Goal: Information Seeking & Learning: Learn about a topic

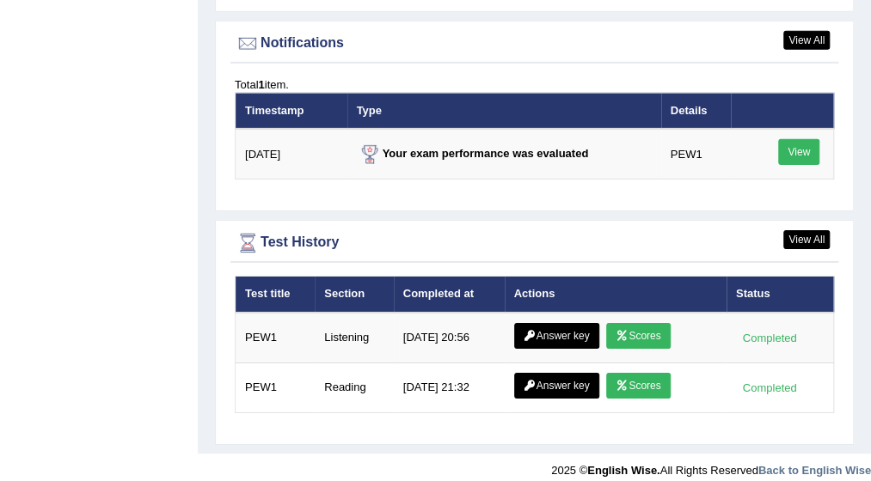
scroll to position [2139, 0]
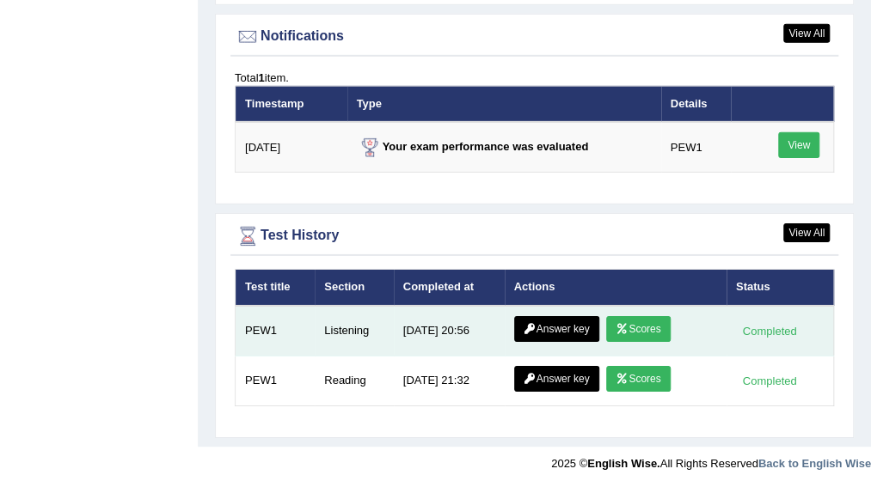
click at [648, 320] on link "Scores" at bounding box center [638, 329] width 64 height 26
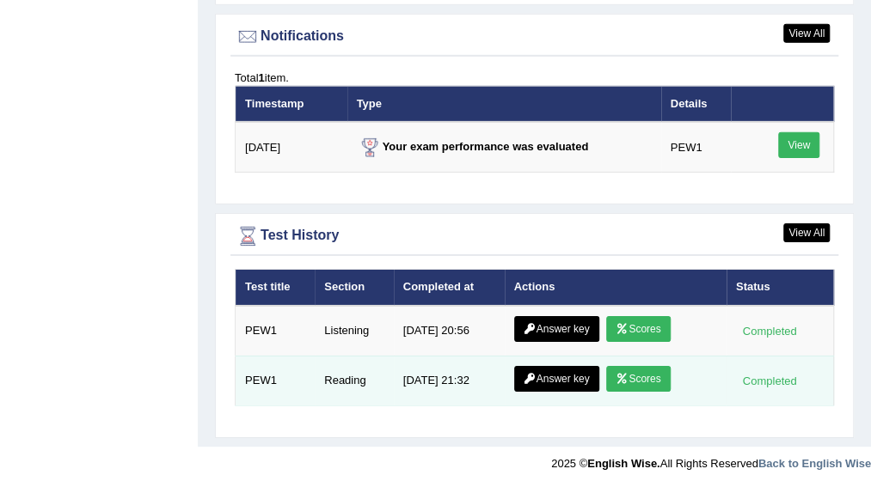
click at [665, 372] on link "Scores" at bounding box center [638, 379] width 64 height 26
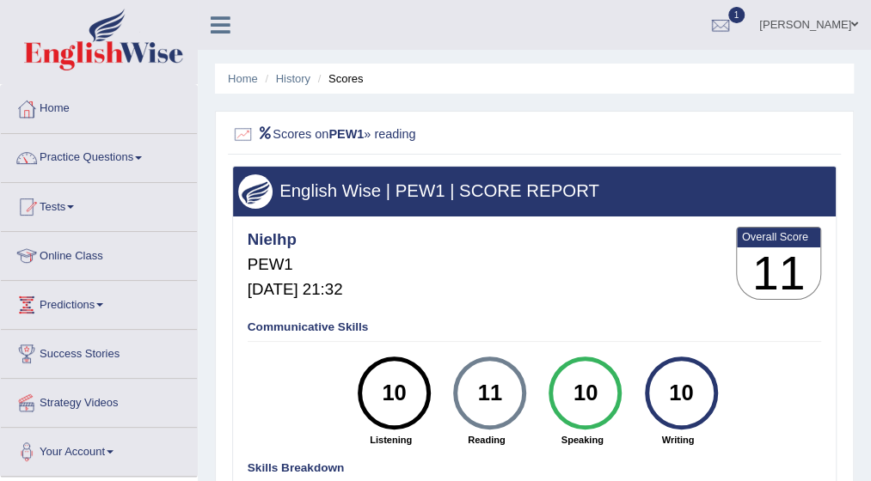
click at [150, 158] on link "Practice Questions" at bounding box center [99, 155] width 196 height 43
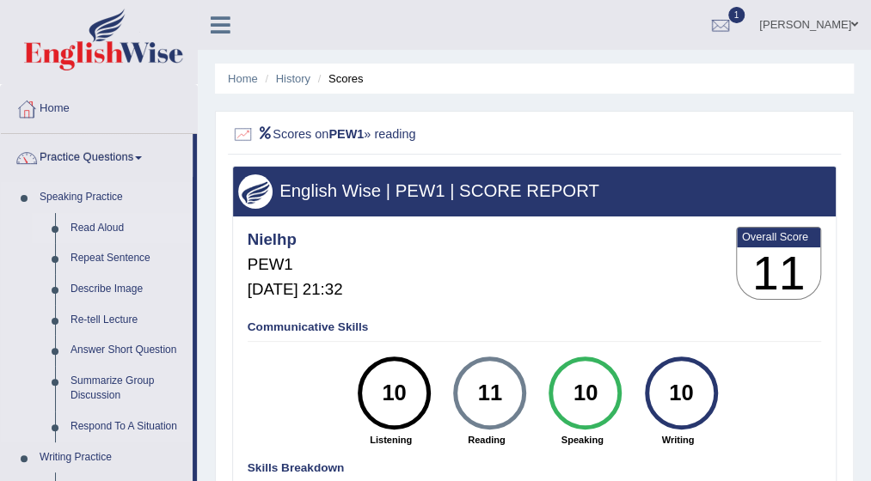
click at [115, 227] on link "Read Aloud" at bounding box center [128, 228] width 130 height 31
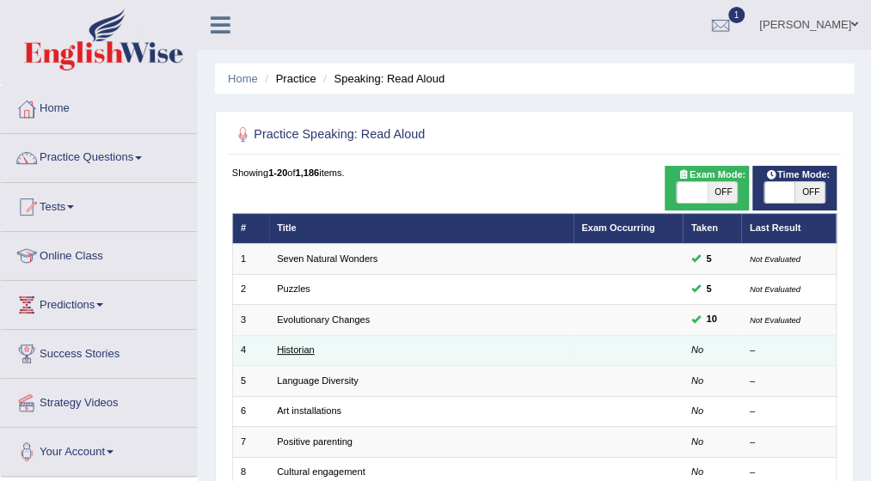
click at [292, 351] on link "Historian" at bounding box center [296, 350] width 38 height 10
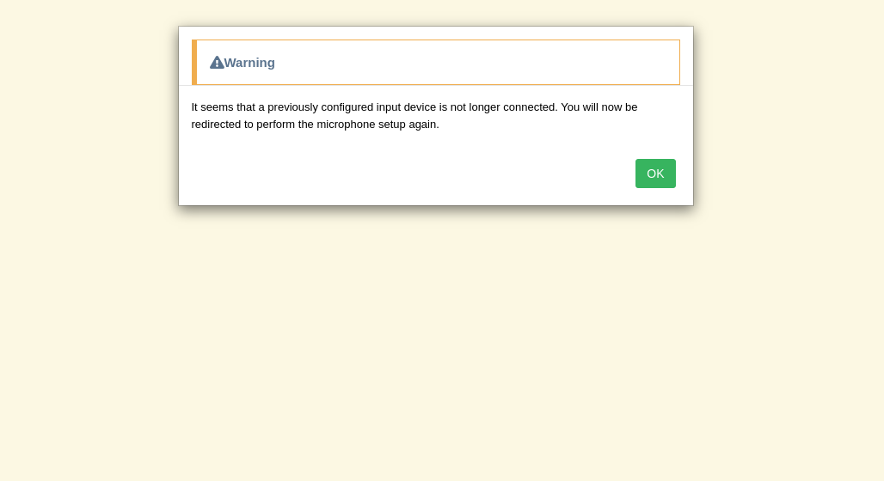
click at [669, 167] on button "OK" at bounding box center [655, 173] width 40 height 29
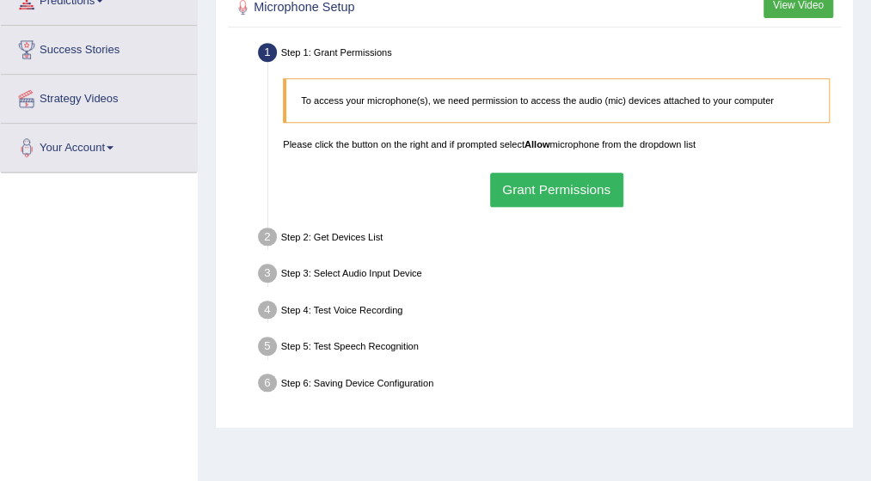
scroll to position [309, 0]
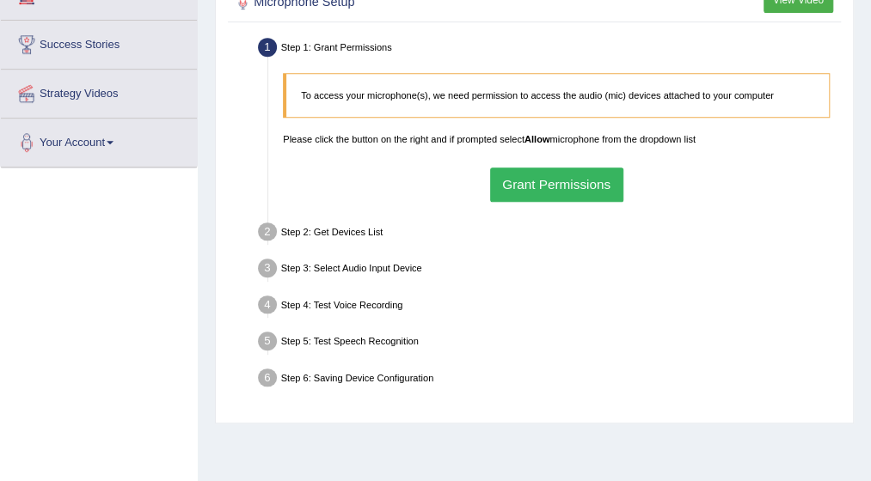
click at [550, 183] on button "Grant Permissions" at bounding box center [556, 185] width 133 height 34
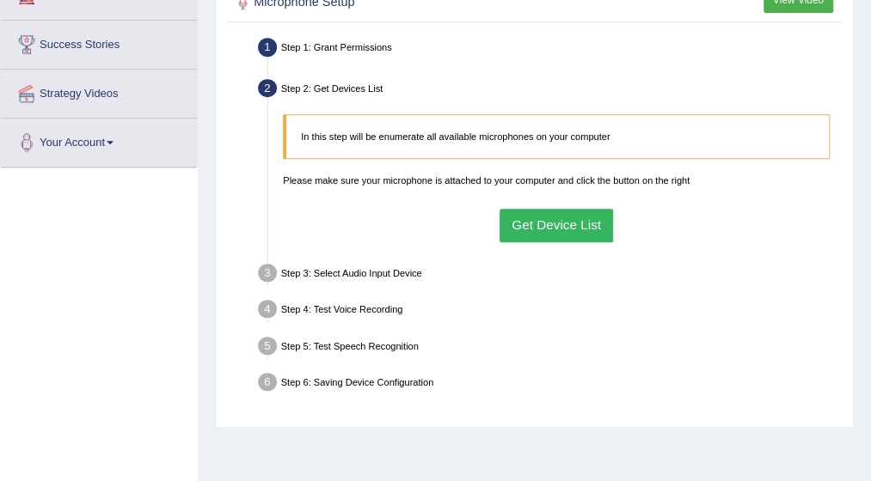
click at [548, 219] on button "Get Device List" at bounding box center [556, 226] width 114 height 34
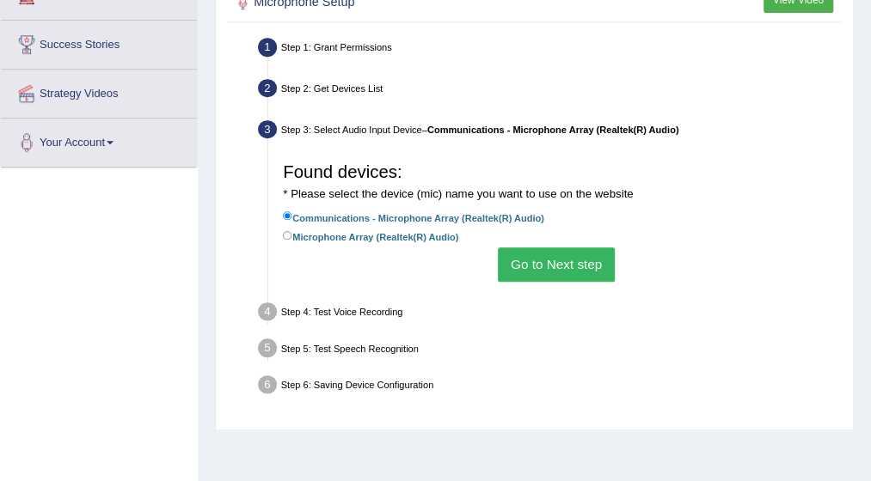
click at [554, 269] on button "Go to Next step" at bounding box center [556, 265] width 116 height 34
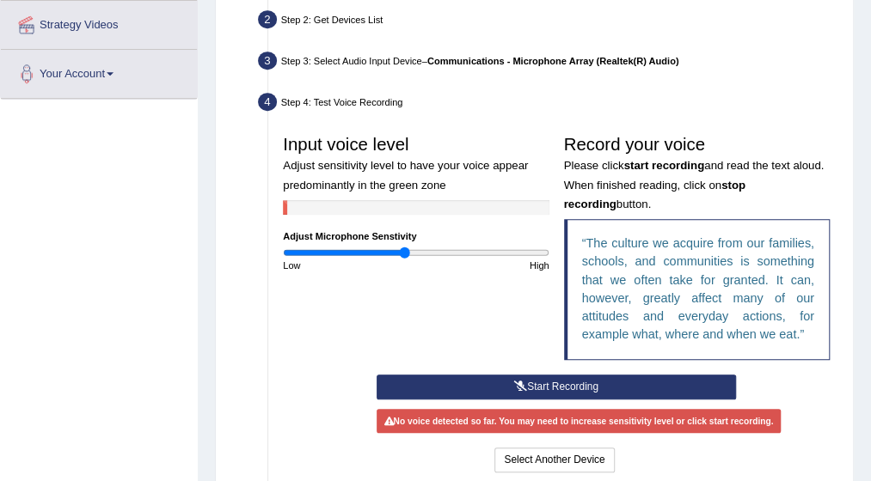
scroll to position [413, 0]
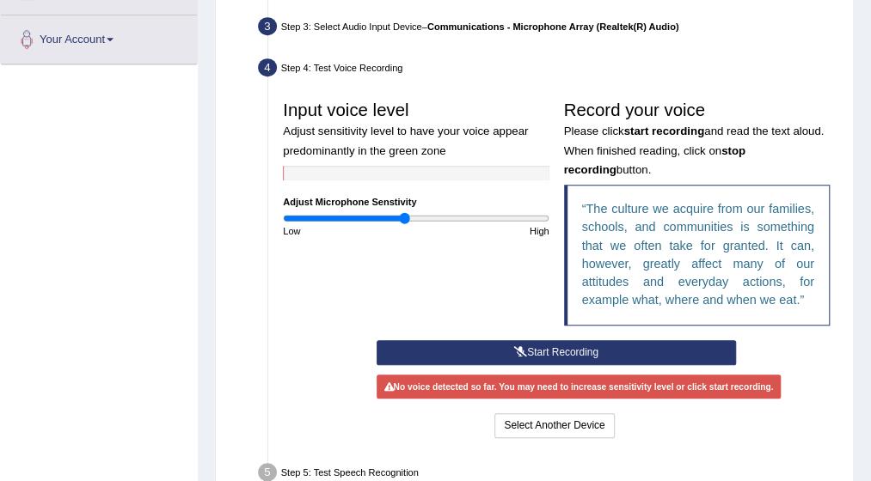
click at [550, 347] on button "Start Recording" at bounding box center [556, 352] width 359 height 25
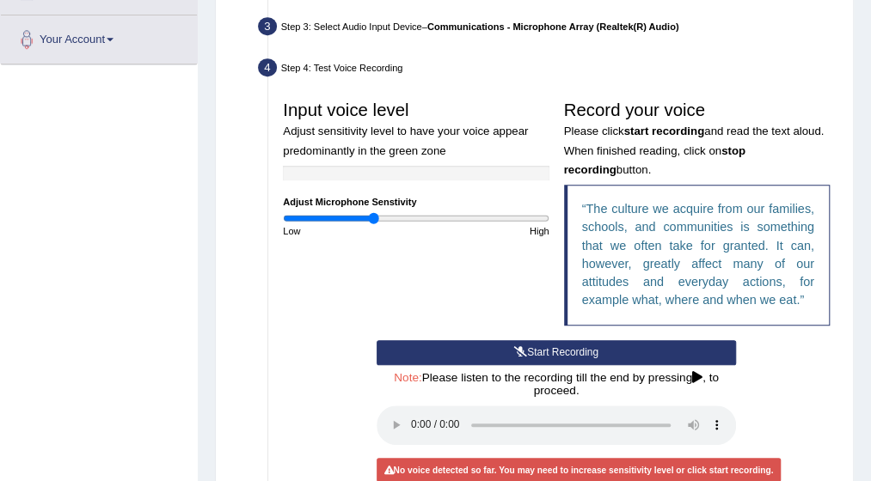
click at [374, 220] on input "range" at bounding box center [416, 218] width 266 height 12
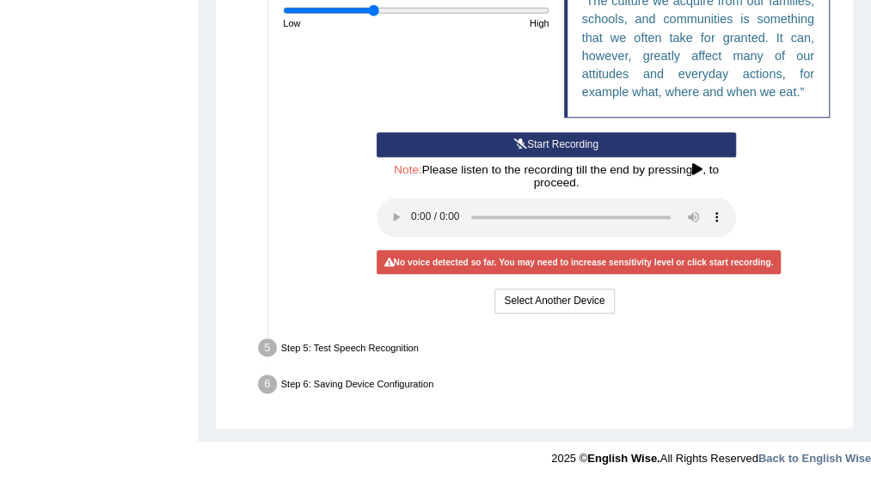
scroll to position [586, 0]
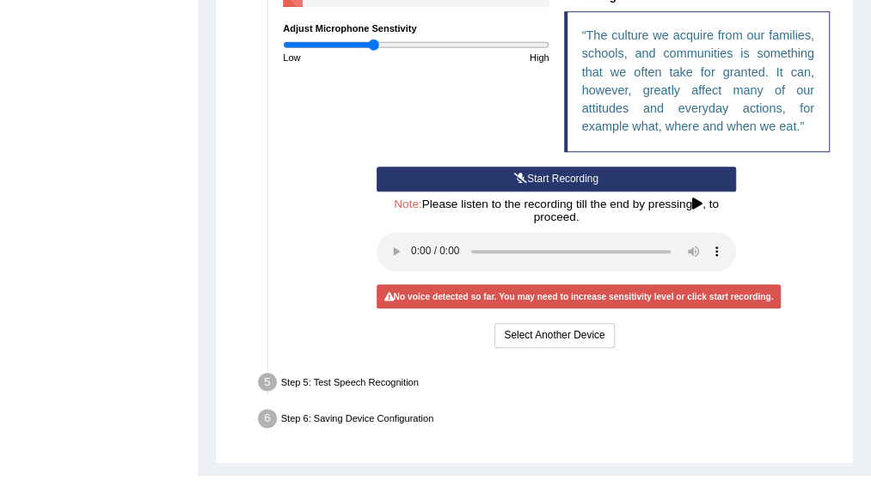
click at [597, 169] on button "Start Recording" at bounding box center [556, 179] width 359 height 25
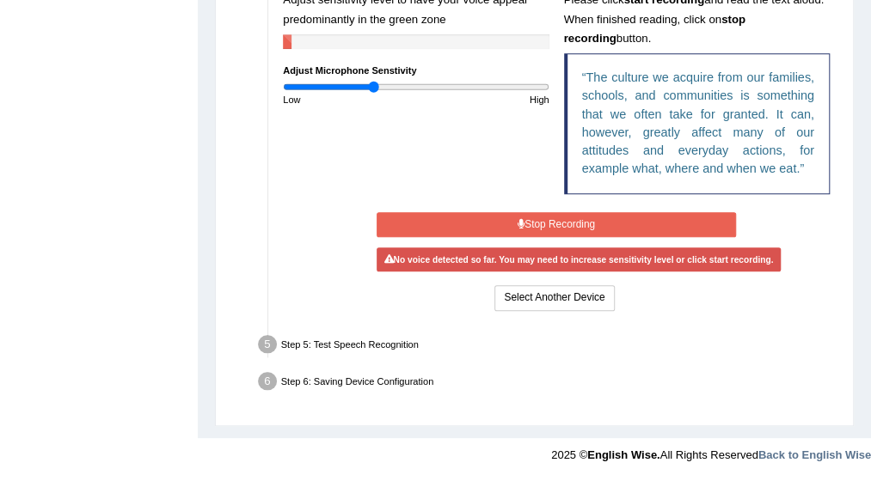
scroll to position [540, 0]
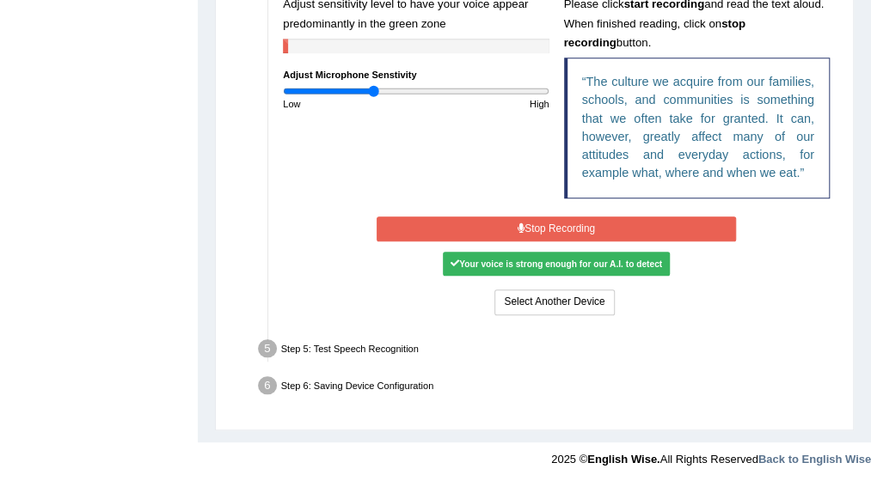
click at [560, 219] on button "Stop Recording" at bounding box center [556, 229] width 359 height 25
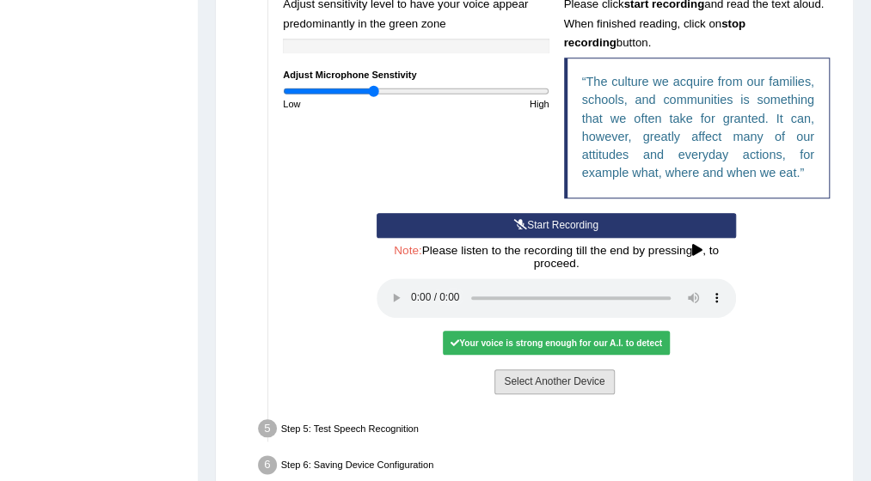
click at [553, 381] on button "Select Another Device" at bounding box center [553, 382] width 119 height 25
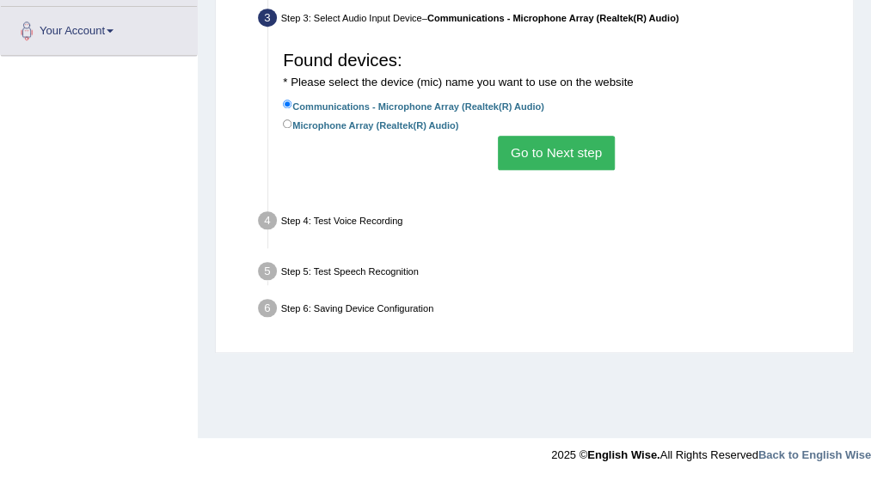
scroll to position [421, 0]
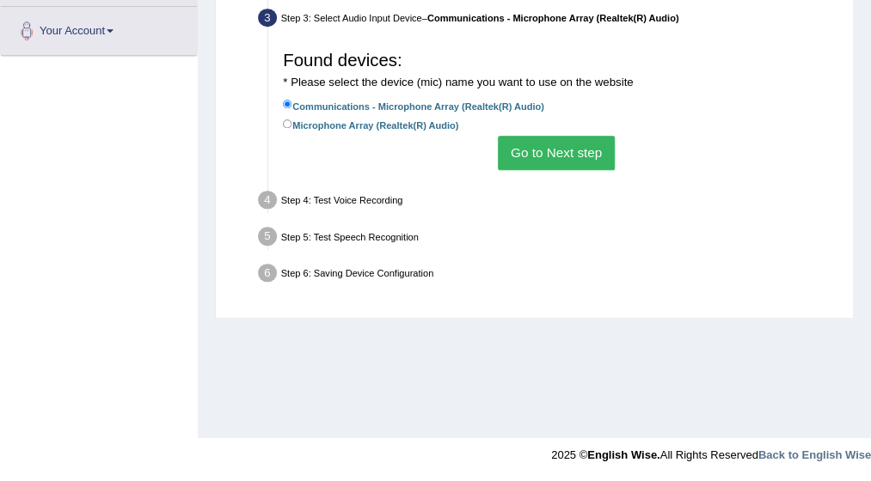
click at [577, 151] on button "Go to Next step" at bounding box center [556, 153] width 116 height 34
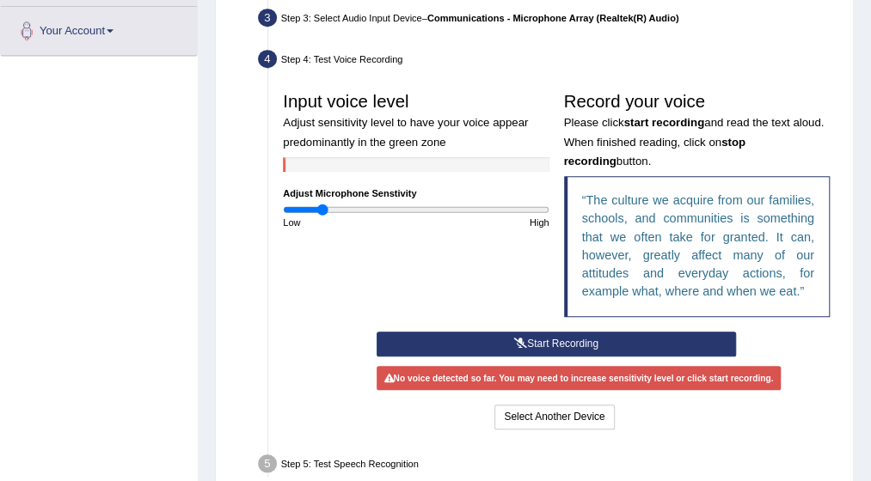
click at [321, 210] on input "range" at bounding box center [416, 210] width 266 height 12
click at [538, 340] on button "Start Recording" at bounding box center [556, 344] width 359 height 25
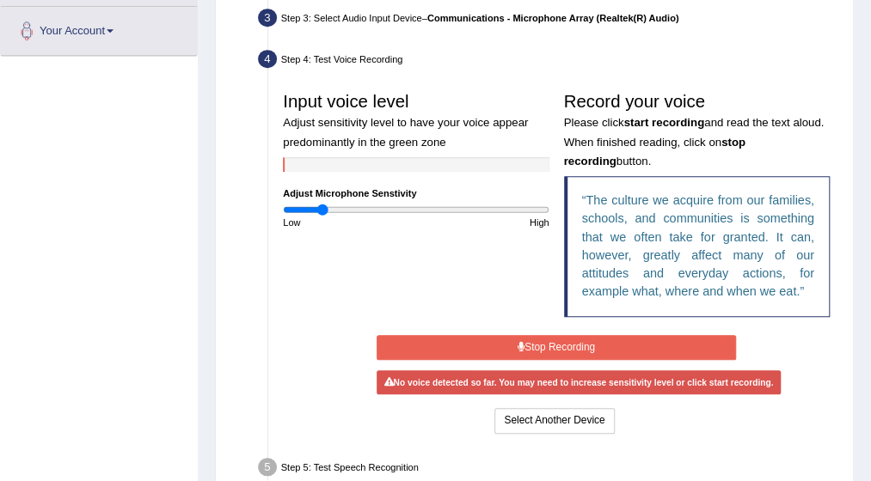
click at [538, 340] on button "Stop Recording" at bounding box center [556, 347] width 359 height 25
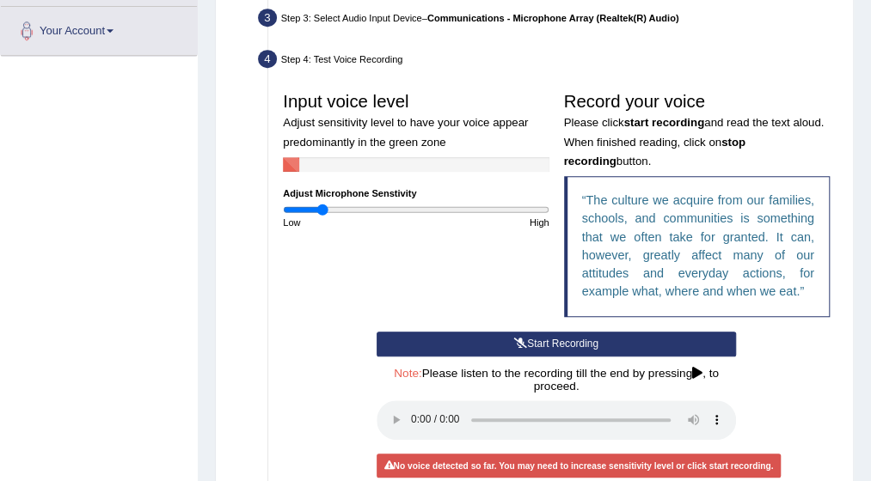
click at [538, 340] on button "Start Recording" at bounding box center [556, 344] width 359 height 25
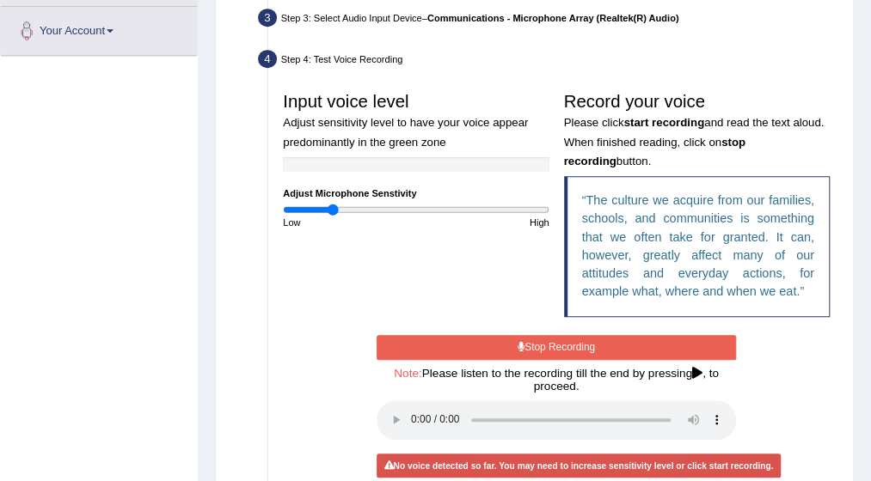
click at [331, 206] on input "range" at bounding box center [416, 210] width 266 height 12
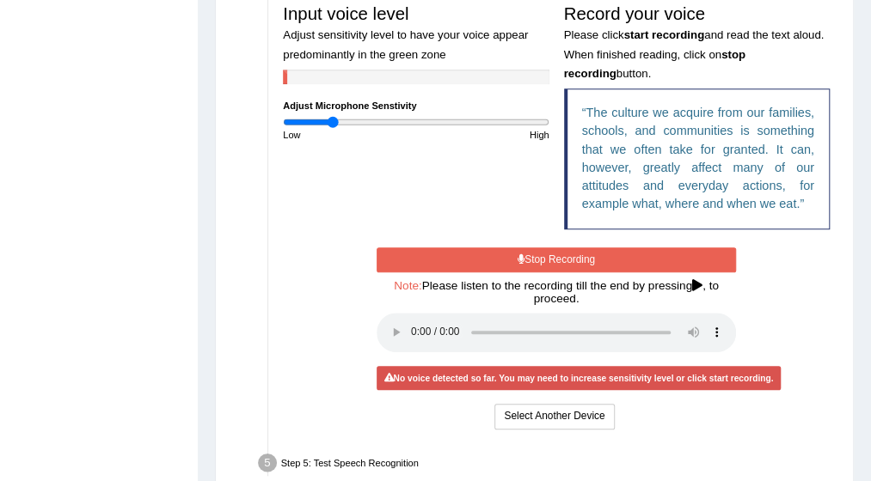
scroll to position [524, 0]
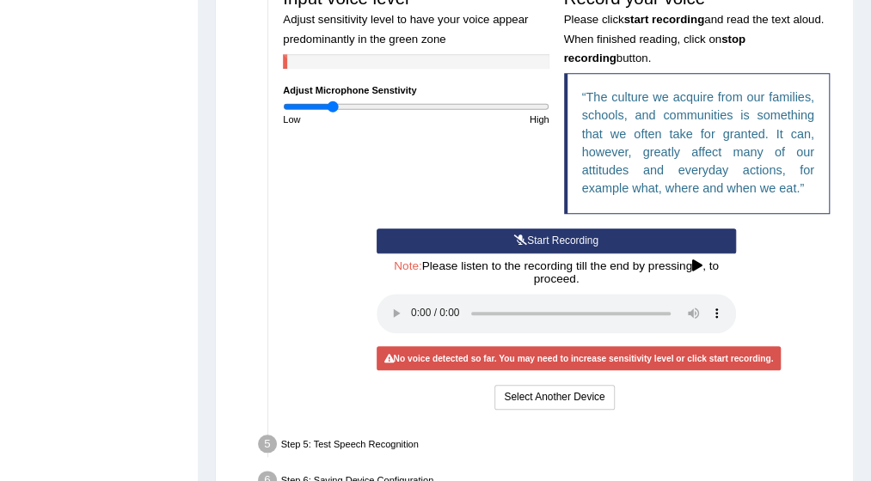
click at [567, 232] on button "Start Recording" at bounding box center [556, 241] width 359 height 25
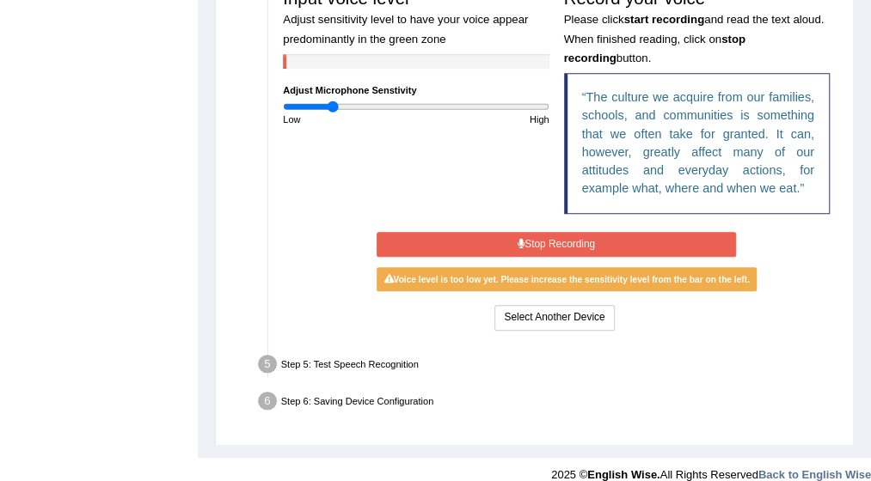
click at [550, 240] on button "Stop Recording" at bounding box center [556, 244] width 359 height 25
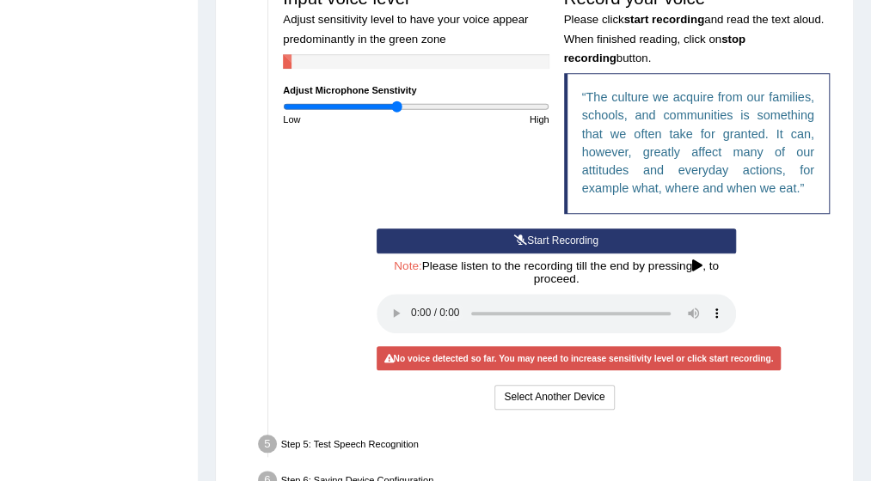
click at [397, 104] on input "range" at bounding box center [416, 107] width 266 height 12
click at [583, 235] on button "Start Recording" at bounding box center [556, 241] width 359 height 25
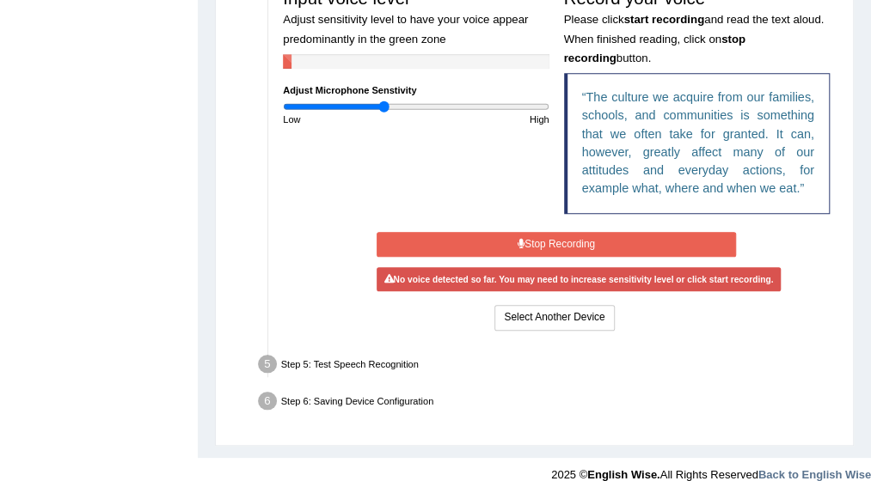
click at [383, 104] on input "range" at bounding box center [416, 107] width 266 height 12
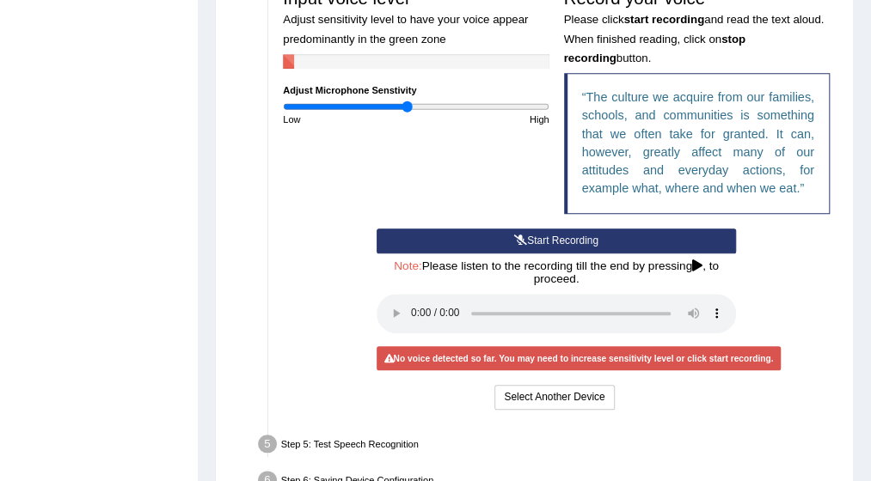
click at [406, 103] on input "range" at bounding box center [416, 107] width 266 height 12
click at [389, 106] on input "range" at bounding box center [416, 107] width 266 height 12
click at [548, 239] on button "Start Recording" at bounding box center [556, 241] width 359 height 25
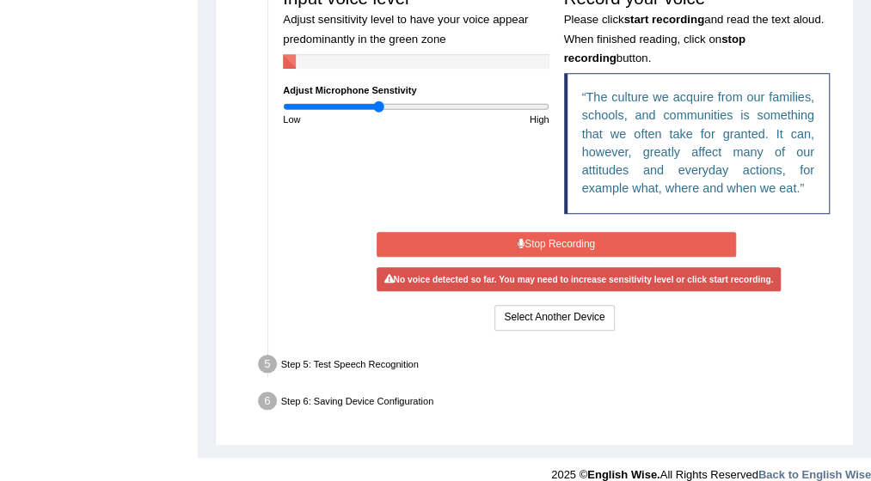
click at [378, 107] on input "range" at bounding box center [416, 107] width 266 height 12
click at [550, 242] on button "Stop Recording" at bounding box center [556, 244] width 359 height 25
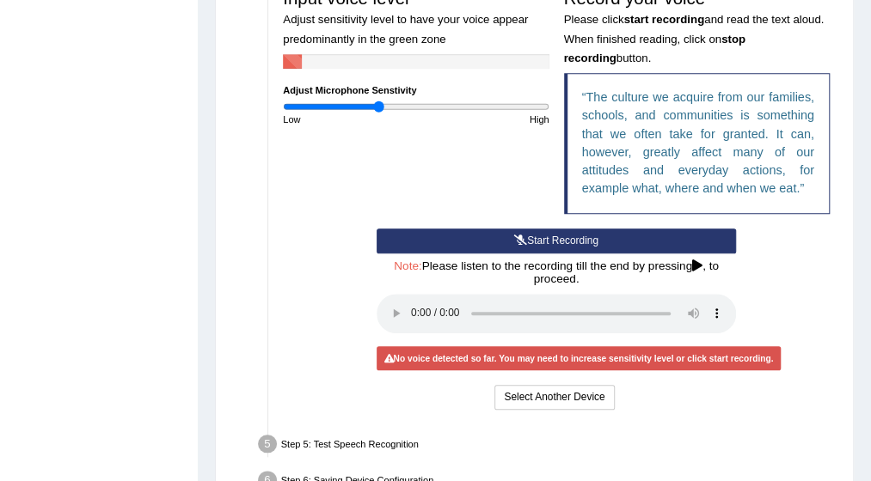
click at [550, 236] on button "Start Recording" at bounding box center [556, 241] width 359 height 25
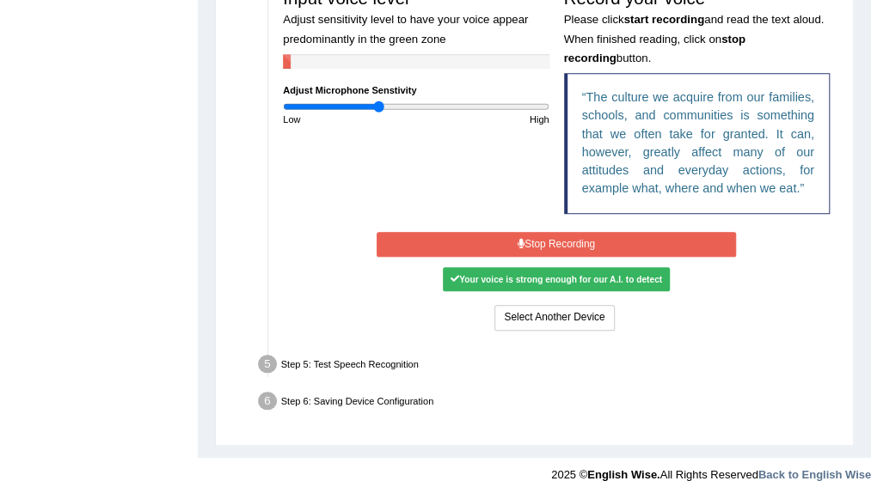
click at [530, 238] on button "Stop Recording" at bounding box center [556, 244] width 359 height 25
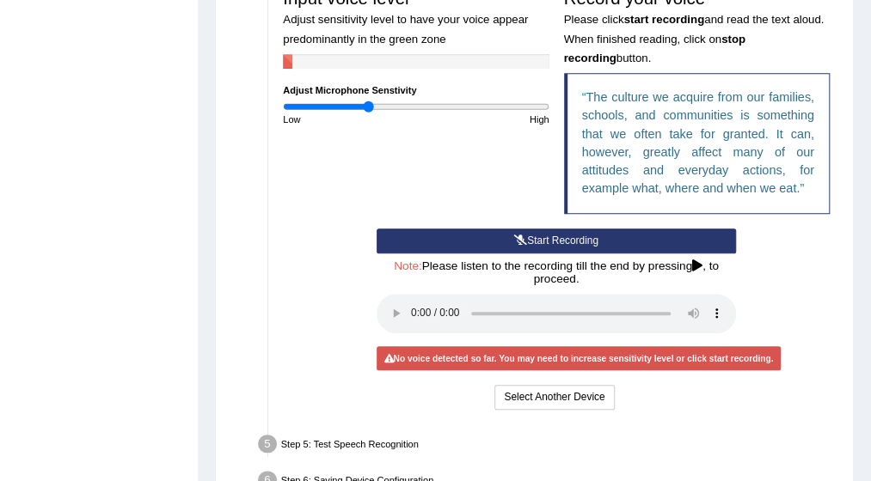
click at [367, 106] on input "range" at bounding box center [416, 107] width 266 height 12
click at [554, 236] on button "Start Recording" at bounding box center [556, 241] width 359 height 25
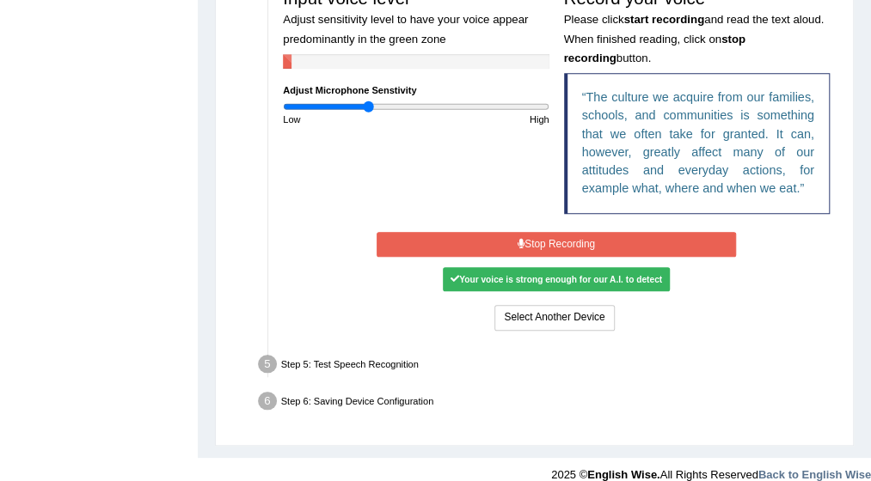
click at [535, 245] on button "Stop Recording" at bounding box center [556, 244] width 359 height 25
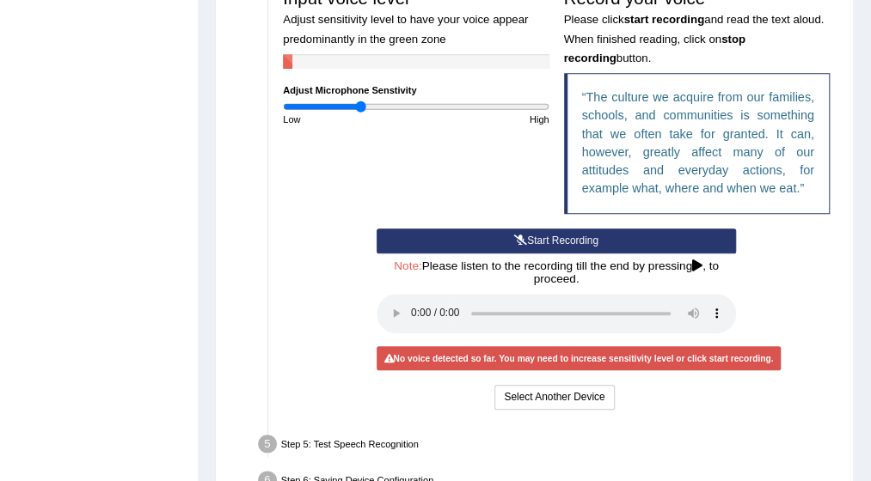
click at [359, 106] on input "range" at bounding box center [416, 107] width 266 height 12
click at [579, 231] on button "Start Recording" at bounding box center [556, 241] width 359 height 25
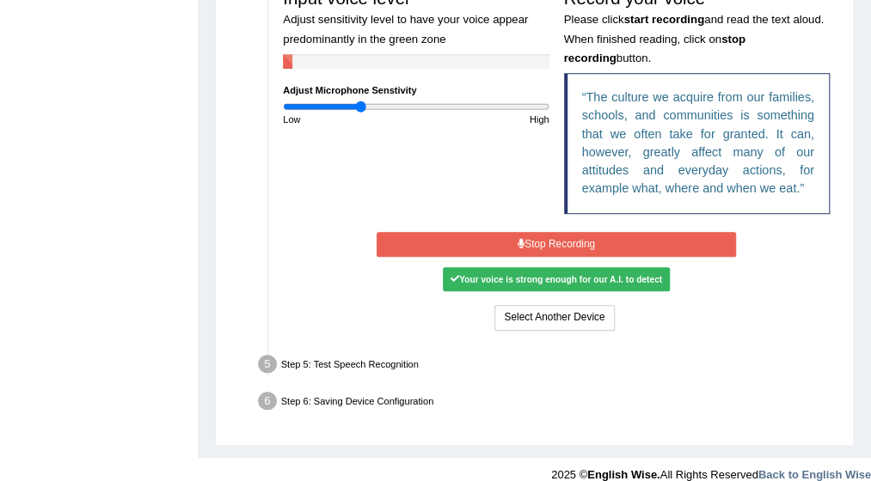
click at [573, 245] on button "Stop Recording" at bounding box center [556, 244] width 359 height 25
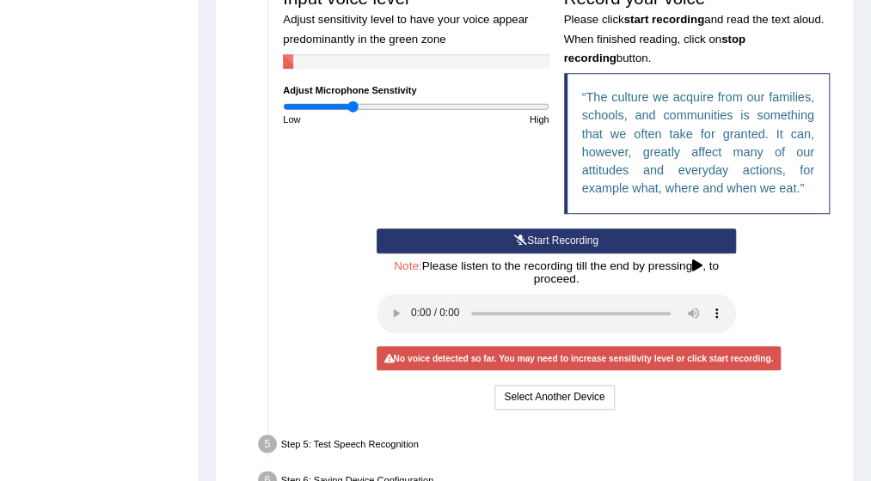
click at [352, 106] on input "range" at bounding box center [416, 107] width 266 height 12
click at [540, 236] on button "Start Recording" at bounding box center [556, 241] width 359 height 25
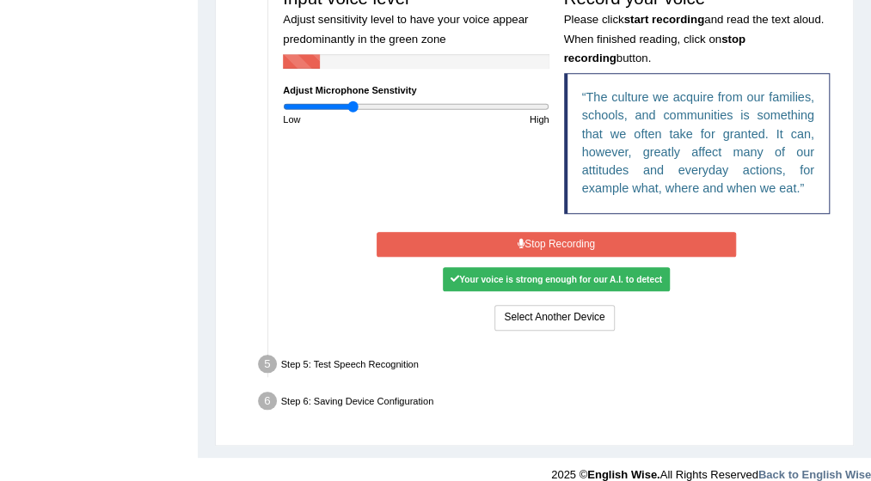
click at [503, 236] on button "Stop Recording" at bounding box center [556, 244] width 359 height 25
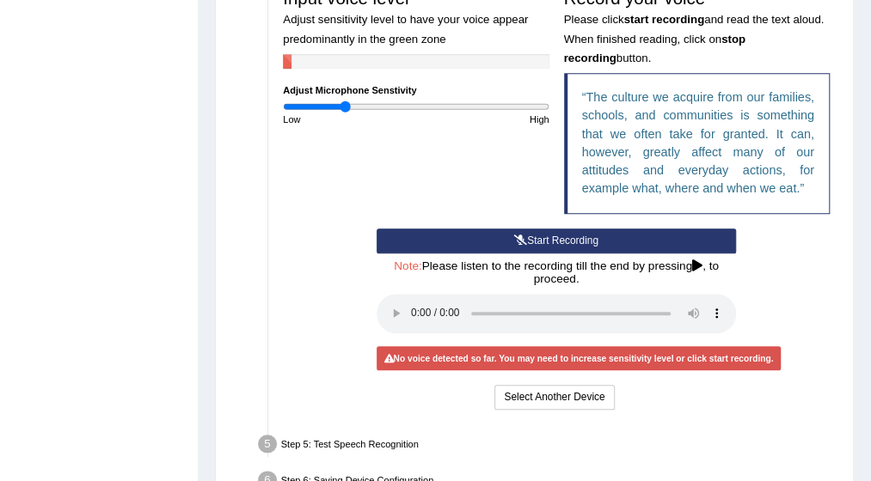
click at [346, 106] on input "range" at bounding box center [416, 107] width 266 height 12
click at [560, 236] on button "Start Recording" at bounding box center [556, 241] width 359 height 25
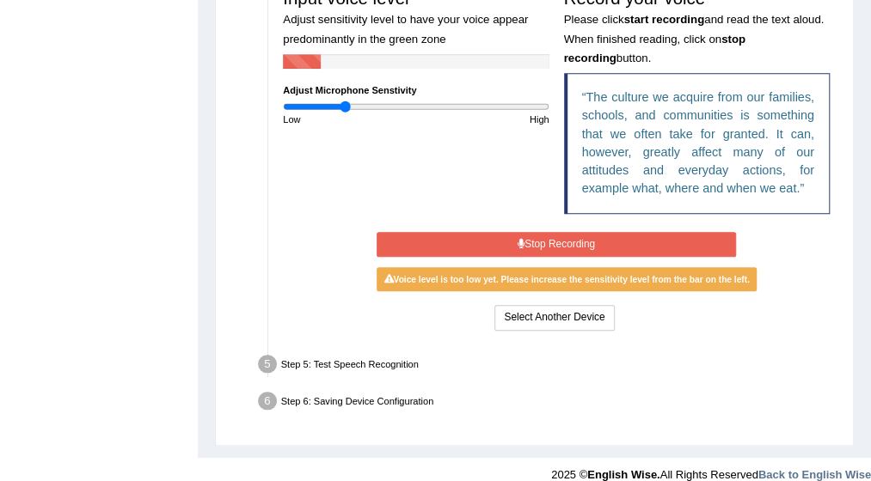
click at [560, 236] on button "Stop Recording" at bounding box center [556, 244] width 359 height 25
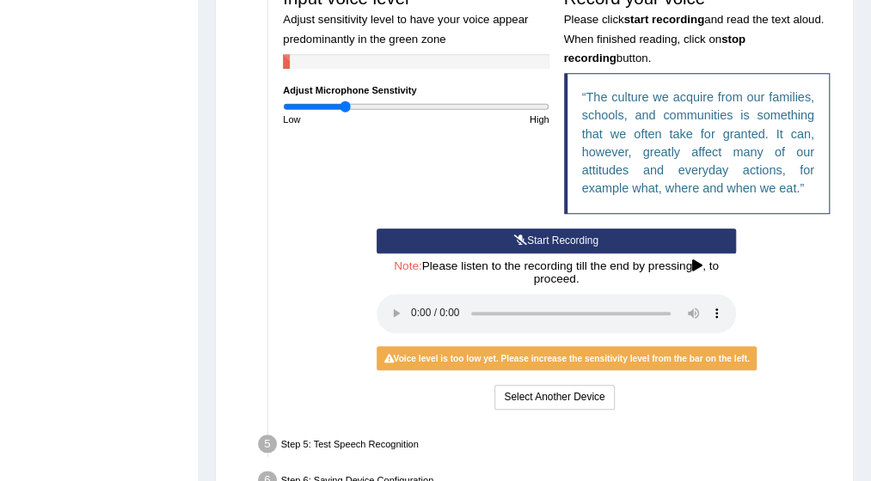
click at [346, 107] on input "range" at bounding box center [416, 107] width 266 height 12
click at [347, 107] on input "range" at bounding box center [416, 107] width 266 height 12
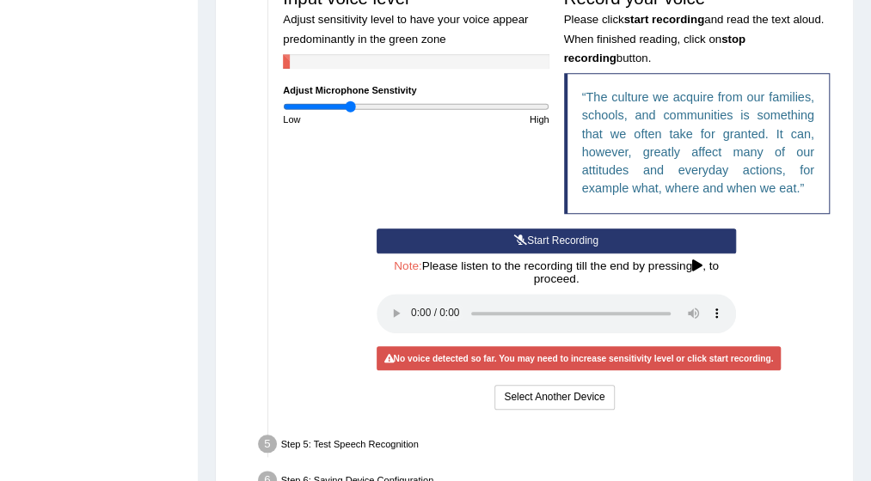
click at [351, 105] on input "range" at bounding box center [416, 107] width 266 height 12
click at [586, 238] on button "Start Recording" at bounding box center [556, 241] width 359 height 25
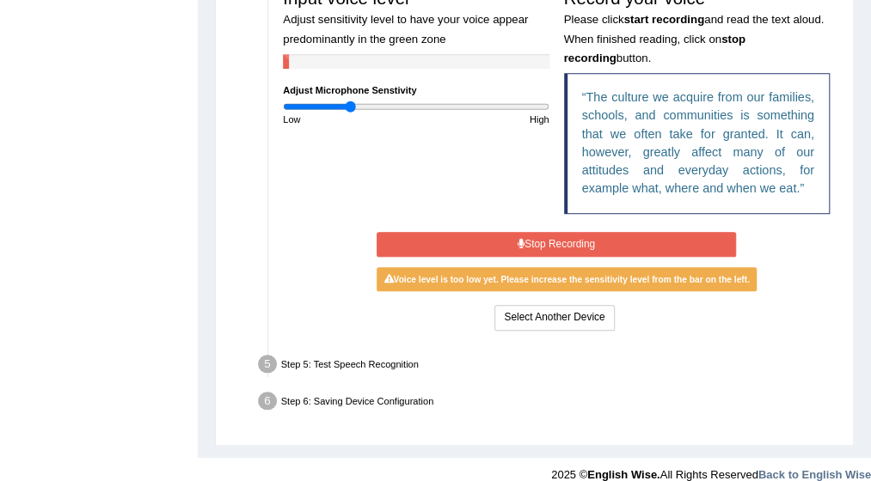
click at [531, 238] on button "Stop Recording" at bounding box center [556, 244] width 359 height 25
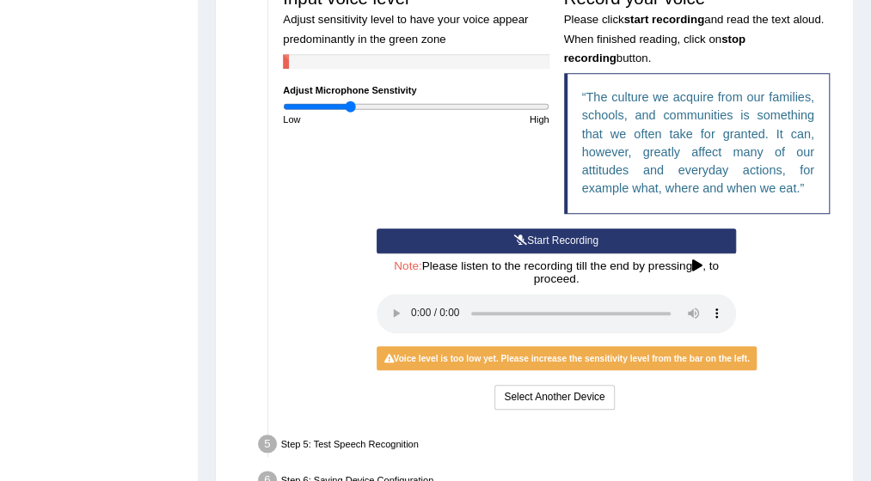
click at [354, 102] on input "range" at bounding box center [416, 107] width 266 height 12
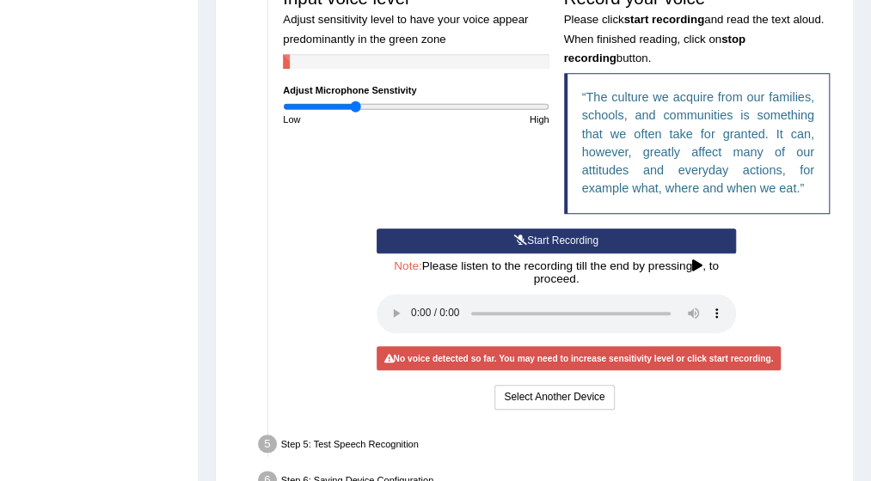
click at [356, 102] on input "range" at bounding box center [416, 107] width 266 height 12
click at [562, 231] on button "Start Recording" at bounding box center [556, 241] width 359 height 25
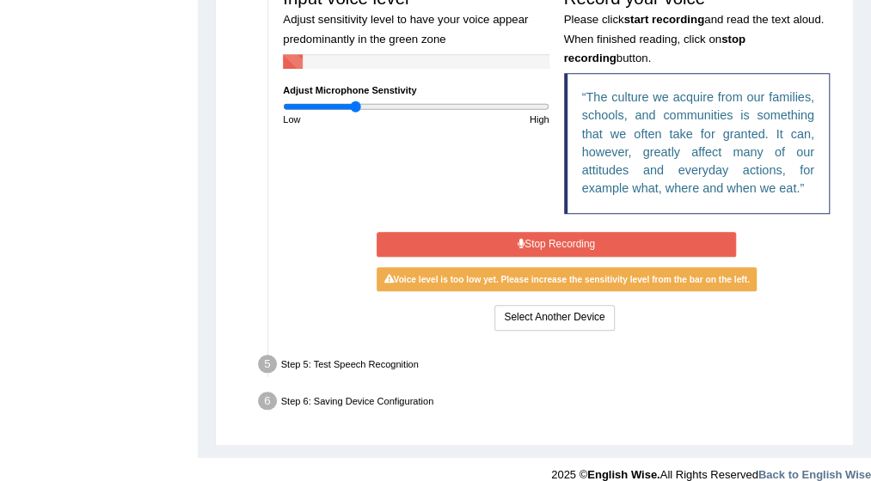
click at [547, 243] on button "Stop Recording" at bounding box center [556, 244] width 359 height 25
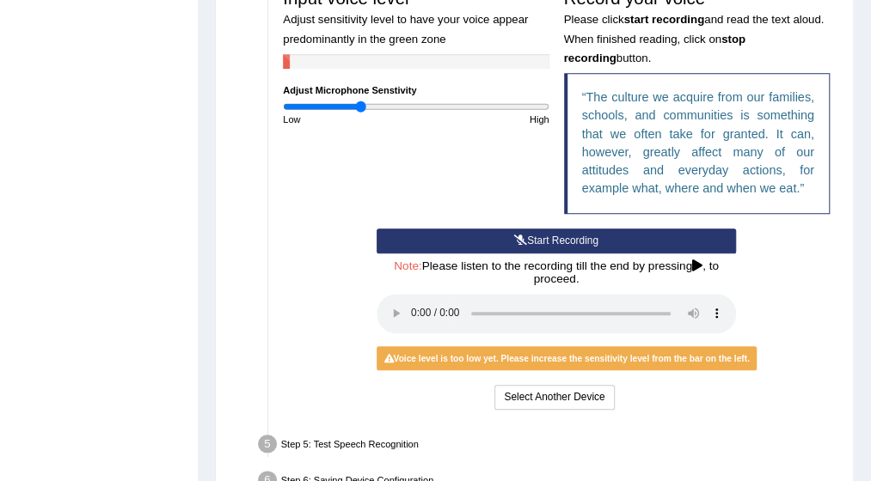
click at [360, 107] on input "range" at bounding box center [416, 107] width 266 height 12
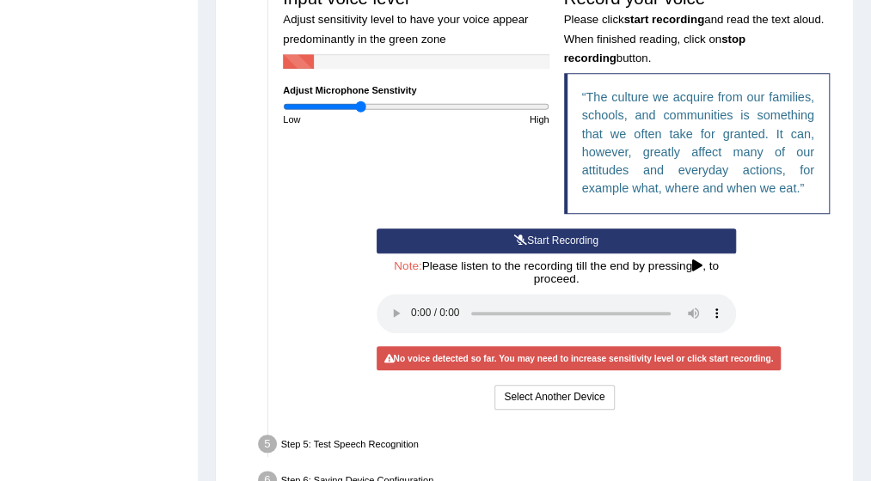
click at [542, 236] on button "Start Recording" at bounding box center [556, 241] width 359 height 25
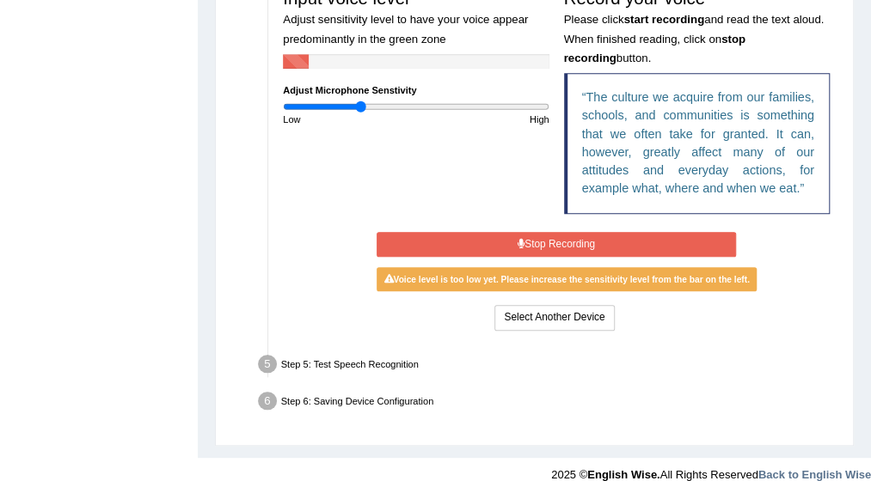
click at [542, 236] on button "Stop Recording" at bounding box center [556, 244] width 359 height 25
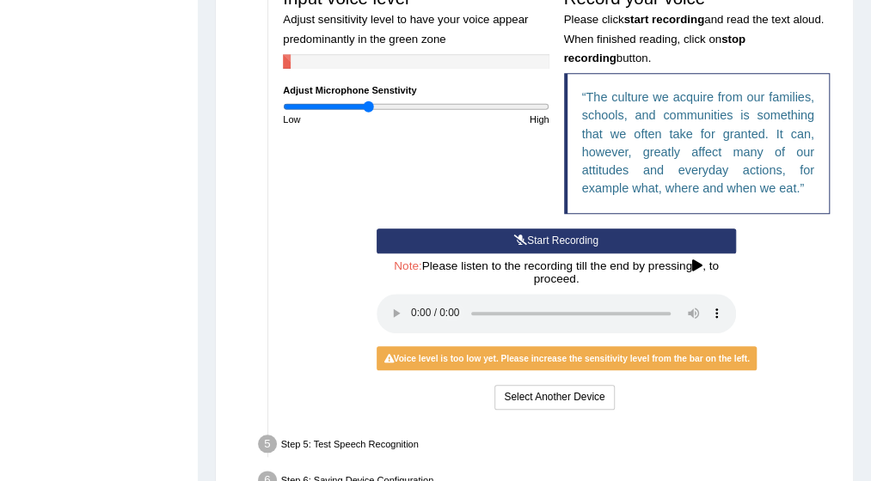
click at [367, 107] on input "range" at bounding box center [416, 107] width 266 height 12
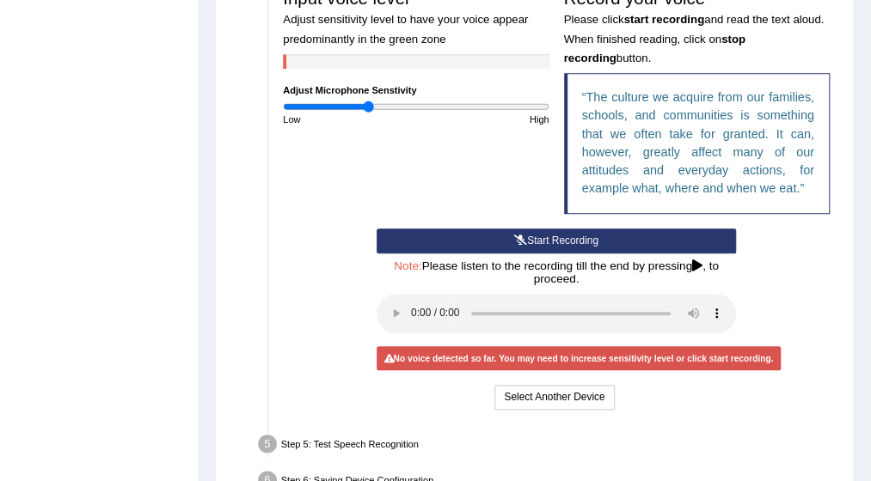
click at [554, 235] on button "Start Recording" at bounding box center [556, 241] width 359 height 25
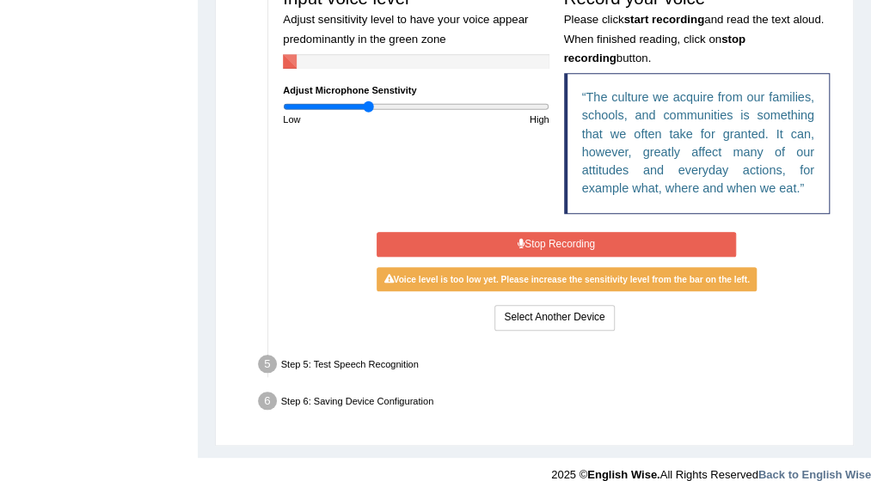
click at [485, 233] on button "Stop Recording" at bounding box center [556, 244] width 359 height 25
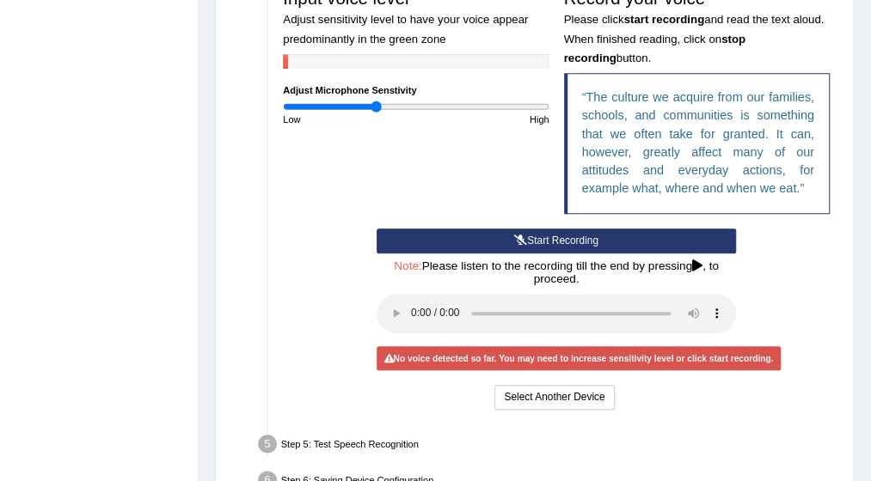
click at [375, 104] on input "range" at bounding box center [416, 107] width 266 height 12
click at [533, 232] on button "Start Recording" at bounding box center [556, 241] width 359 height 25
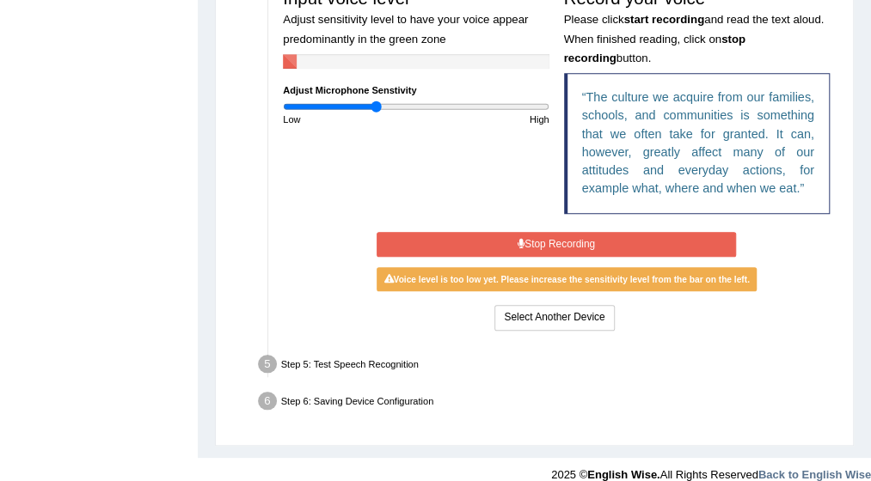
click at [533, 232] on button "Stop Recording" at bounding box center [556, 244] width 359 height 25
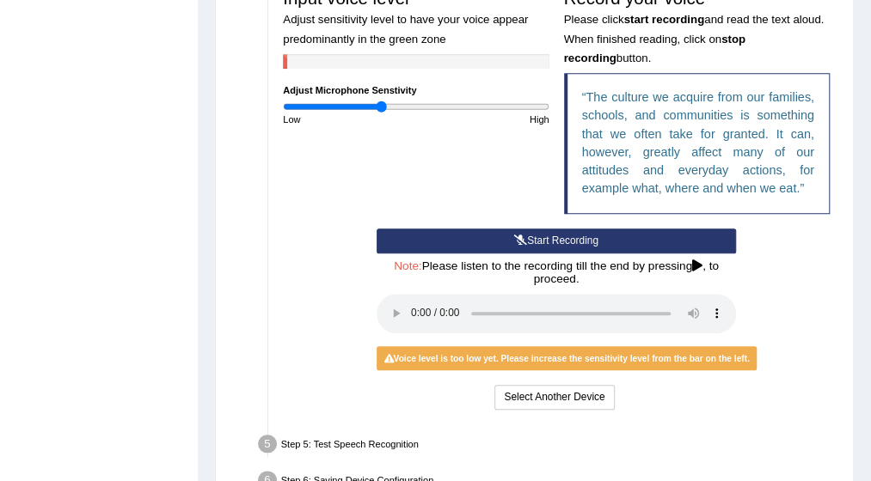
click at [382, 107] on input "range" at bounding box center [416, 107] width 266 height 12
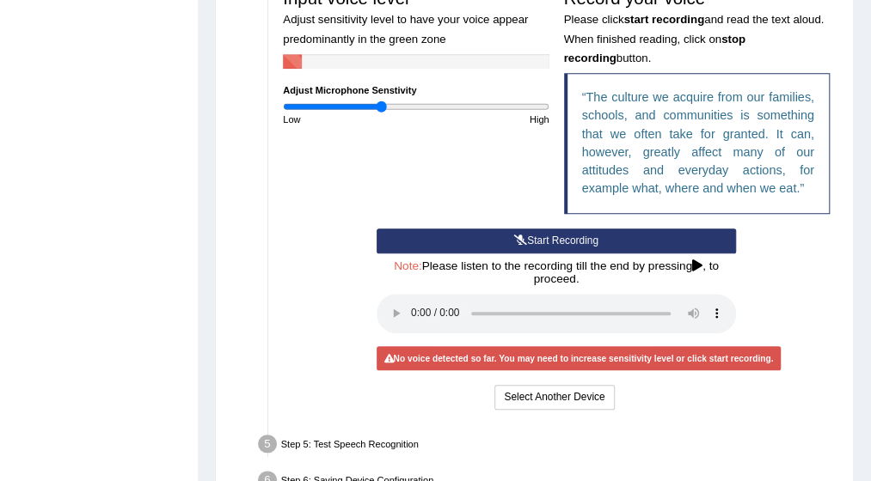
click at [543, 240] on button "Start Recording" at bounding box center [556, 241] width 359 height 25
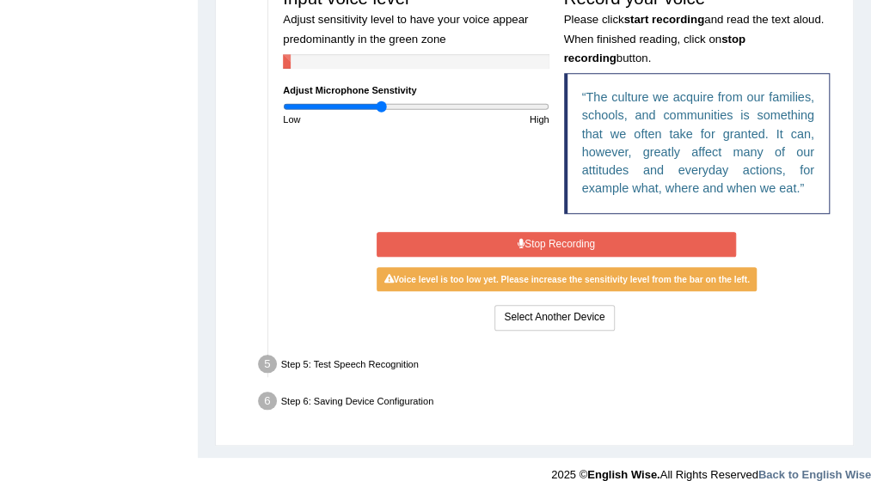
click at [543, 240] on button "Stop Recording" at bounding box center [556, 244] width 359 height 25
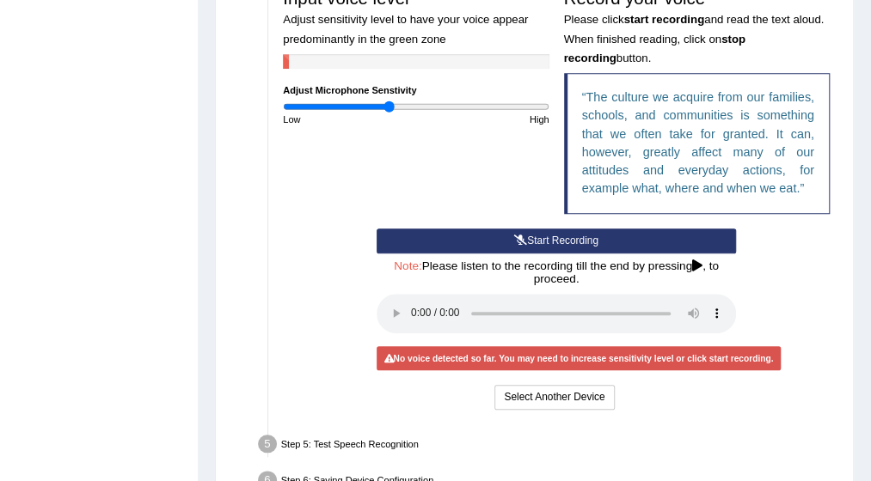
click at [388, 107] on input "range" at bounding box center [416, 107] width 266 height 12
click at [538, 239] on button "Start Recording" at bounding box center [556, 241] width 359 height 25
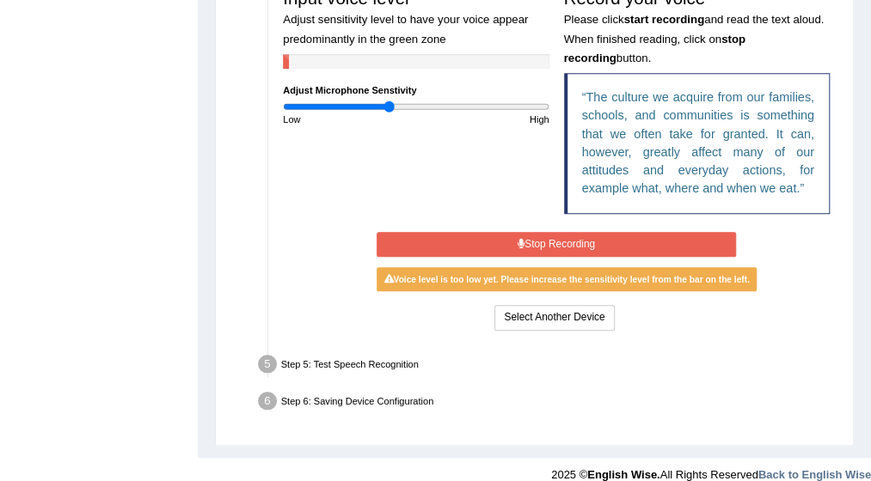
click at [538, 239] on button "Stop Recording" at bounding box center [556, 244] width 359 height 25
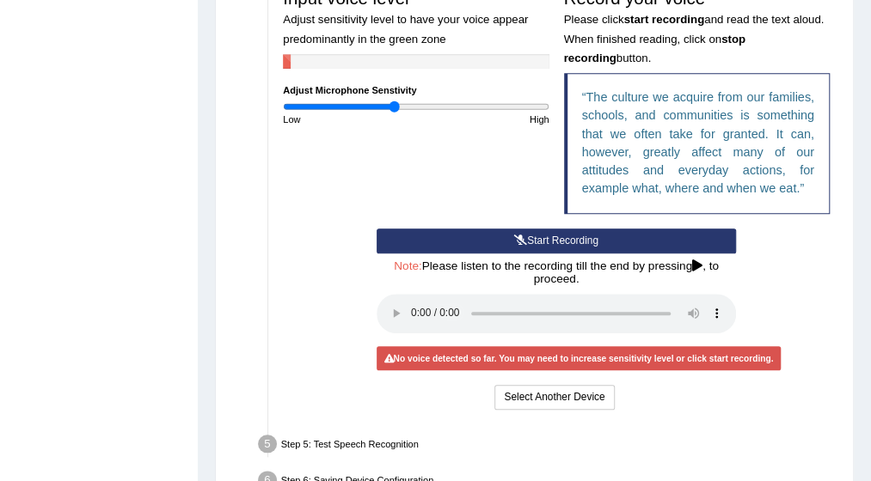
click at [395, 107] on input "range" at bounding box center [416, 107] width 266 height 12
click at [531, 243] on button "Start Recording" at bounding box center [556, 241] width 359 height 25
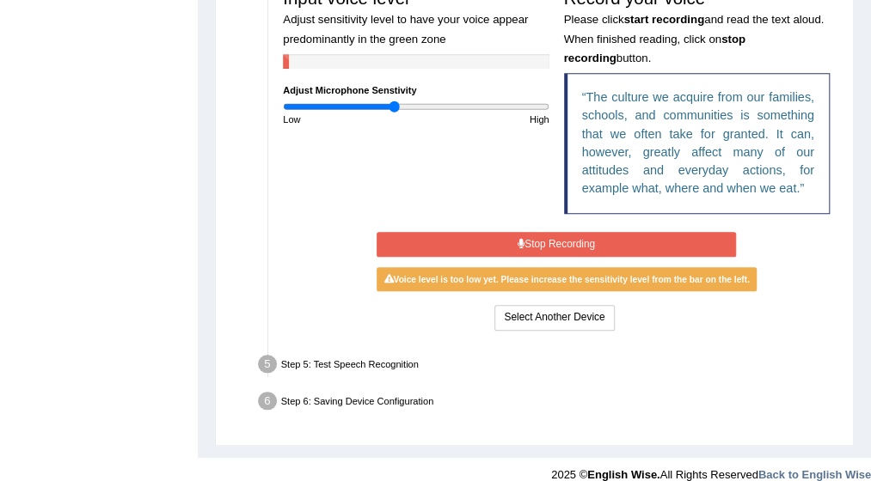
click at [537, 239] on button "Stop Recording" at bounding box center [556, 244] width 359 height 25
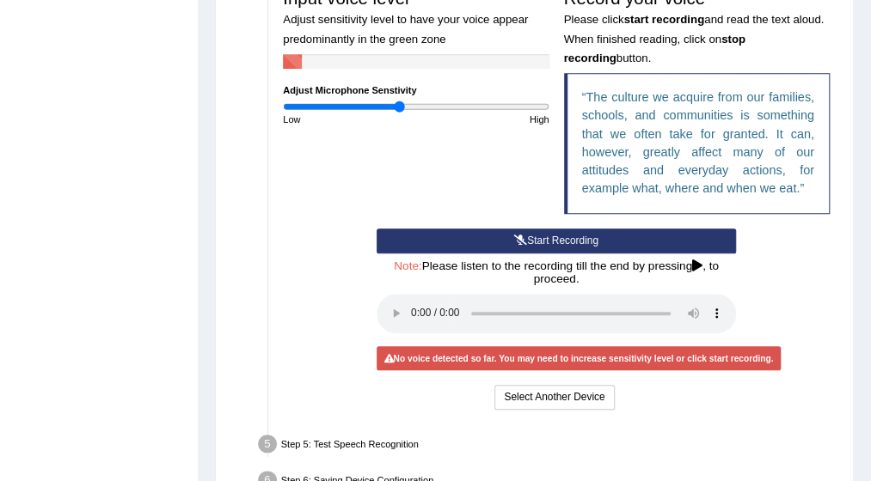
click at [399, 107] on input "range" at bounding box center [416, 107] width 266 height 12
click at [526, 235] on button "Start Recording" at bounding box center [556, 241] width 359 height 25
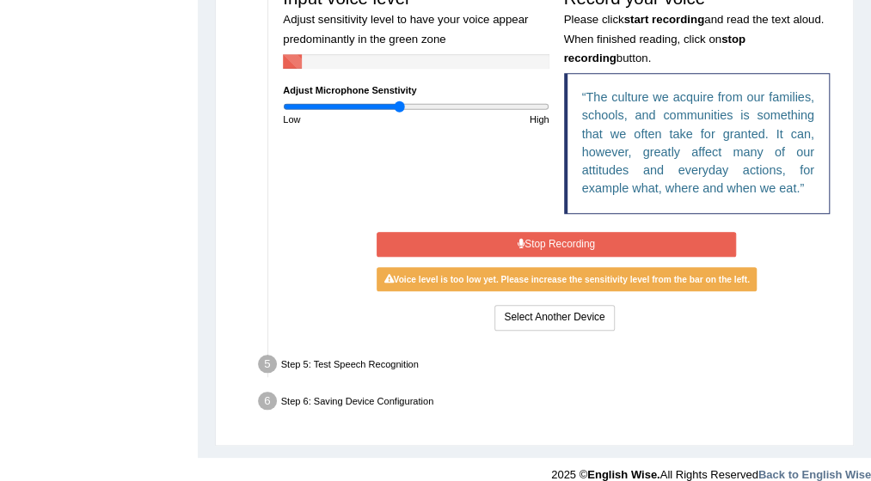
click at [526, 235] on button "Stop Recording" at bounding box center [556, 244] width 359 height 25
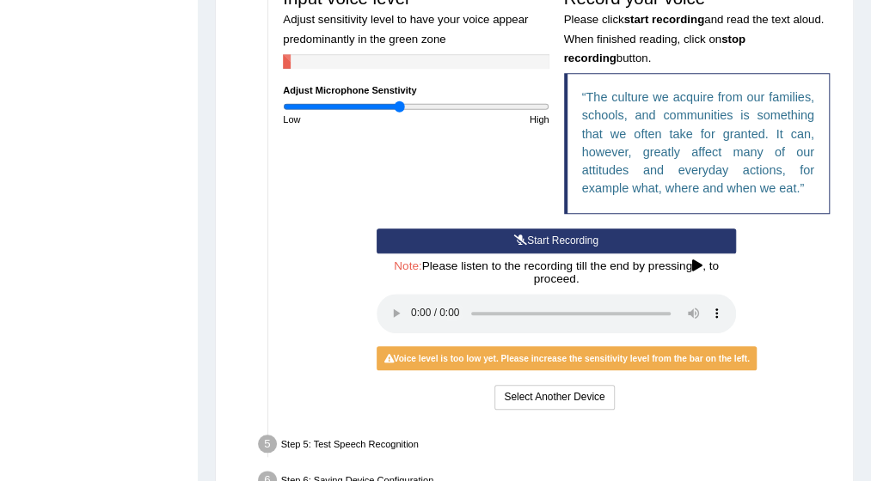
click at [404, 106] on input "range" at bounding box center [416, 107] width 266 height 12
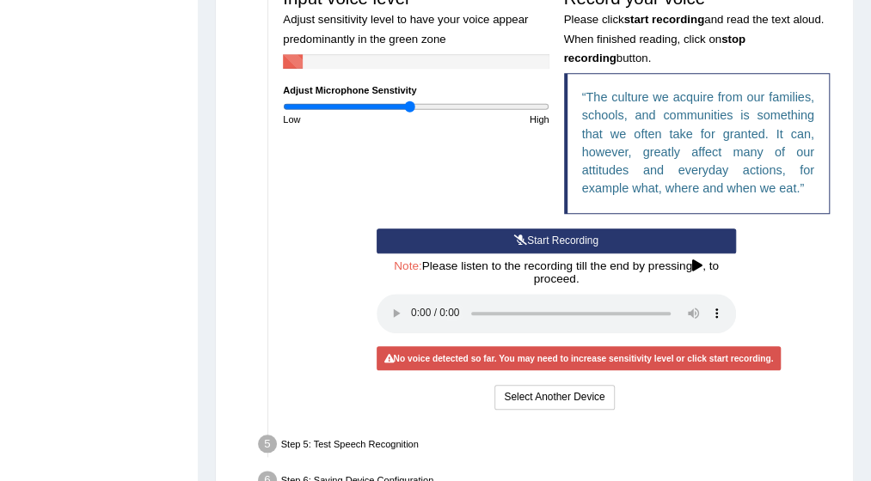
click at [407, 106] on input "range" at bounding box center [416, 107] width 266 height 12
click at [533, 235] on button "Start Recording" at bounding box center [556, 241] width 359 height 25
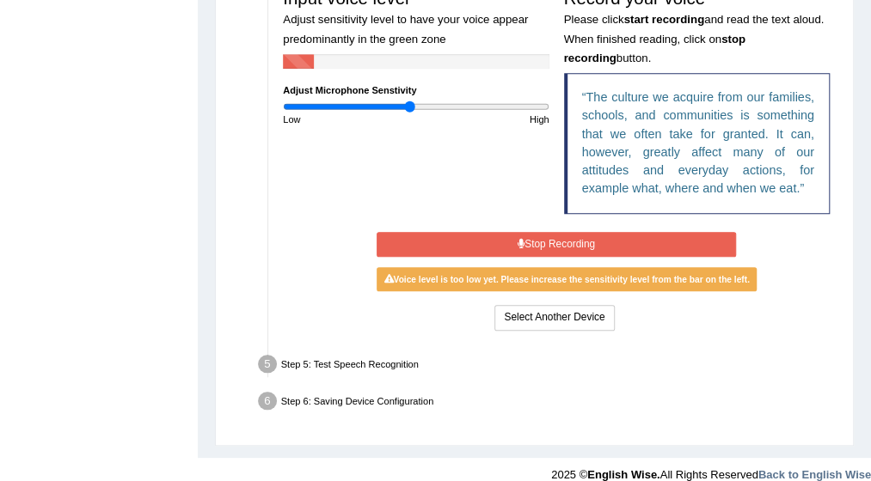
click at [533, 235] on button "Stop Recording" at bounding box center [556, 244] width 359 height 25
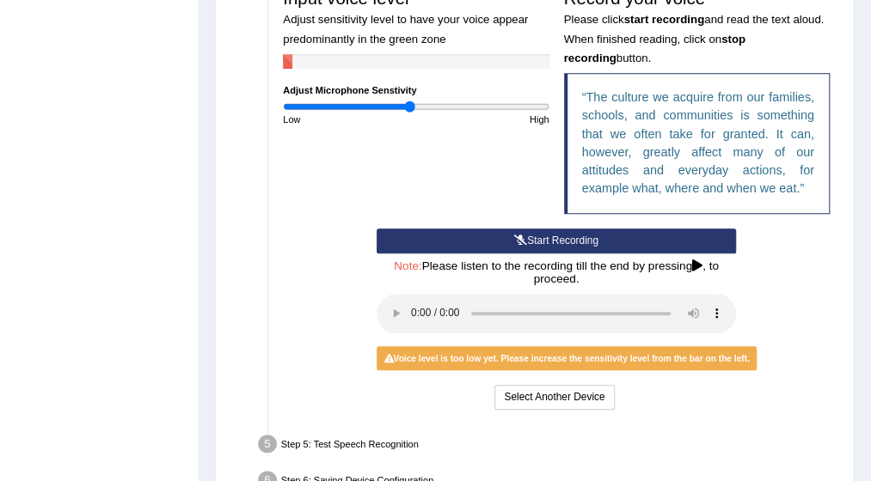
click at [414, 106] on input "range" at bounding box center [416, 107] width 266 height 12
click at [524, 236] on icon at bounding box center [520, 241] width 13 height 10
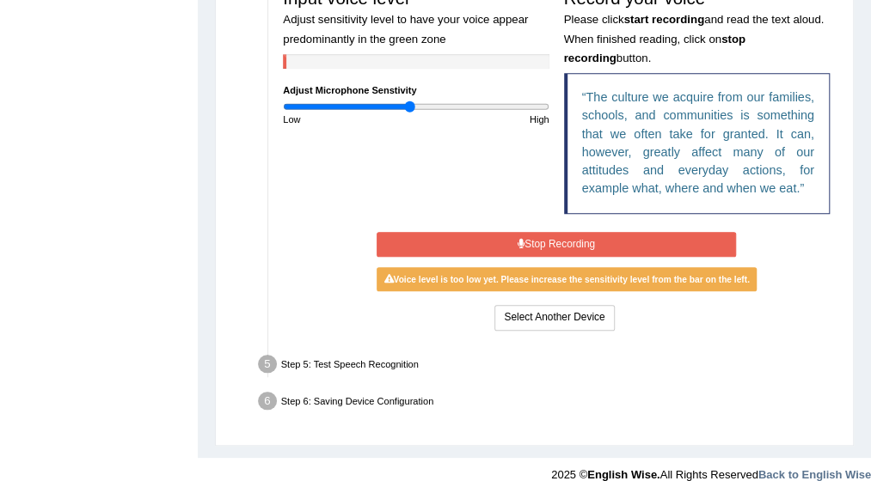
click at [524, 233] on button "Stop Recording" at bounding box center [556, 244] width 359 height 25
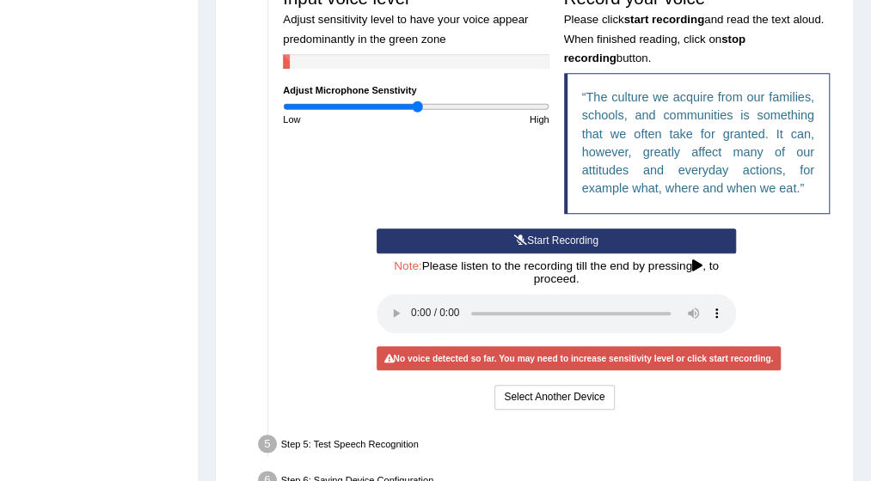
click at [416, 105] on input "range" at bounding box center [416, 107] width 266 height 12
click at [548, 233] on button "Start Recording" at bounding box center [556, 241] width 359 height 25
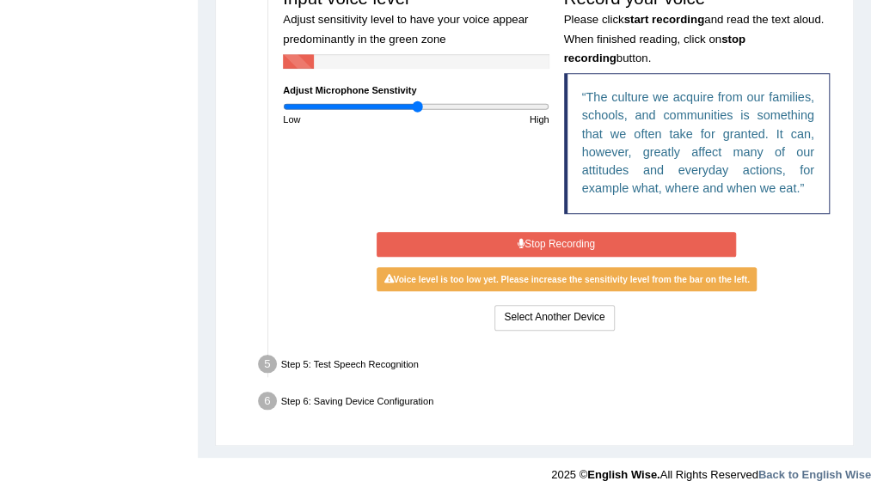
click at [548, 233] on button "Stop Recording" at bounding box center [556, 244] width 359 height 25
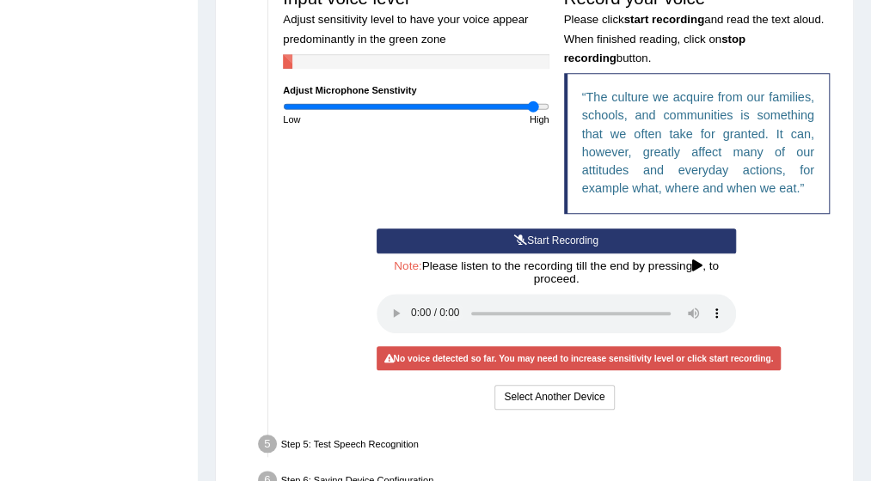
drag, startPoint x: 427, startPoint y: 104, endPoint x: 531, endPoint y: 243, distance: 173.8
click at [531, 113] on input "range" at bounding box center [416, 107] width 266 height 12
click at [432, 102] on input "range" at bounding box center [416, 107] width 266 height 12
click at [528, 236] on button "Start Recording" at bounding box center [556, 241] width 359 height 25
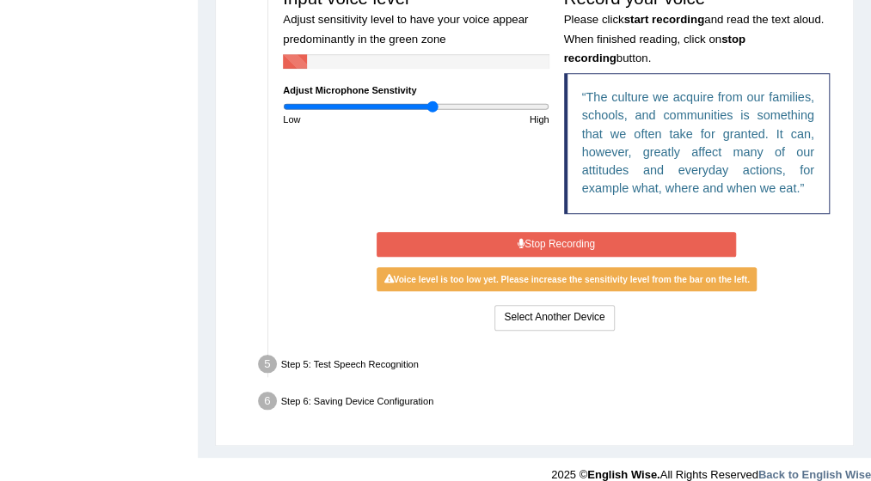
click at [528, 236] on button "Stop Recording" at bounding box center [556, 244] width 359 height 25
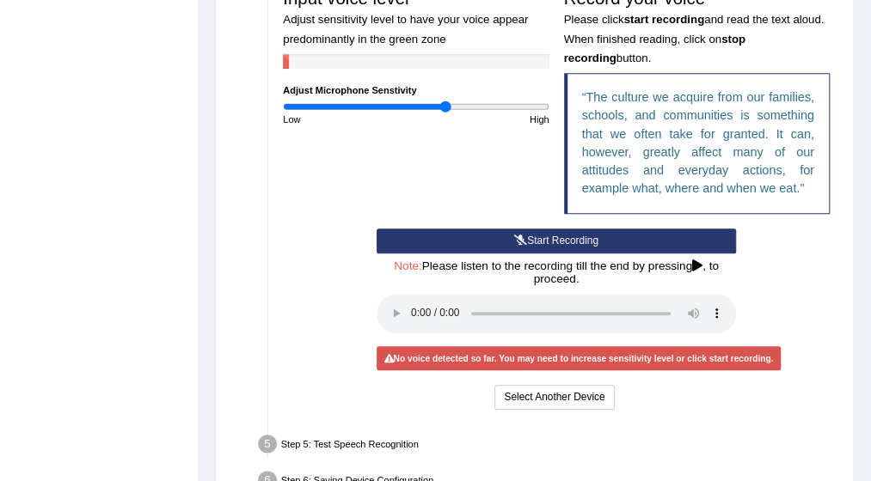
click at [445, 103] on input "range" at bounding box center [416, 107] width 266 height 12
click at [567, 231] on button "Start Recording" at bounding box center [556, 241] width 359 height 25
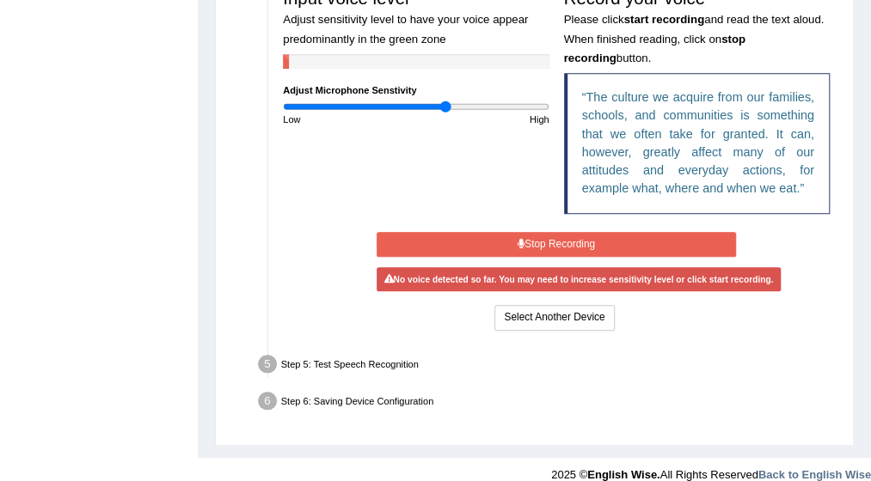
click at [567, 232] on button "Stop Recording" at bounding box center [556, 244] width 359 height 25
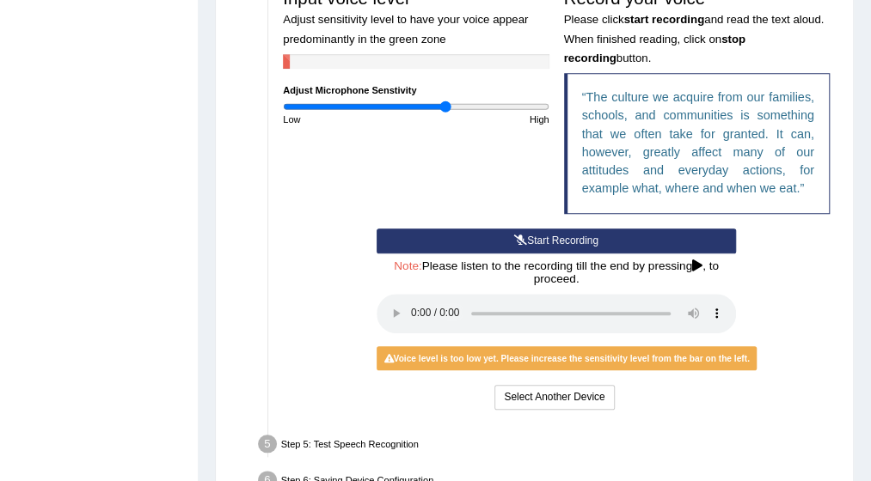
click at [567, 236] on button "Start Recording" at bounding box center [556, 241] width 359 height 25
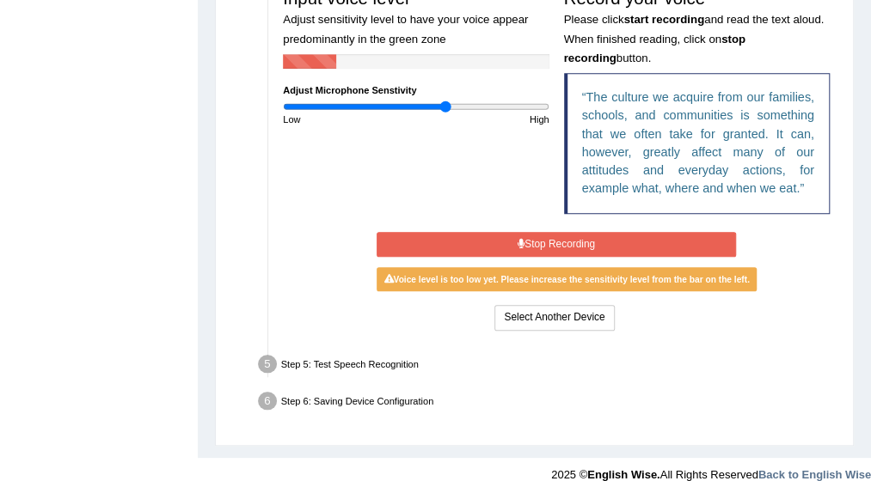
click at [567, 236] on button "Stop Recording" at bounding box center [556, 244] width 359 height 25
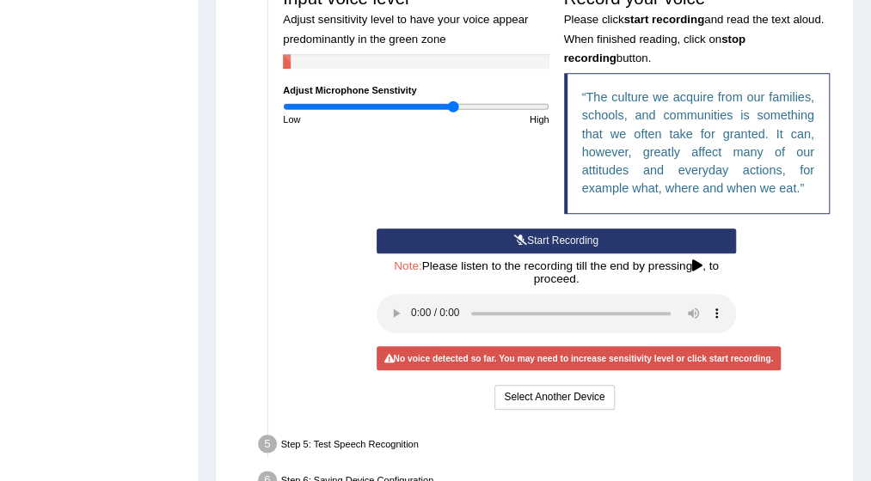
click at [453, 104] on input "range" at bounding box center [416, 107] width 266 height 12
click at [551, 232] on button "Start Recording" at bounding box center [556, 241] width 359 height 25
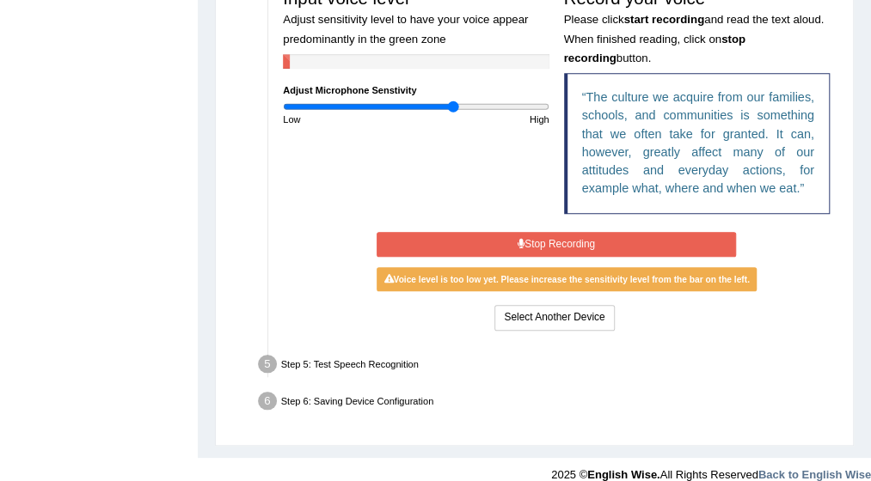
click at [540, 239] on button "Stop Recording" at bounding box center [556, 244] width 359 height 25
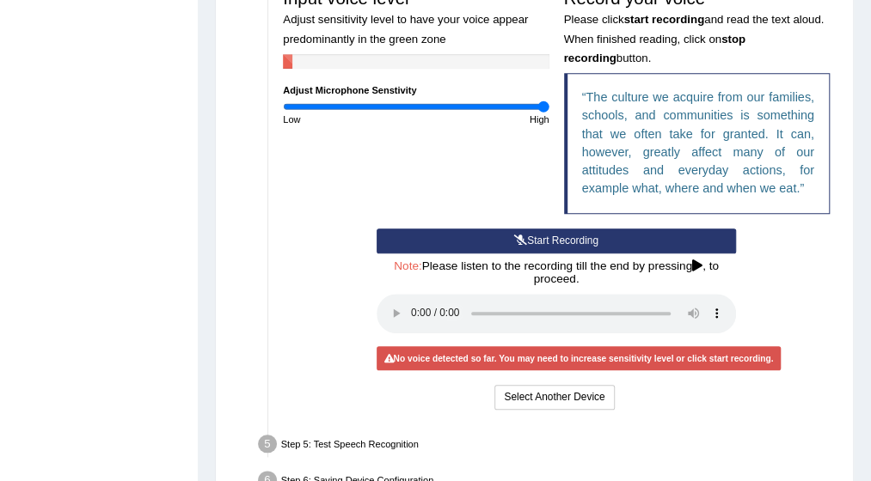
drag, startPoint x: 461, startPoint y: 100, endPoint x: 550, endPoint y: 240, distance: 166.2
click at [548, 113] on input "range" at bounding box center [416, 107] width 266 height 12
click at [550, 240] on button "Start Recording" at bounding box center [556, 241] width 359 height 25
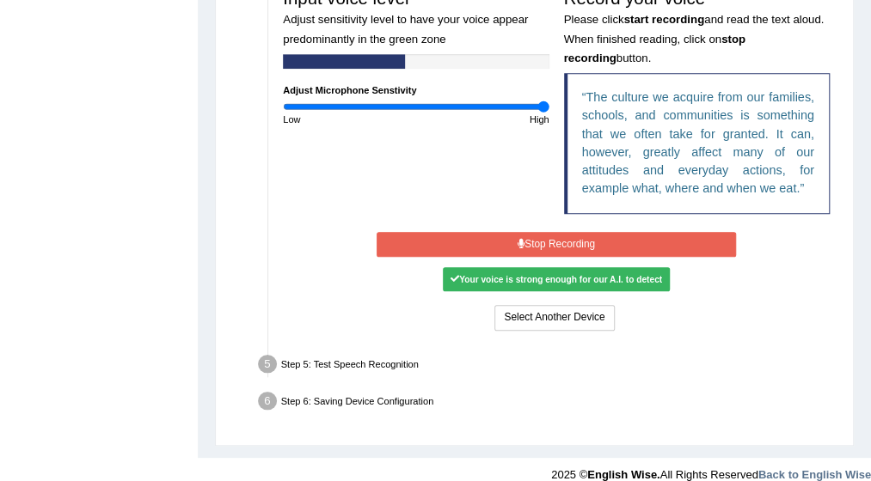
click at [550, 240] on button "Stop Recording" at bounding box center [556, 244] width 359 height 25
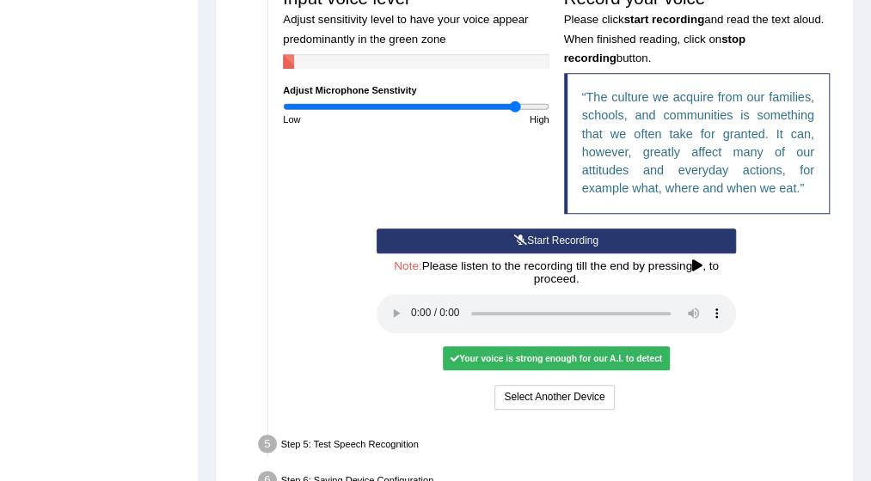
click at [515, 103] on input "range" at bounding box center [416, 107] width 266 height 12
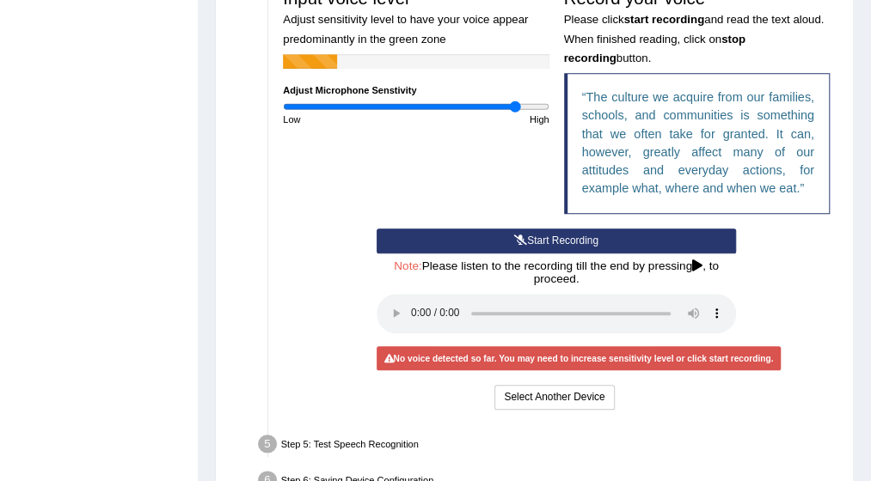
click at [583, 236] on button "Start Recording" at bounding box center [556, 241] width 359 height 25
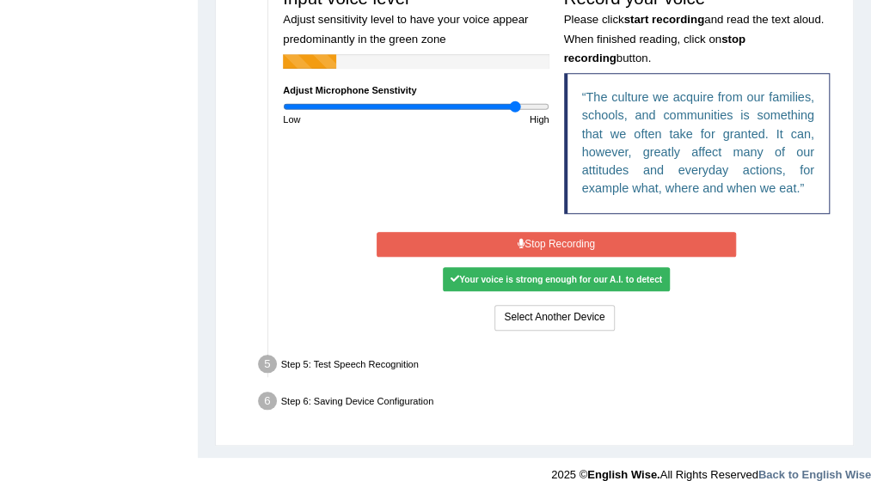
click at [540, 240] on button "Stop Recording" at bounding box center [556, 244] width 359 height 25
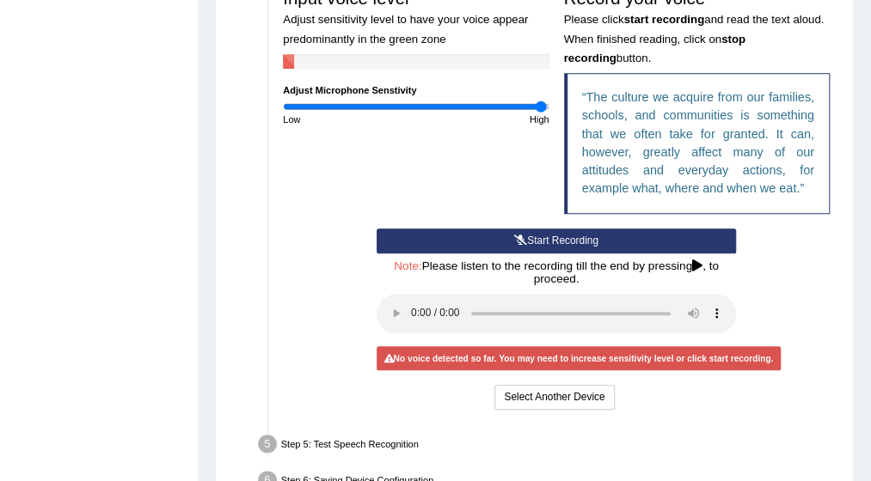
drag, startPoint x: 486, startPoint y: 101, endPoint x: 540, endPoint y: 233, distance: 143.0
click at [540, 113] on input "range" at bounding box center [416, 107] width 266 height 12
click at [540, 233] on button "Start Recording" at bounding box center [556, 241] width 359 height 25
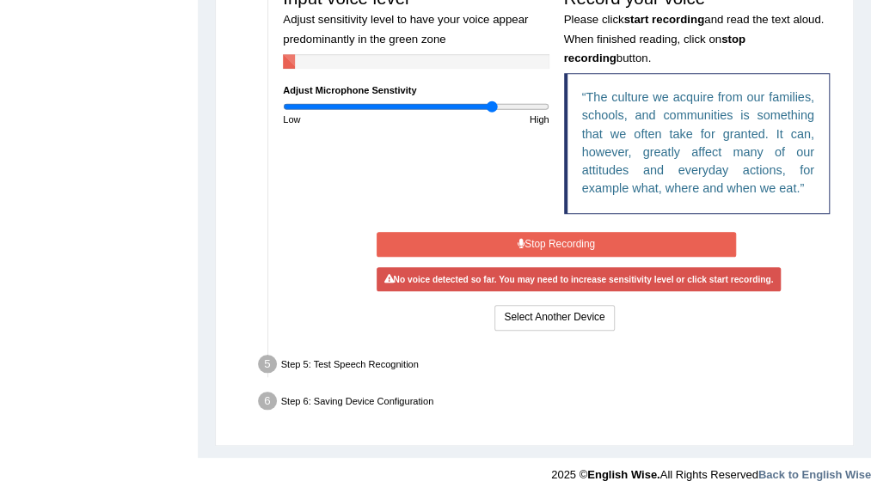
click at [492, 106] on input "range" at bounding box center [416, 107] width 266 height 12
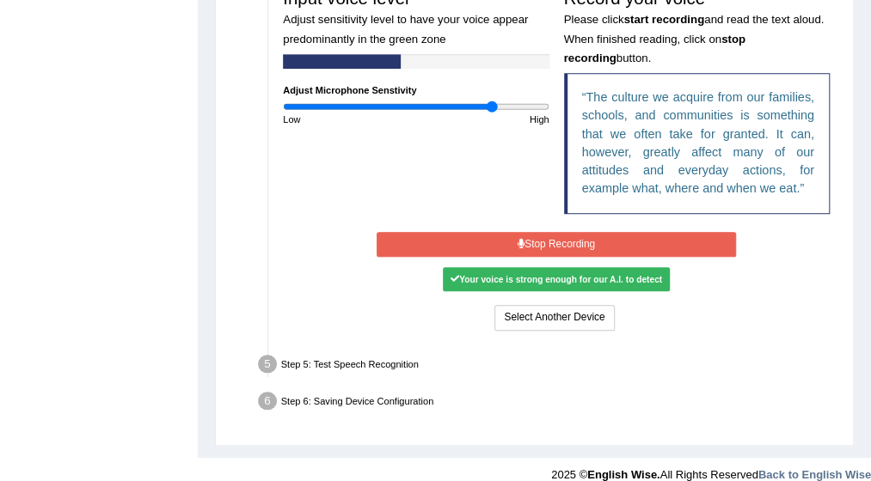
click at [539, 241] on button "Stop Recording" at bounding box center [556, 244] width 359 height 25
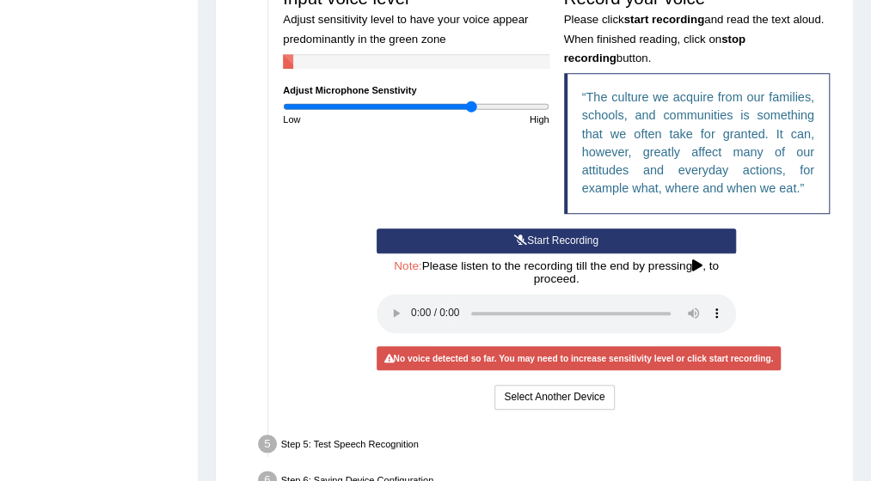
click at [469, 104] on input "range" at bounding box center [416, 107] width 266 height 12
click at [562, 238] on button "Start Recording" at bounding box center [556, 241] width 359 height 25
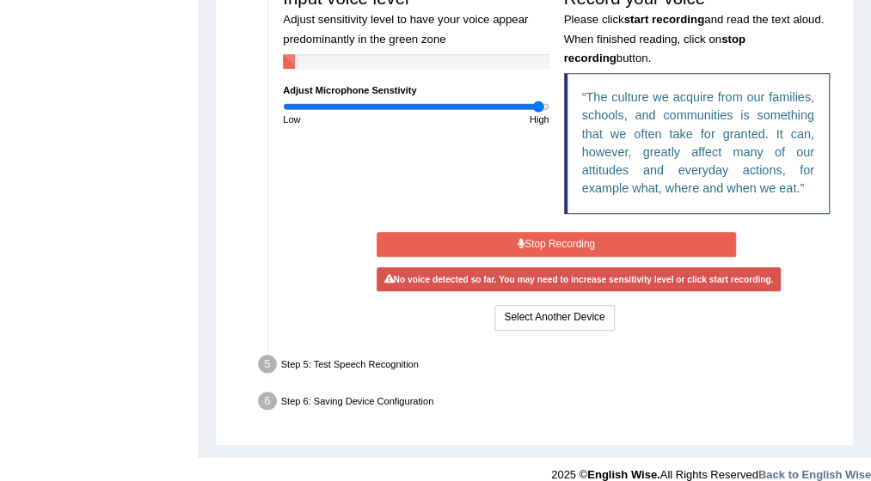
drag, startPoint x: 452, startPoint y: 107, endPoint x: 538, endPoint y: 238, distance: 156.4
click at [538, 113] on input "range" at bounding box center [416, 107] width 266 height 12
click at [538, 238] on button "Stop Recording" at bounding box center [556, 244] width 359 height 25
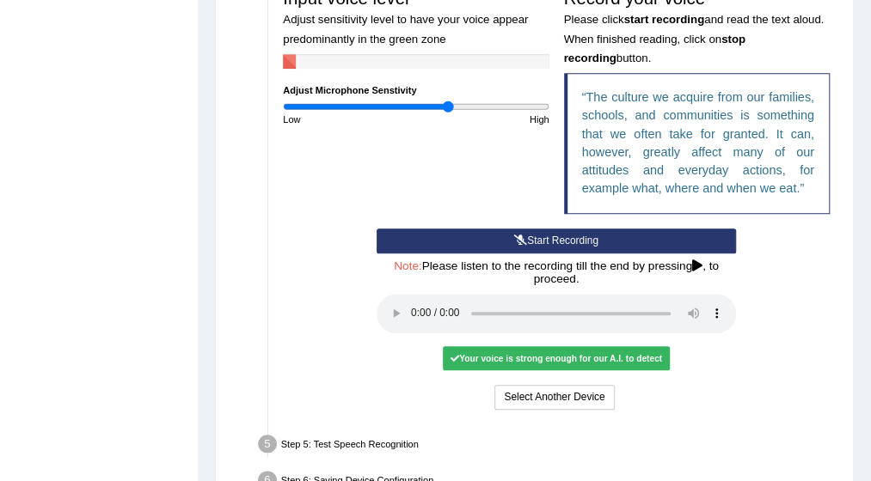
click at [448, 102] on input "range" at bounding box center [416, 107] width 266 height 12
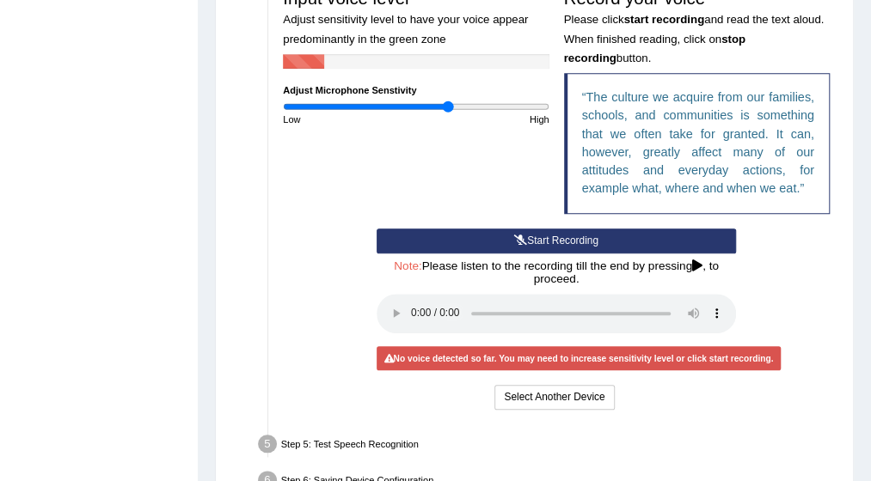
click at [531, 235] on button "Start Recording" at bounding box center [556, 241] width 359 height 25
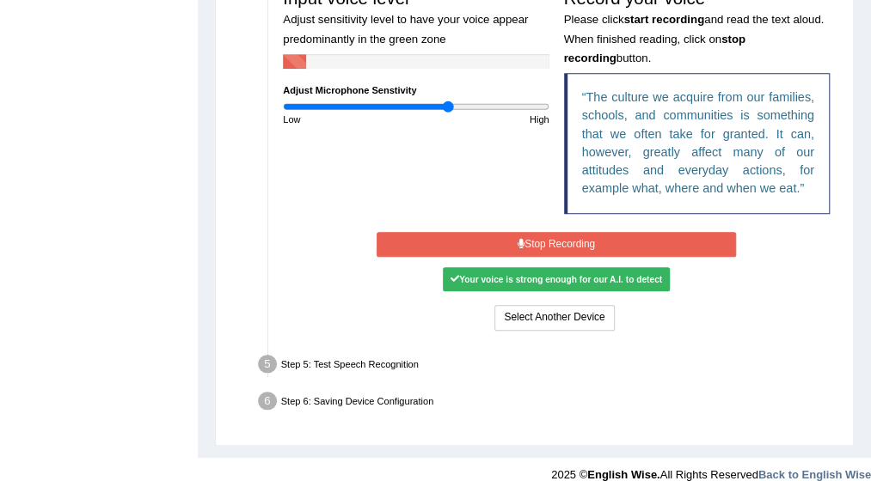
click at [538, 236] on button "Stop Recording" at bounding box center [556, 244] width 359 height 25
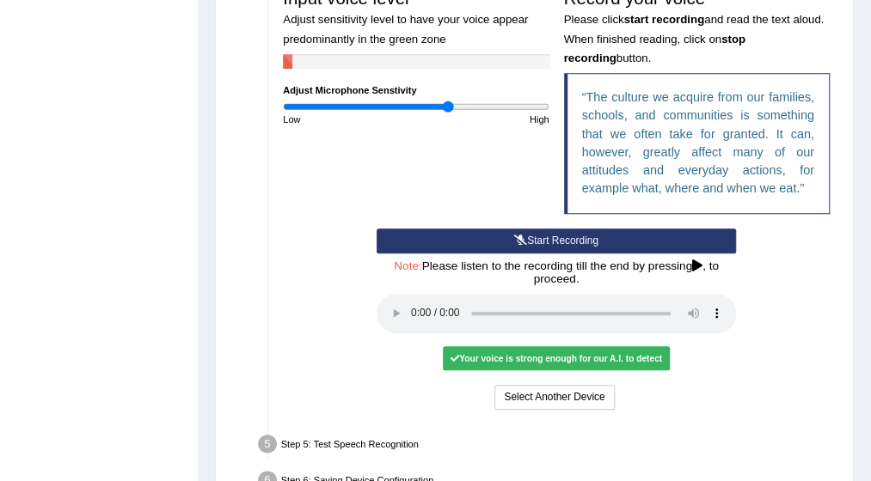
click at [338, 445] on div "Step 5: Test Speech Recognition" at bounding box center [549, 447] width 595 height 32
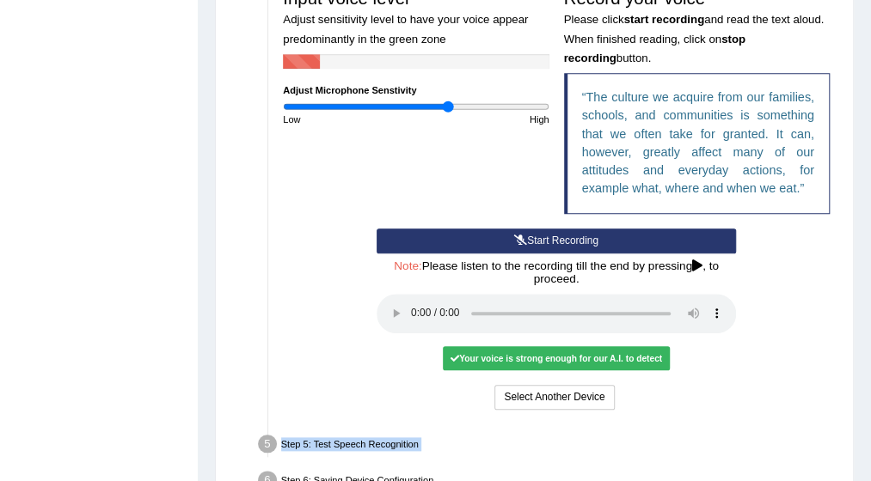
click at [338, 445] on div "Step 5: Test Speech Recognition" at bounding box center [549, 447] width 595 height 32
drag, startPoint x: 338, startPoint y: 445, endPoint x: 447, endPoint y: 432, distance: 110.0
click at [447, 432] on div "Step 5: Test Speech Recognition" at bounding box center [549, 447] width 595 height 32
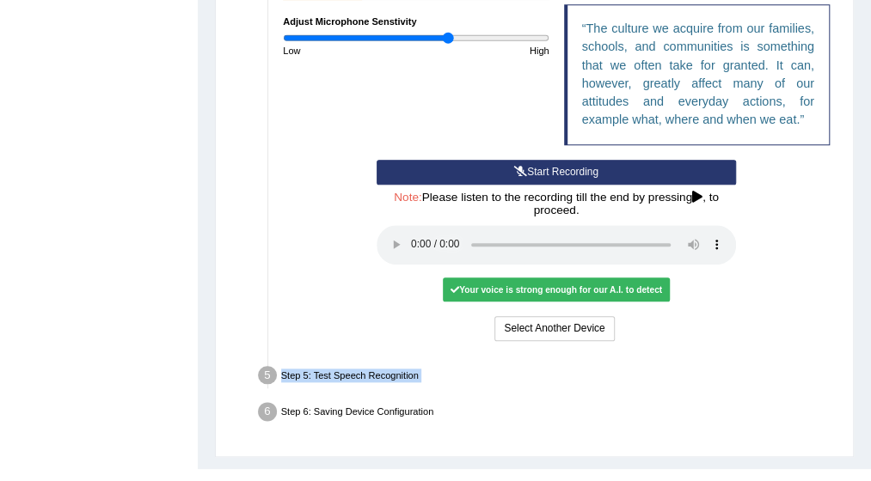
scroll to position [621, 0]
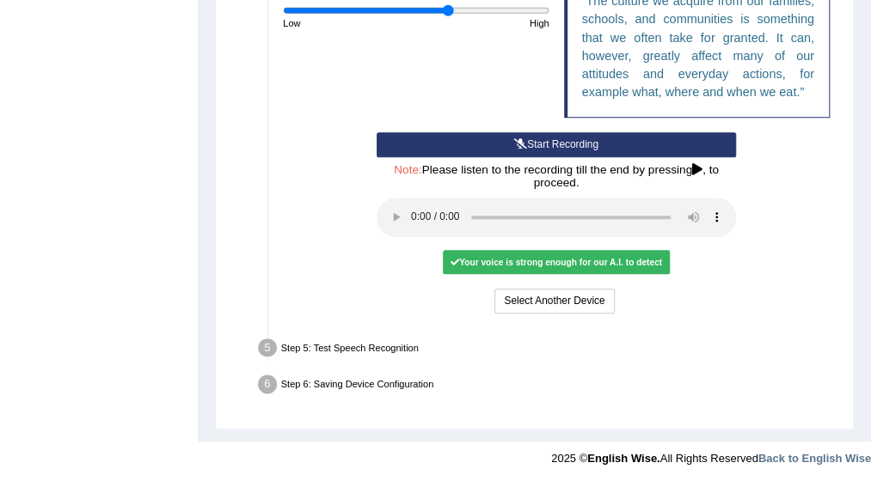
click at [698, 164] on icon at bounding box center [697, 170] width 10 height 12
click at [732, 181] on h4 "Note: Please listen to the recording till the end by pressing , to proceed." at bounding box center [556, 177] width 359 height 26
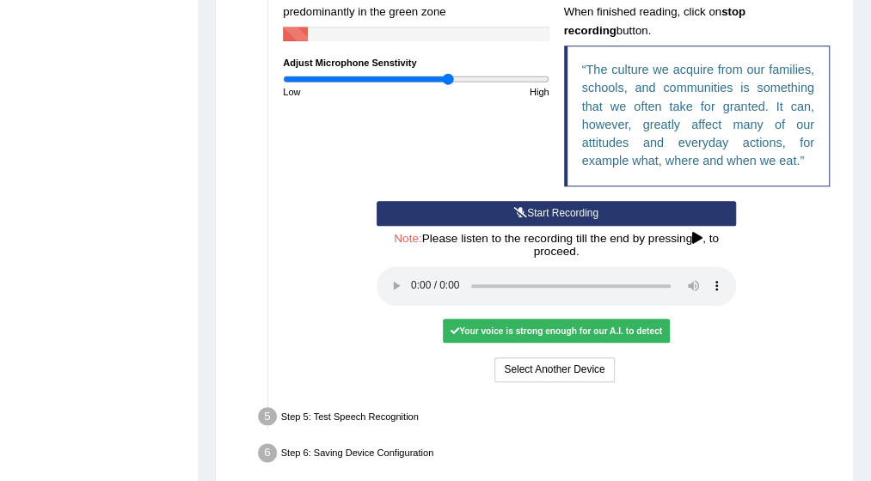
scroll to position [517, 0]
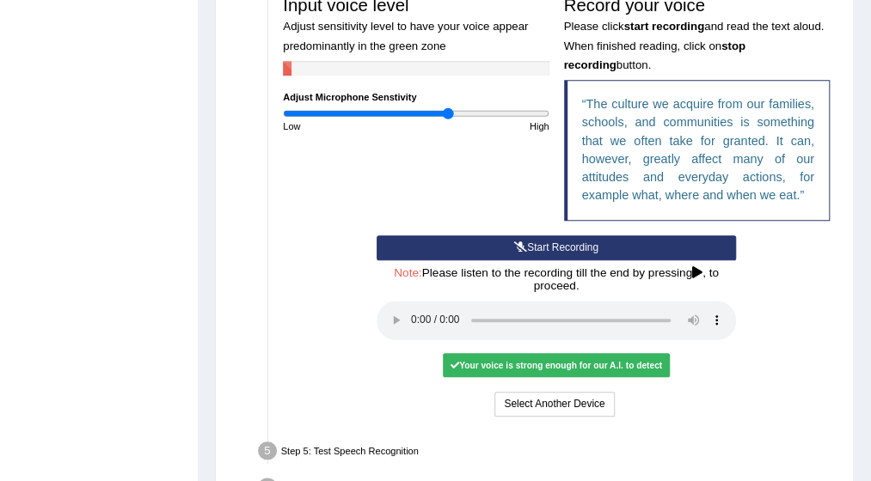
click at [555, 243] on button "Start Recording" at bounding box center [556, 248] width 359 height 25
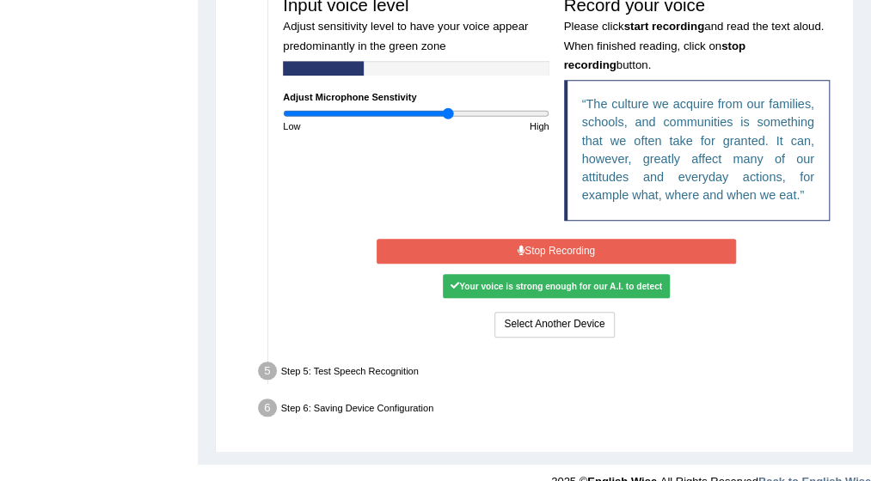
click at [554, 245] on button "Stop Recording" at bounding box center [556, 251] width 359 height 25
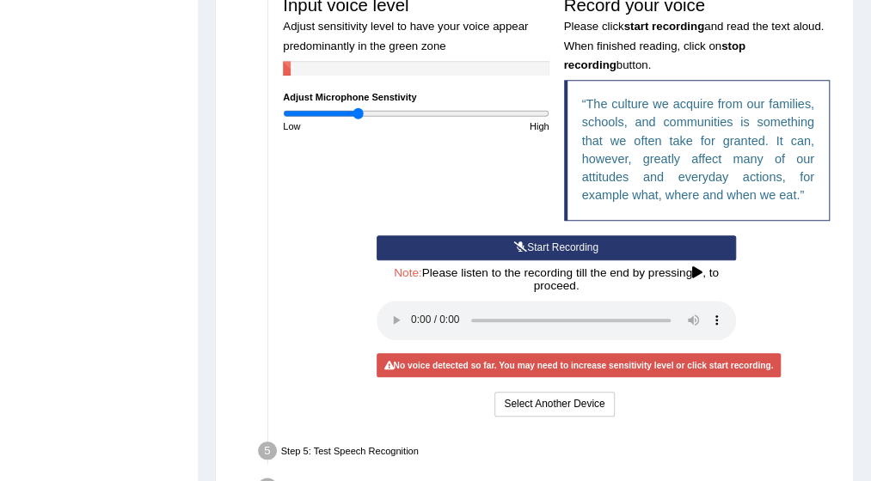
click at [358, 111] on input "range" at bounding box center [416, 113] width 266 height 12
click at [566, 243] on button "Start Recording" at bounding box center [556, 248] width 359 height 25
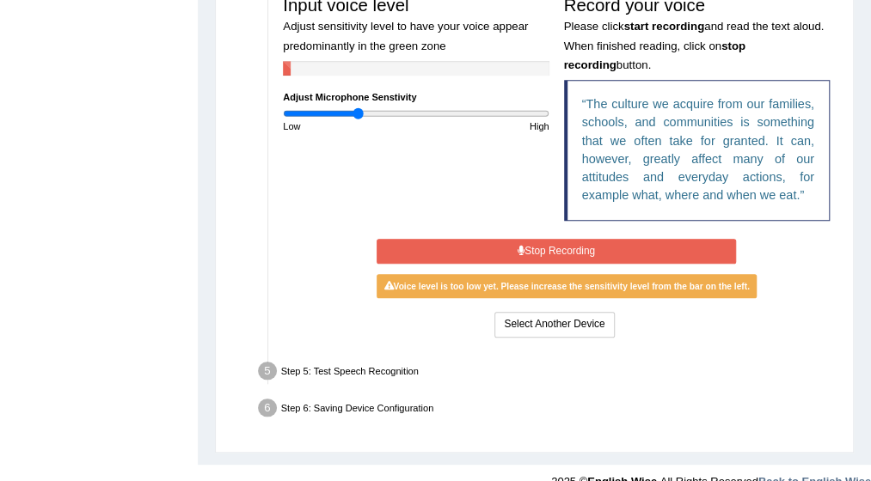
click at [566, 243] on button "Stop Recording" at bounding box center [556, 251] width 359 height 25
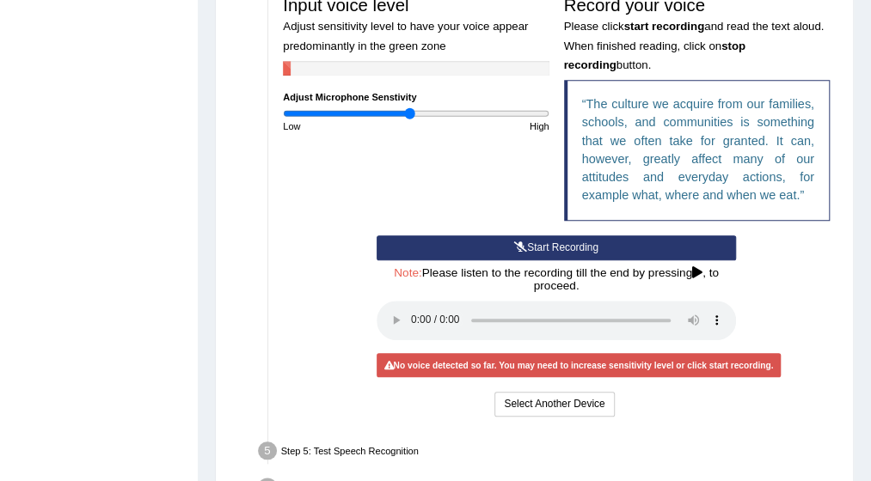
click at [409, 113] on input "range" at bounding box center [416, 113] width 266 height 12
click at [571, 248] on button "Start Recording" at bounding box center [556, 248] width 359 height 25
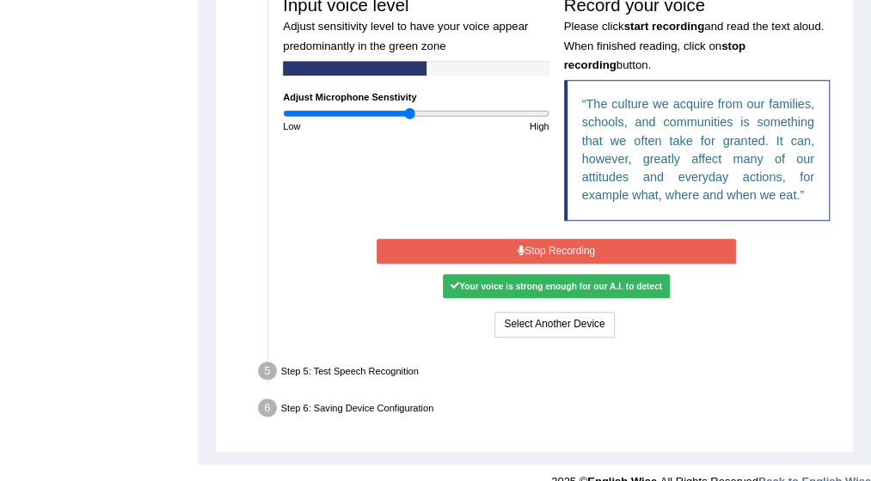
click at [571, 248] on button "Stop Recording" at bounding box center [556, 251] width 359 height 25
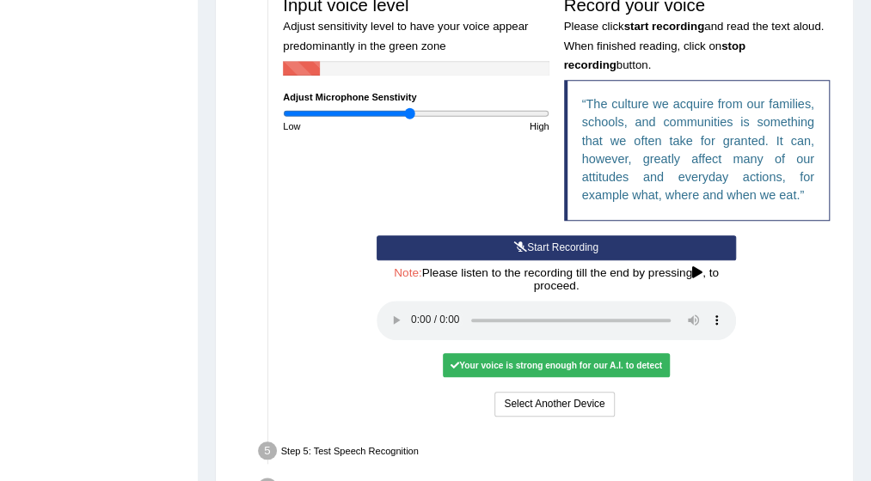
click at [571, 248] on button "Start Recording" at bounding box center [556, 248] width 359 height 25
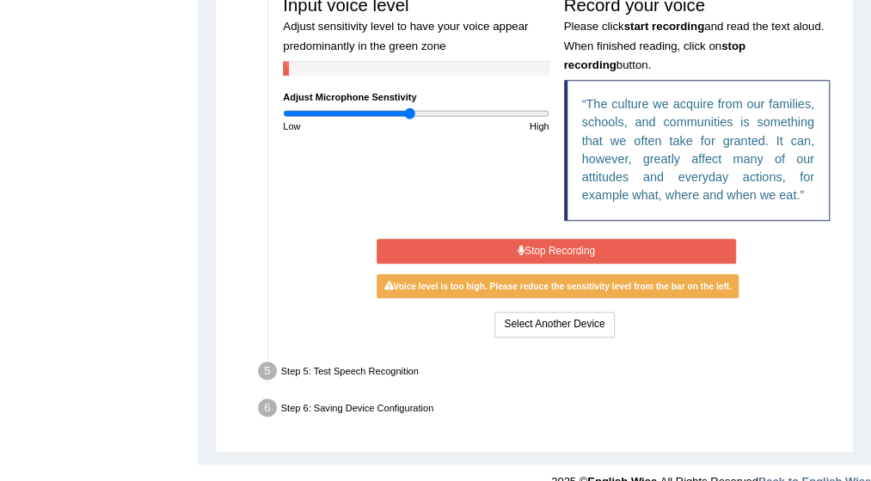
click at [571, 248] on button "Stop Recording" at bounding box center [556, 251] width 359 height 25
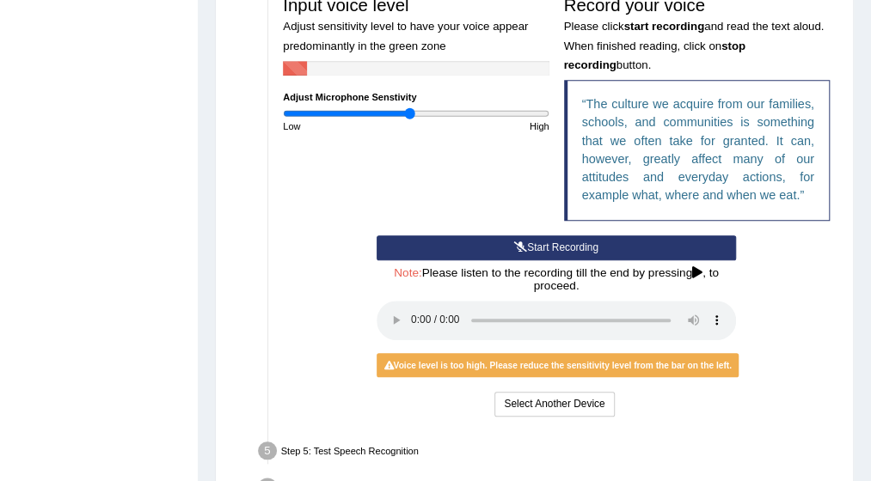
click at [414, 111] on input "range" at bounding box center [416, 113] width 266 height 12
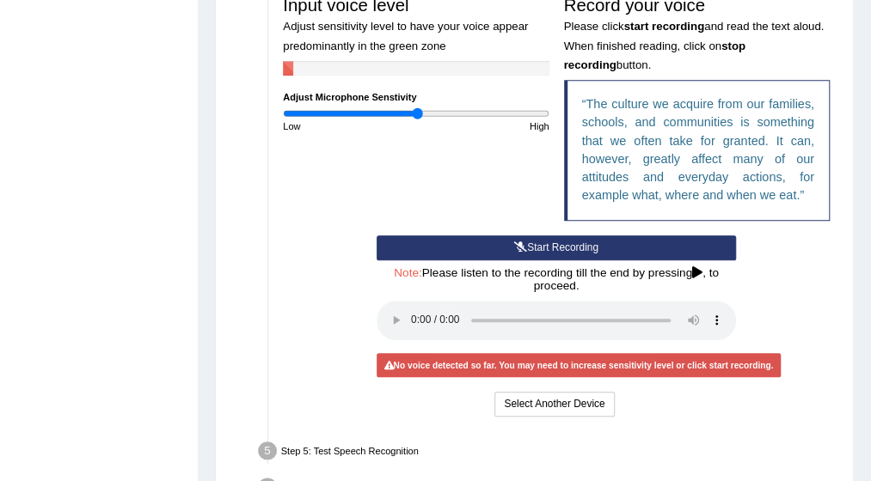
click at [416, 111] on input "range" at bounding box center [416, 113] width 266 height 12
click at [572, 244] on button "Start Recording" at bounding box center [556, 248] width 359 height 25
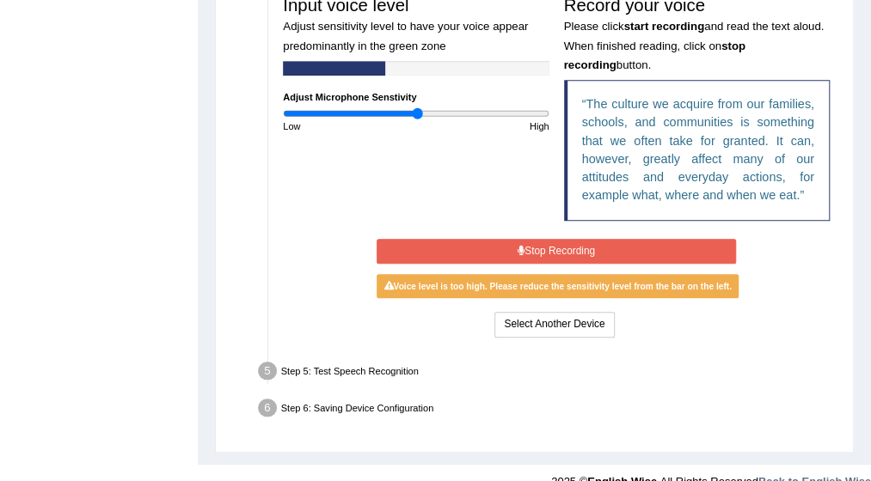
click at [572, 244] on button "Stop Recording" at bounding box center [556, 251] width 359 height 25
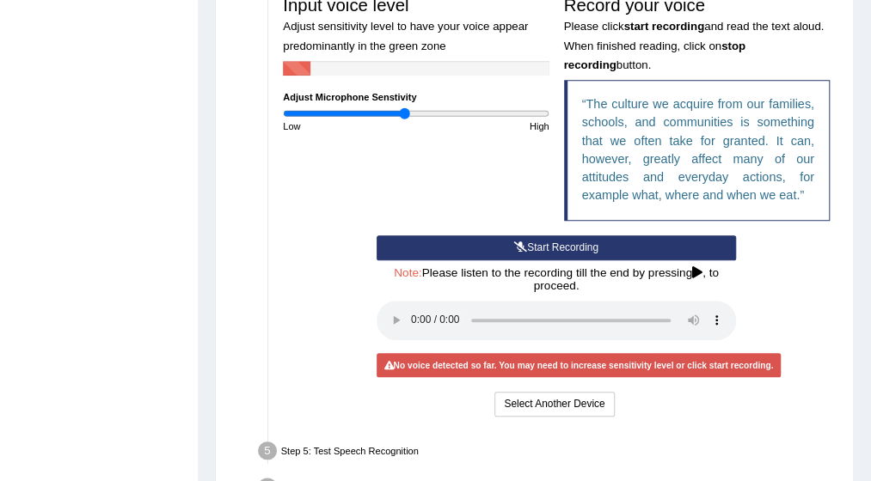
click at [402, 113] on input "range" at bounding box center [416, 113] width 266 height 12
click at [543, 240] on button "Start Recording" at bounding box center [556, 248] width 359 height 25
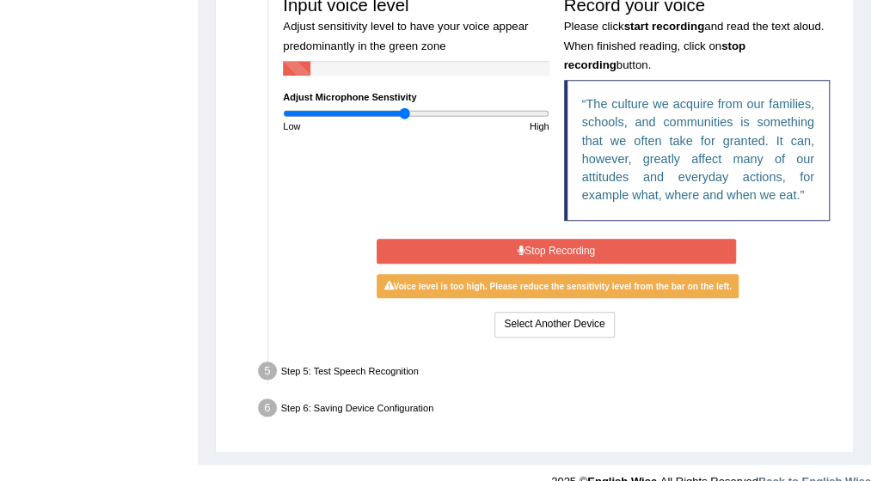
click at [543, 240] on button "Stop Recording" at bounding box center [556, 251] width 359 height 25
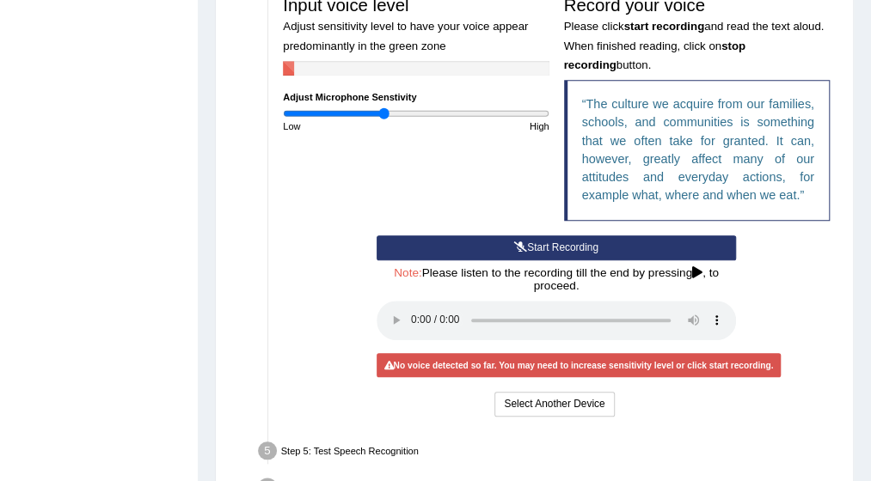
type input "0.76"
click at [383, 111] on input "range" at bounding box center [416, 113] width 266 height 12
click at [586, 242] on button "Start Recording" at bounding box center [556, 248] width 359 height 25
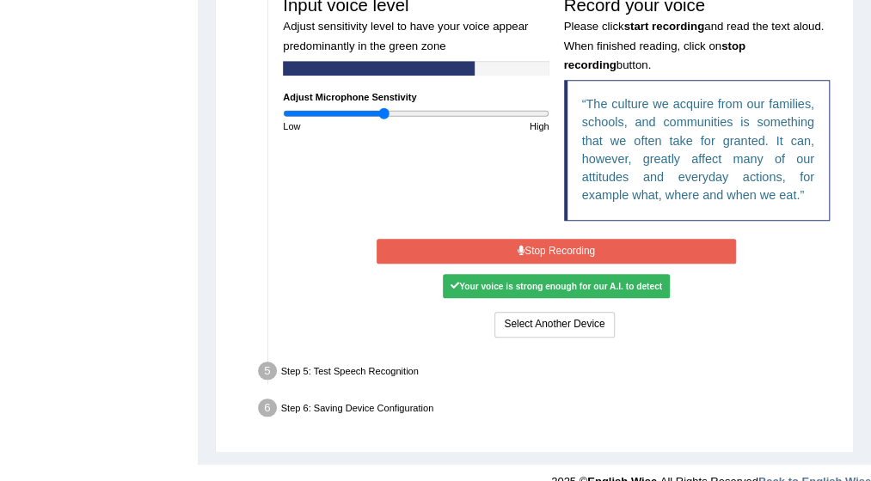
click at [586, 242] on button "Stop Recording" at bounding box center [556, 251] width 359 height 25
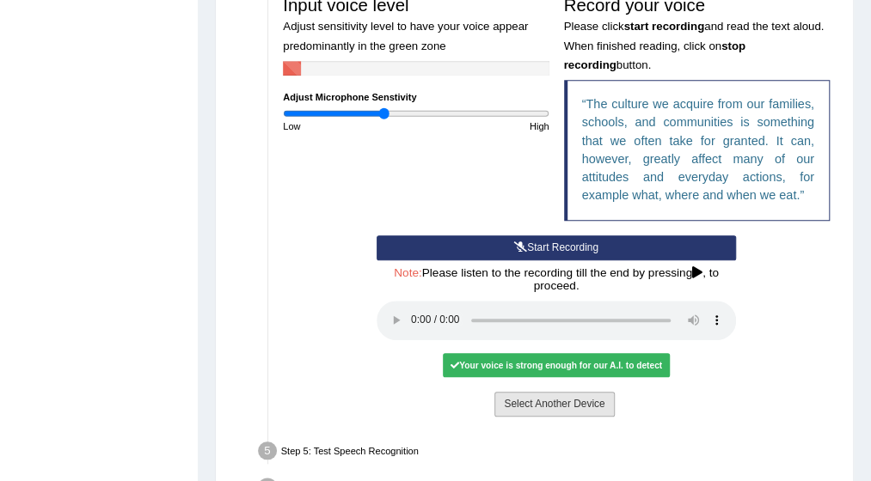
click at [550, 402] on button "Select Another Device" at bounding box center [553, 404] width 119 height 25
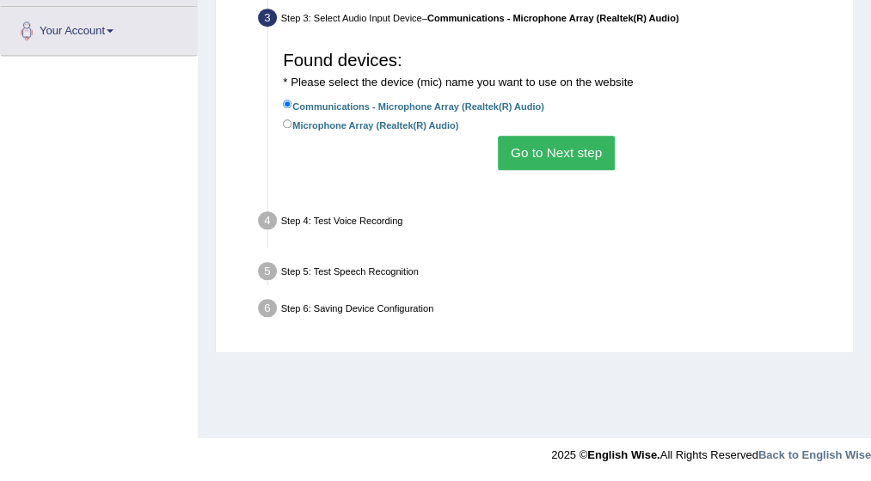
scroll to position [421, 0]
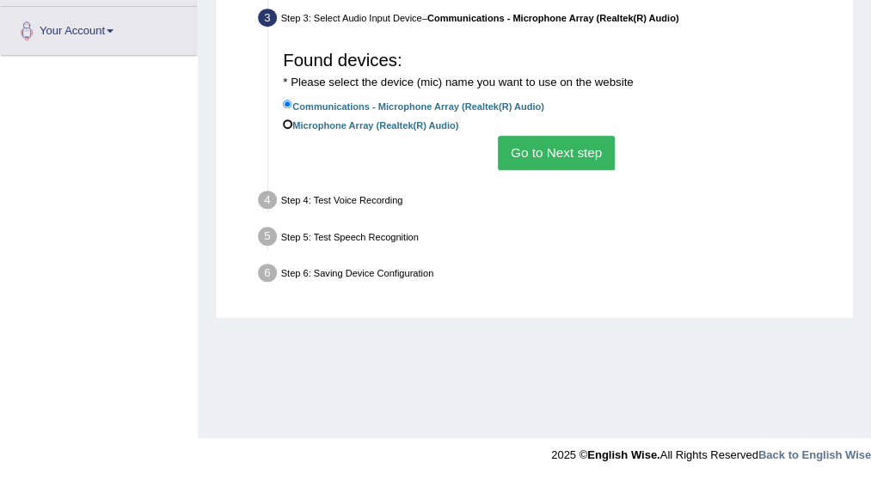
click at [289, 119] on input "Microphone Array (Realtek(R) Audio)" at bounding box center [287, 123] width 9 height 9
radio input "true"
click at [549, 147] on button "Go to Next step" at bounding box center [556, 153] width 116 height 34
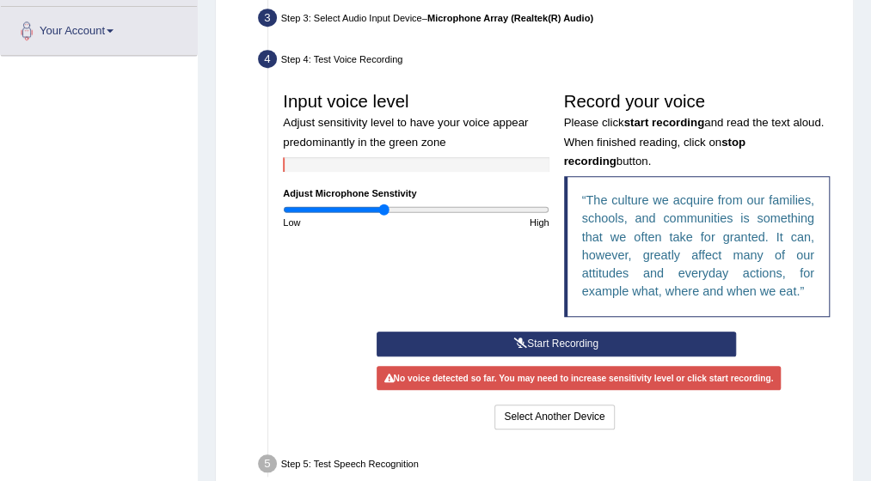
click at [529, 337] on button "Start Recording" at bounding box center [556, 344] width 359 height 25
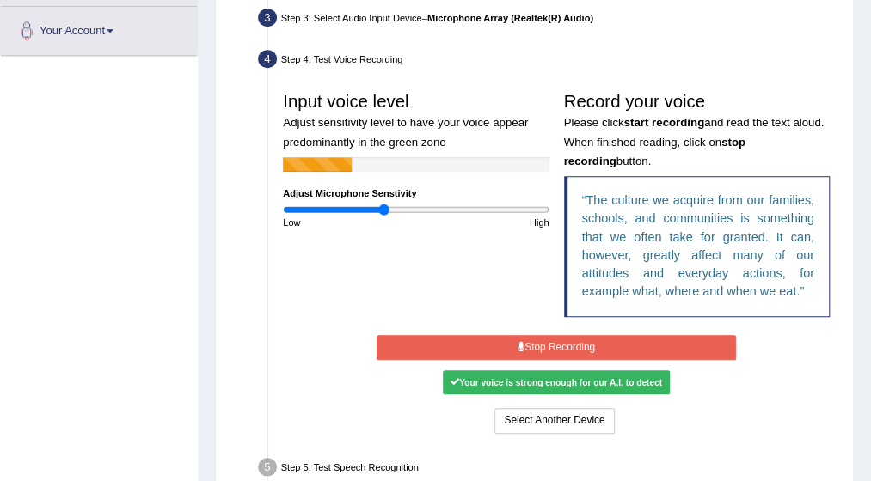
click at [529, 337] on button "Stop Recording" at bounding box center [556, 347] width 359 height 25
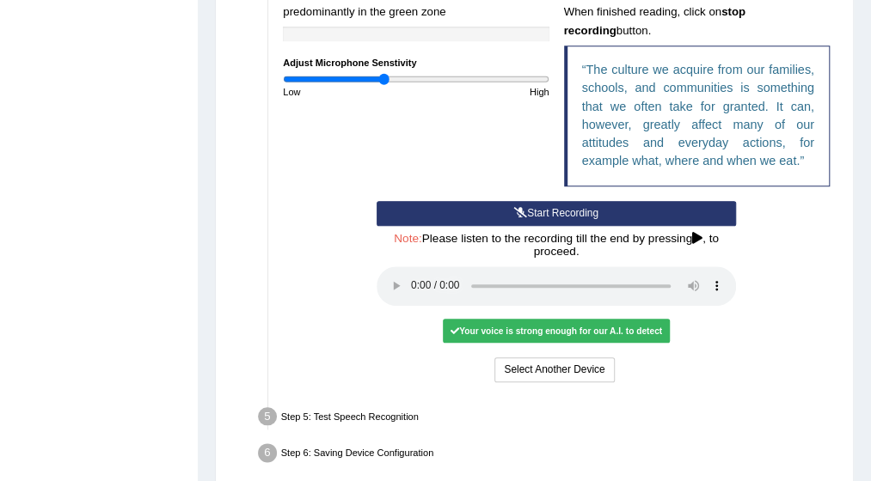
scroll to position [517, 0]
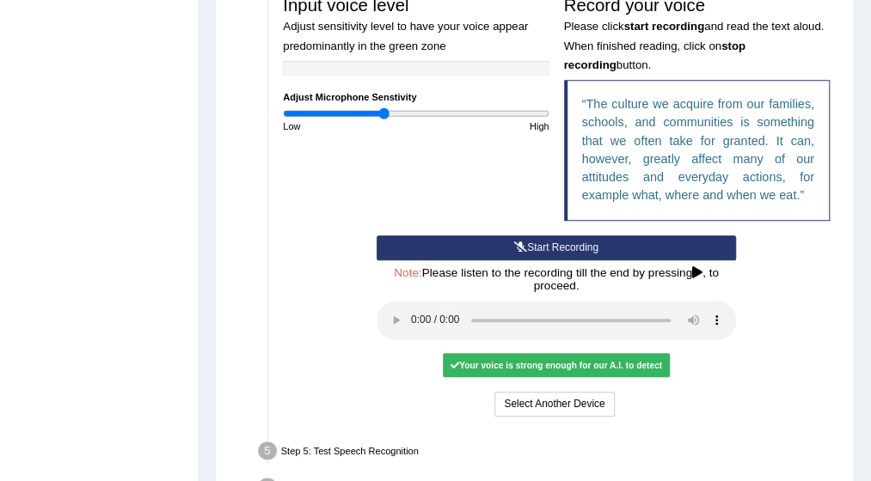
click at [567, 244] on button "Start Recording" at bounding box center [556, 248] width 359 height 25
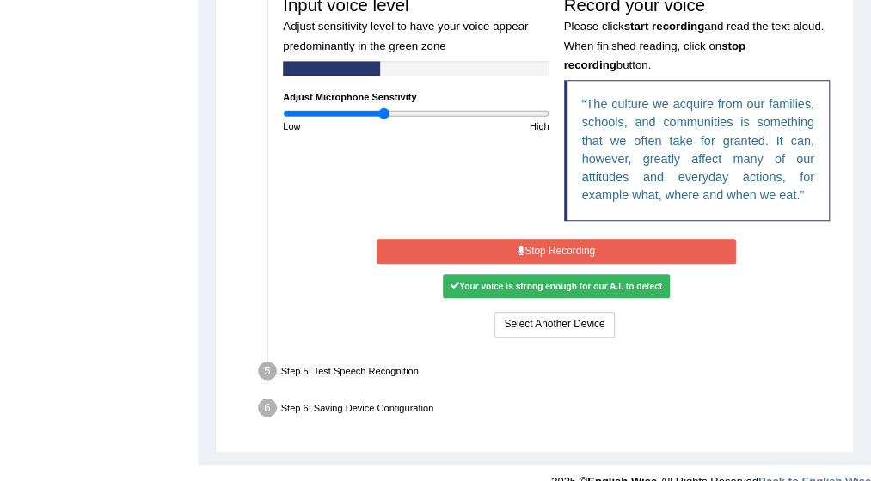
click at [567, 244] on button "Stop Recording" at bounding box center [556, 251] width 359 height 25
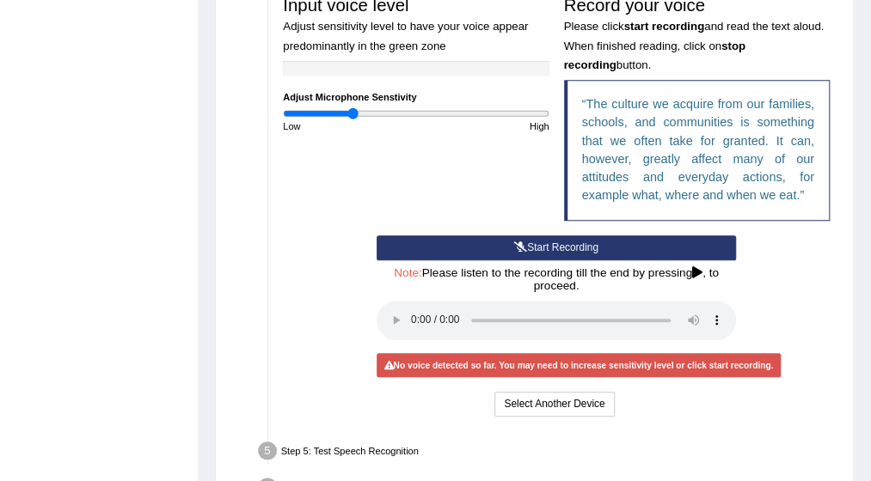
click at [352, 111] on input "range" at bounding box center [416, 113] width 266 height 12
click at [537, 243] on button "Start Recording" at bounding box center [556, 248] width 359 height 25
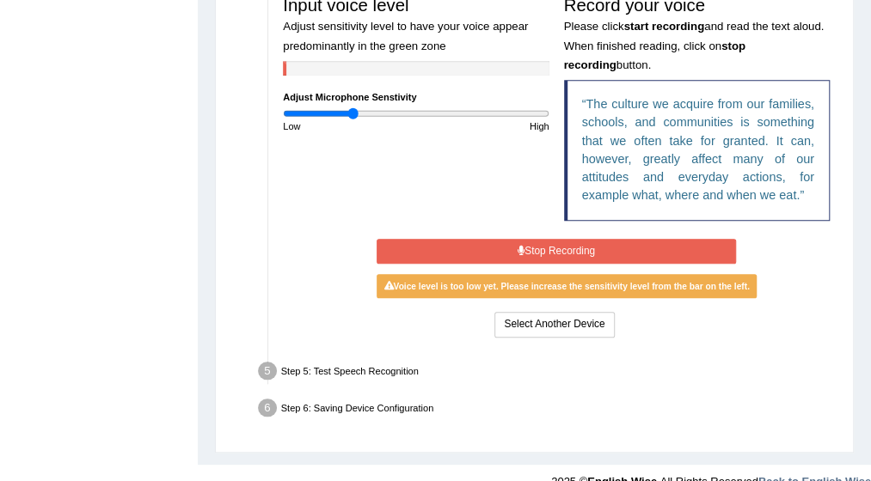
click at [537, 243] on button "Stop Recording" at bounding box center [556, 251] width 359 height 25
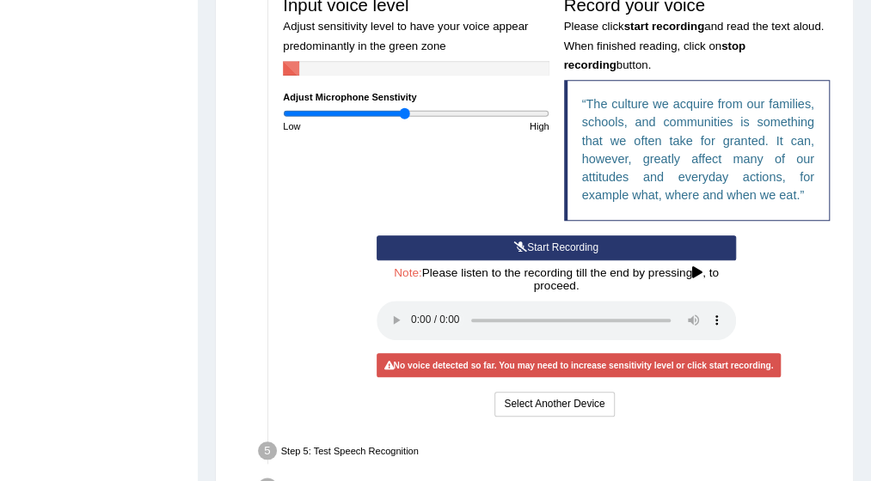
click at [403, 115] on input "range" at bounding box center [416, 113] width 266 height 12
click at [538, 247] on button "Start Recording" at bounding box center [556, 248] width 359 height 25
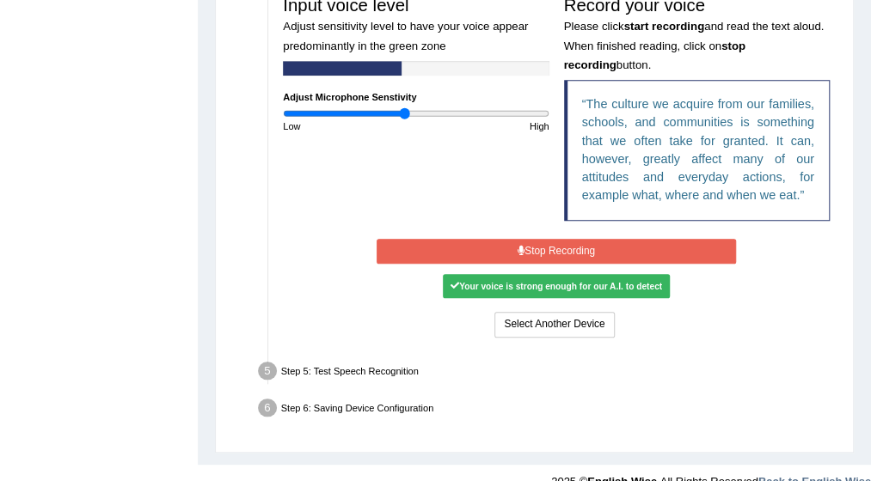
click at [538, 247] on button "Stop Recording" at bounding box center [556, 251] width 359 height 25
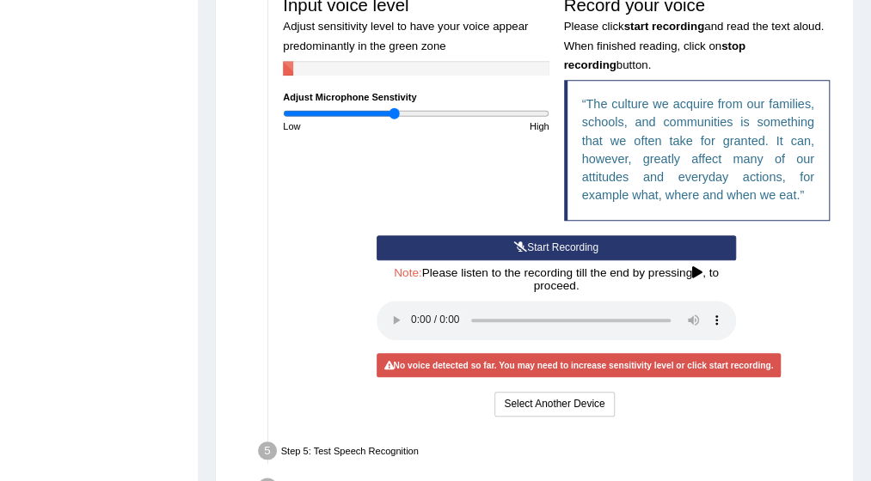
type input "0.84"
click at [393, 111] on input "range" at bounding box center [416, 113] width 266 height 12
click at [567, 240] on button "Start Recording" at bounding box center [556, 248] width 359 height 25
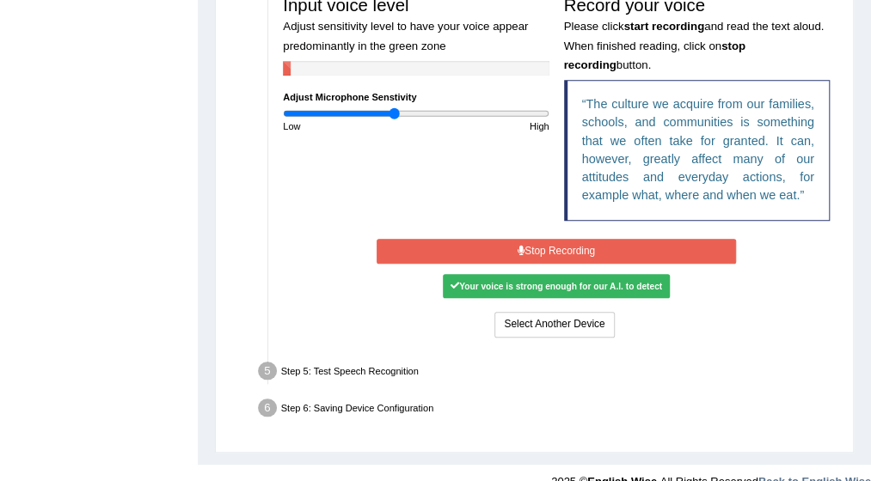
click at [567, 240] on button "Stop Recording" at bounding box center [556, 251] width 359 height 25
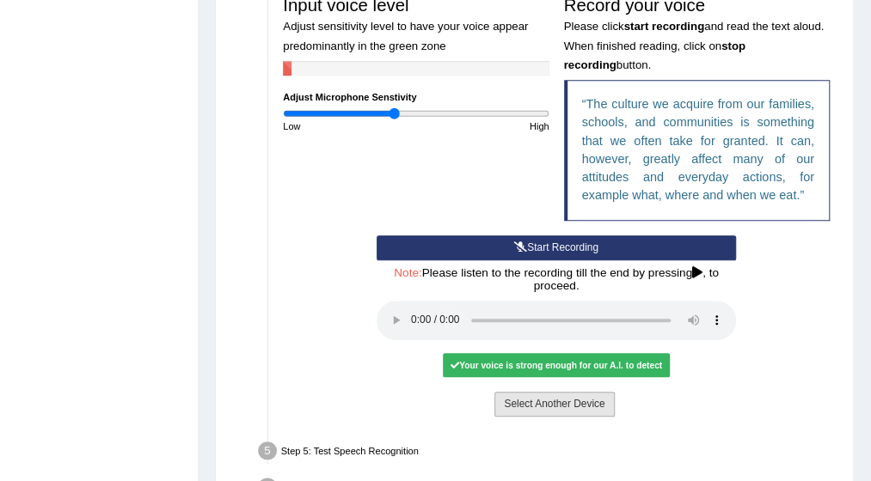
click at [537, 400] on button "Select Another Device" at bounding box center [553, 404] width 119 height 25
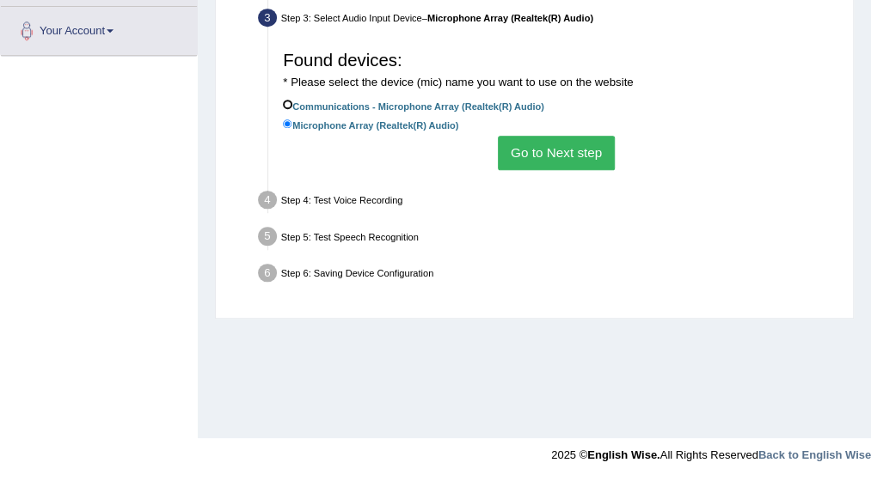
click at [284, 101] on input "Communications - Microphone Array (Realtek(R) Audio)" at bounding box center [287, 104] width 9 height 9
radio input "true"
click at [540, 147] on button "Go to Next step" at bounding box center [556, 153] width 116 height 34
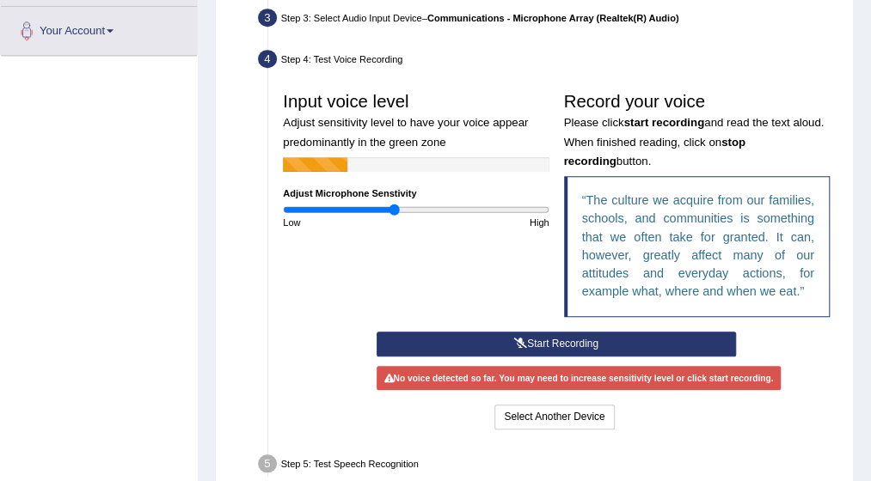
click at [534, 345] on button "Start Recording" at bounding box center [556, 344] width 359 height 25
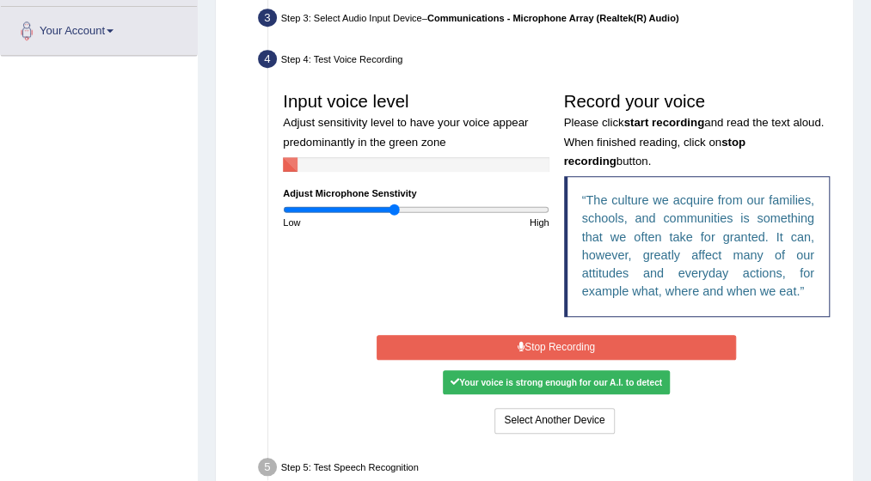
click at [534, 345] on button "Stop Recording" at bounding box center [556, 347] width 359 height 25
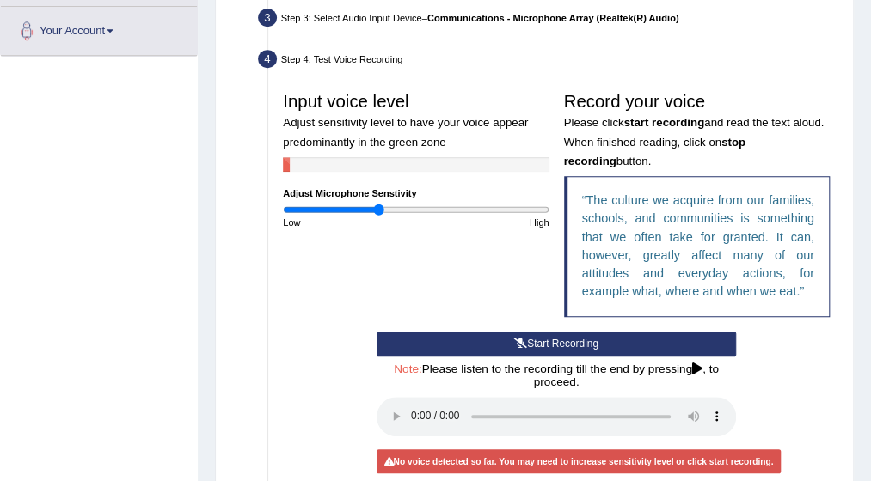
click at [379, 207] on input "range" at bounding box center [416, 210] width 266 height 12
click at [559, 346] on button "Start Recording" at bounding box center [556, 344] width 359 height 25
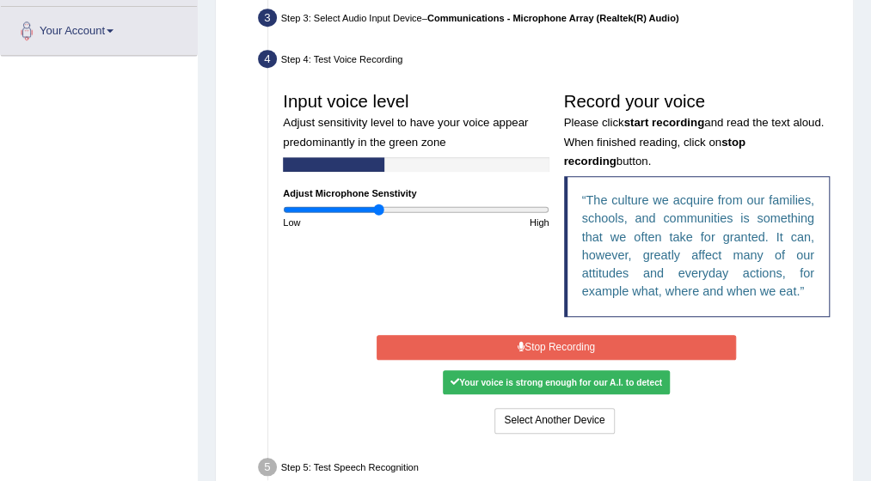
click at [559, 346] on button "Stop Recording" at bounding box center [556, 347] width 359 height 25
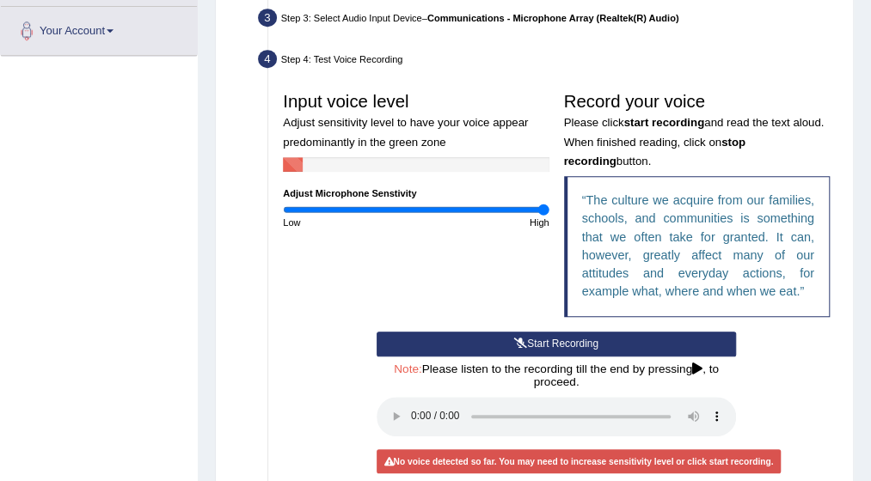
drag, startPoint x: 359, startPoint y: 210, endPoint x: 560, endPoint y: 340, distance: 239.4
click at [548, 216] on input "range" at bounding box center [416, 210] width 266 height 12
click at [340, 209] on input "range" at bounding box center [416, 210] width 266 height 12
click at [562, 333] on button "Start Recording" at bounding box center [556, 344] width 359 height 25
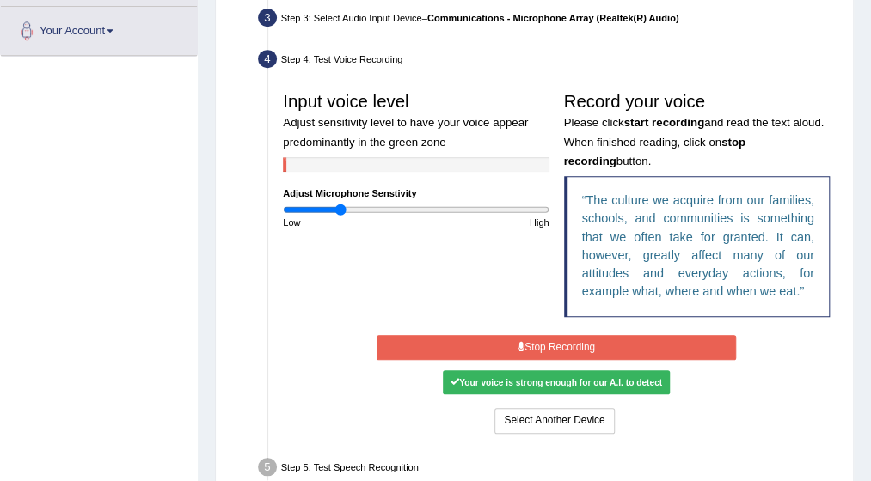
click at [562, 335] on button "Stop Recording" at bounding box center [556, 347] width 359 height 25
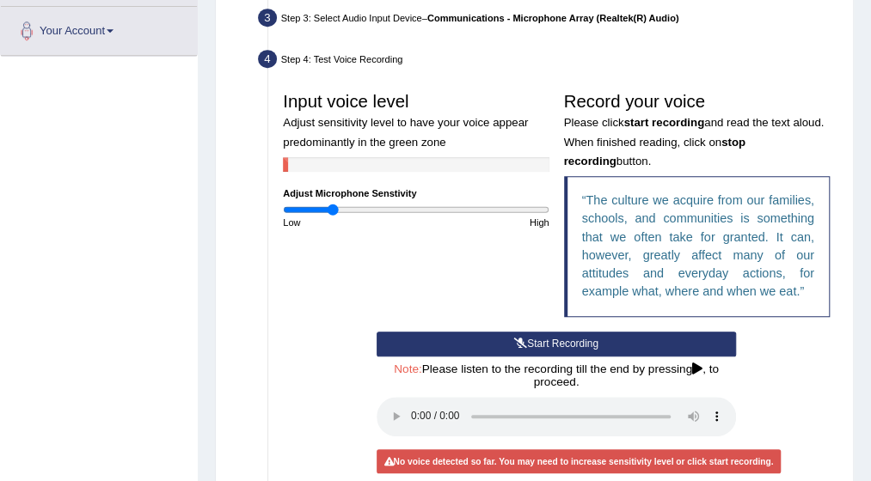
click at [332, 207] on input "range" at bounding box center [416, 210] width 266 height 12
click at [555, 339] on button "Start Recording" at bounding box center [556, 344] width 359 height 25
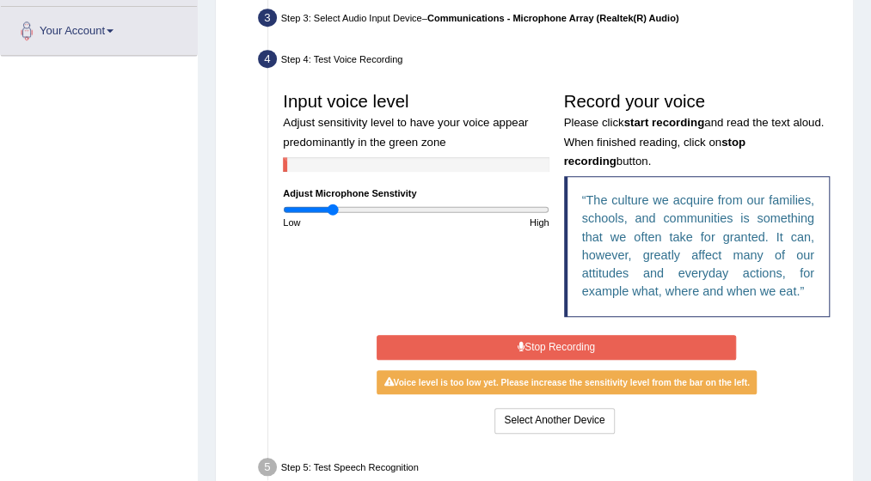
click at [555, 339] on button "Stop Recording" at bounding box center [556, 347] width 359 height 25
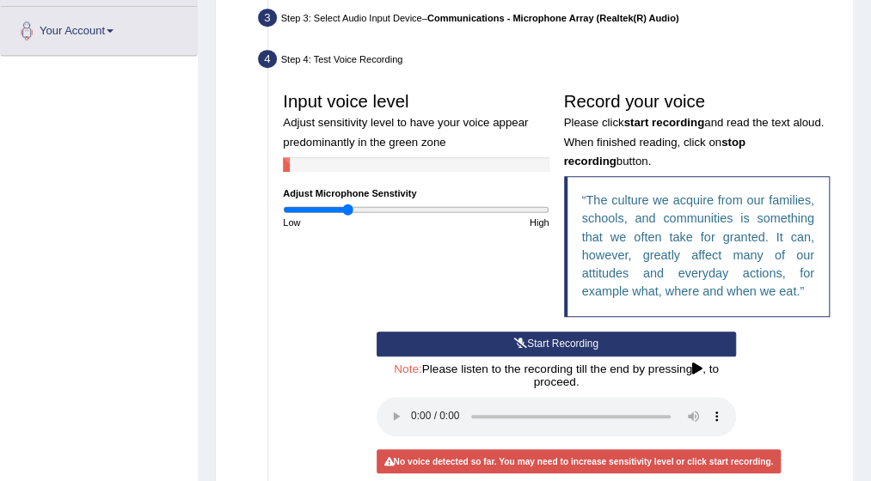
type input "0.48"
click at [347, 207] on input "range" at bounding box center [416, 210] width 266 height 12
click at [557, 336] on button "Start Recording" at bounding box center [556, 344] width 359 height 25
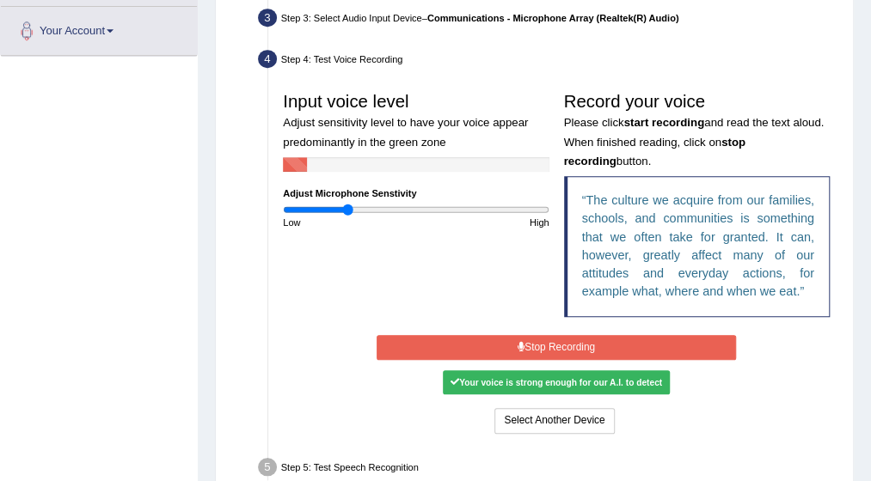
click at [560, 346] on button "Stop Recording" at bounding box center [556, 347] width 359 height 25
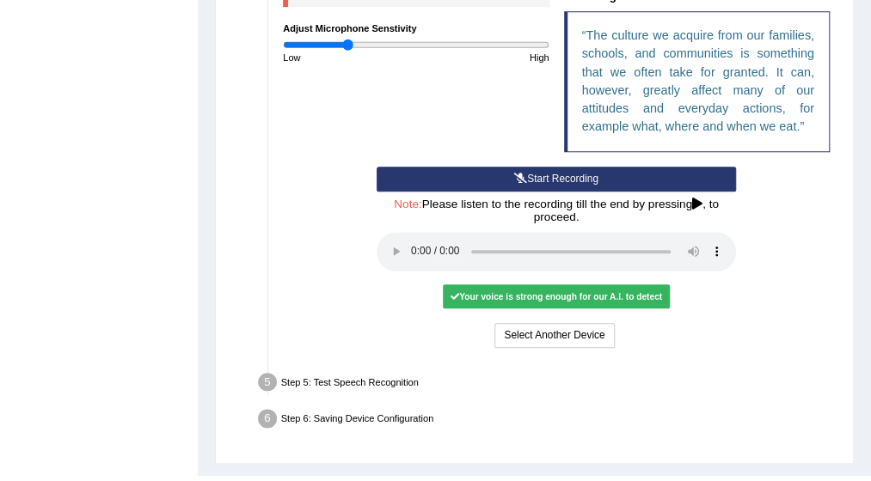
scroll to position [593, 0]
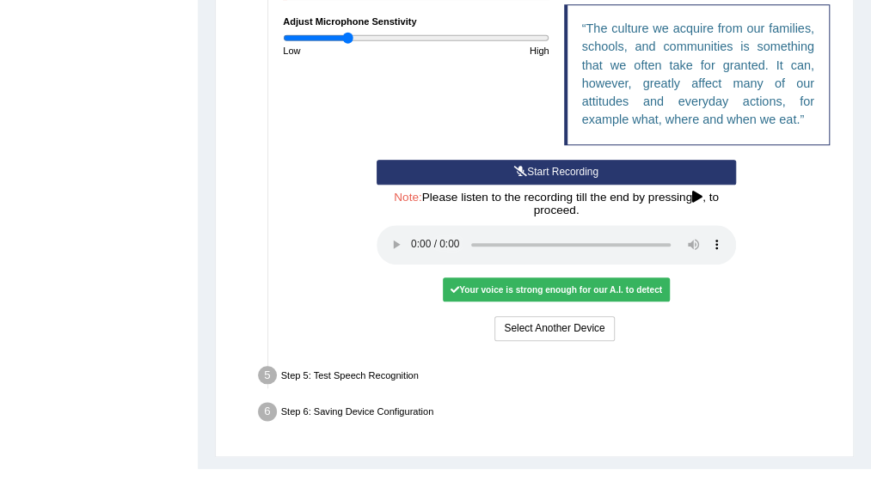
click at [784, 234] on div "Start Recording Stop Recording Note: Please listen to the recording till the en…" at bounding box center [556, 253] width 561 height 186
click at [543, 167] on button "Start Recording" at bounding box center [556, 172] width 359 height 25
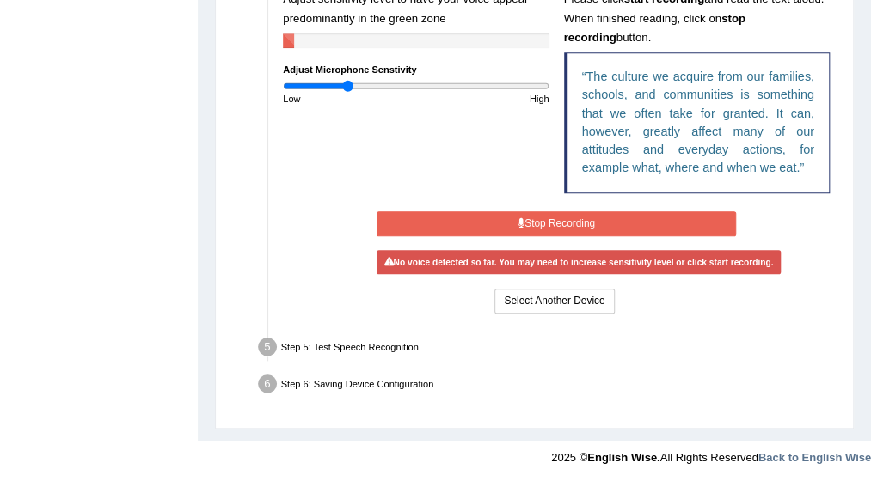
scroll to position [540, 0]
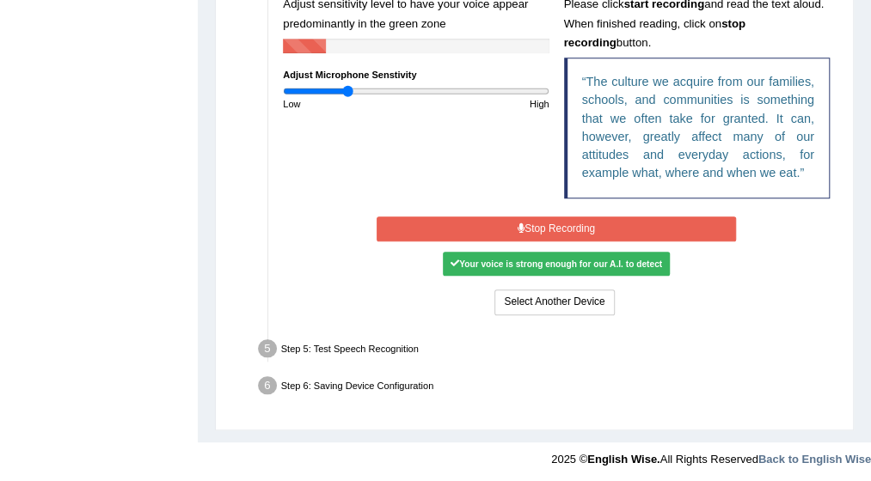
click at [547, 221] on button "Stop Recording" at bounding box center [556, 229] width 359 height 25
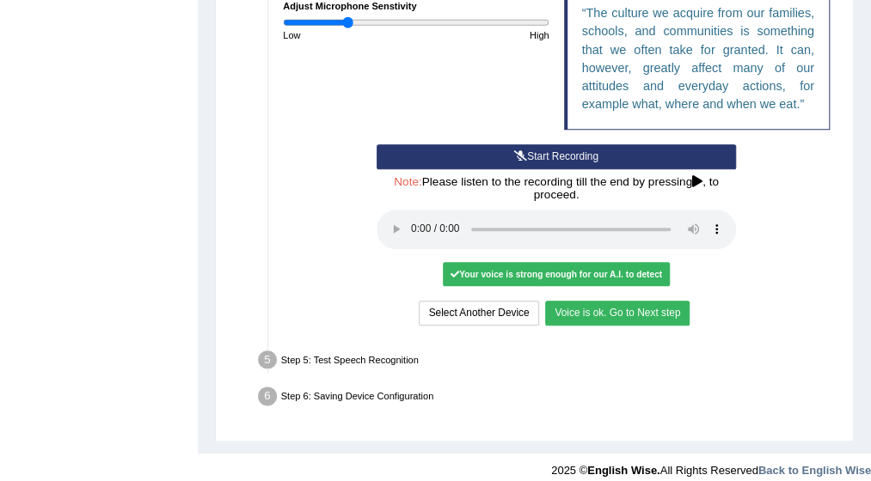
scroll to position [621, 0]
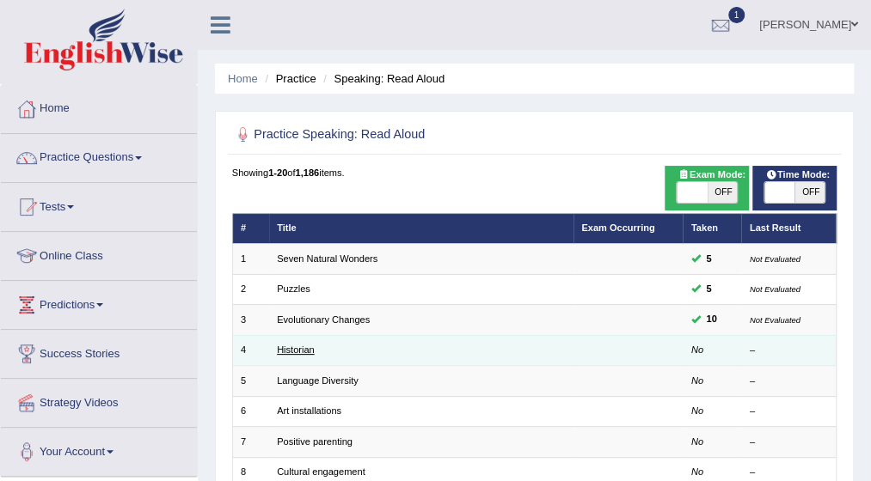
click at [297, 345] on link "Historian" at bounding box center [296, 350] width 38 height 10
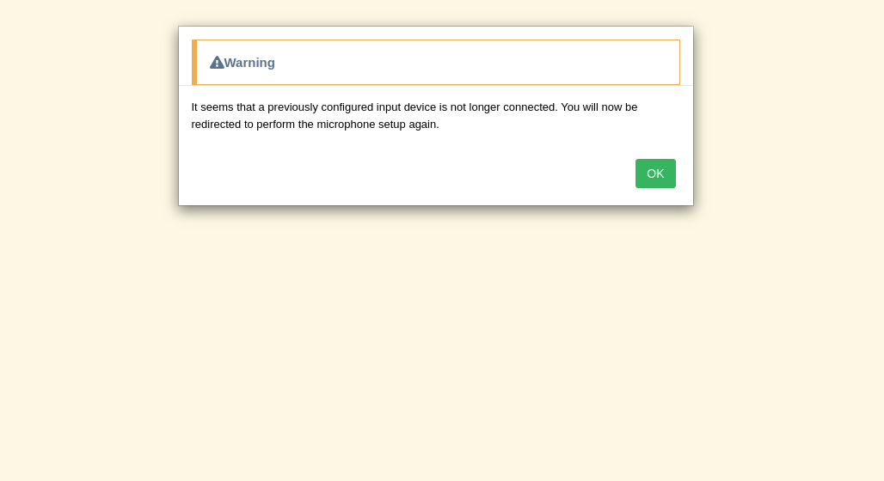
click at [659, 168] on button "OK" at bounding box center [655, 173] width 40 height 29
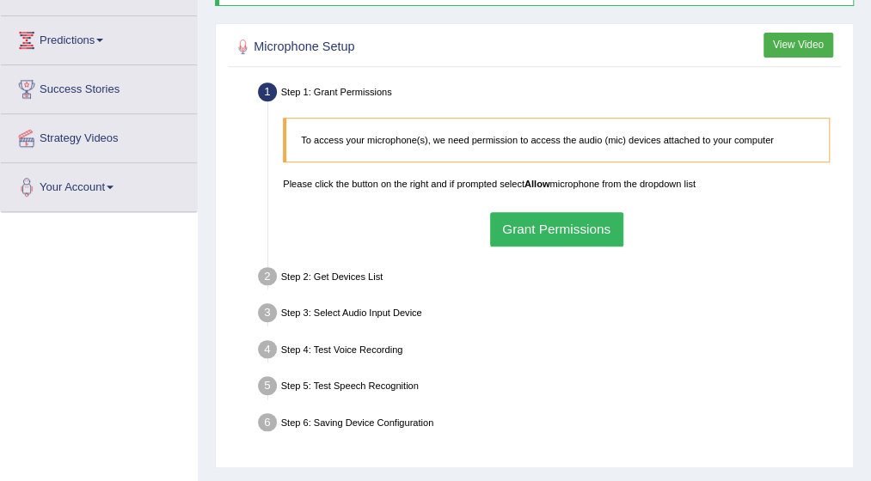
scroll to position [275, 0]
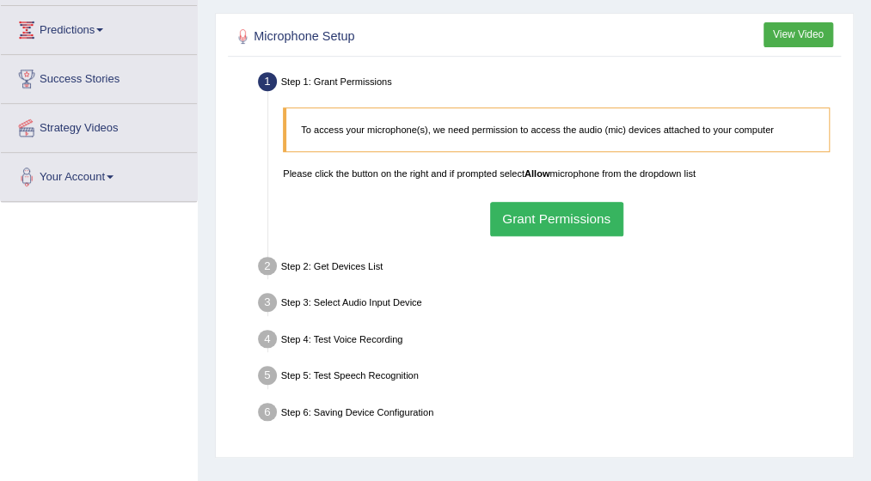
click at [556, 226] on button "Grant Permissions" at bounding box center [556, 219] width 133 height 34
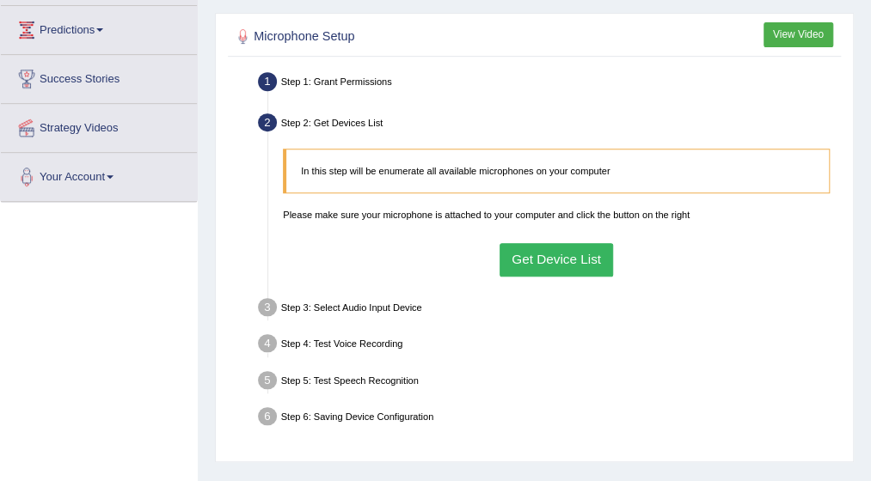
click at [554, 254] on button "Get Device List" at bounding box center [556, 260] width 114 height 34
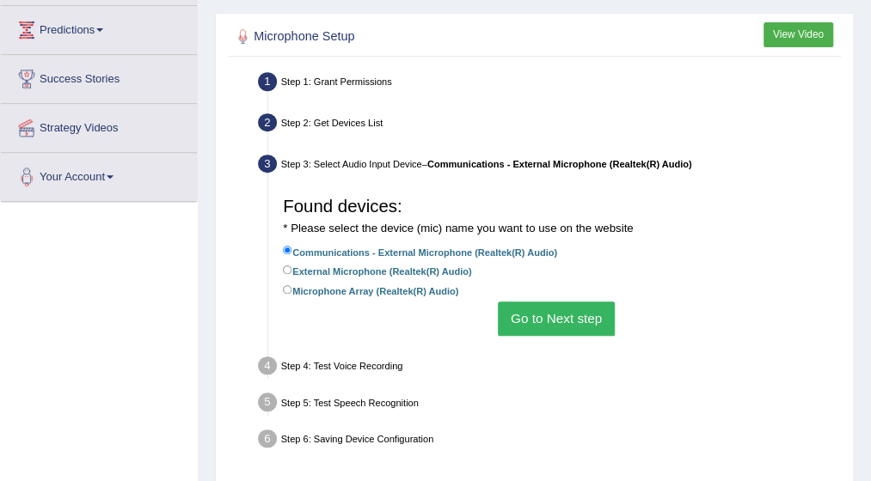
click at [289, 262] on label "External Microphone (Realtek(R) Audio)" at bounding box center [377, 270] width 188 height 16
click at [289, 266] on input "External Microphone (Realtek(R) Audio)" at bounding box center [287, 270] width 9 height 9
radio input "true"
click at [523, 315] on button "Go to Next step" at bounding box center [556, 319] width 116 height 34
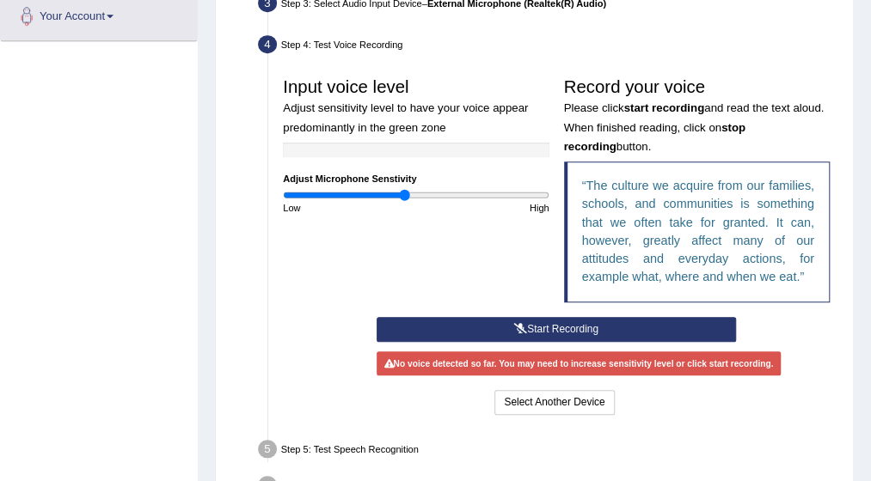
scroll to position [447, 0]
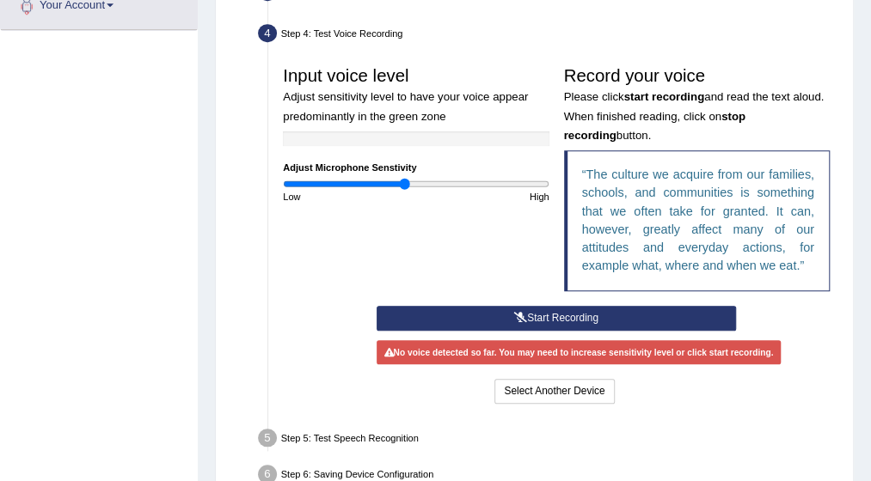
click at [586, 312] on button "Start Recording" at bounding box center [556, 318] width 359 height 25
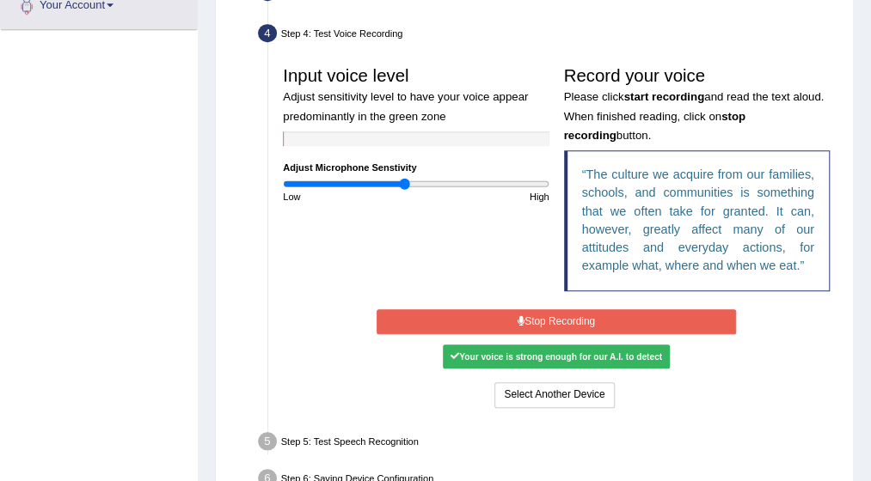
click at [583, 315] on button "Stop Recording" at bounding box center [556, 321] width 359 height 25
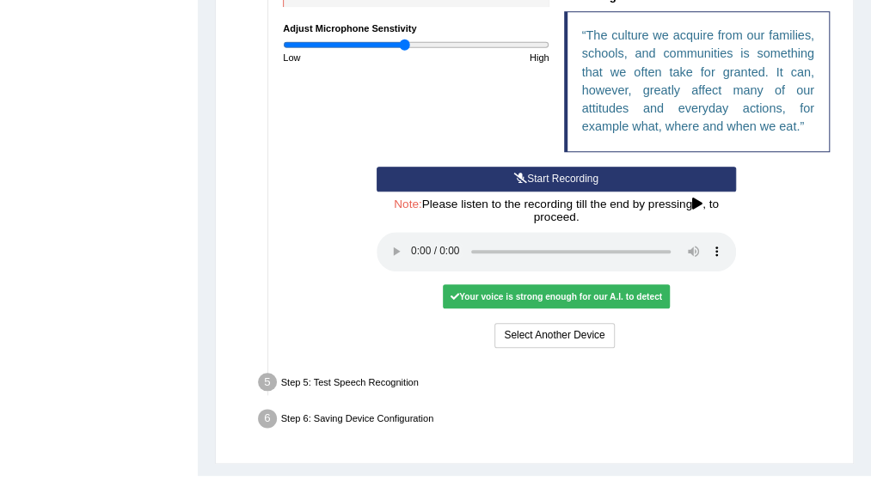
scroll to position [552, 0]
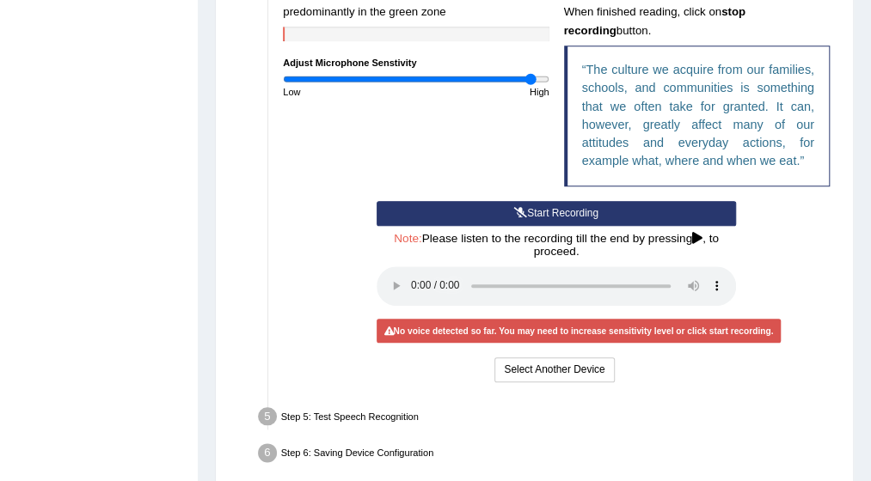
drag, startPoint x: 381, startPoint y: 81, endPoint x: 530, endPoint y: 207, distance: 195.1
click at [530, 85] on input "range" at bounding box center [416, 79] width 266 height 12
click at [376, 80] on input "range" at bounding box center [416, 79] width 266 height 12
click at [575, 206] on button "Start Recording" at bounding box center [556, 213] width 359 height 25
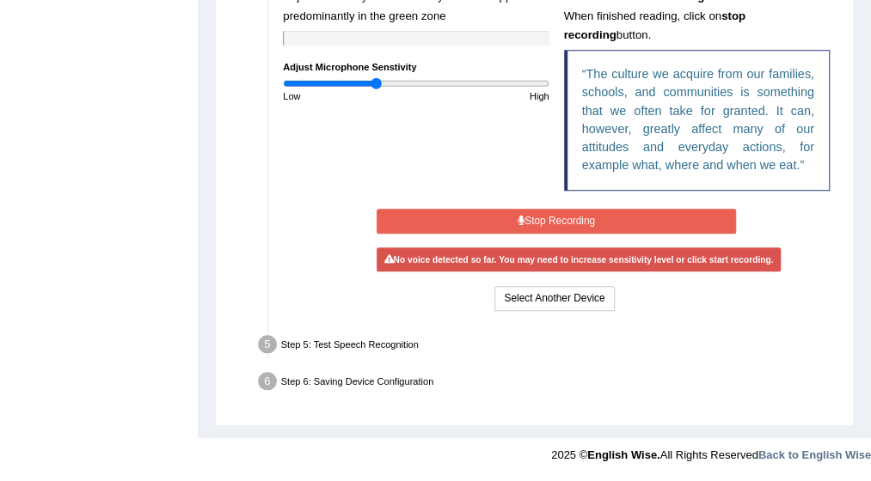
scroll to position [540, 0]
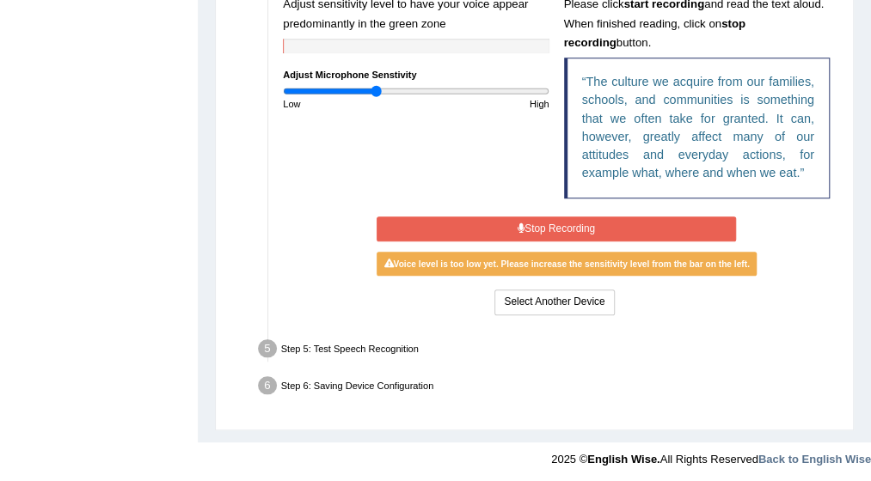
click at [569, 226] on button "Stop Recording" at bounding box center [556, 229] width 359 height 25
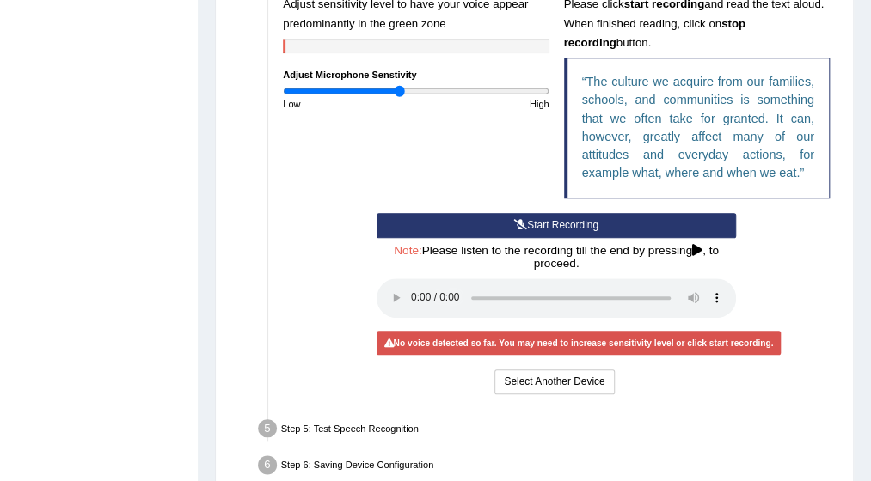
click at [399, 87] on input "range" at bounding box center [416, 91] width 266 height 12
click at [537, 221] on button "Start Recording" at bounding box center [556, 225] width 359 height 25
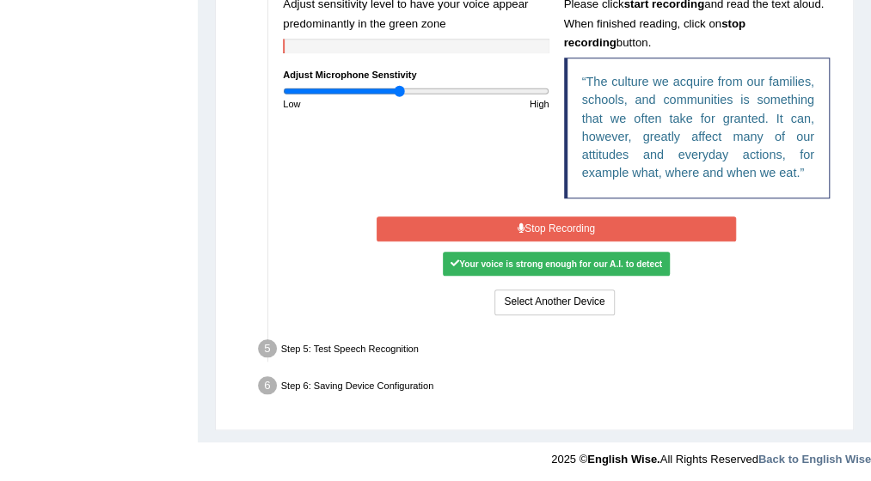
click at [537, 221] on button "Stop Recording" at bounding box center [556, 229] width 359 height 25
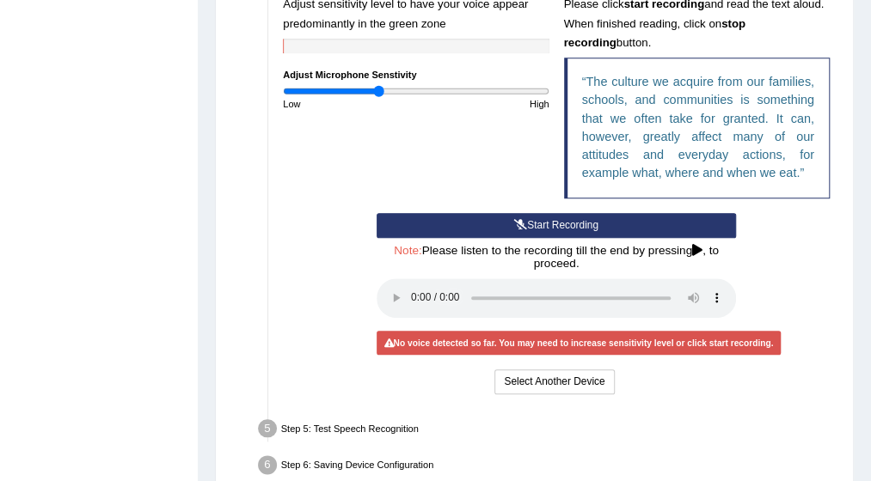
drag, startPoint x: 388, startPoint y: 88, endPoint x: 377, endPoint y: 97, distance: 14.0
type input "0.72"
click at [377, 97] on input "range" at bounding box center [416, 91] width 266 height 12
click at [545, 225] on button "Start Recording" at bounding box center [556, 225] width 359 height 25
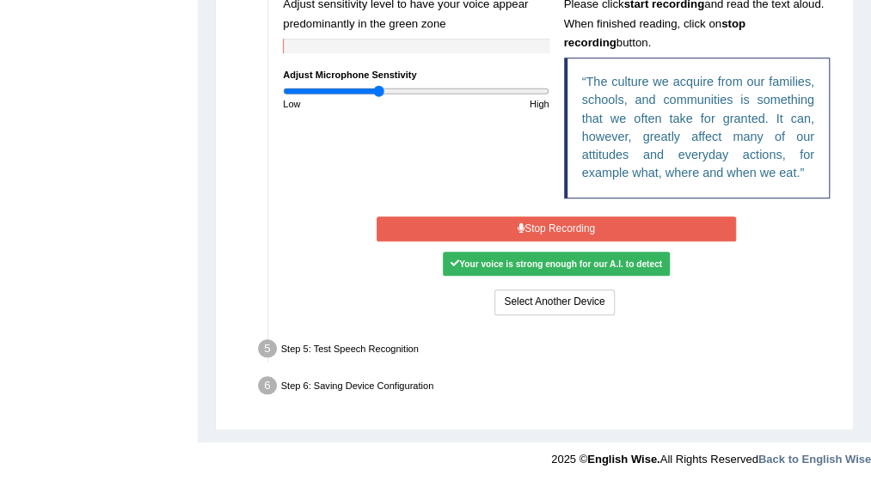
click at [545, 225] on button "Stop Recording" at bounding box center [556, 229] width 359 height 25
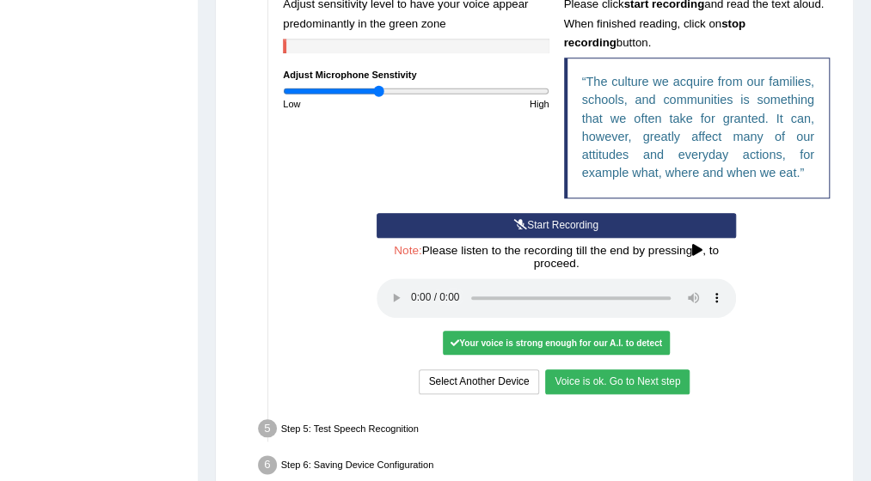
click at [597, 376] on button "Voice is ok. Go to Next step" at bounding box center [617, 382] width 144 height 25
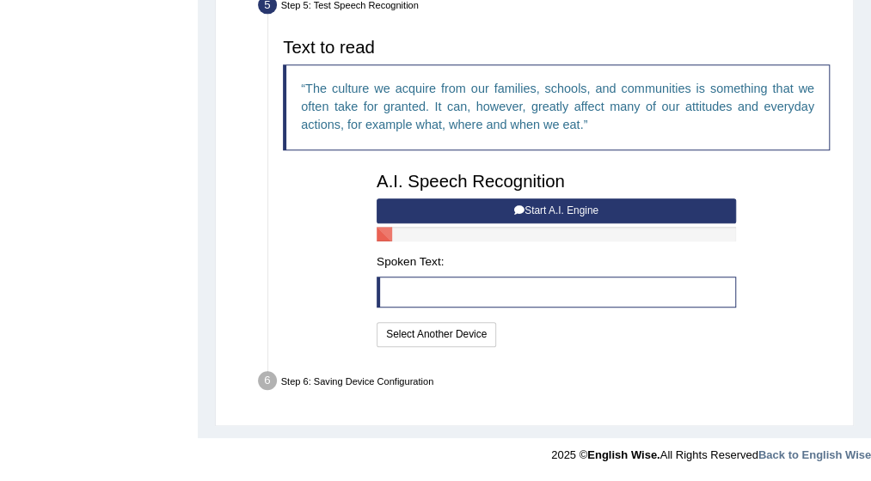
scroll to position [512, 0]
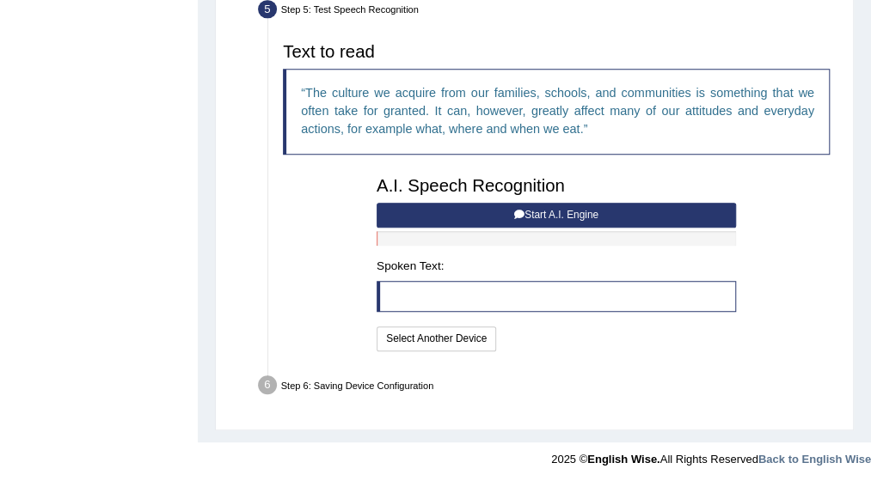
click at [548, 206] on button "Start A.I. Engine" at bounding box center [556, 215] width 359 height 25
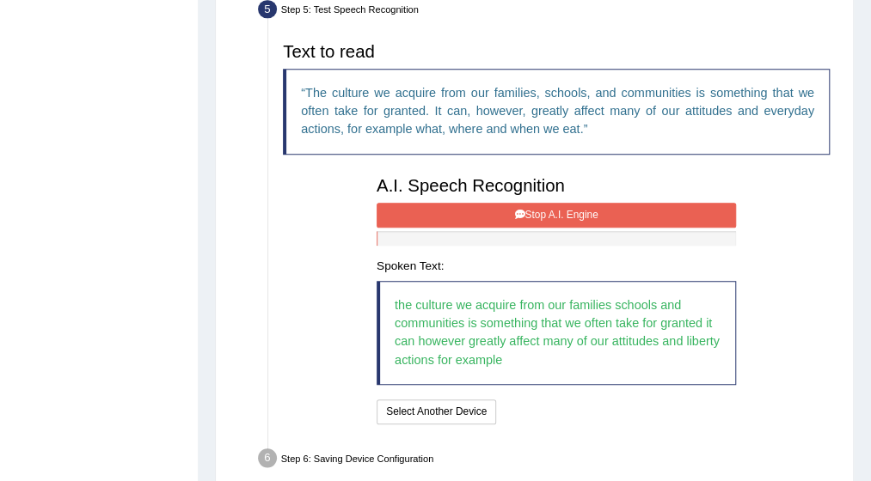
click at [548, 206] on button "Stop A.I. Engine" at bounding box center [556, 215] width 359 height 25
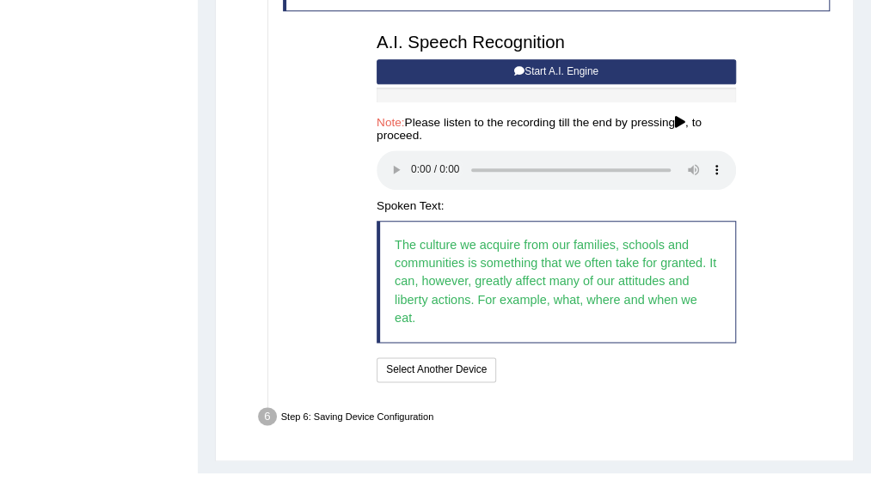
scroll to position [669, 0]
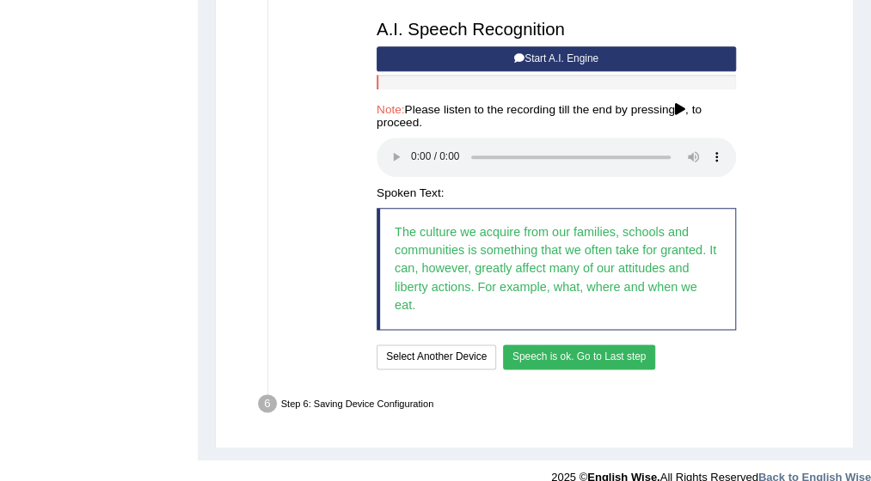
click at [630, 345] on button "Speech is ok. Go to Last step" at bounding box center [579, 357] width 153 height 25
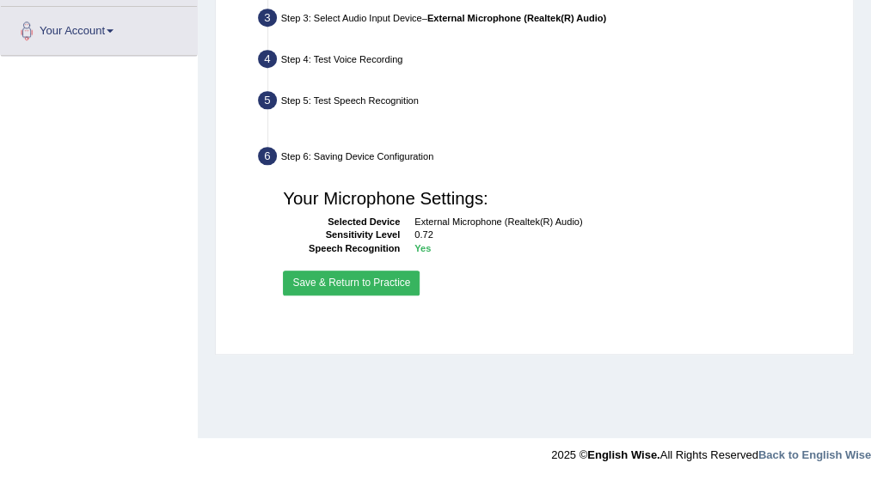
scroll to position [421, 0]
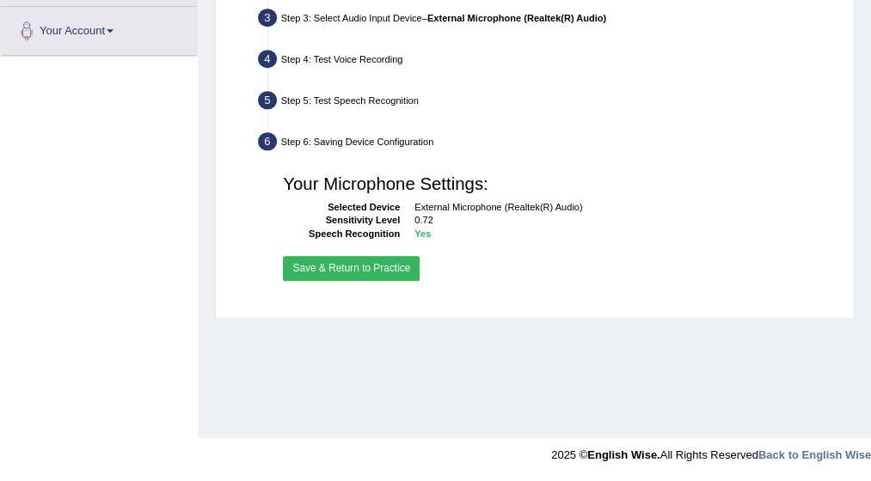
click at [391, 260] on button "Save & Return to Practice" at bounding box center [351, 268] width 137 height 25
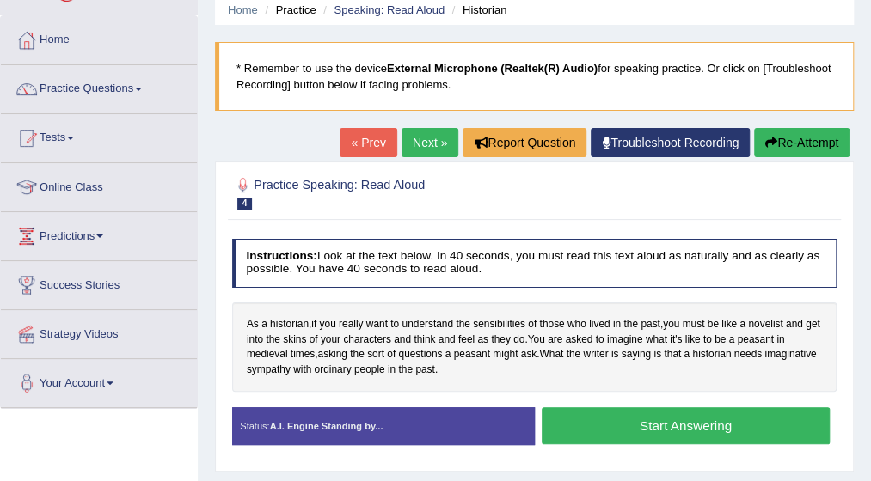
scroll to position [103, 0]
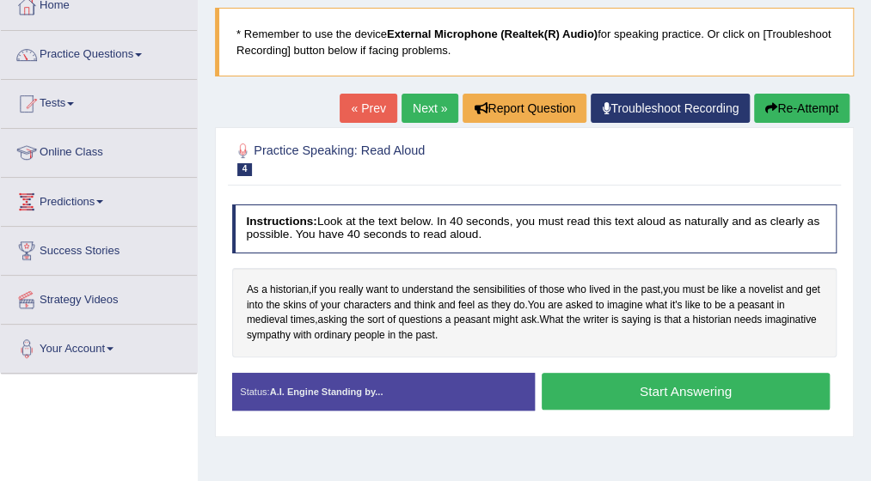
click at [701, 390] on button "Start Answering" at bounding box center [686, 391] width 288 height 37
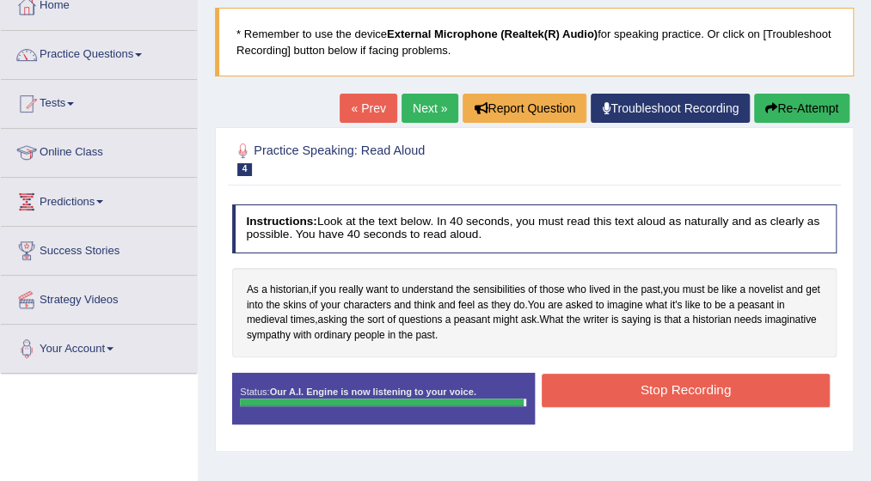
click at [701, 390] on button "Stop Recording" at bounding box center [686, 391] width 288 height 34
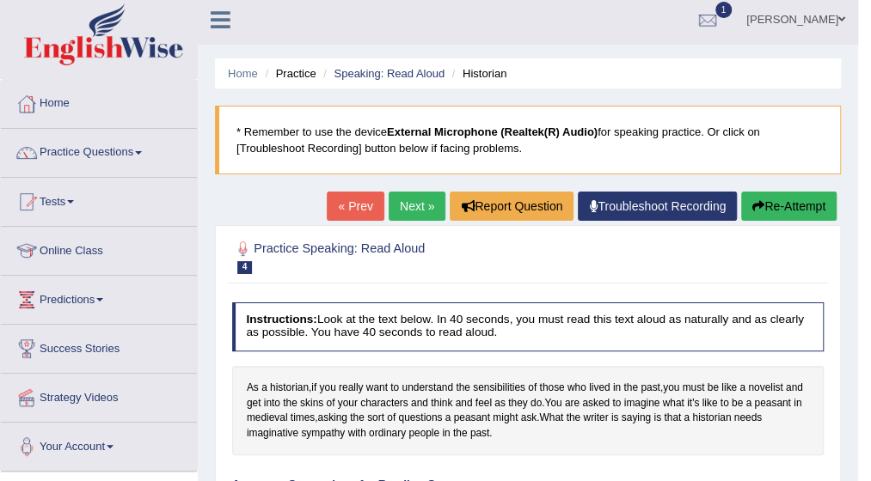
scroll to position [0, 0]
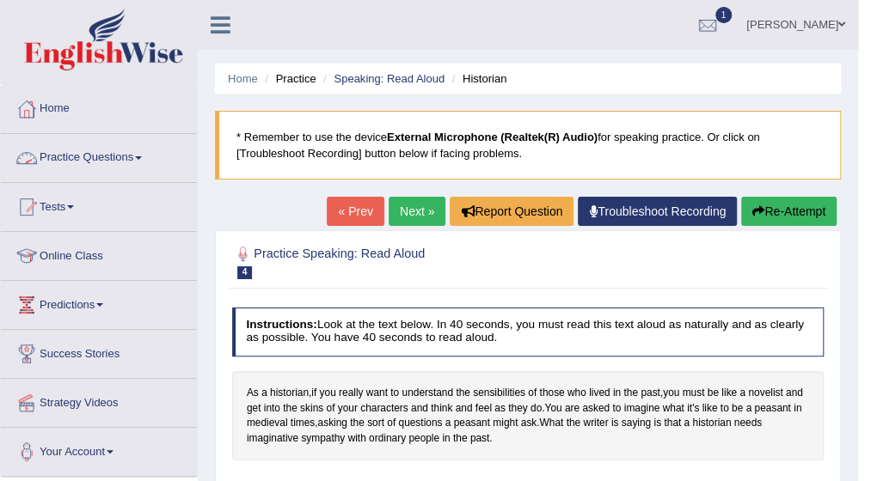
click at [142, 156] on span at bounding box center [138, 157] width 7 height 3
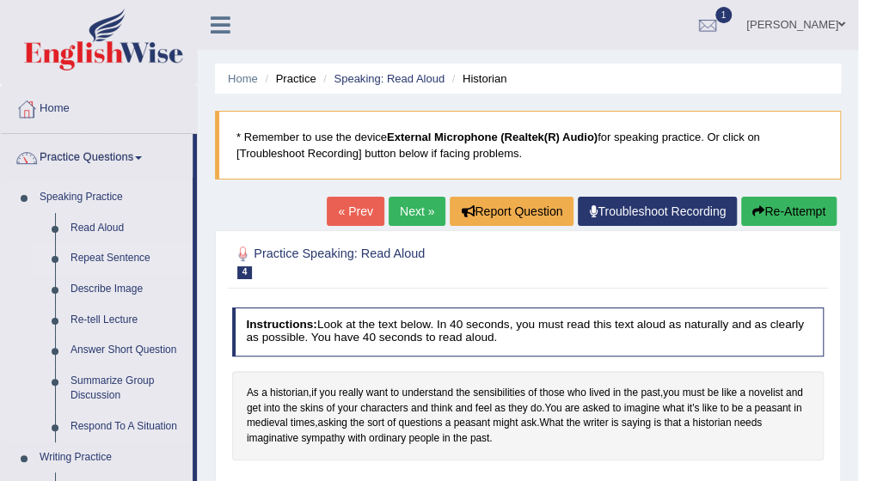
click at [134, 252] on link "Repeat Sentence" at bounding box center [128, 258] width 130 height 31
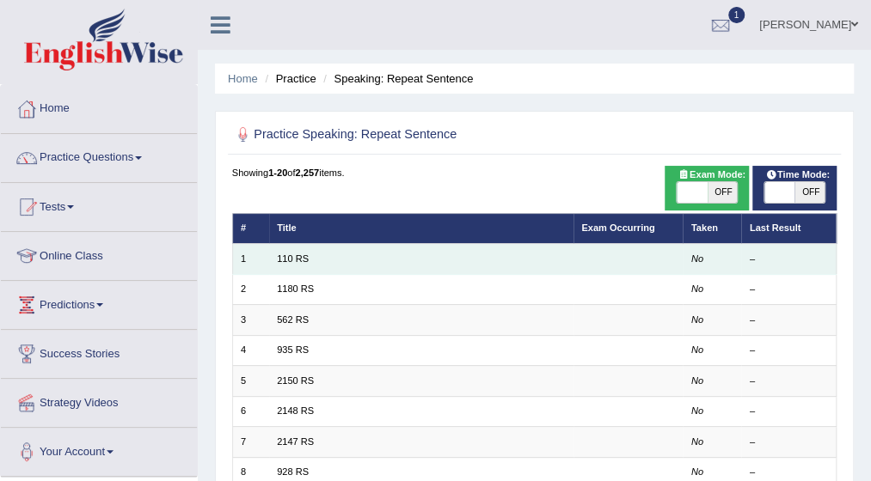
click at [309, 263] on td "110 RS" at bounding box center [421, 259] width 304 height 30
click at [292, 259] on link "110 RS" at bounding box center [293, 259] width 32 height 10
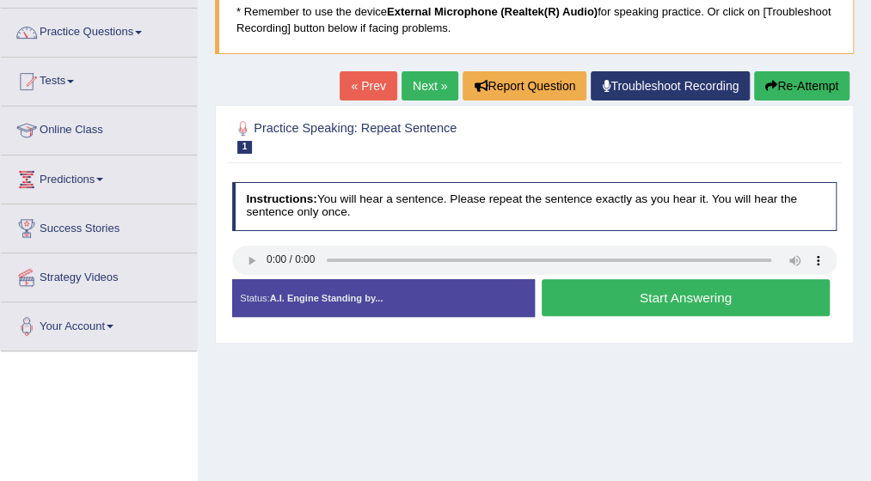
scroll to position [138, 0]
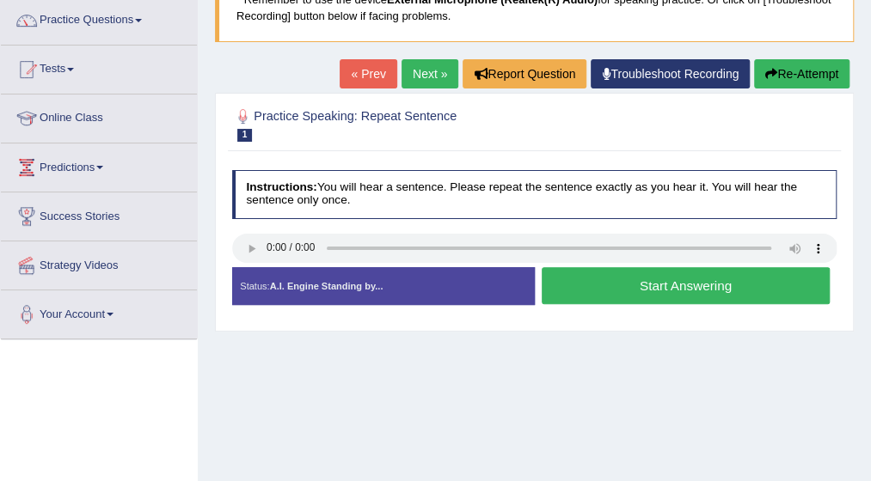
click at [693, 279] on button "Start Answering" at bounding box center [686, 285] width 288 height 37
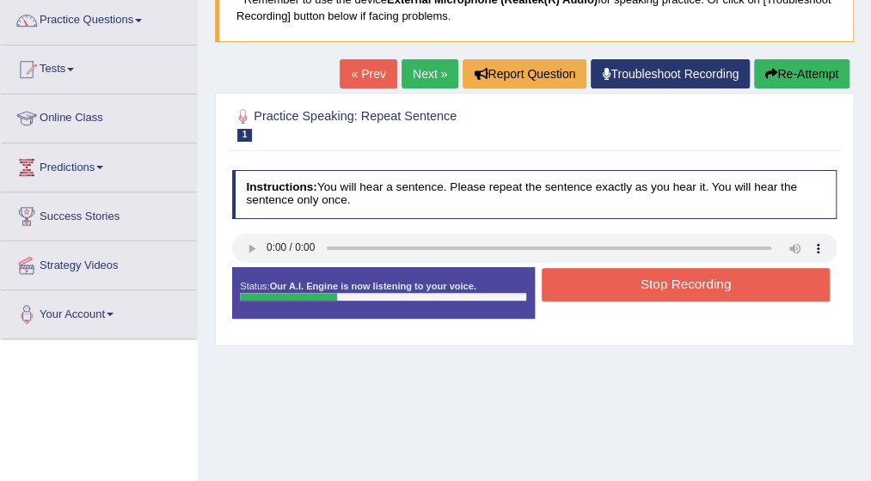
click at [693, 279] on button "Stop Recording" at bounding box center [686, 285] width 288 height 34
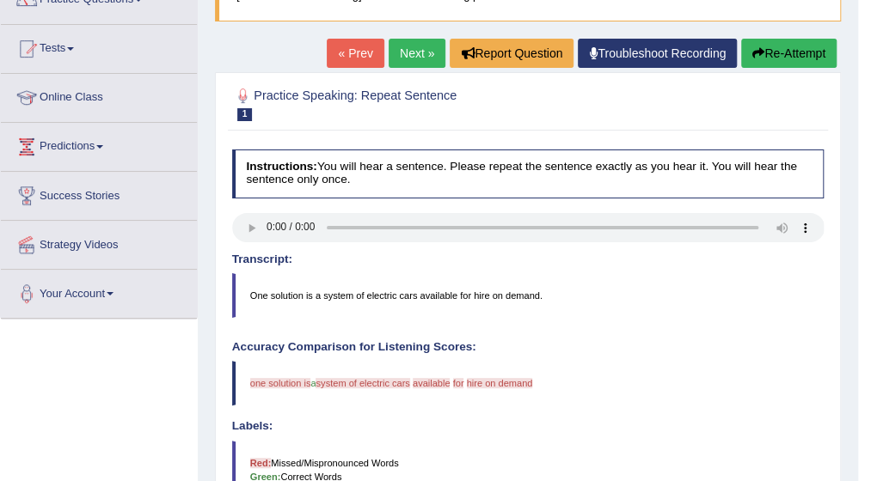
scroll to position [124, 0]
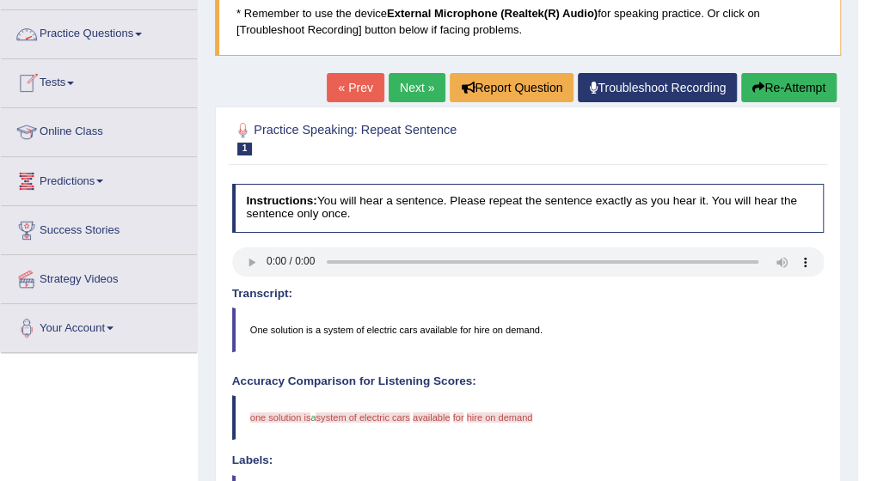
click at [140, 34] on span at bounding box center [138, 34] width 7 height 3
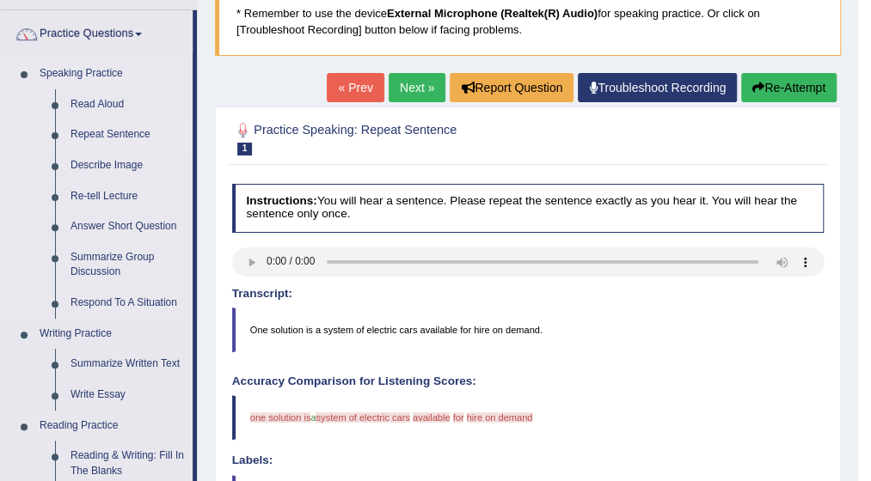
click at [126, 134] on link "Repeat Sentence" at bounding box center [128, 134] width 130 height 31
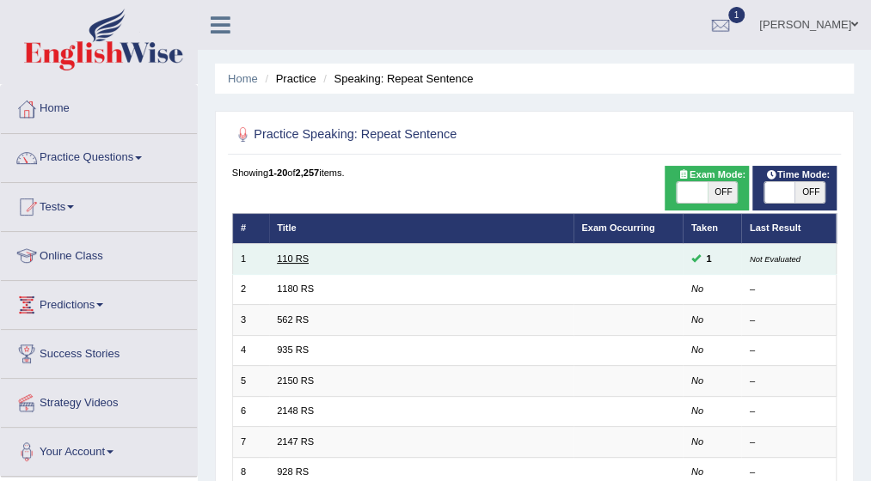
click at [298, 261] on link "110 RS" at bounding box center [293, 259] width 32 height 10
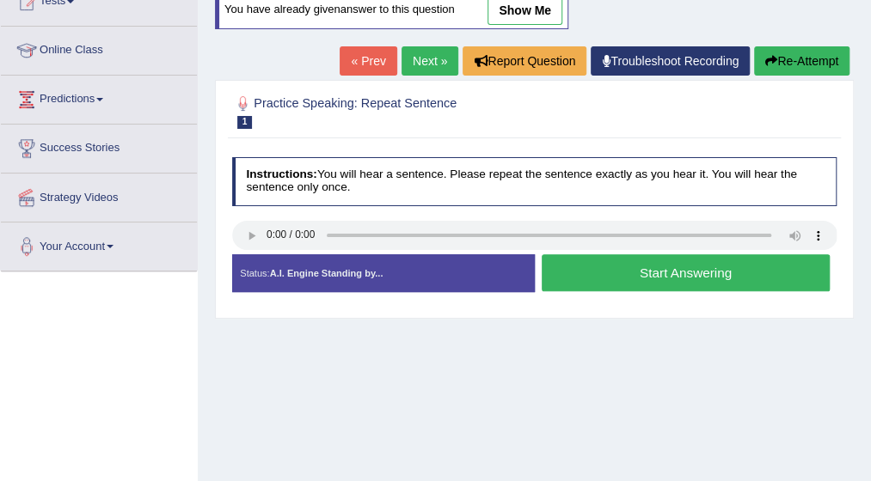
scroll to position [206, 0]
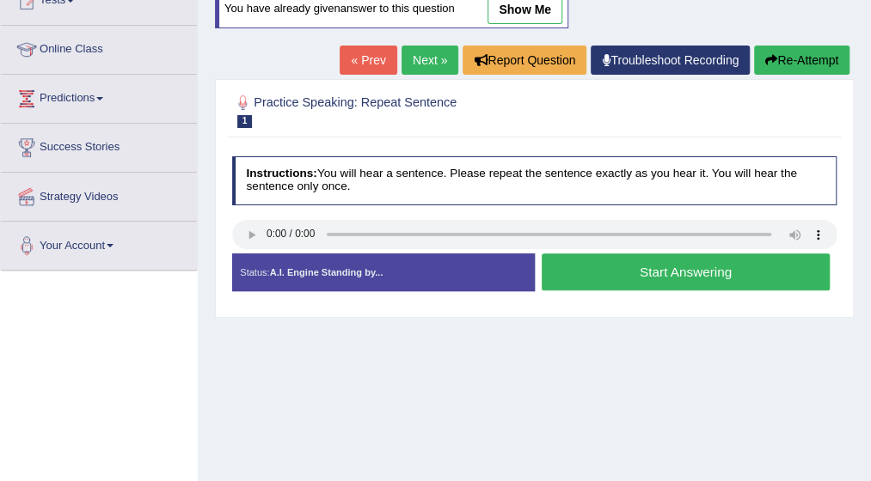
click at [605, 258] on button "Start Answering" at bounding box center [686, 272] width 288 height 37
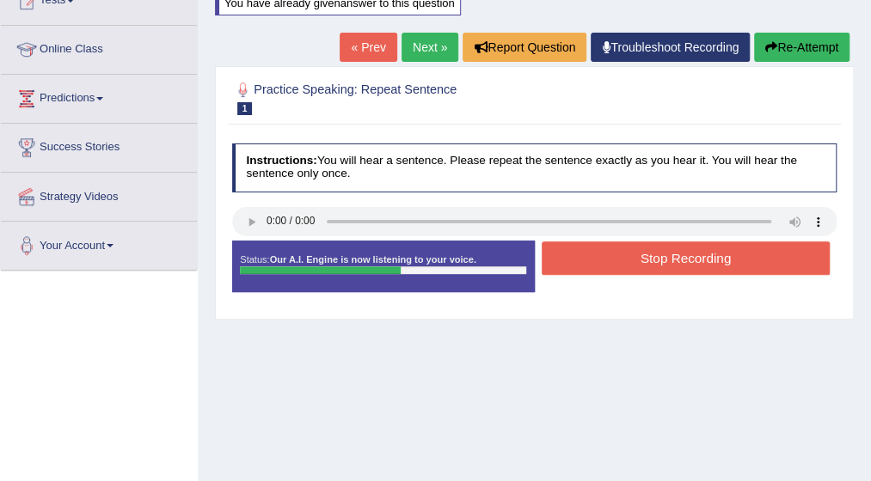
click at [605, 258] on button "Stop Recording" at bounding box center [686, 259] width 288 height 34
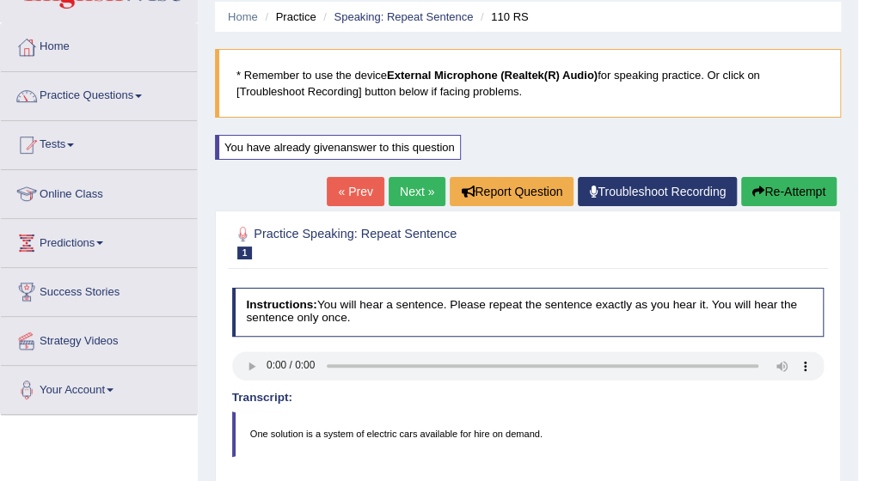
scroll to position [62, 0]
click at [147, 96] on link "Practice Questions" at bounding box center [99, 93] width 196 height 43
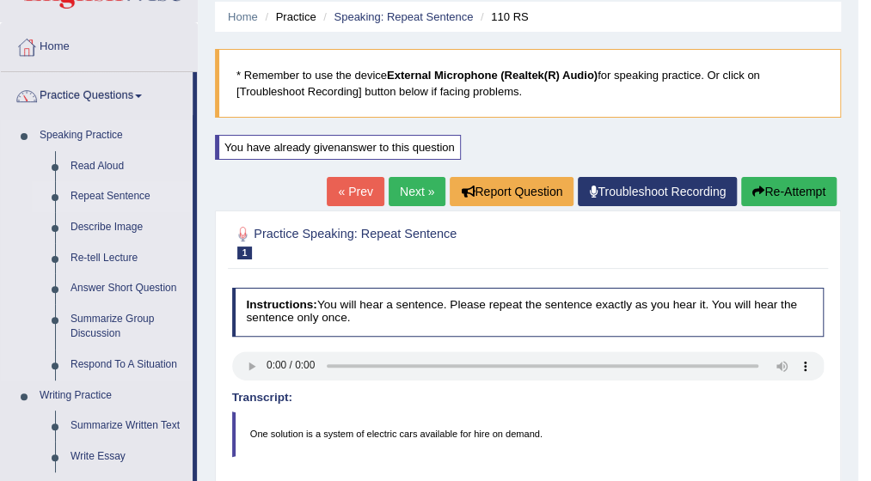
click at [122, 197] on link "Repeat Sentence" at bounding box center [128, 196] width 130 height 31
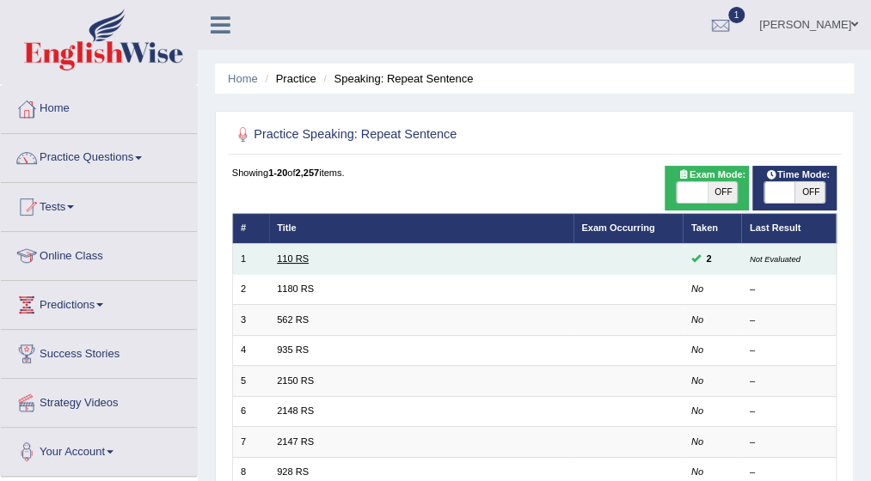
click at [300, 259] on link "110 RS" at bounding box center [293, 259] width 32 height 10
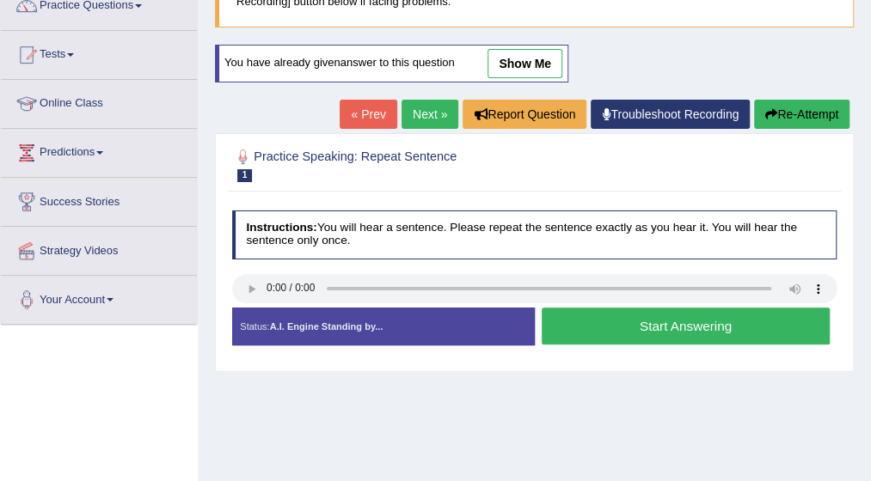
scroll to position [172, 0]
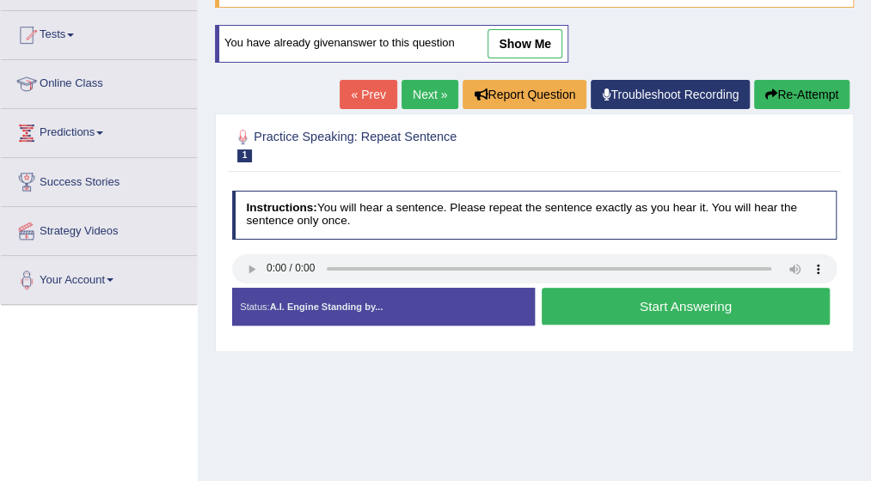
click at [631, 295] on button "Start Answering" at bounding box center [686, 306] width 288 height 37
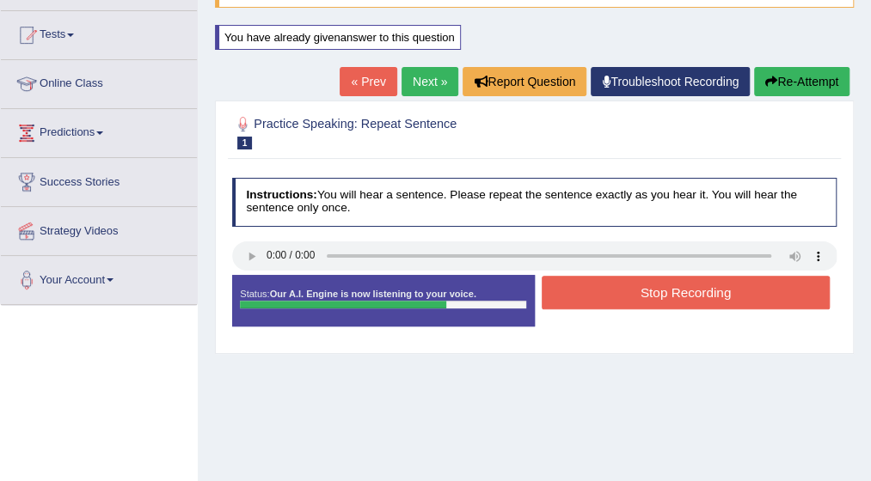
click at [631, 295] on button "Stop Recording" at bounding box center [686, 293] width 288 height 34
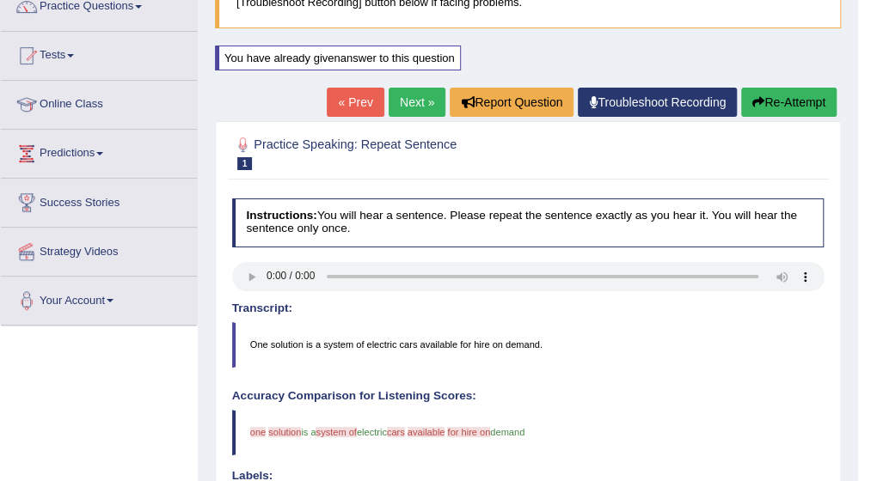
scroll to position [131, 0]
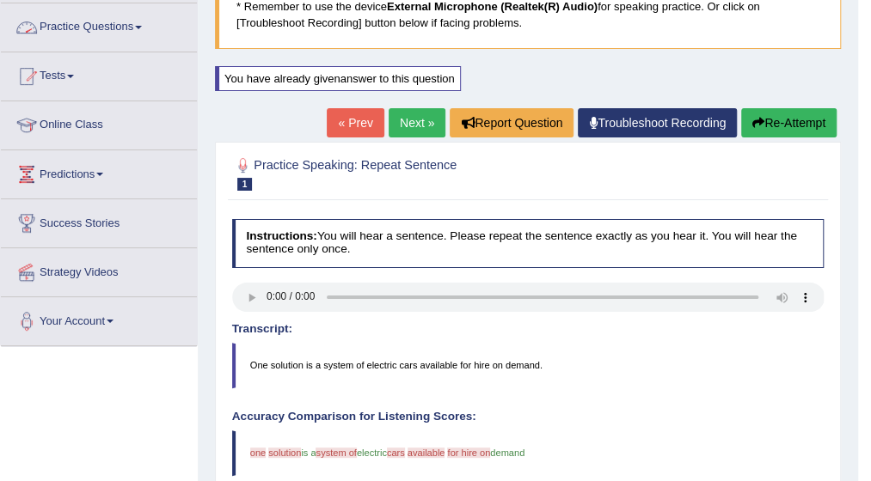
click at [140, 24] on link "Practice Questions" at bounding box center [99, 24] width 196 height 43
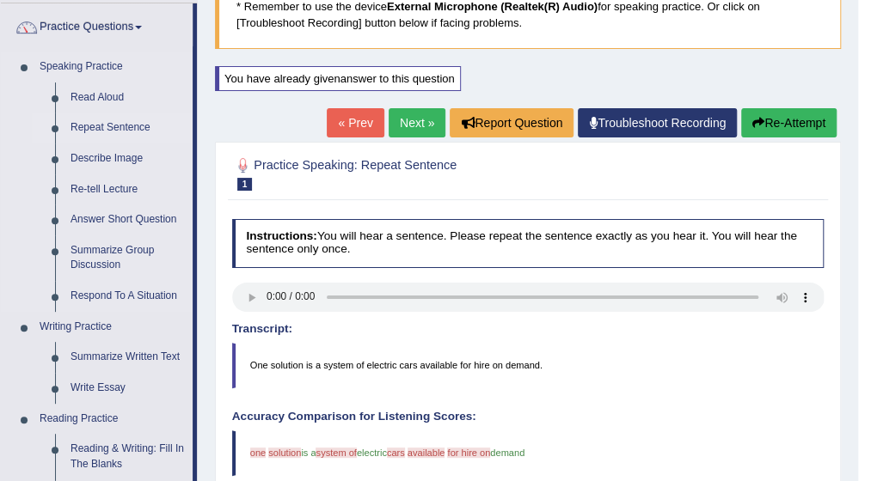
click at [121, 132] on link "Repeat Sentence" at bounding box center [128, 128] width 130 height 31
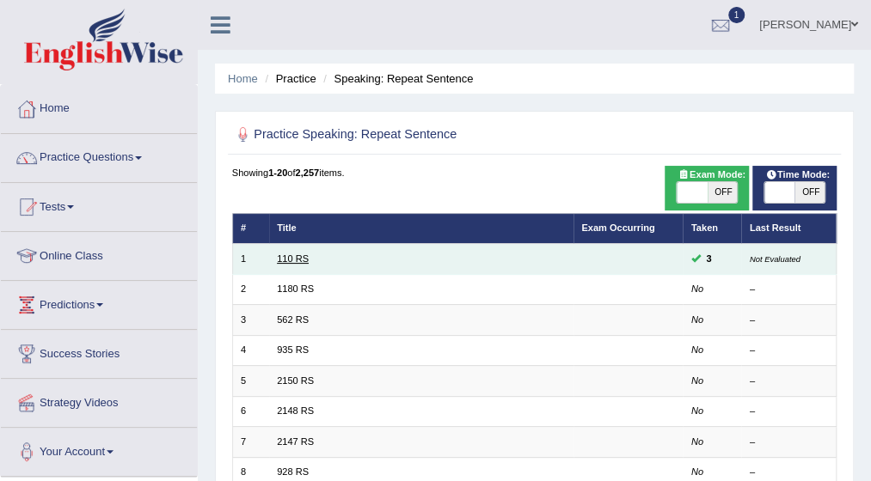
click at [295, 255] on link "110 RS" at bounding box center [293, 259] width 32 height 10
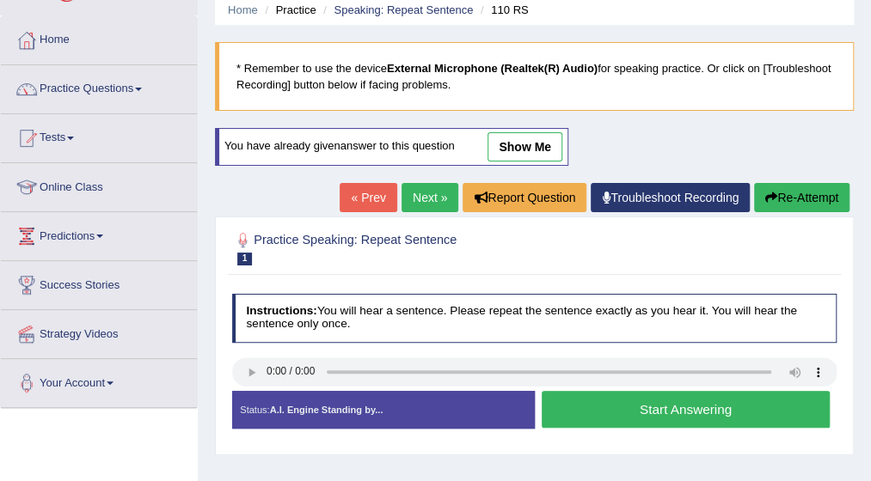
scroll to position [103, 0]
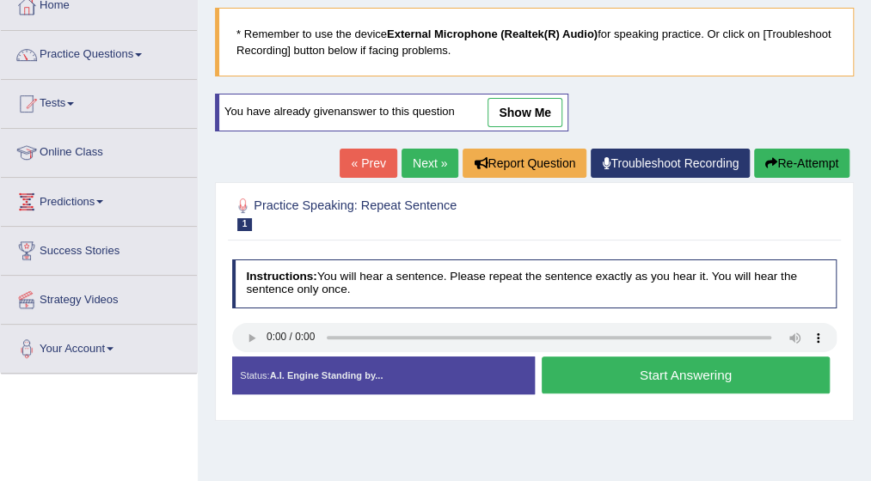
click at [691, 373] on button "Start Answering" at bounding box center [686, 375] width 288 height 37
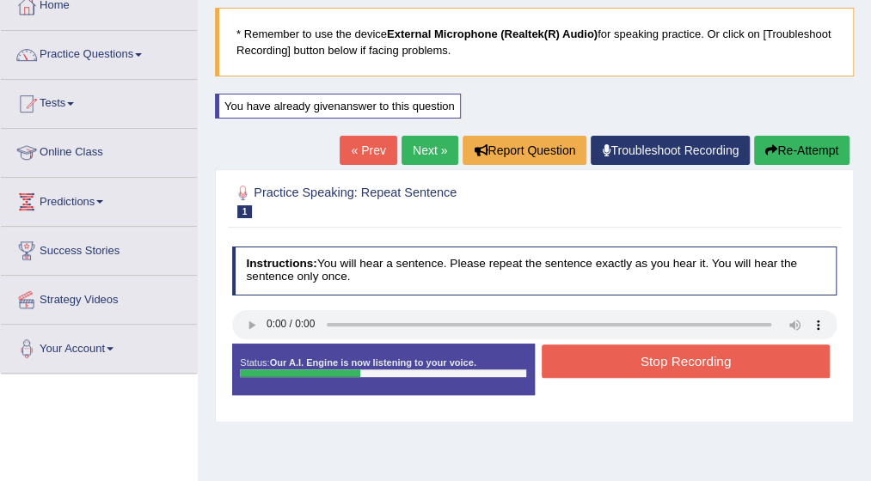
click at [703, 357] on button "Stop Recording" at bounding box center [686, 362] width 288 height 34
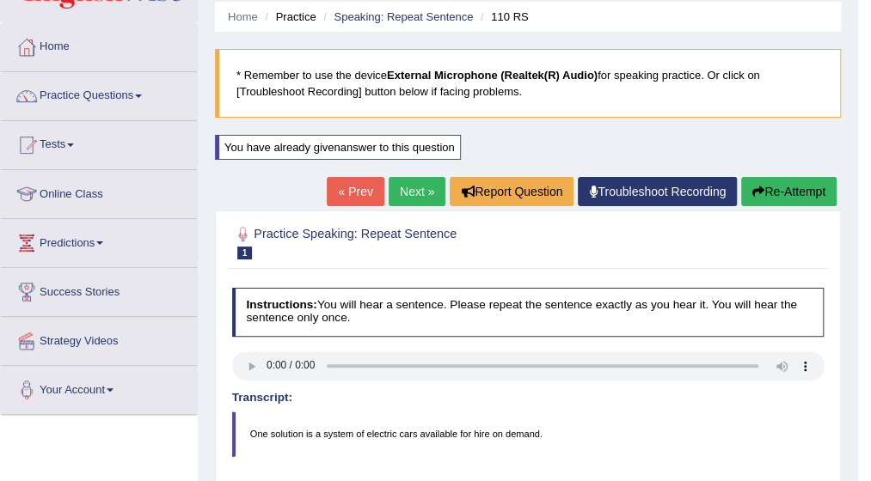
scroll to position [0, 0]
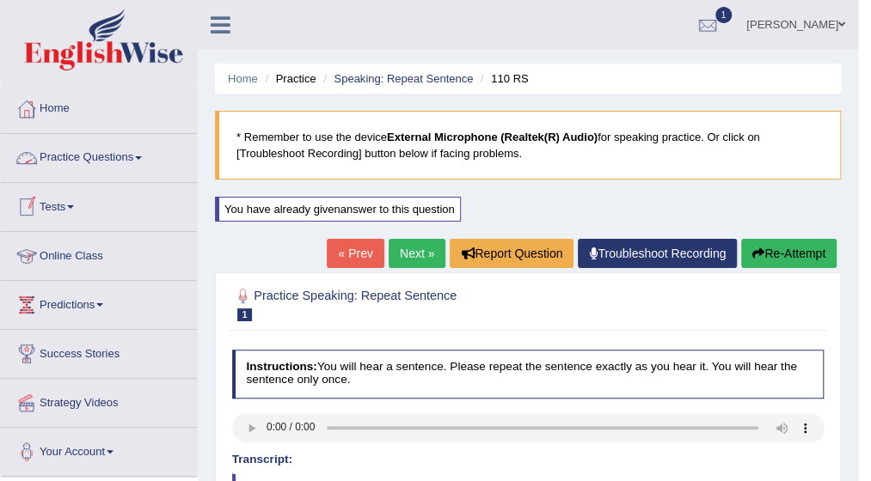
click at [148, 157] on link "Practice Questions" at bounding box center [99, 155] width 196 height 43
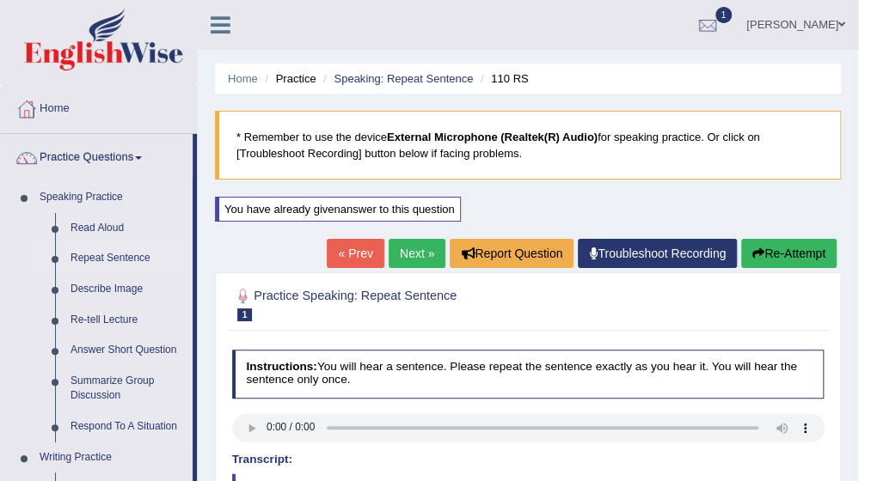
click at [124, 259] on link "Repeat Sentence" at bounding box center [128, 258] width 130 height 31
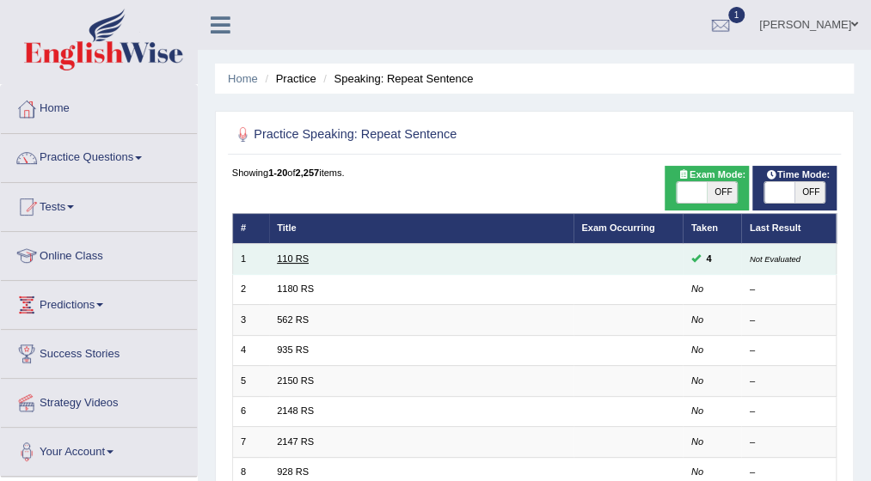
click at [291, 260] on link "110 RS" at bounding box center [293, 259] width 32 height 10
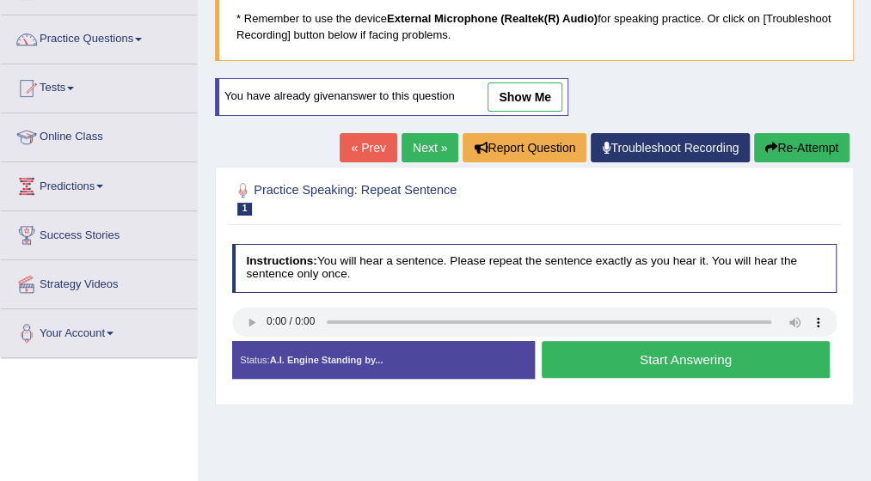
scroll to position [138, 0]
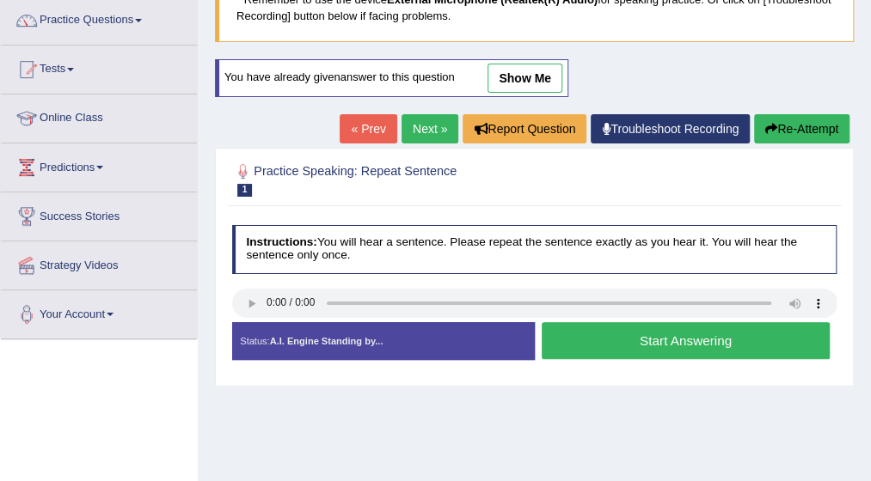
click at [634, 335] on button "Start Answering" at bounding box center [686, 340] width 288 height 37
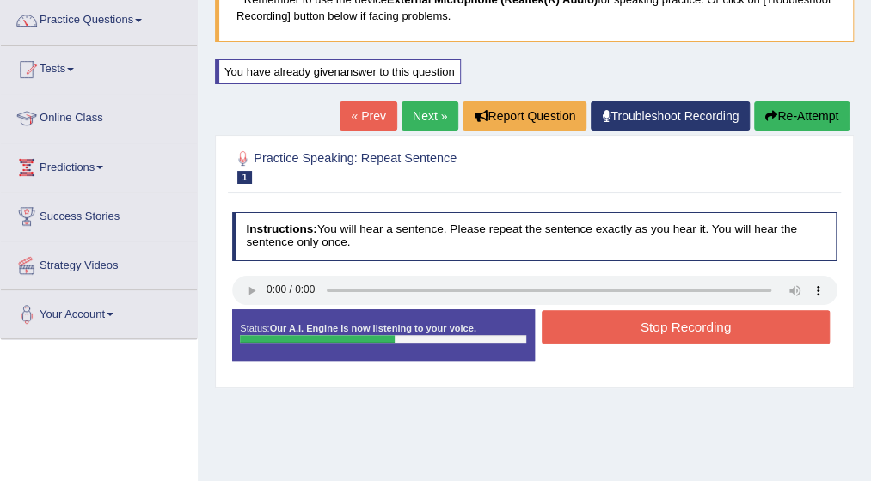
click at [634, 335] on button "Stop Recording" at bounding box center [686, 327] width 288 height 34
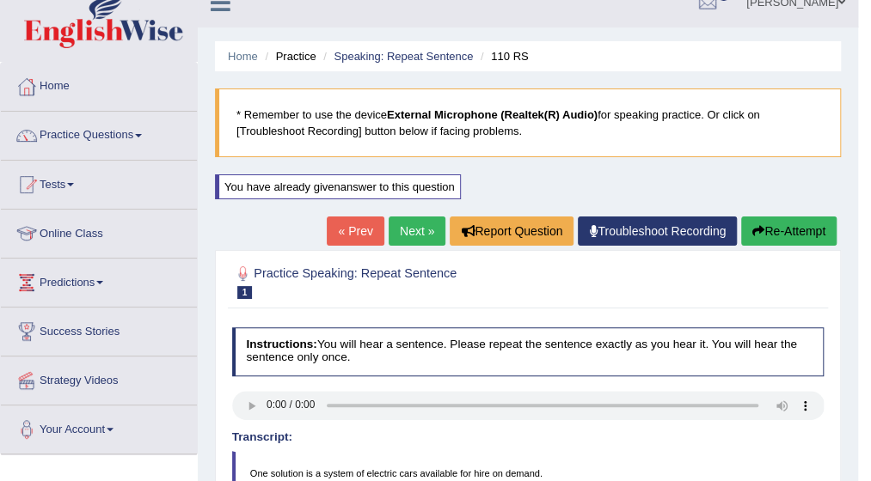
scroll to position [0, 0]
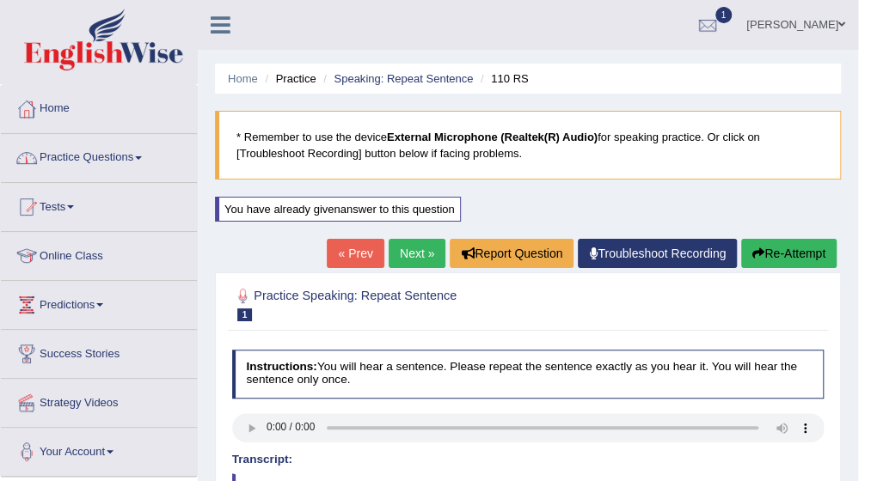
click at [139, 156] on span at bounding box center [138, 157] width 7 height 3
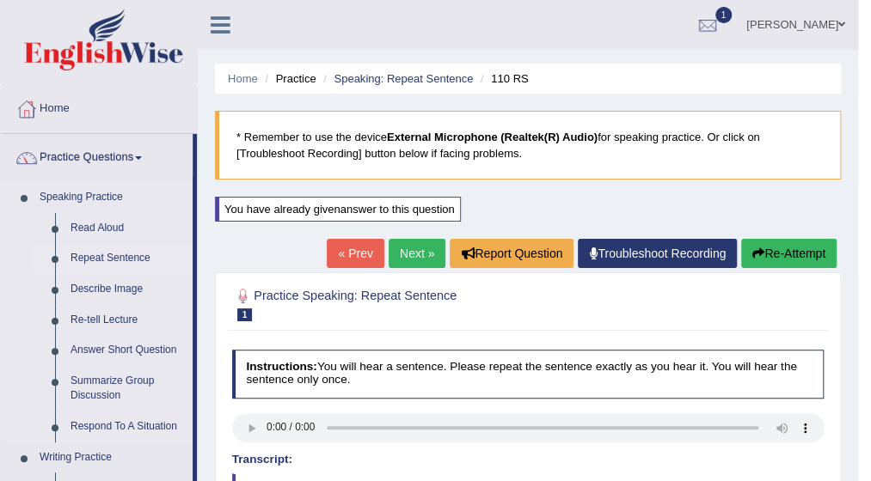
click at [119, 264] on link "Repeat Sentence" at bounding box center [128, 258] width 130 height 31
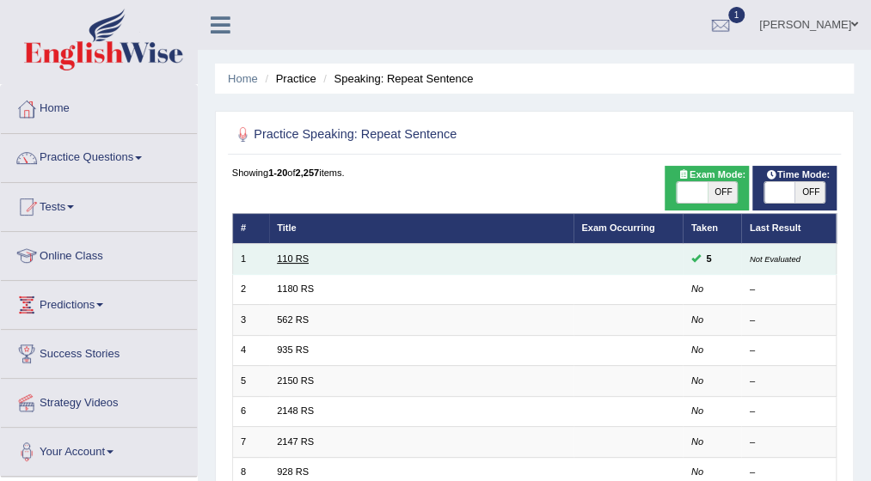
click at [297, 260] on link "110 RS" at bounding box center [293, 259] width 32 height 10
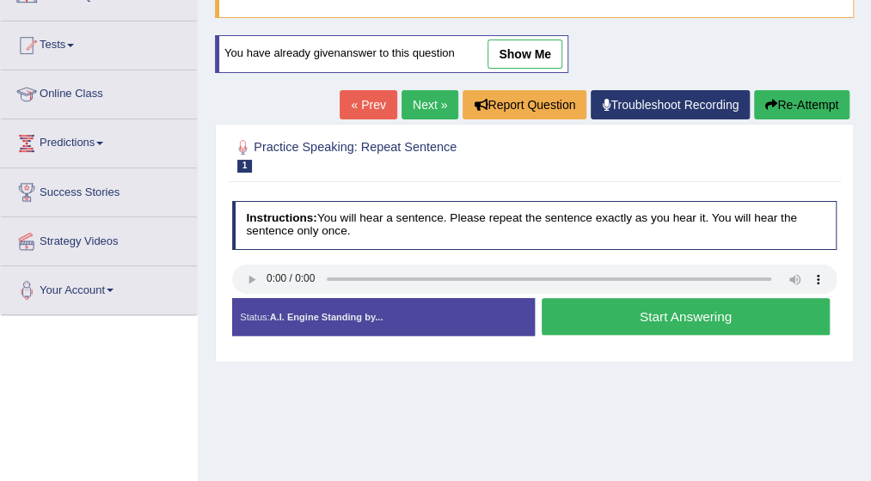
scroll to position [172, 0]
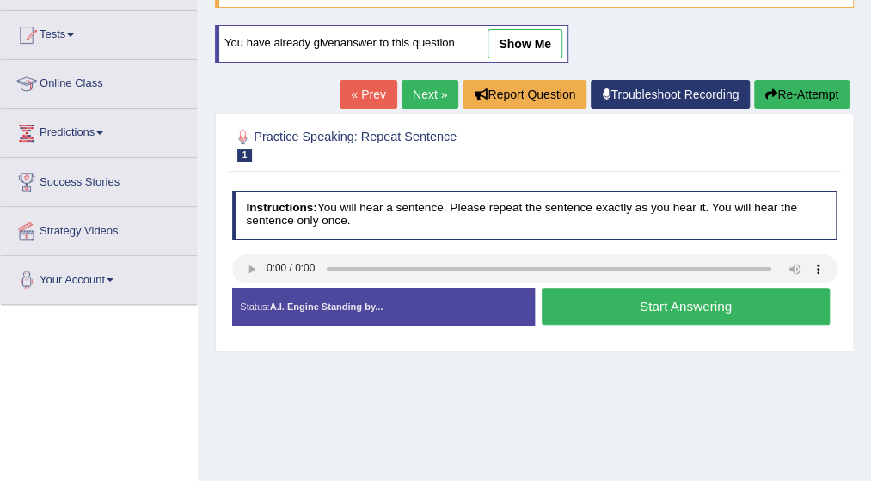
click at [628, 298] on button "Start Answering" at bounding box center [686, 306] width 288 height 37
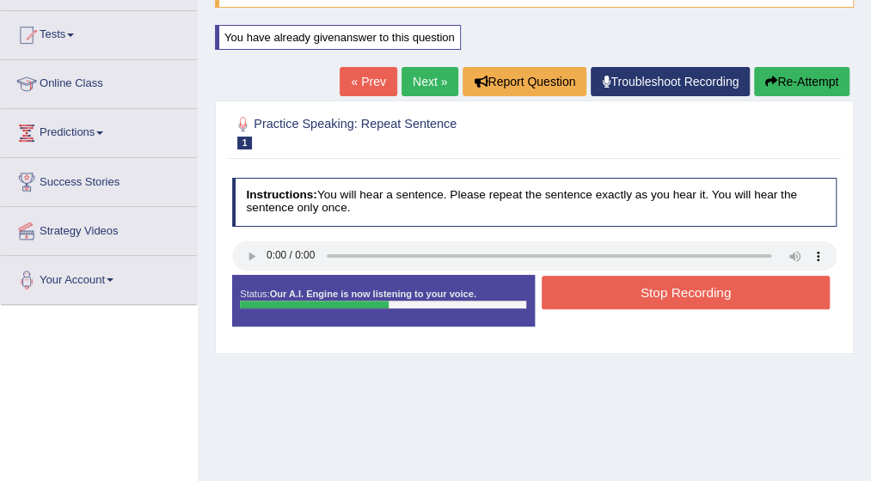
click at [628, 298] on button "Stop Recording" at bounding box center [686, 293] width 288 height 34
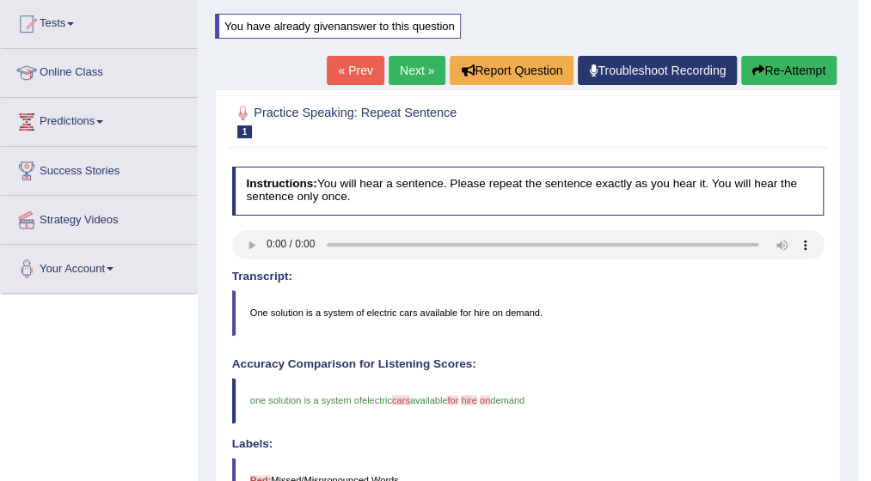
scroll to position [126, 0]
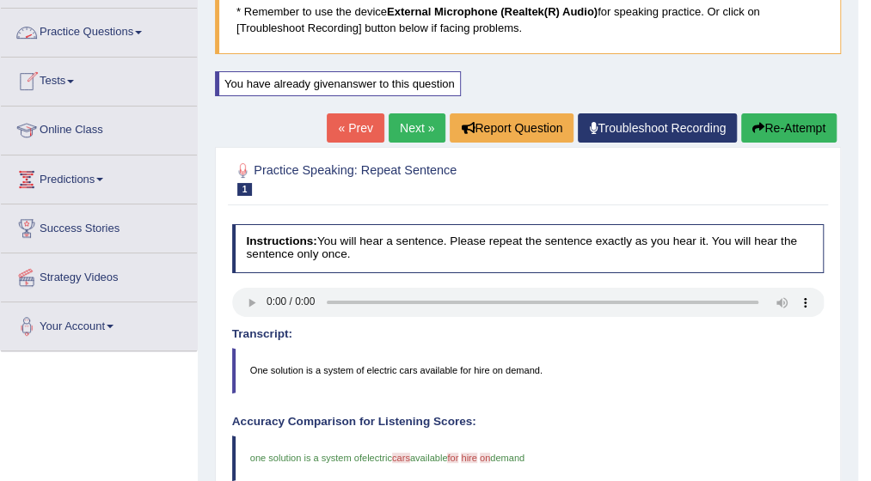
click at [146, 28] on link "Practice Questions" at bounding box center [99, 30] width 196 height 43
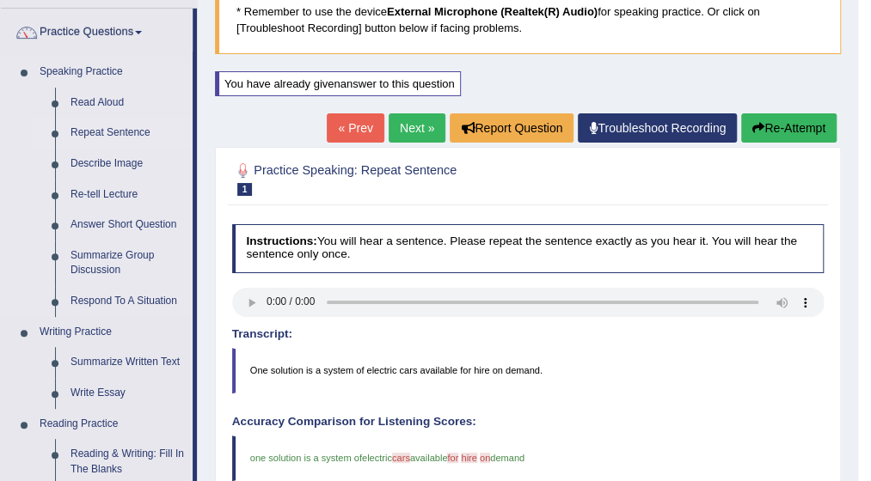
click at [123, 134] on link "Repeat Sentence" at bounding box center [128, 133] width 130 height 31
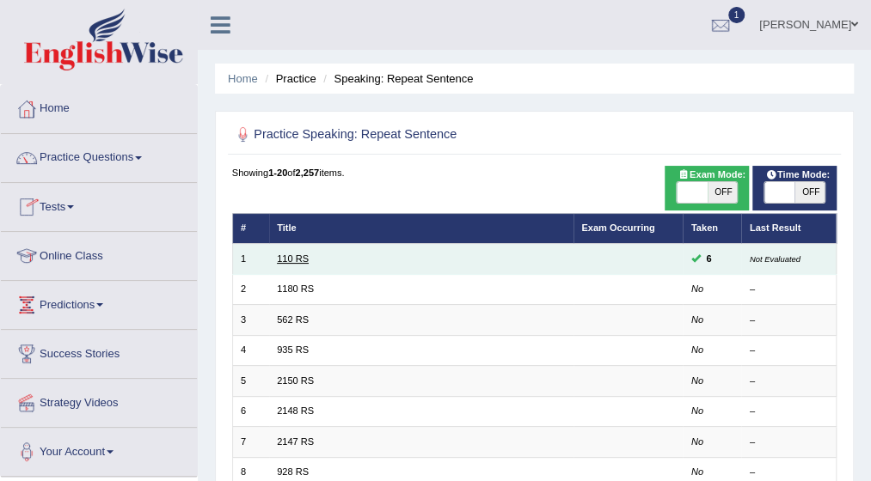
click at [297, 255] on link "110 RS" at bounding box center [293, 259] width 32 height 10
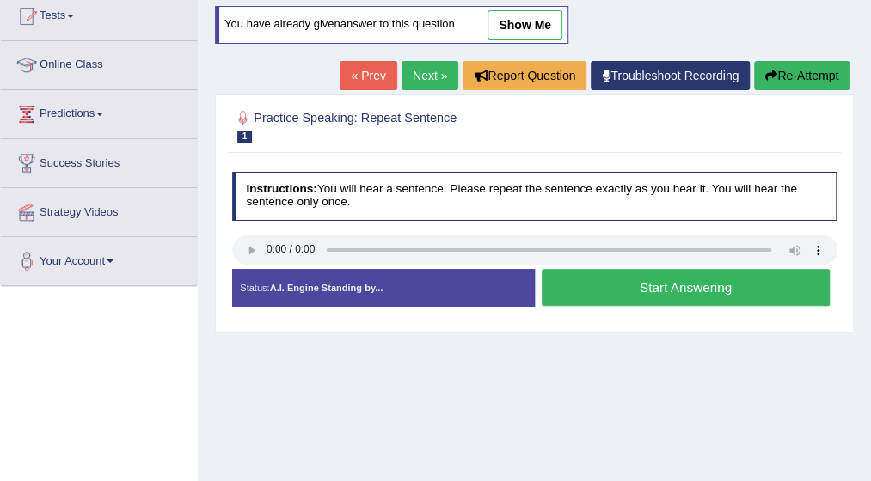
scroll to position [206, 0]
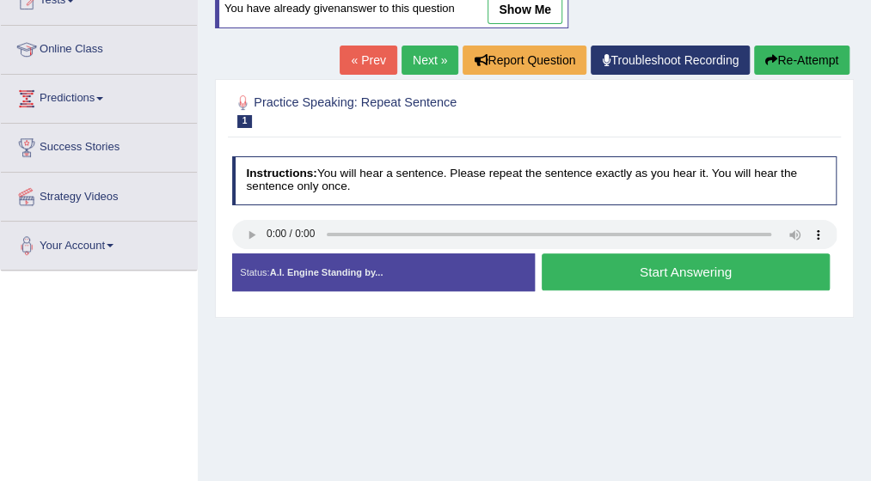
click at [695, 265] on button "Start Answering" at bounding box center [686, 272] width 288 height 37
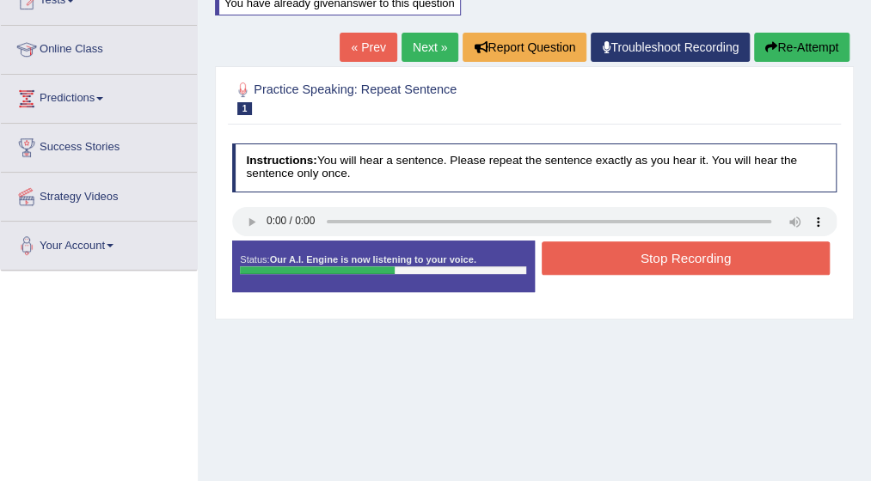
click at [695, 257] on button "Stop Recording" at bounding box center [686, 259] width 288 height 34
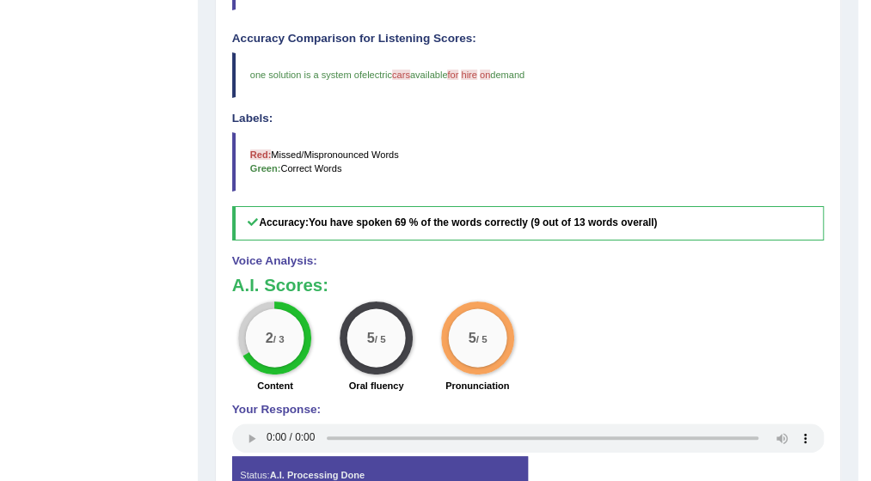
scroll to position [516, 0]
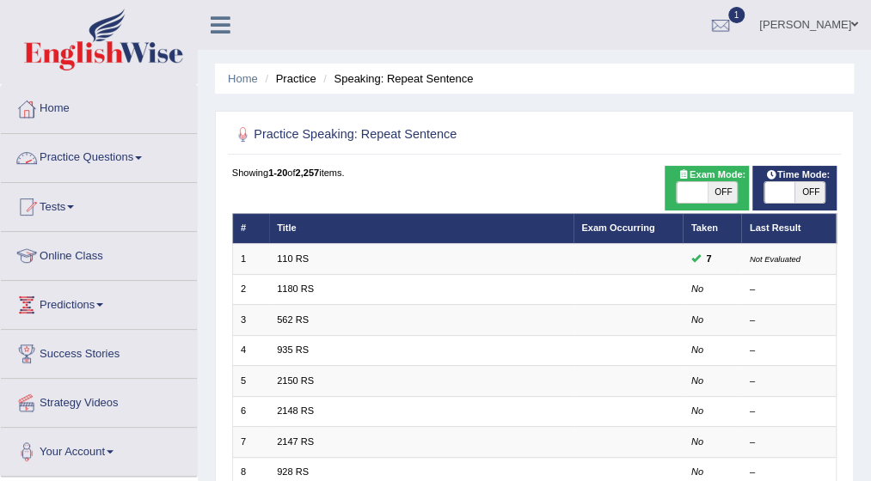
click at [141, 151] on link "Practice Questions" at bounding box center [99, 155] width 196 height 43
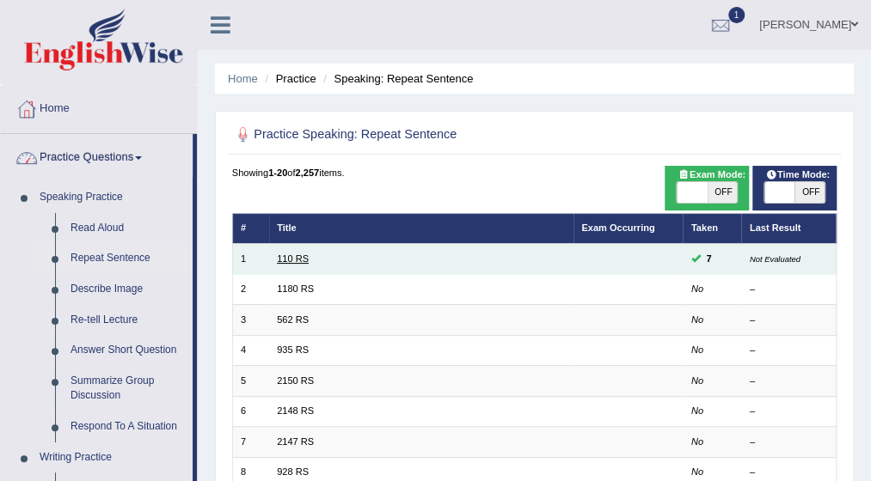
click at [293, 260] on link "110 RS" at bounding box center [293, 259] width 32 height 10
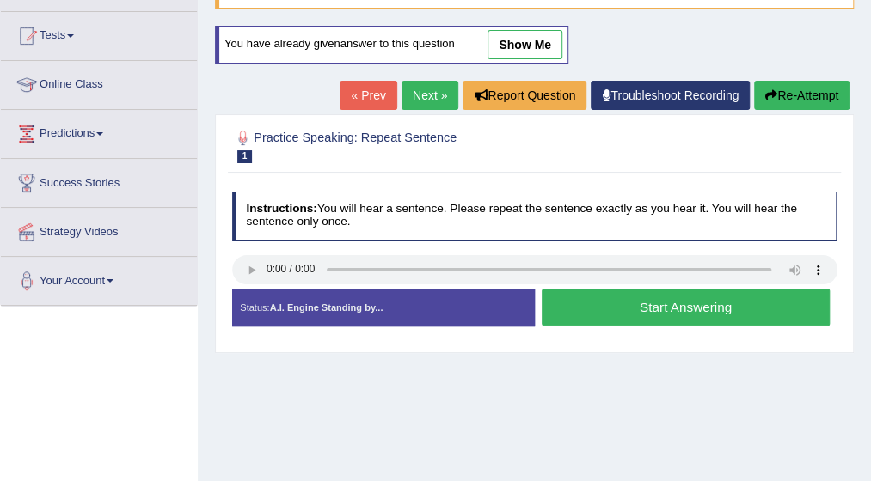
scroll to position [206, 0]
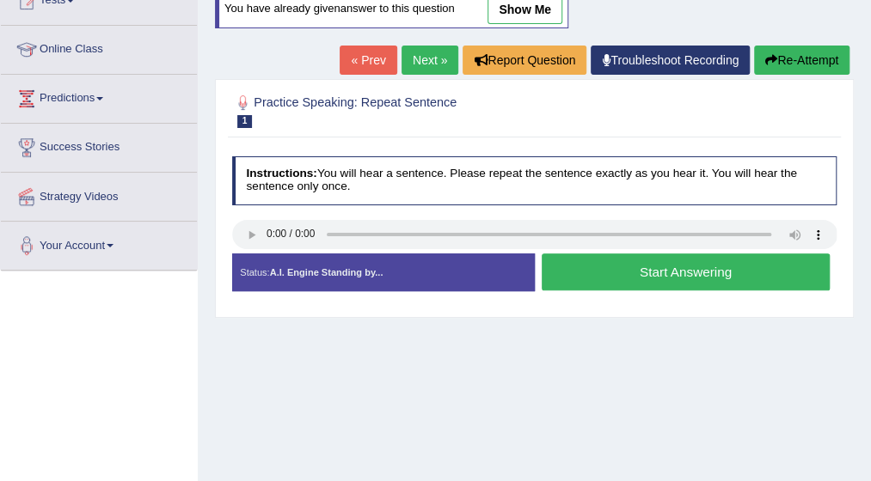
click at [653, 267] on button "Start Answering" at bounding box center [686, 272] width 288 height 37
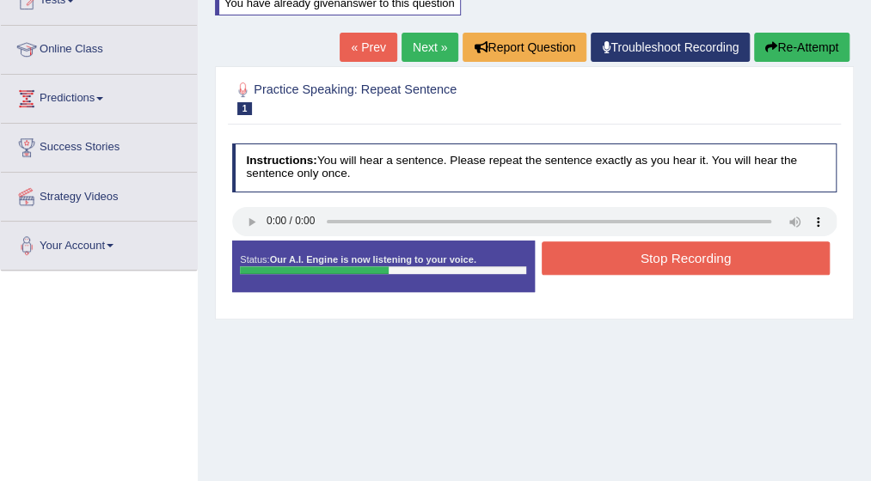
click at [656, 254] on button "Stop Recording" at bounding box center [686, 259] width 288 height 34
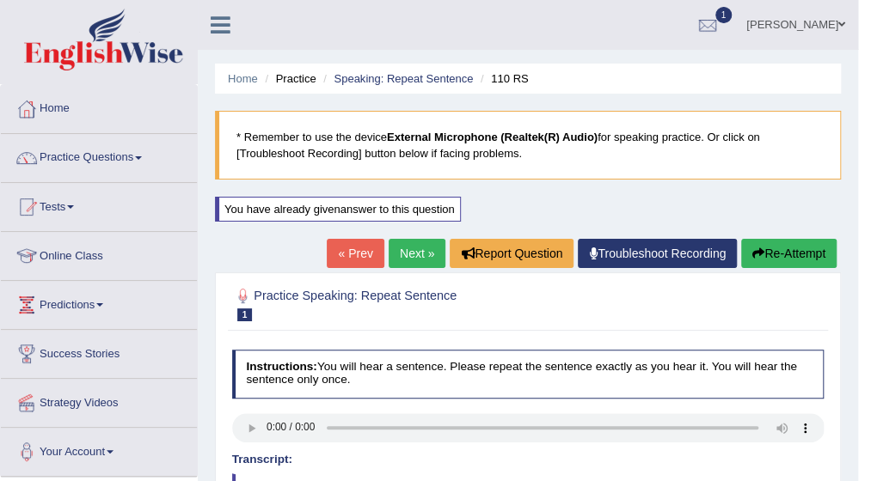
scroll to position [0, 0]
click at [142, 159] on span at bounding box center [138, 157] width 7 height 3
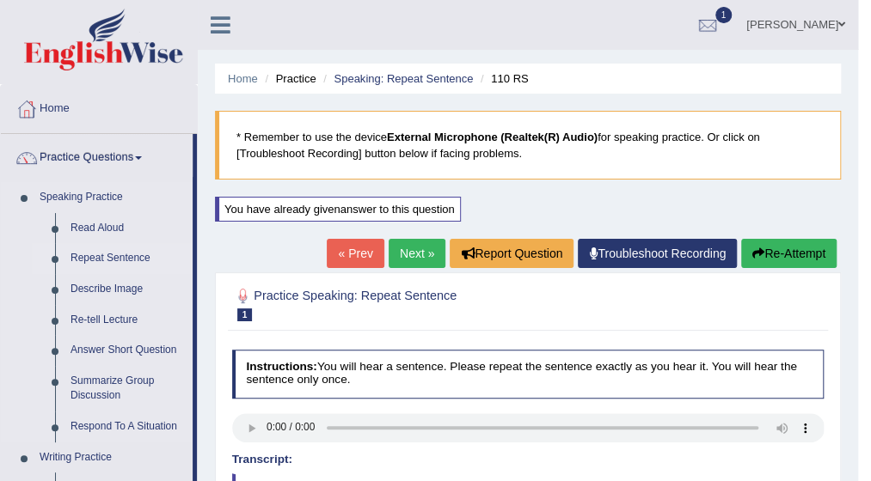
click at [128, 260] on link "Repeat Sentence" at bounding box center [128, 258] width 130 height 31
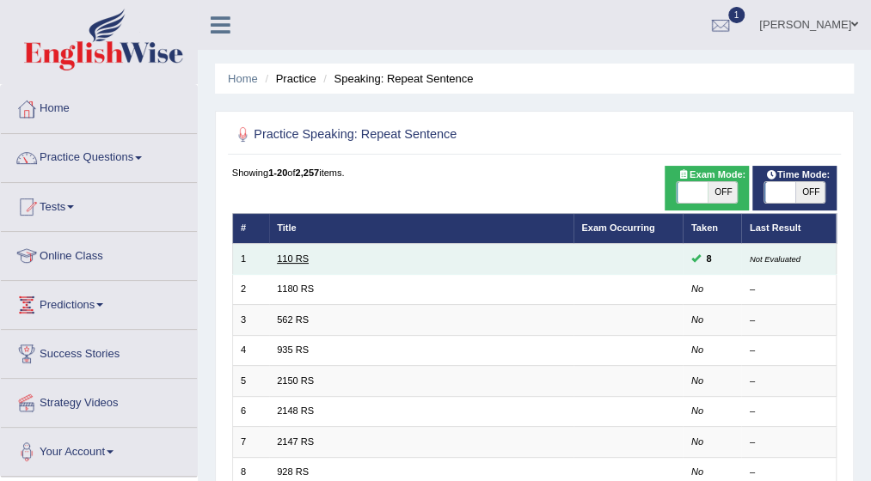
click at [296, 254] on link "110 RS" at bounding box center [293, 259] width 32 height 10
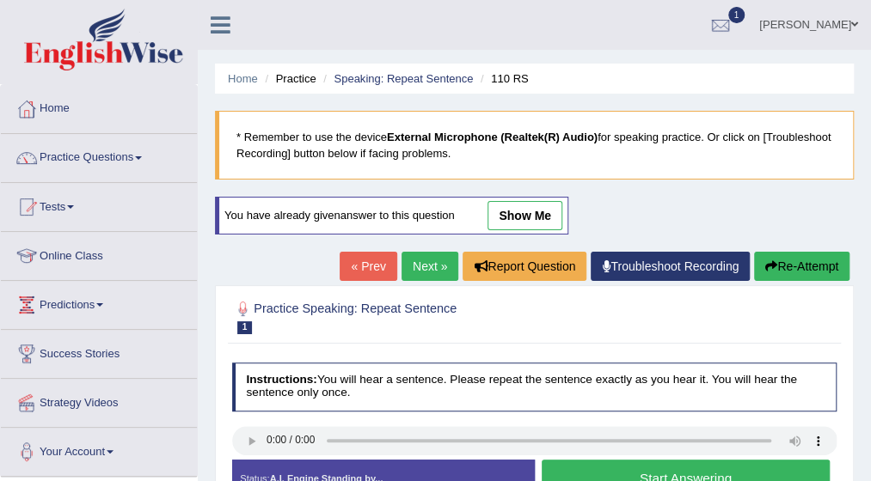
click at [868, 466] on div "Home Practice Speaking: Repeat Sentence 110 RS * Remember to use the device Ext…" at bounding box center [534, 430] width 673 height 860
drag, startPoint x: 868, startPoint y: 466, endPoint x: 879, endPoint y: 469, distance: 10.9
click at [870, 469] on html "Toggle navigation Home Practice Questions Speaking Practice Read Aloud Repeat S…" at bounding box center [435, 240] width 871 height 481
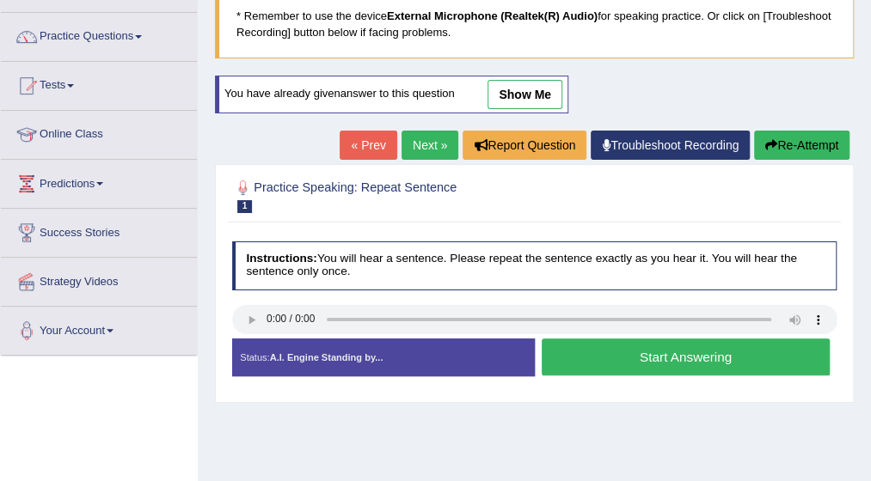
scroll to position [138, 0]
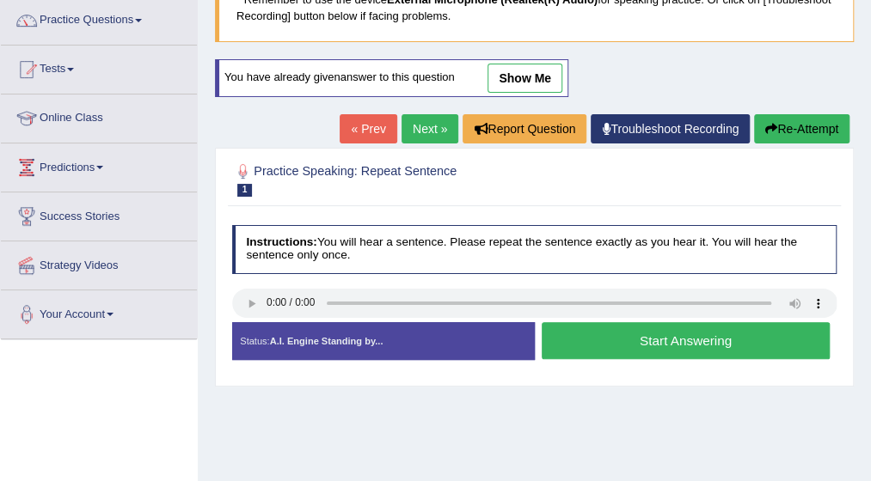
click at [584, 333] on button "Start Answering" at bounding box center [686, 340] width 288 height 37
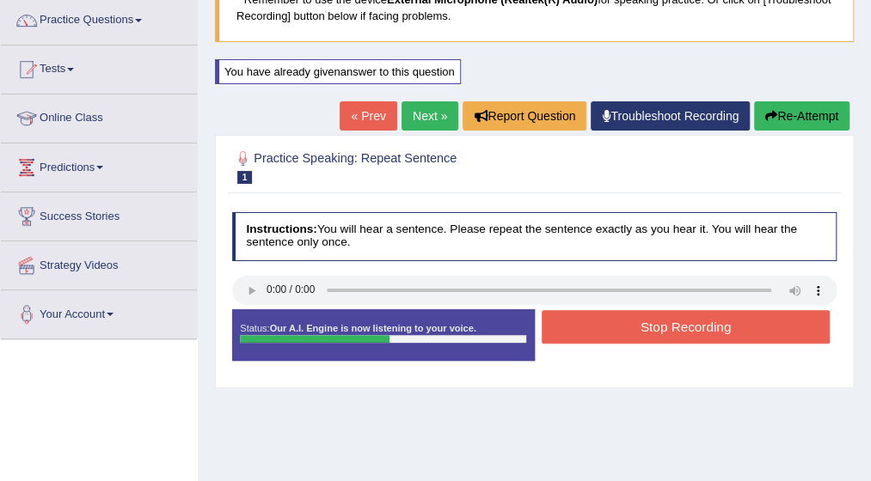
click at [584, 333] on button "Stop Recording" at bounding box center [686, 327] width 288 height 34
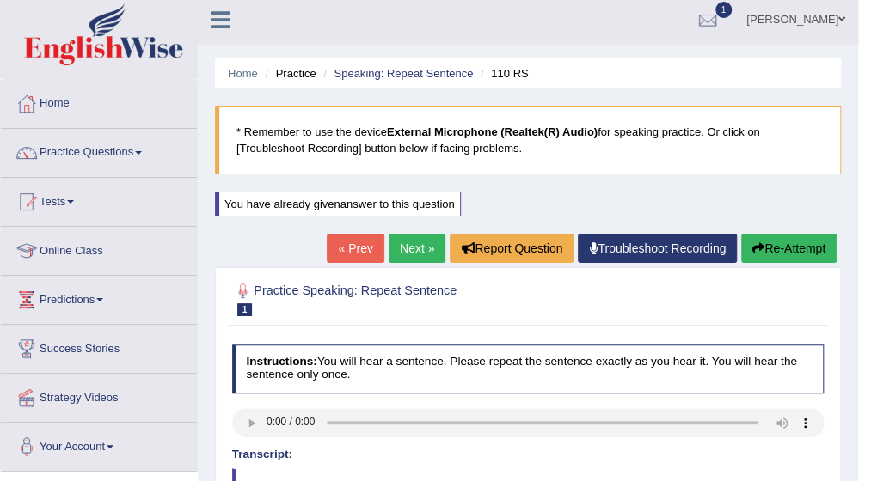
scroll to position [0, 0]
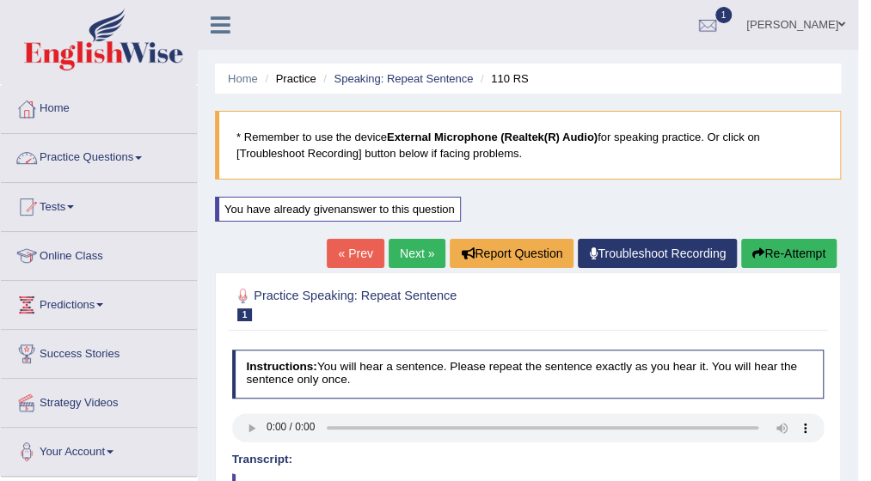
click at [145, 162] on link "Practice Questions" at bounding box center [99, 155] width 196 height 43
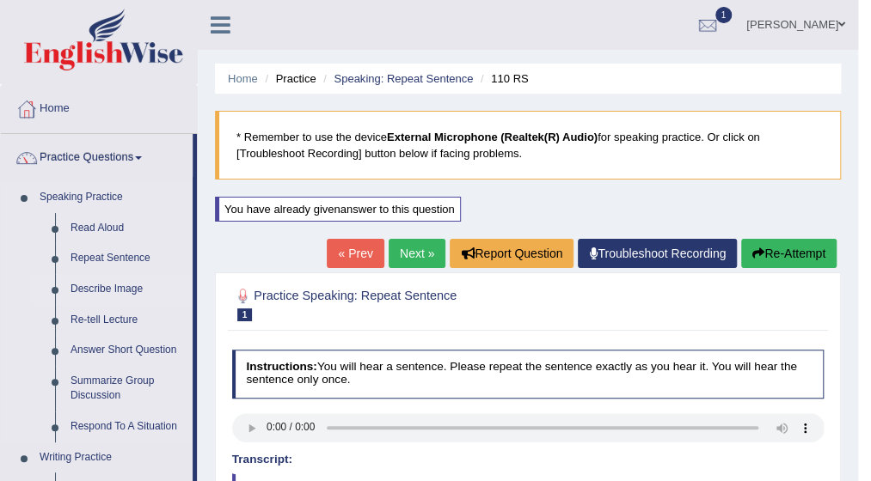
click at [131, 285] on link "Describe Image" at bounding box center [128, 289] width 130 height 31
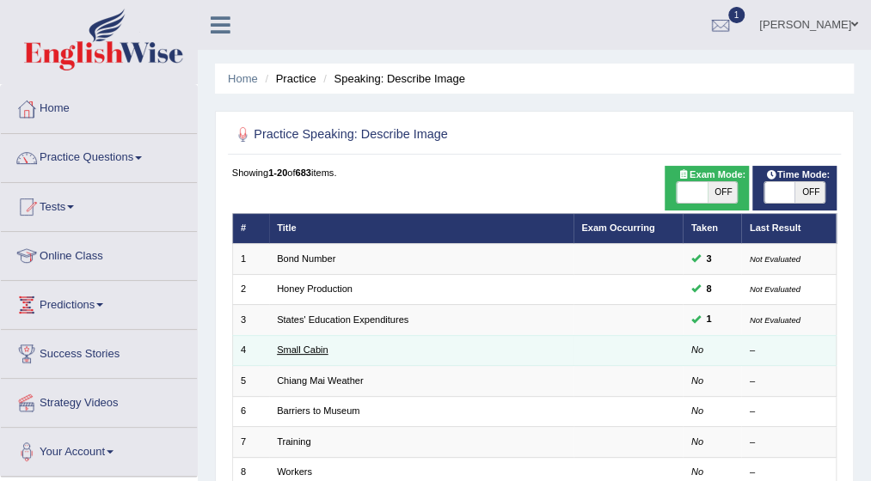
click at [303, 345] on link "Small Cabin" at bounding box center [303, 350] width 52 height 10
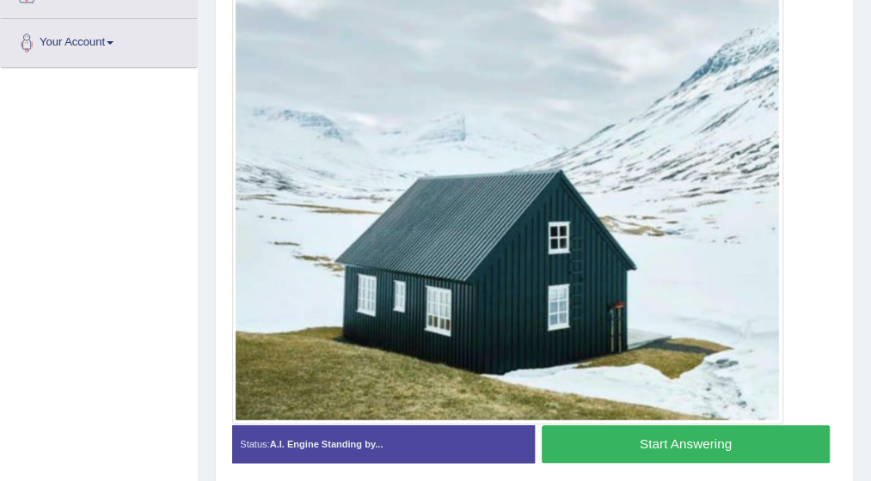
scroll to position [413, 0]
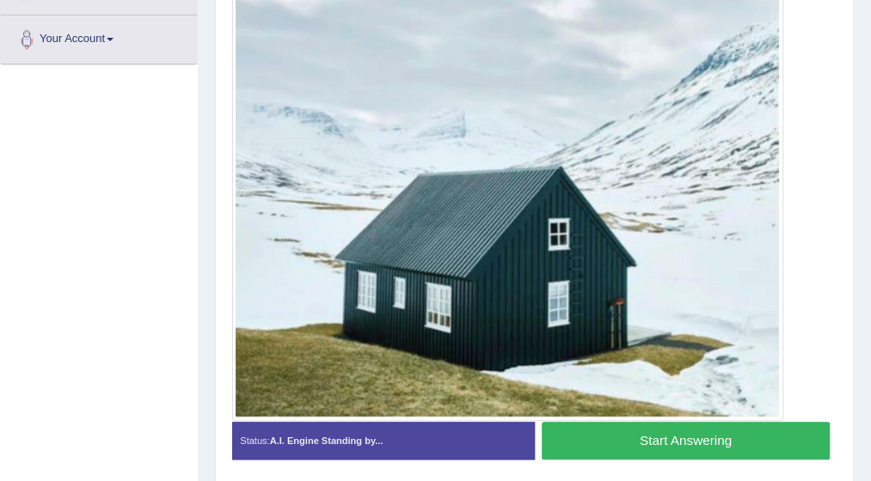
click at [640, 439] on button "Start Answering" at bounding box center [686, 440] width 288 height 37
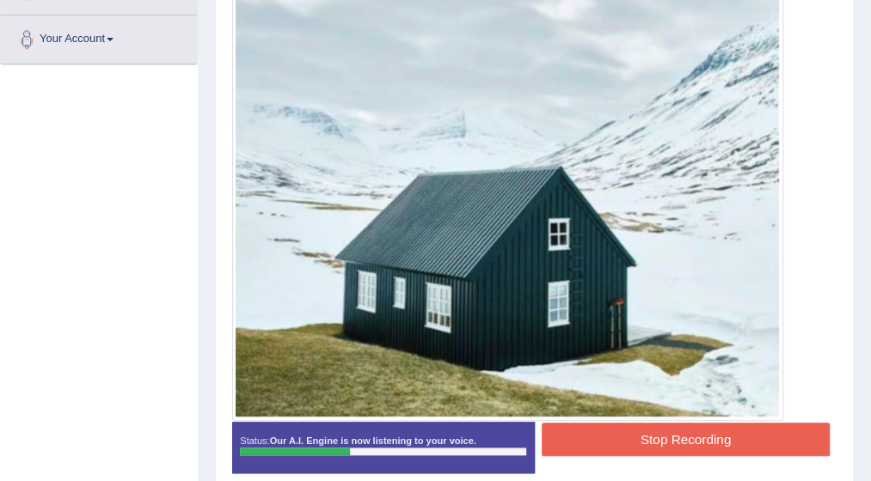
click at [640, 439] on button "Stop Recording" at bounding box center [686, 440] width 288 height 34
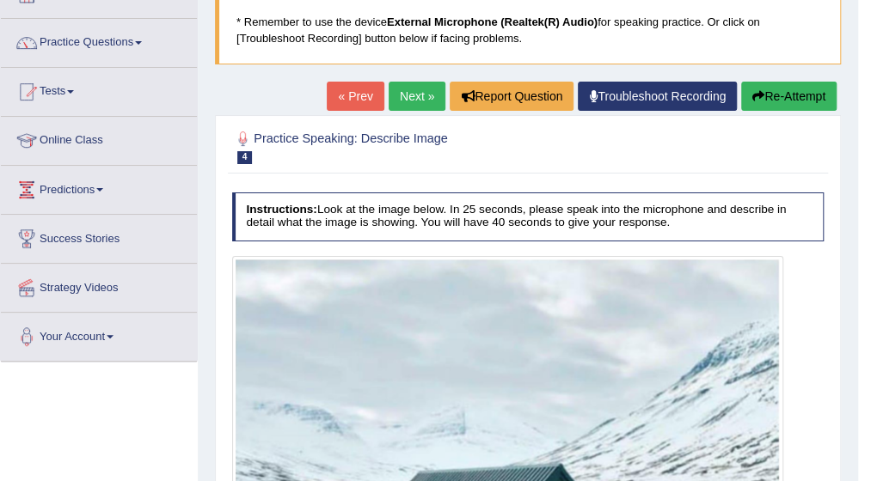
scroll to position [113, 0]
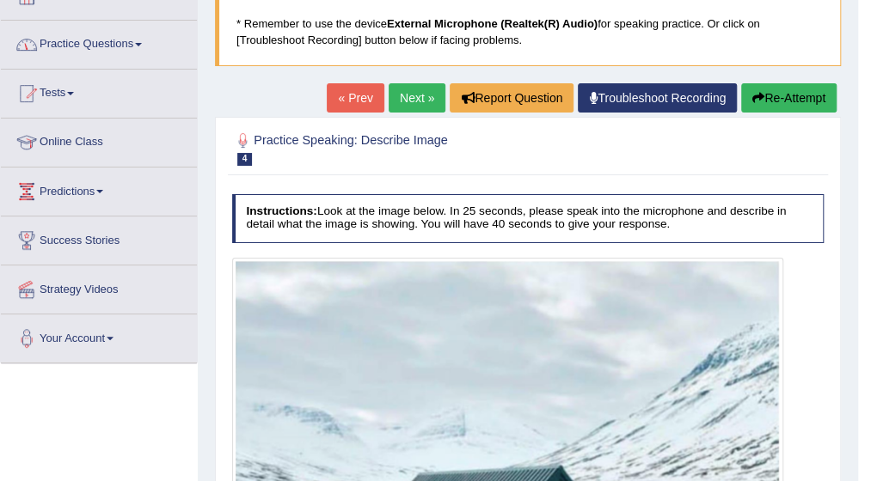
click at [142, 43] on span at bounding box center [138, 44] width 7 height 3
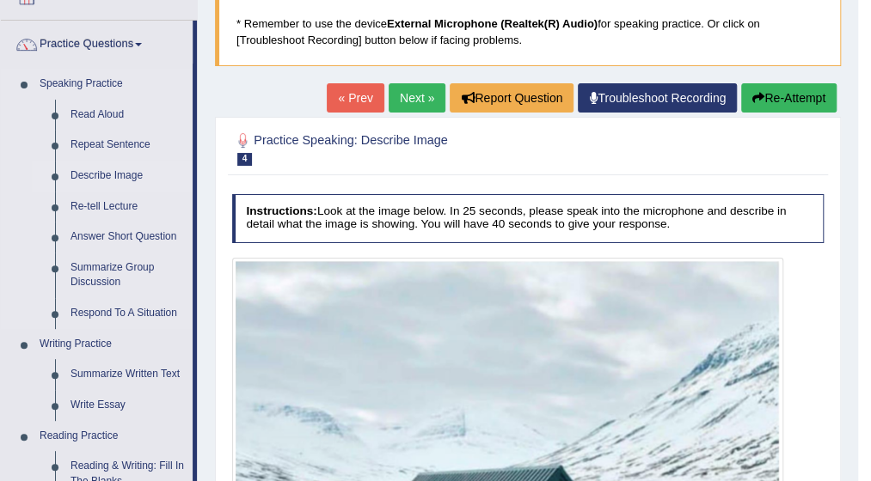
click at [129, 176] on link "Describe Image" at bounding box center [128, 176] width 130 height 31
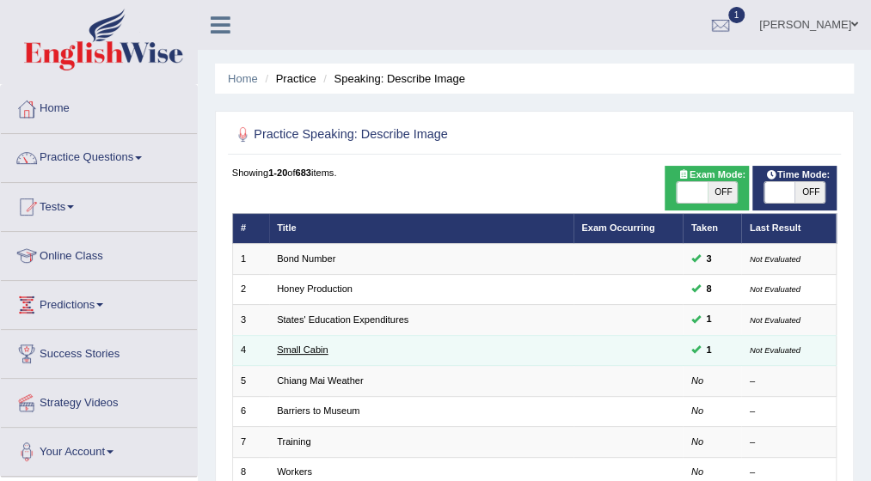
click at [314, 346] on link "Small Cabin" at bounding box center [303, 350] width 52 height 10
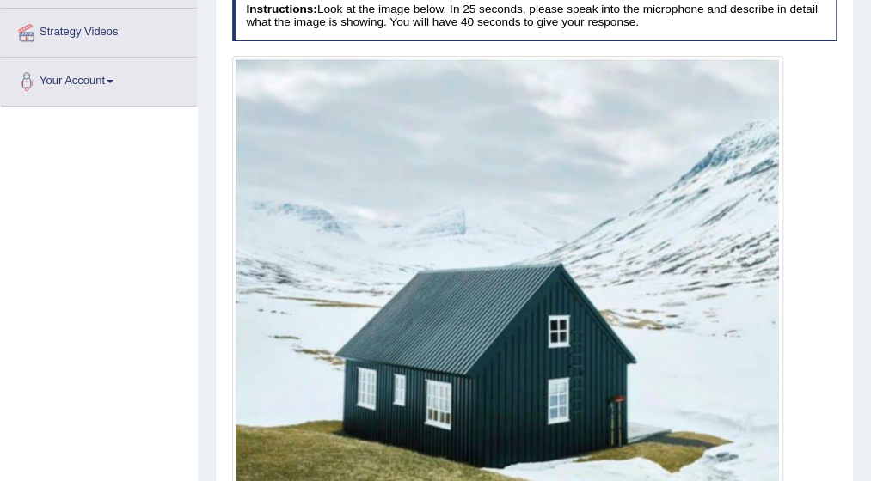
scroll to position [378, 0]
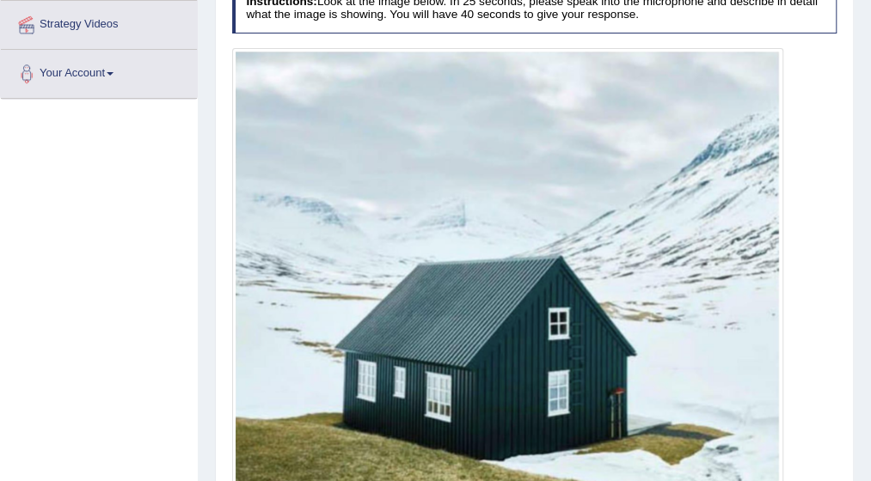
click at [853, 463] on div "Home Practice Speaking: Describe Image Small Cabin * Remember to use the device…" at bounding box center [534, 105] width 673 height 966
drag, startPoint x: 853, startPoint y: 463, endPoint x: 877, endPoint y: 468, distance: 24.6
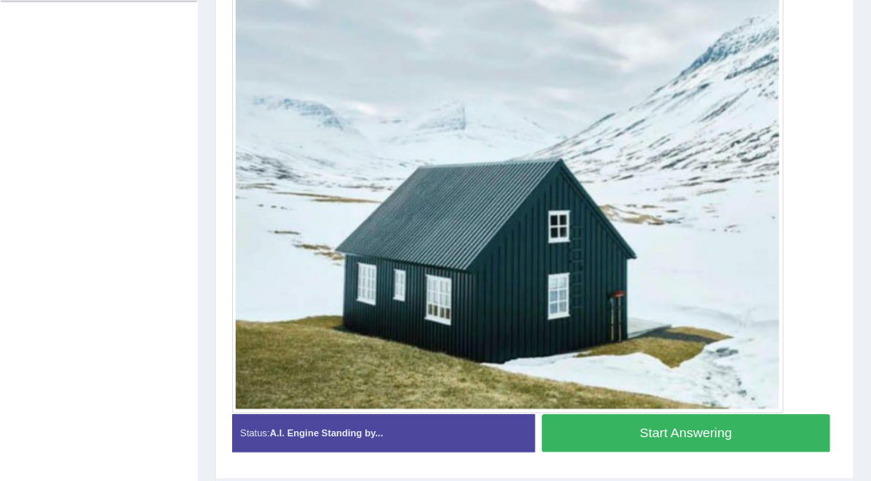
scroll to position [481, 0]
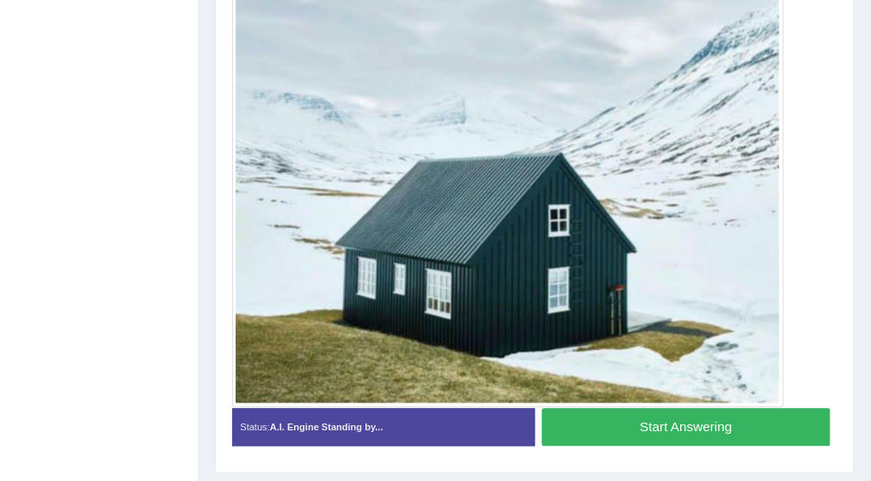
click at [695, 422] on button "Start Answering" at bounding box center [686, 426] width 288 height 37
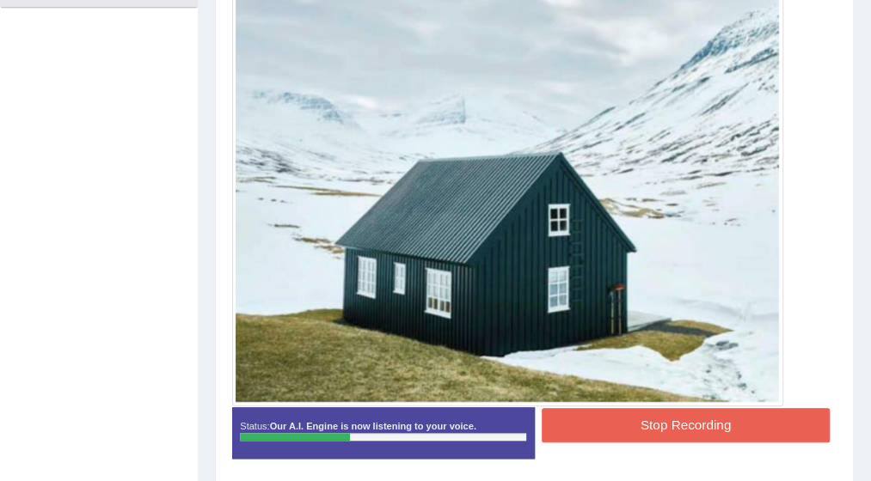
click at [773, 419] on button "Stop Recording" at bounding box center [686, 425] width 288 height 34
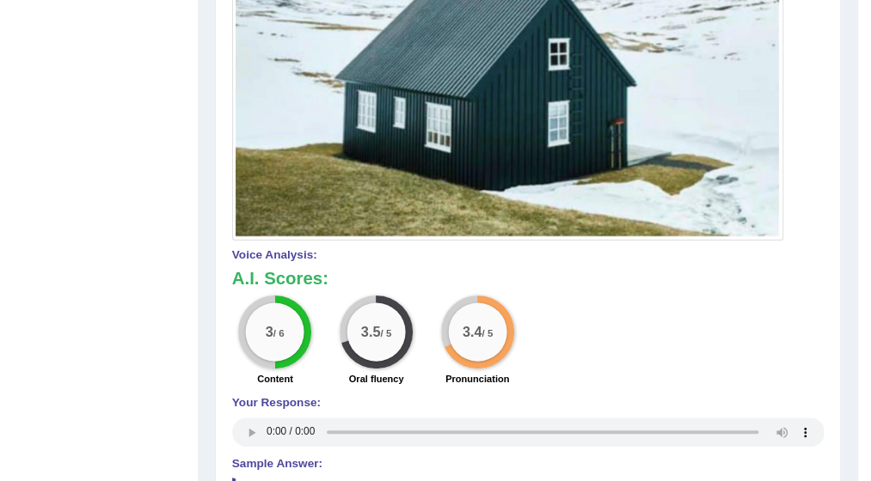
scroll to position [641, 0]
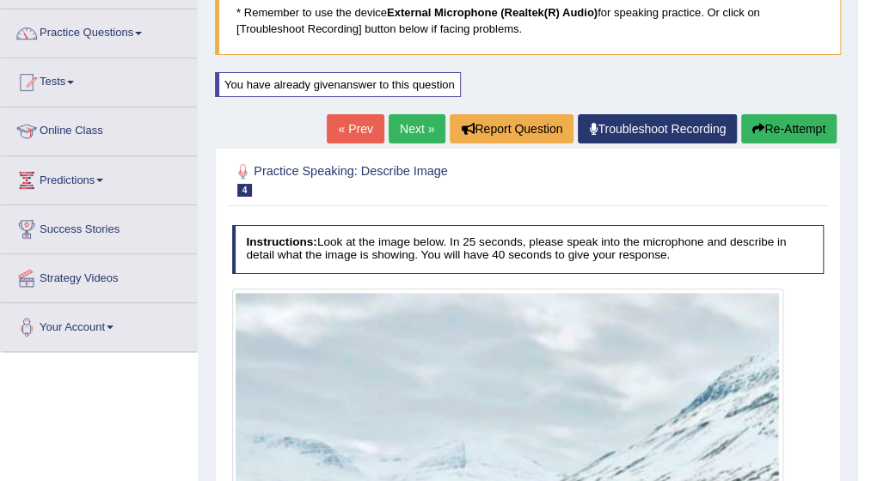
scroll to position [121, 0]
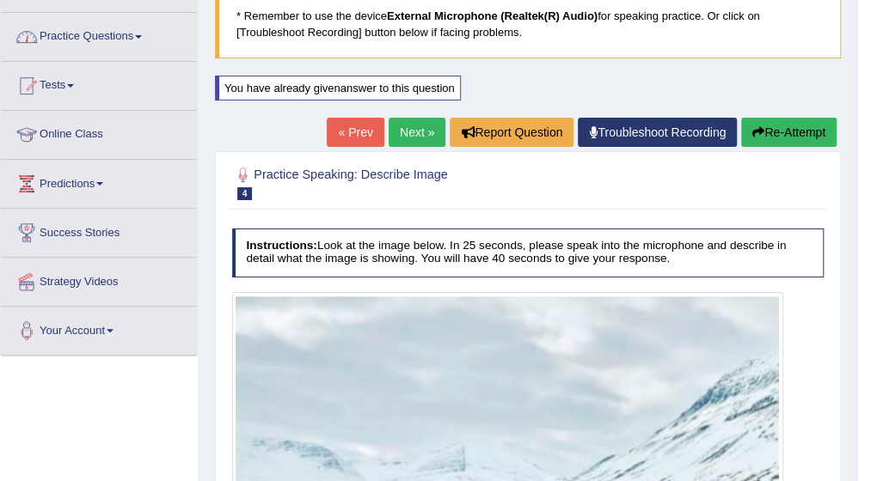
click at [140, 40] on link "Practice Questions" at bounding box center [99, 34] width 196 height 43
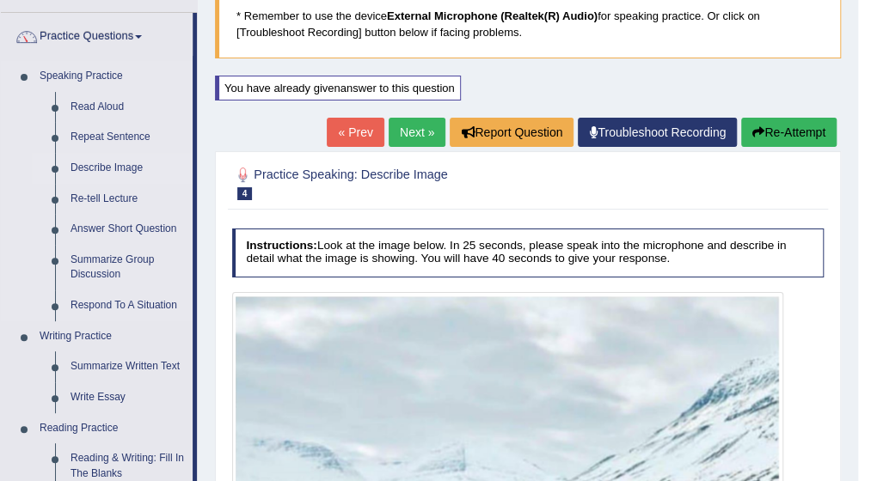
click at [114, 168] on link "Describe Image" at bounding box center [128, 168] width 130 height 31
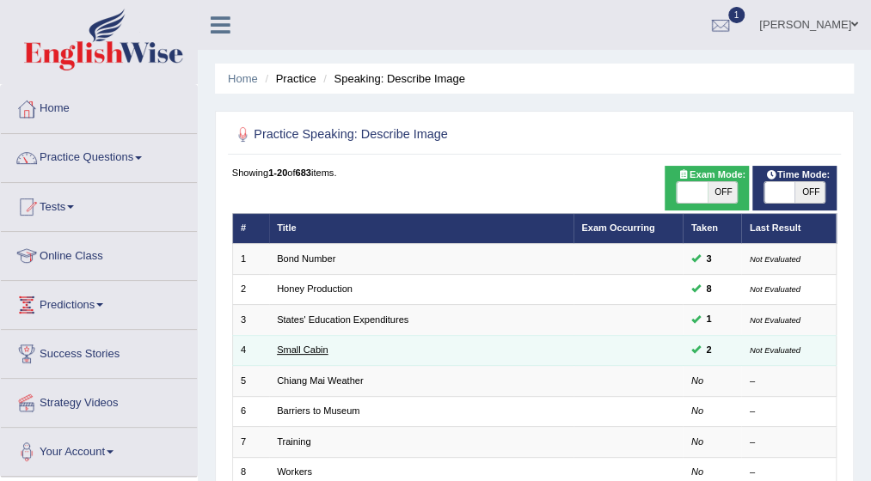
click at [317, 350] on link "Small Cabin" at bounding box center [303, 350] width 52 height 10
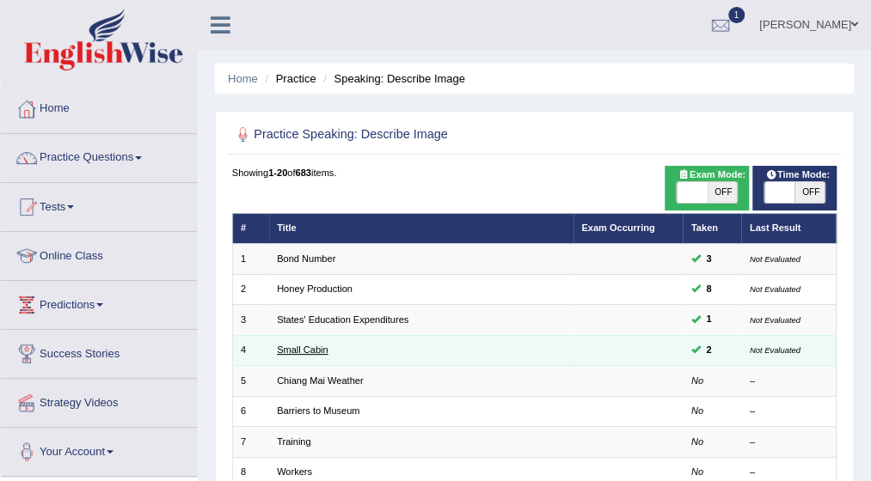
click at [317, 350] on link "Small Cabin" at bounding box center [303, 350] width 52 height 10
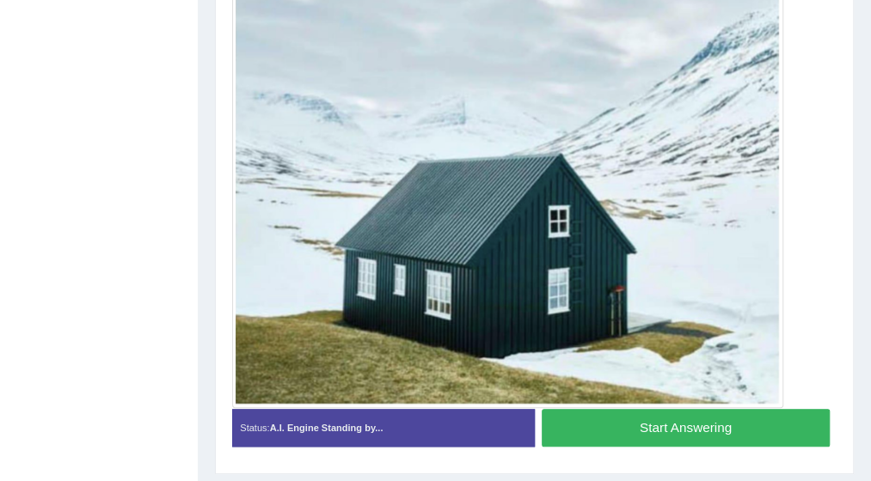
scroll to position [516, 0]
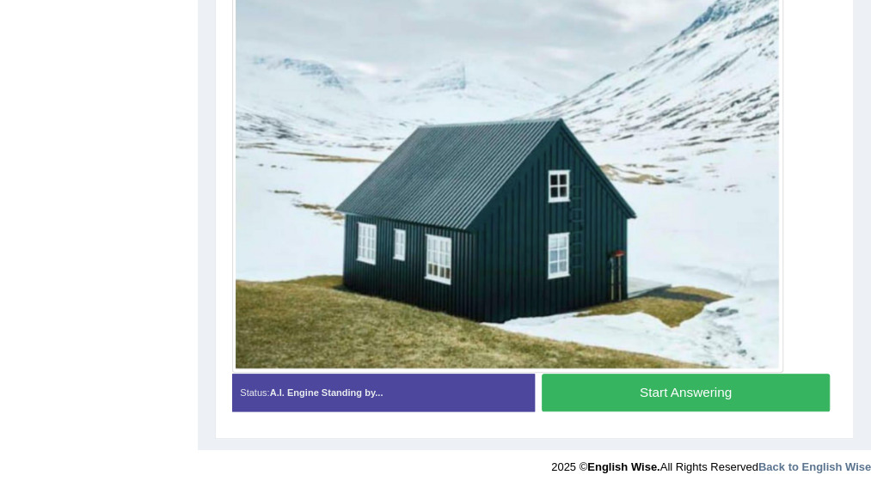
click at [684, 383] on button "Start Answering" at bounding box center [686, 392] width 288 height 37
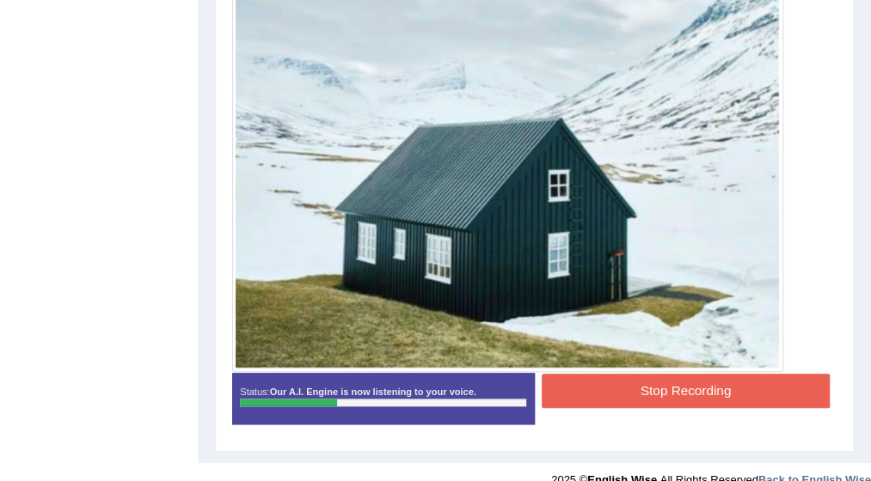
click at [684, 383] on button "Stop Recording" at bounding box center [686, 391] width 288 height 34
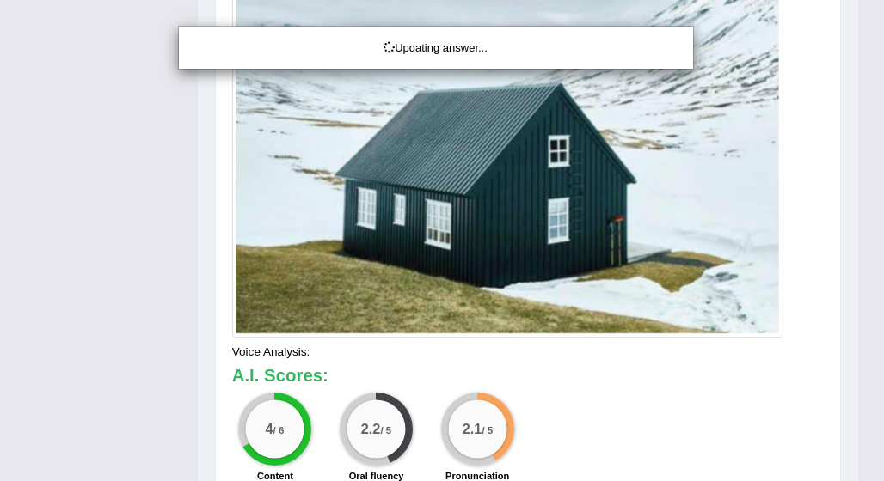
click at [870, 476] on div "Updating answer..." at bounding box center [442, 240] width 884 height 481
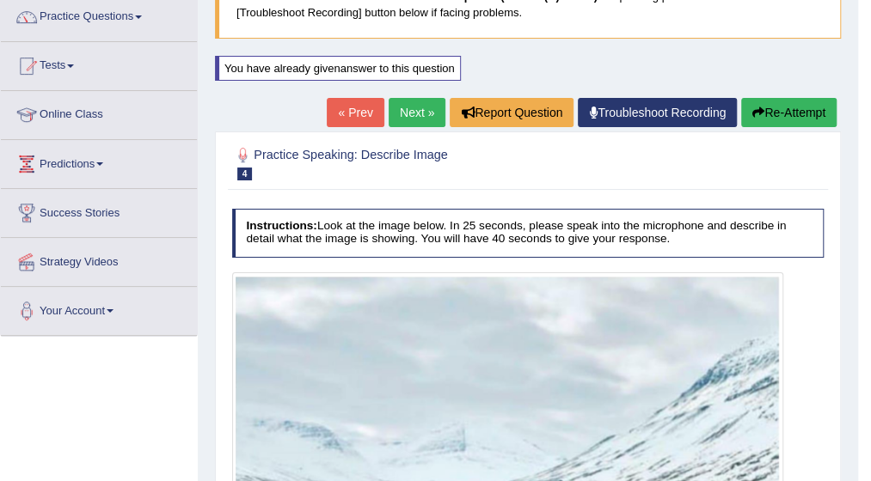
scroll to position [126, 0]
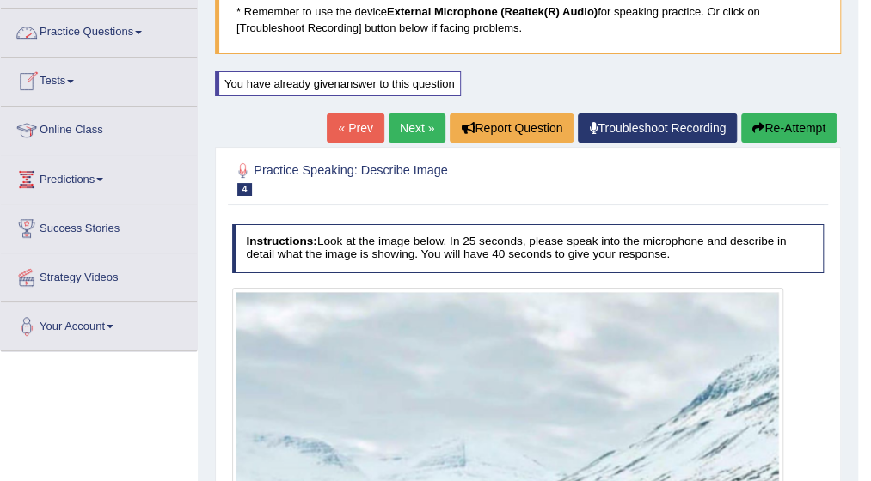
click at [148, 32] on link "Practice Questions" at bounding box center [99, 30] width 196 height 43
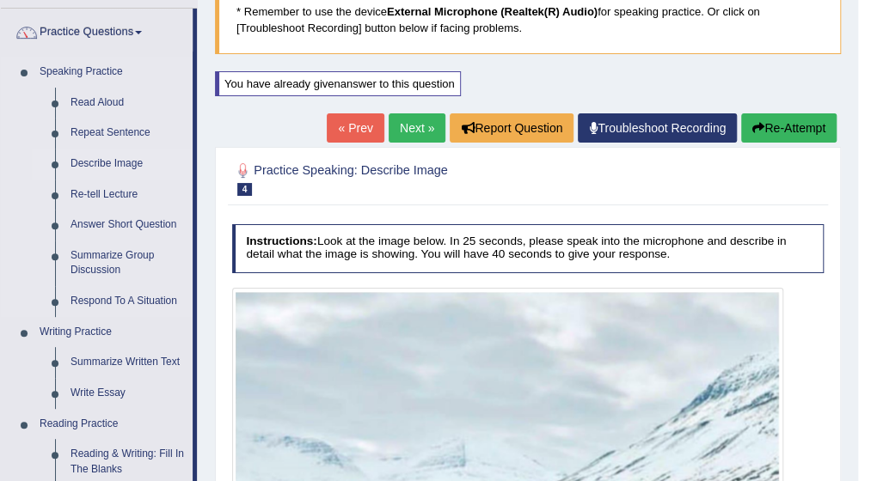
click at [120, 162] on link "Describe Image" at bounding box center [128, 164] width 130 height 31
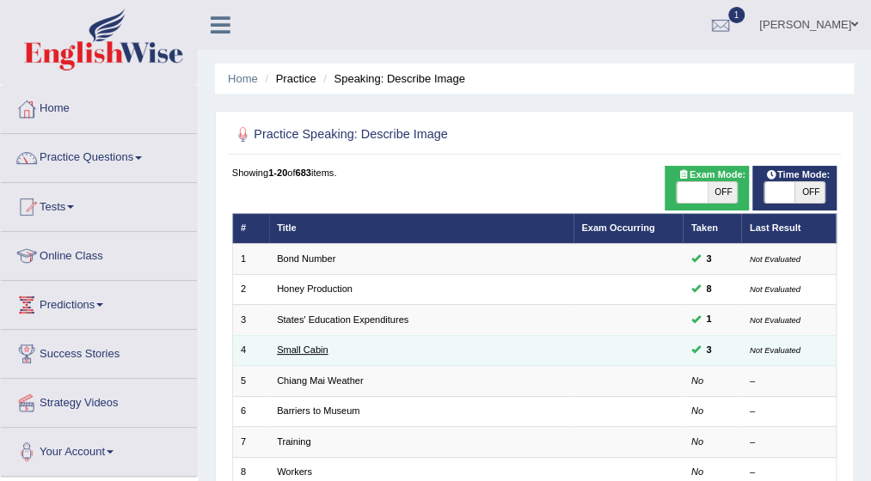
click at [321, 348] on link "Small Cabin" at bounding box center [303, 350] width 52 height 10
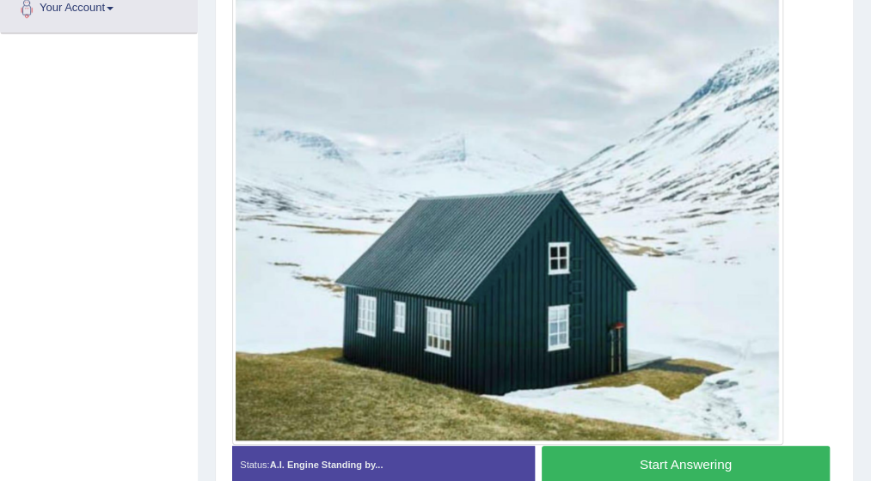
scroll to position [481, 0]
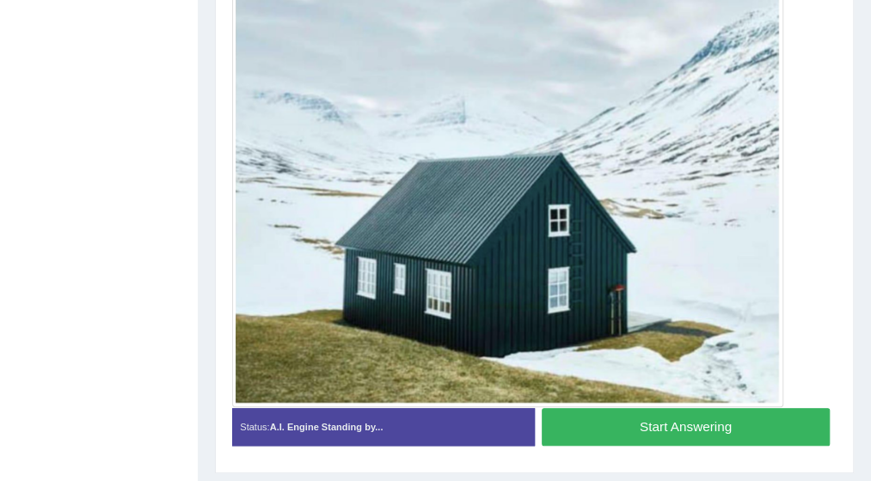
click at [699, 418] on button "Start Answering" at bounding box center [686, 426] width 288 height 37
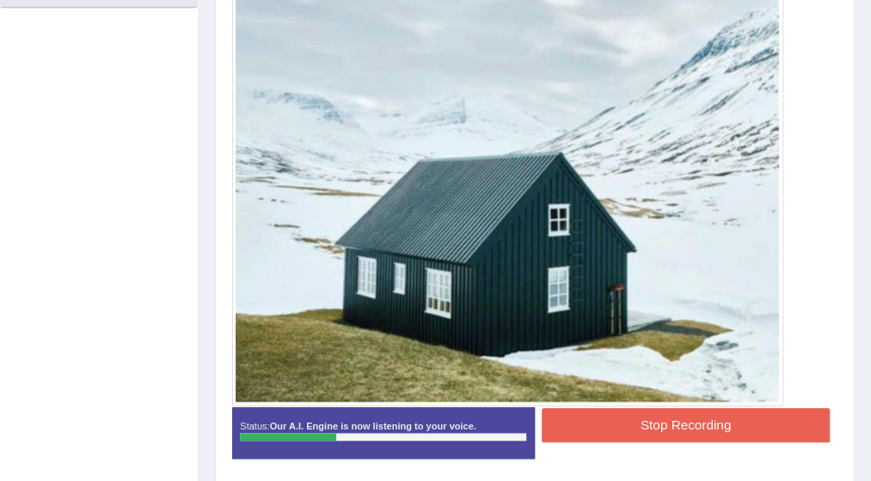
click at [699, 418] on button "Stop Recording" at bounding box center [686, 425] width 288 height 34
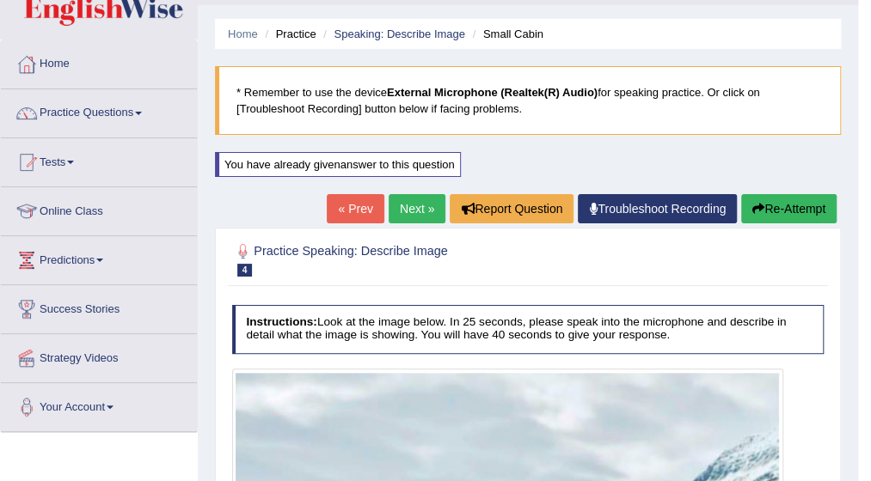
scroll to position [29, 0]
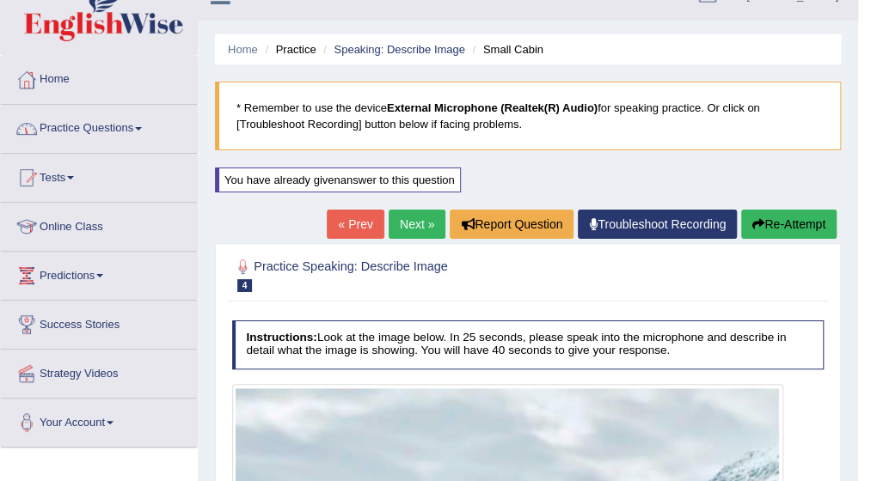
click at [142, 127] on span at bounding box center [138, 128] width 7 height 3
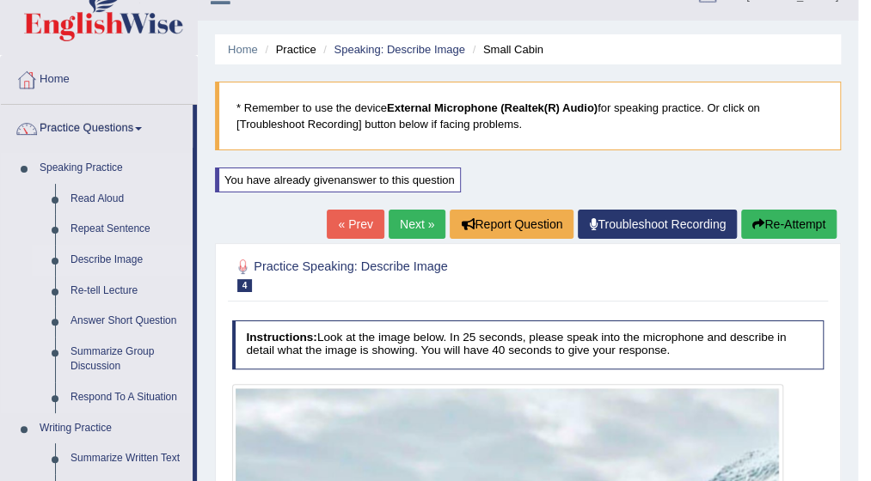
click at [122, 260] on link "Describe Image" at bounding box center [128, 260] width 130 height 31
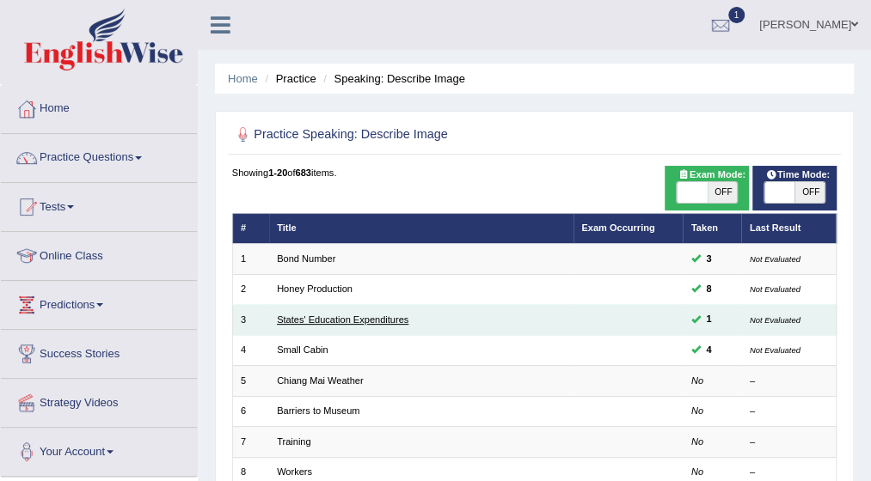
click at [386, 315] on link "States' Education Expenditures" at bounding box center [343, 320] width 132 height 10
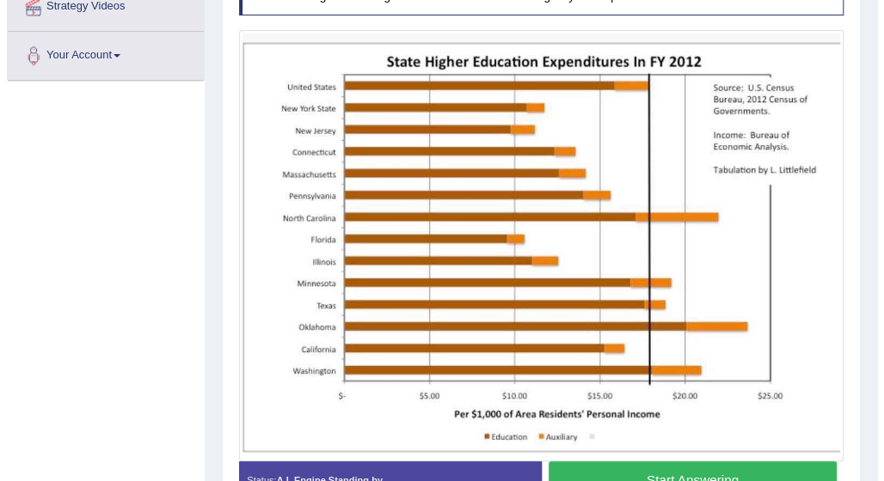
scroll to position [413, 0]
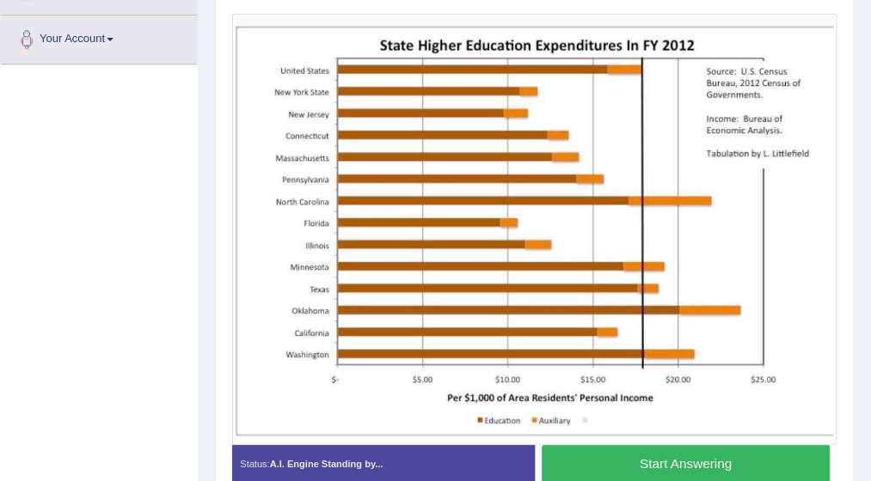
click at [765, 462] on button "Start Answering" at bounding box center [686, 463] width 288 height 37
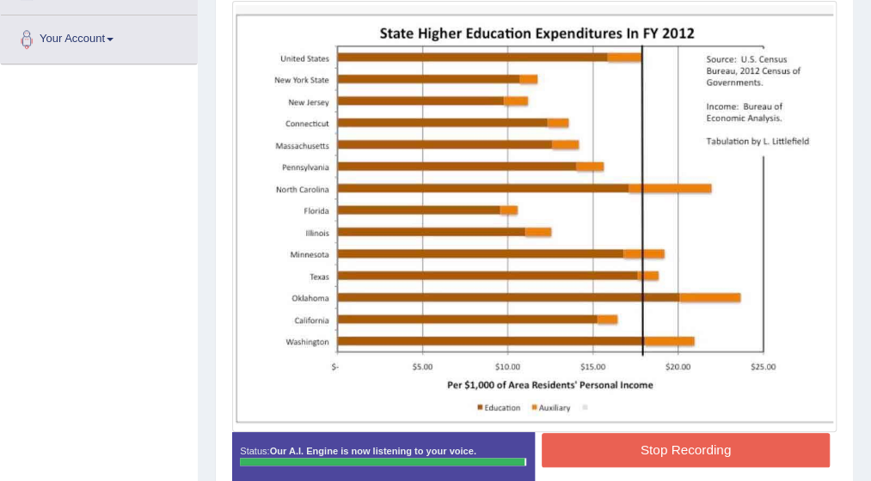
click at [758, 453] on button "Stop Recording" at bounding box center [686, 450] width 288 height 34
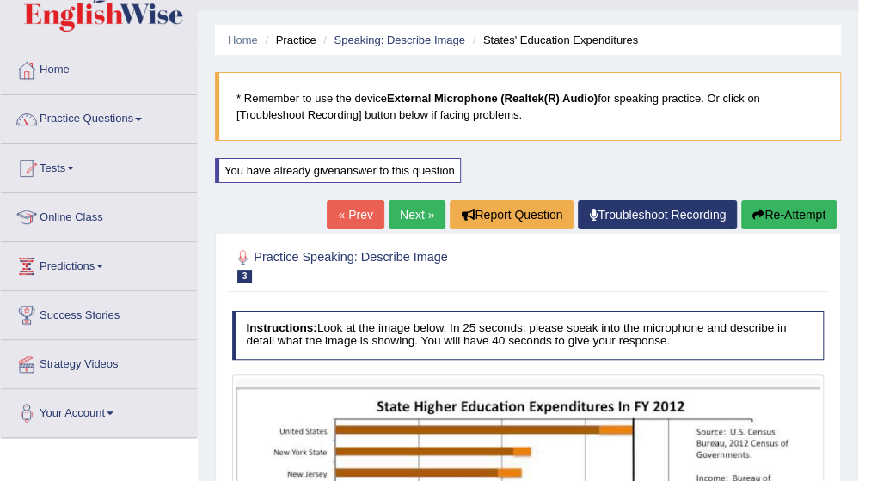
scroll to position [24, 0]
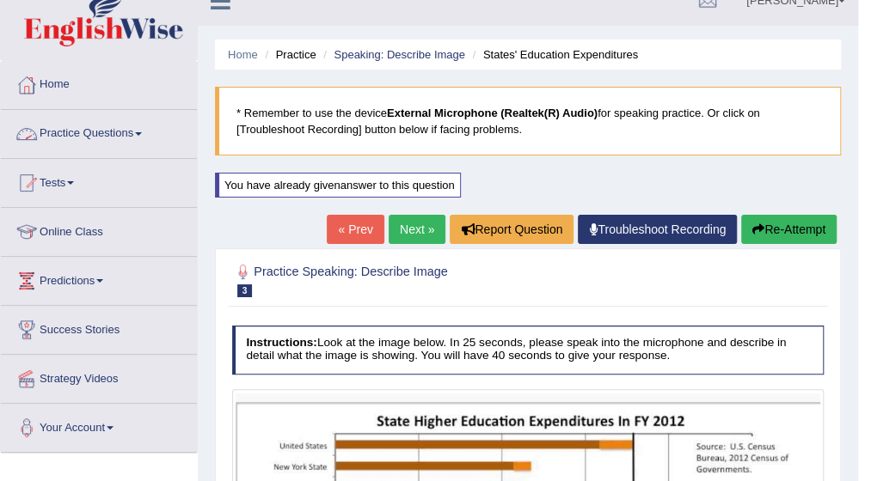
click at [142, 134] on span at bounding box center [138, 133] width 7 height 3
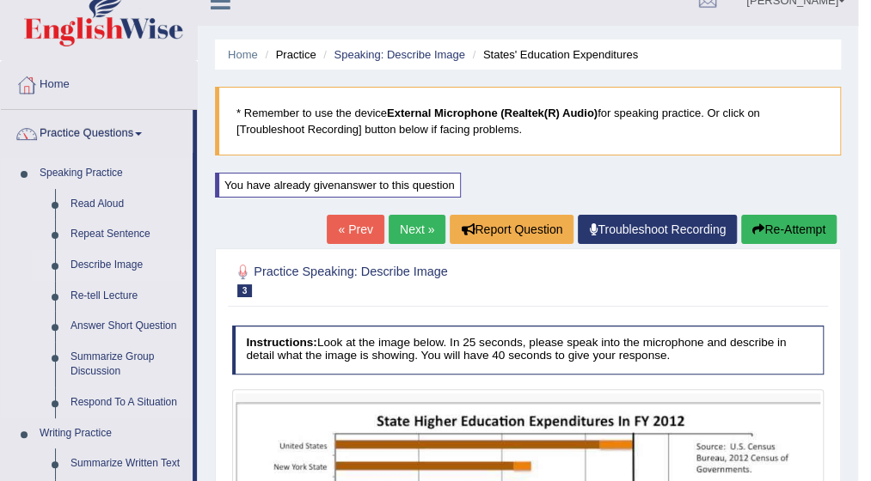
click at [124, 266] on link "Describe Image" at bounding box center [128, 265] width 130 height 31
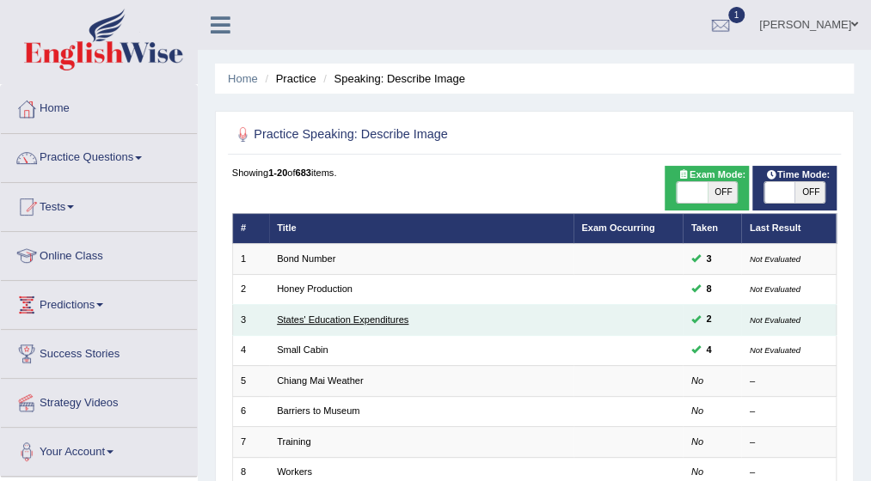
click at [352, 315] on link "States' Education Expenditures" at bounding box center [343, 320] width 132 height 10
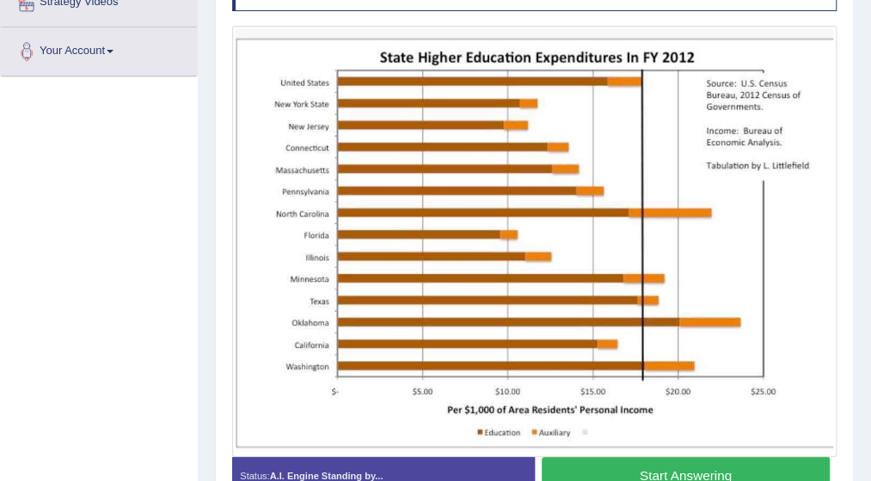
scroll to position [413, 0]
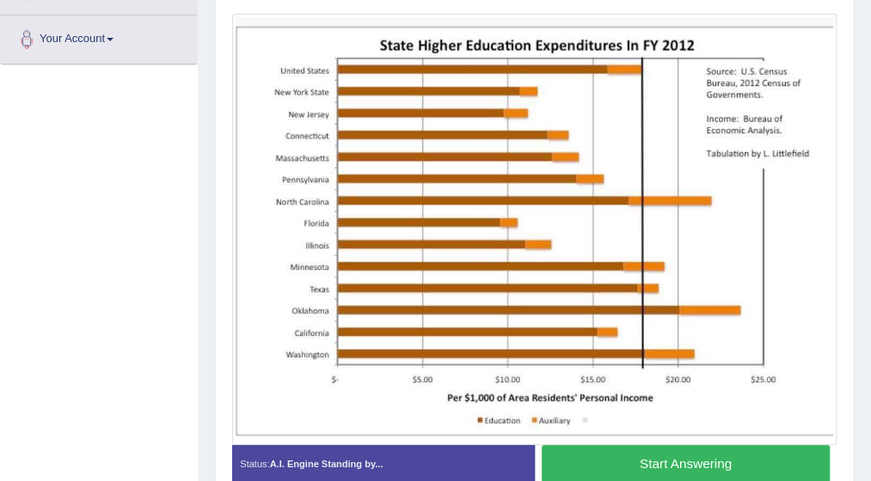
click at [705, 453] on button "Start Answering" at bounding box center [686, 463] width 288 height 37
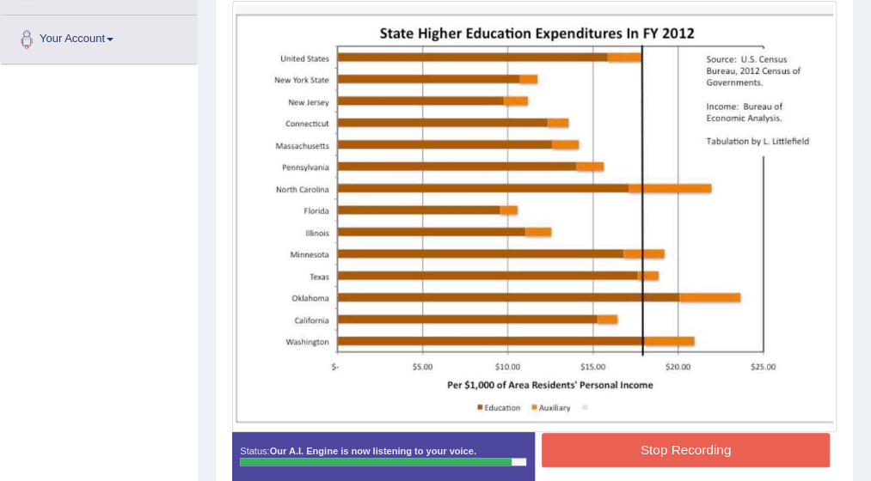
click at [705, 453] on button "Stop Recording" at bounding box center [686, 450] width 288 height 34
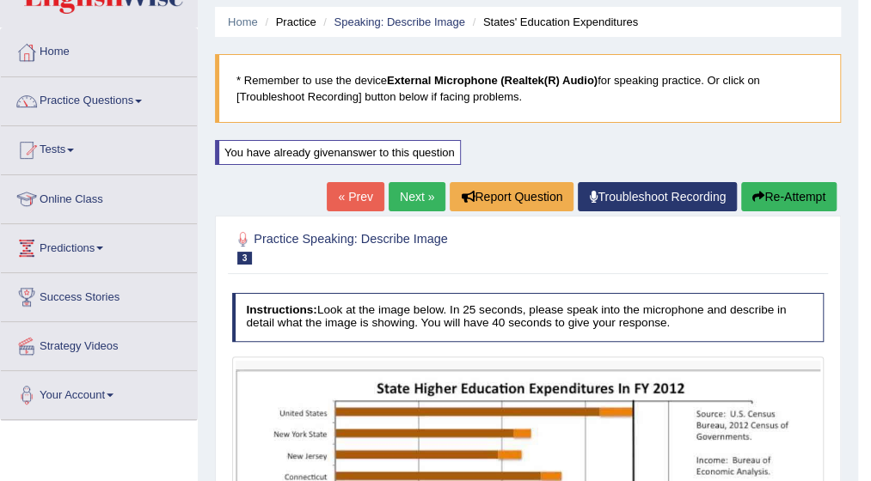
scroll to position [22, 0]
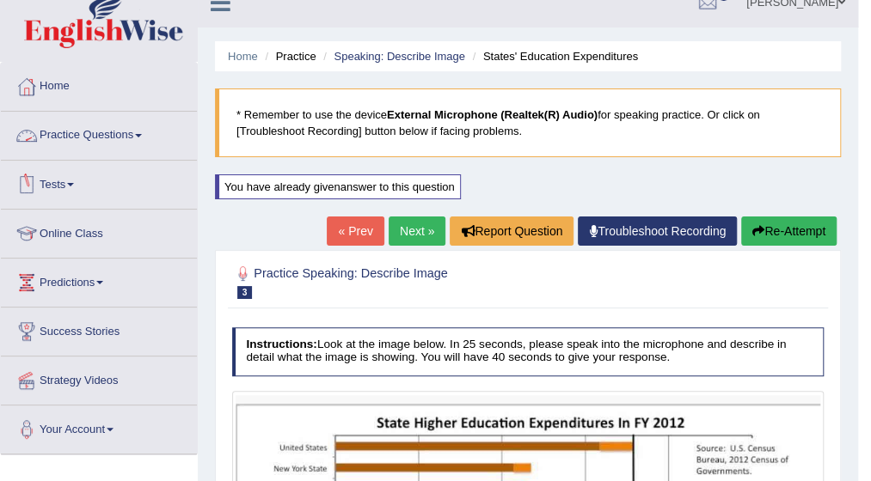
click at [142, 136] on span at bounding box center [138, 135] width 7 height 3
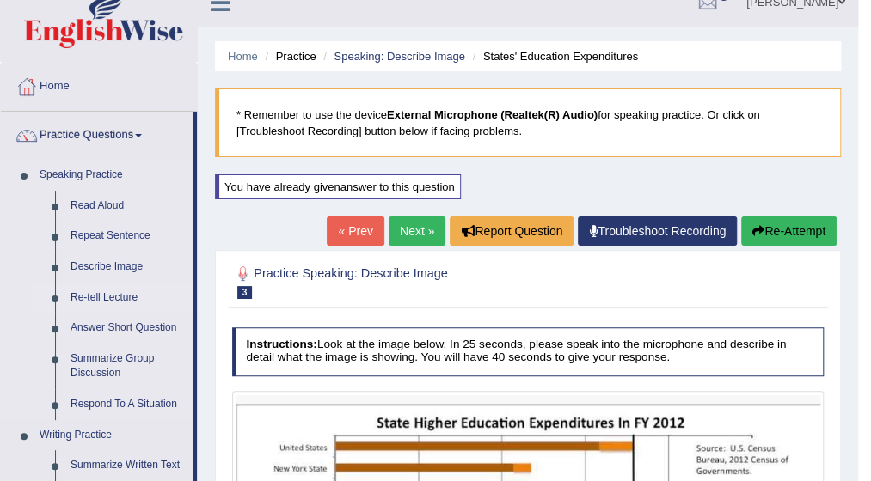
click at [110, 297] on link "Re-tell Lecture" at bounding box center [128, 298] width 130 height 31
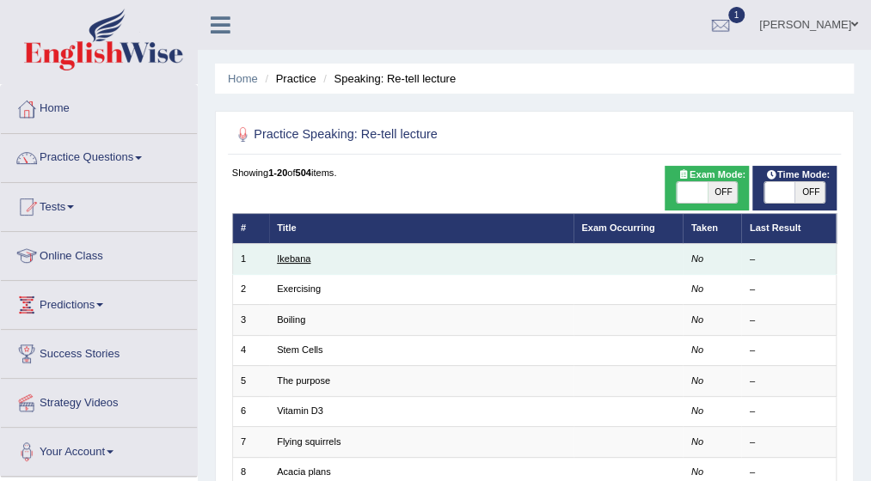
click at [303, 259] on link "Ikebana" at bounding box center [294, 259] width 34 height 10
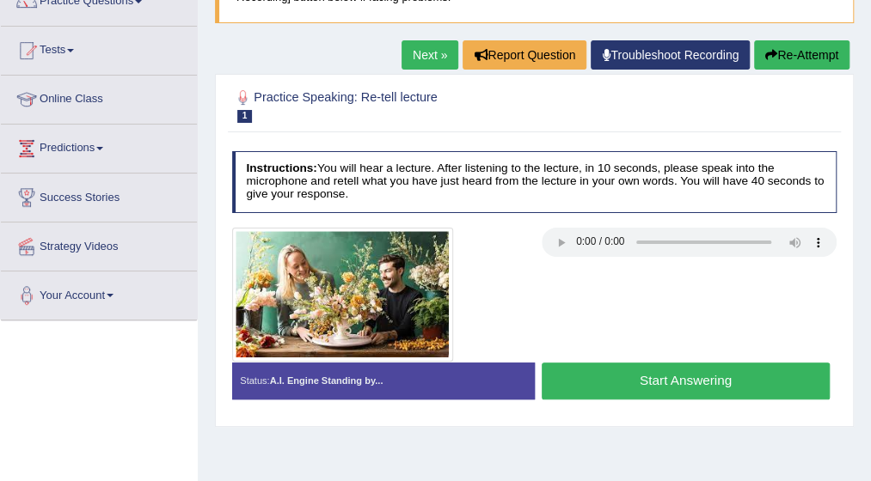
scroll to position [172, 0]
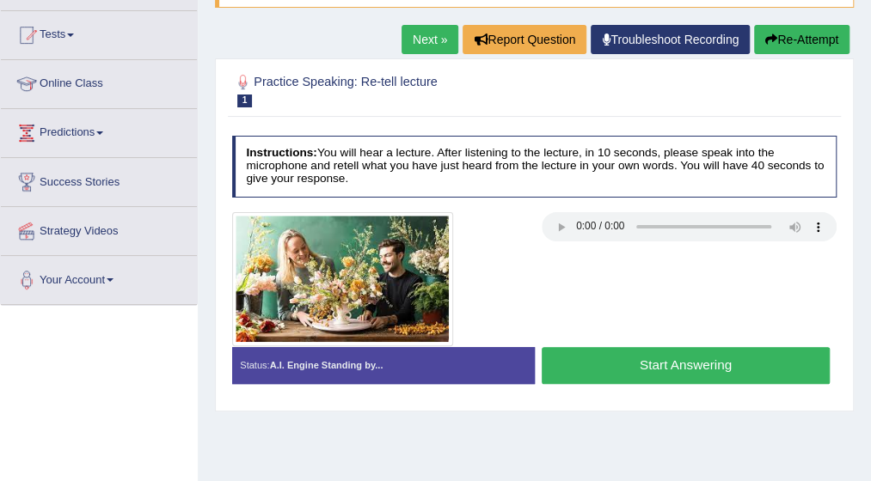
click at [703, 267] on div at bounding box center [534, 279] width 620 height 134
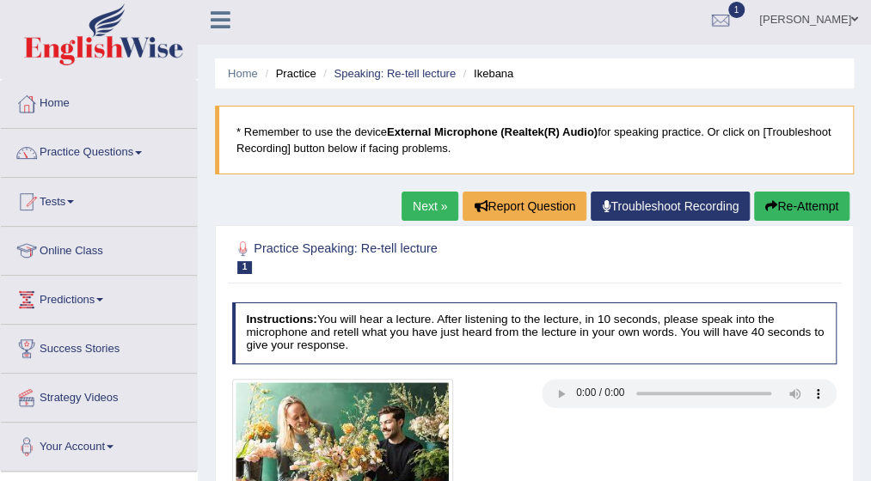
scroll to position [0, 0]
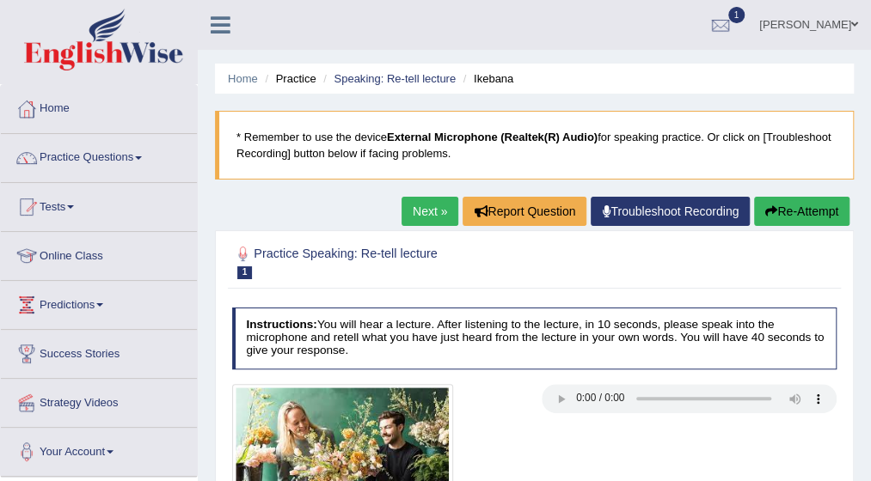
click at [148, 155] on link "Practice Questions" at bounding box center [99, 155] width 196 height 43
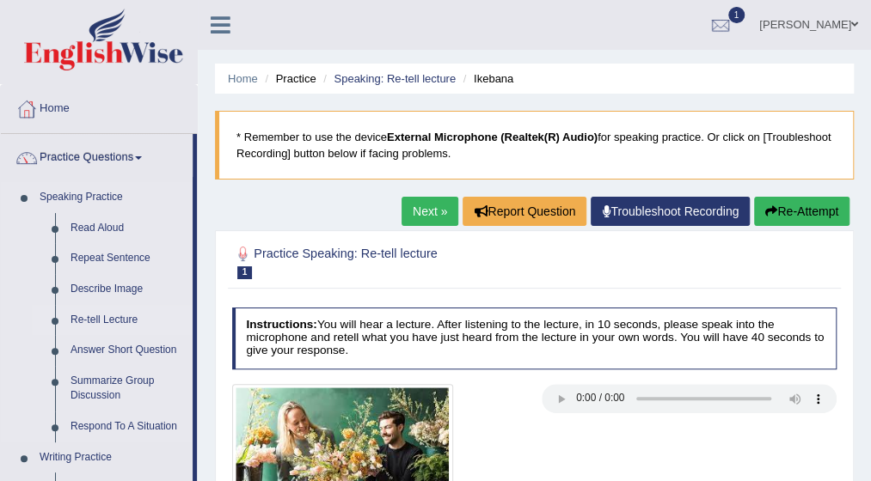
click at [127, 315] on link "Re-tell Lecture" at bounding box center [128, 320] width 130 height 31
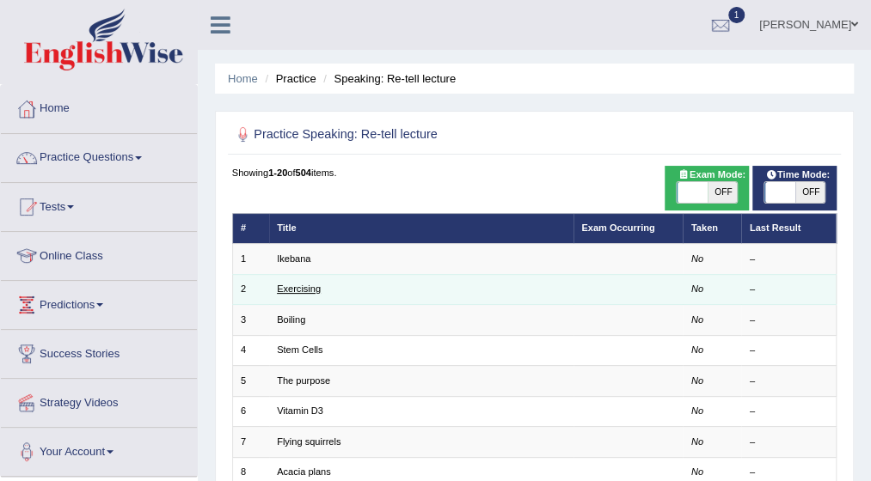
click at [313, 289] on link "Exercising" at bounding box center [299, 289] width 44 height 10
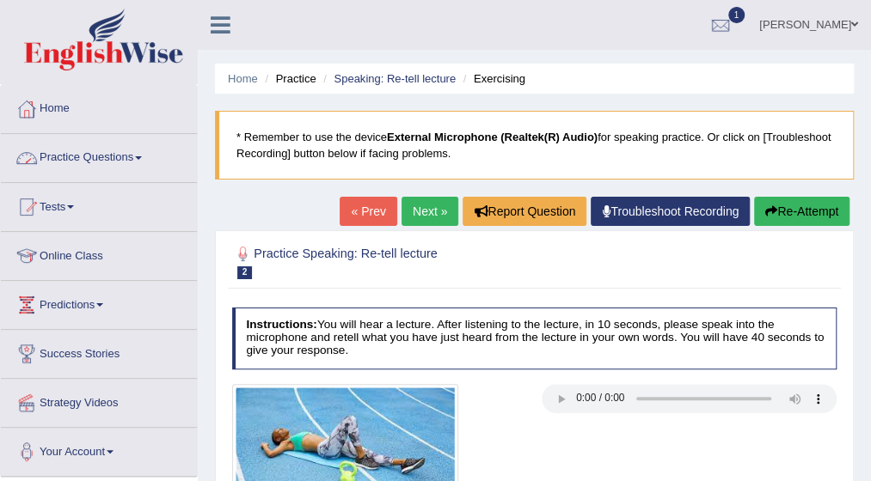
click at [139, 158] on span at bounding box center [138, 157] width 7 height 3
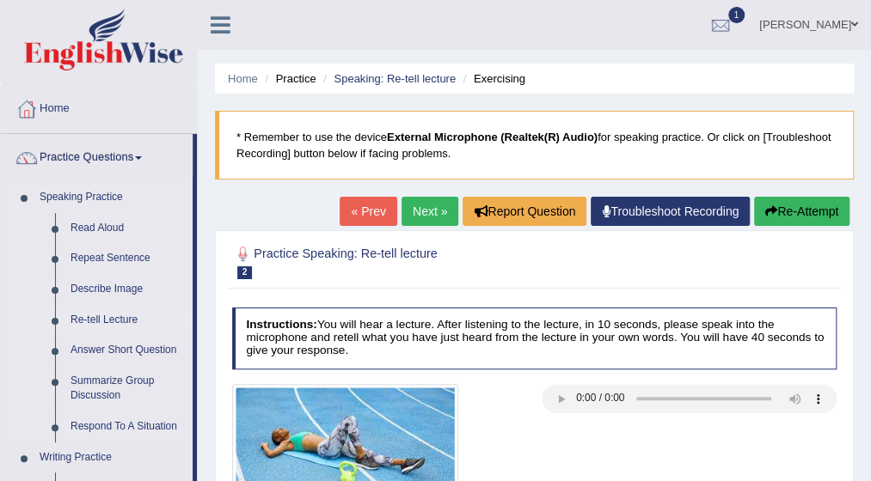
click at [119, 315] on link "Re-tell Lecture" at bounding box center [128, 320] width 130 height 31
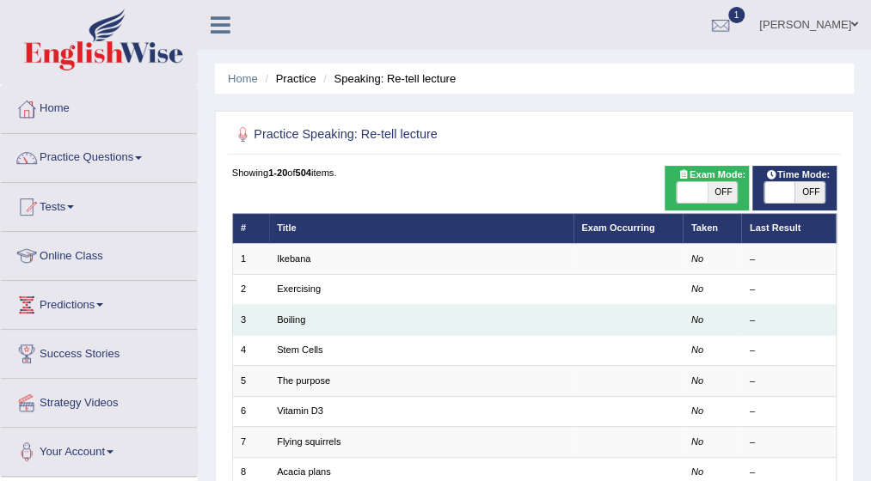
click at [306, 322] on td "Boiling" at bounding box center [421, 320] width 304 height 30
click at [296, 315] on link "Boiling" at bounding box center [291, 320] width 28 height 10
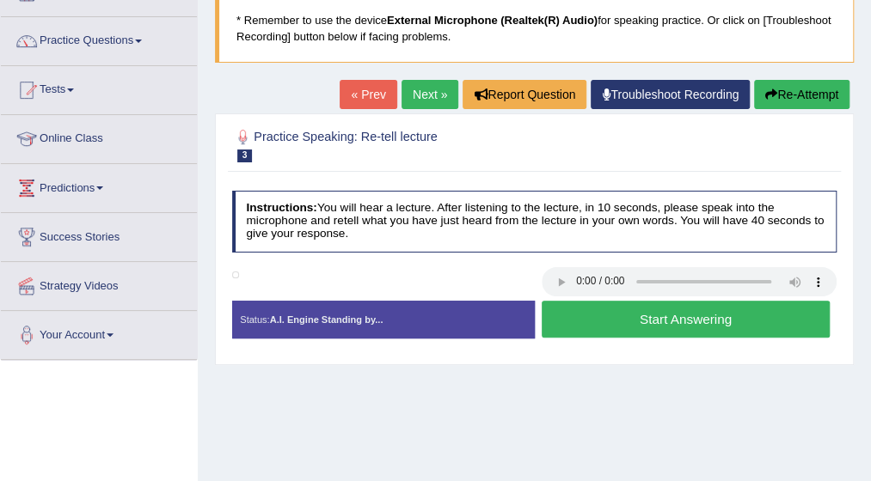
scroll to position [138, 0]
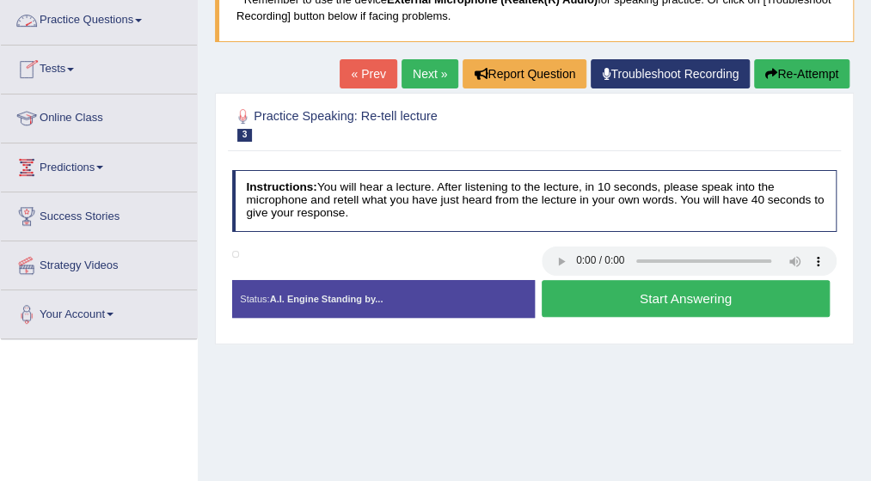
click at [139, 15] on link "Practice Questions" at bounding box center [99, 18] width 196 height 43
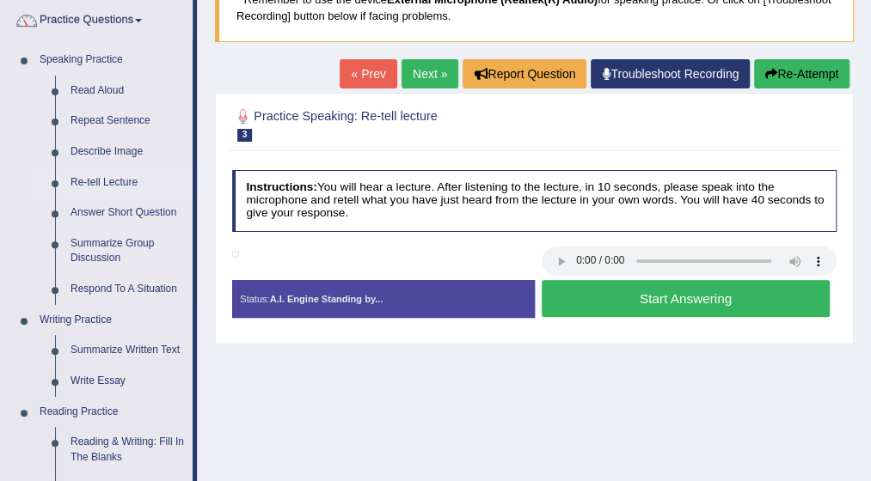
click at [119, 181] on link "Re-tell Lecture" at bounding box center [128, 183] width 130 height 31
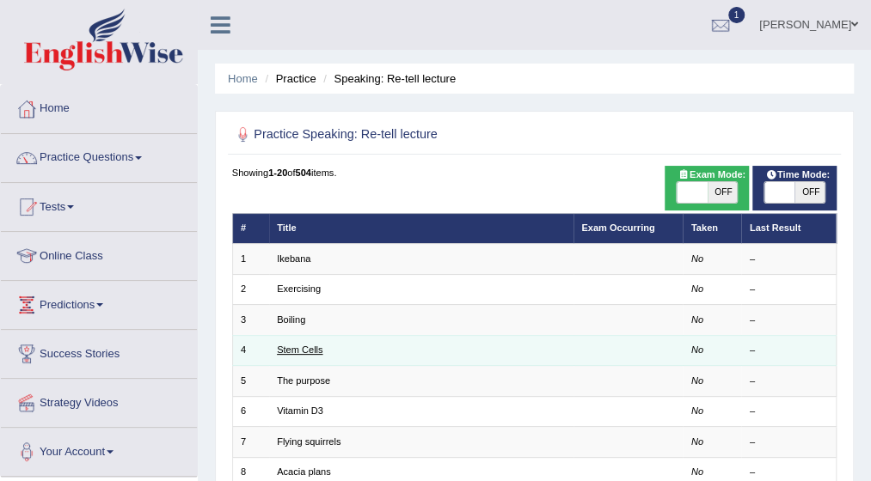
click at [310, 352] on link "Stem Cells" at bounding box center [300, 350] width 46 height 10
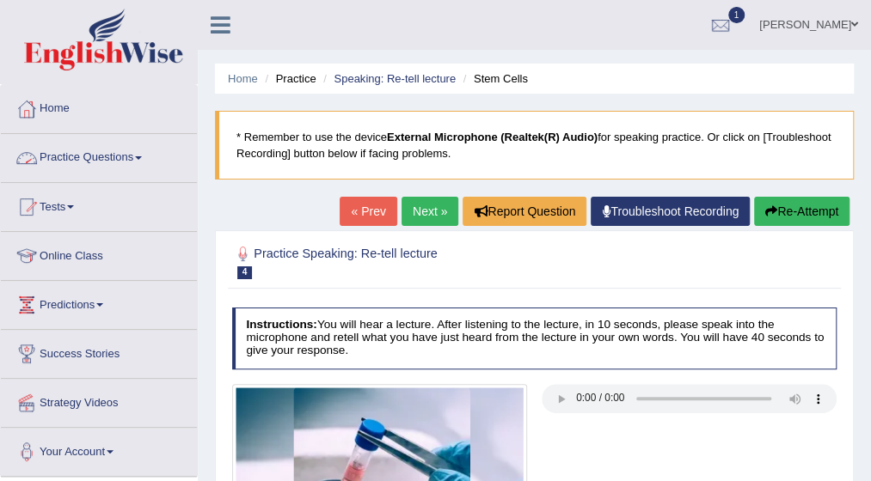
click at [140, 154] on link "Practice Questions" at bounding box center [99, 155] width 196 height 43
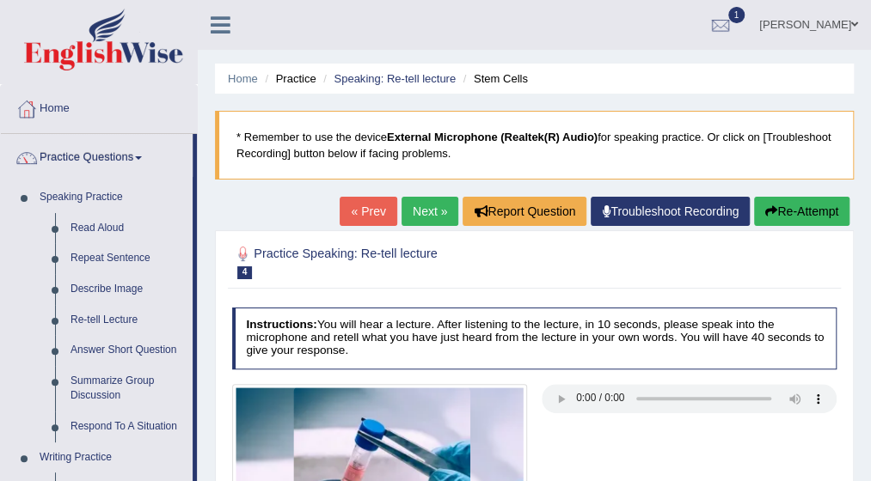
click at [349, 188] on div "Home Practice Speaking: Re-tell lecture Stem Cells * Remember to use the device…" at bounding box center [534, 430] width 673 height 860
click at [115, 346] on link "Answer Short Question" at bounding box center [128, 350] width 130 height 31
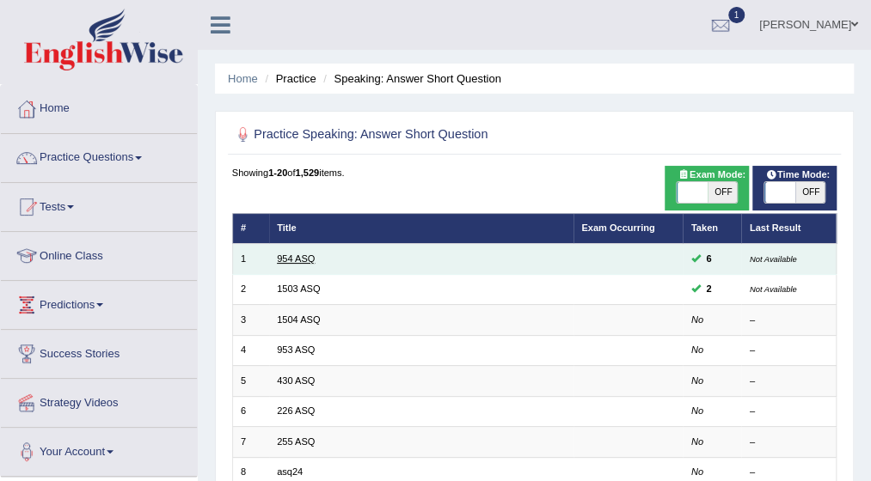
click at [294, 261] on link "954 ASQ" at bounding box center [296, 259] width 38 height 10
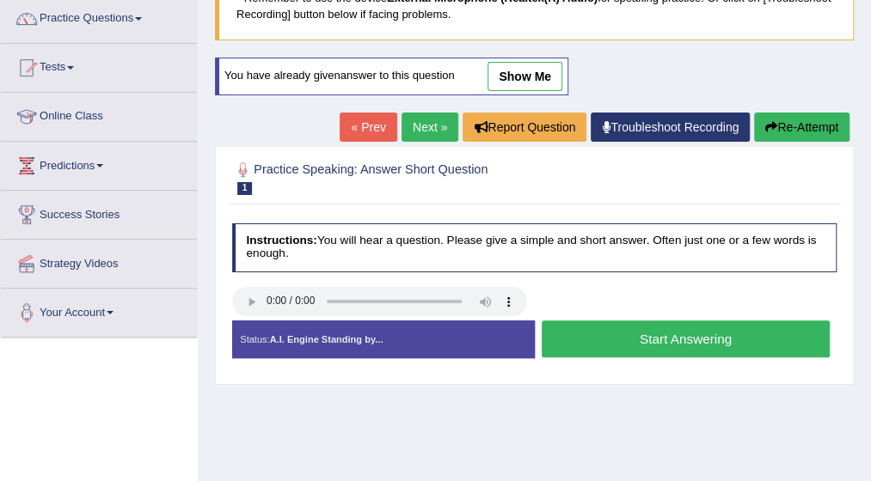
scroll to position [172, 0]
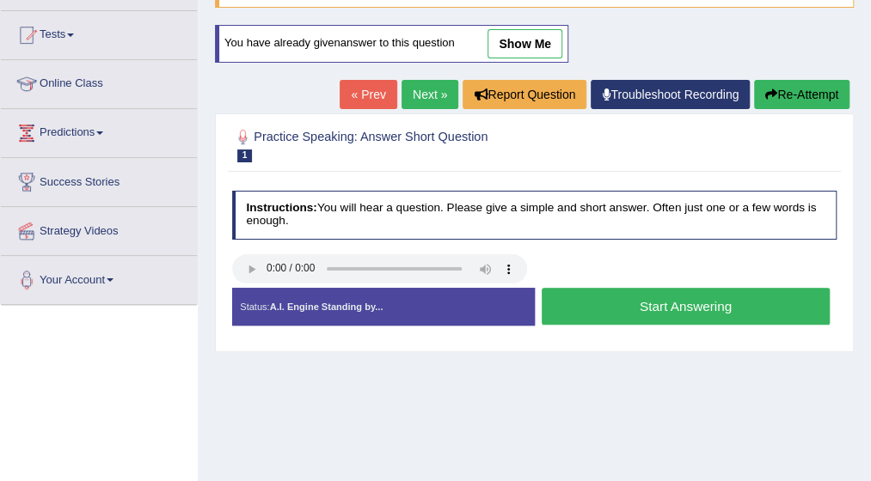
click at [652, 300] on button "Start Answering" at bounding box center [686, 306] width 288 height 37
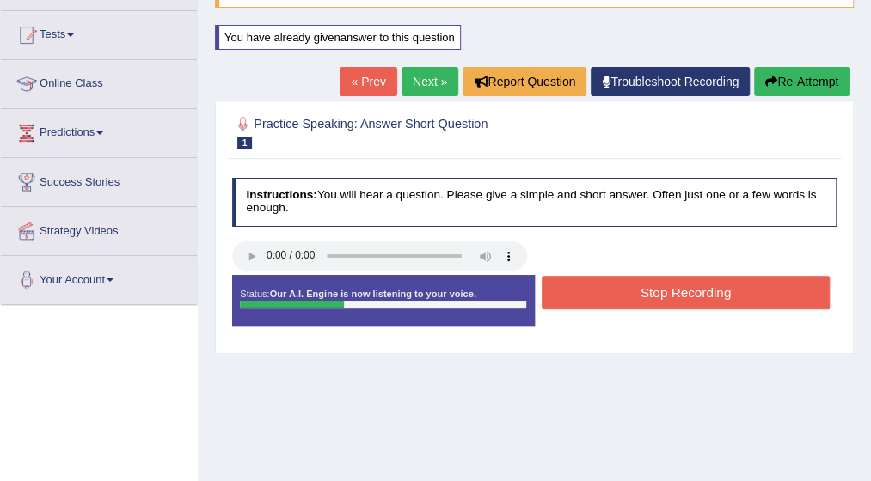
click at [652, 300] on button "Stop Recording" at bounding box center [686, 293] width 288 height 34
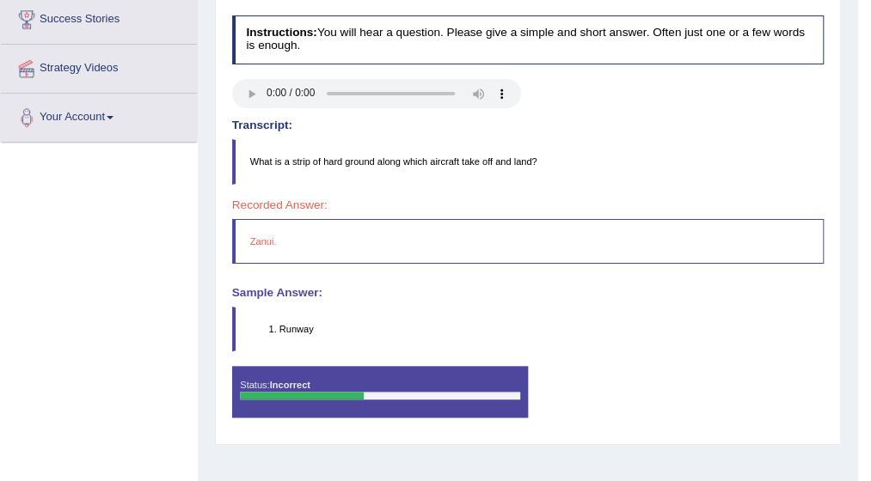
scroll to position [344, 0]
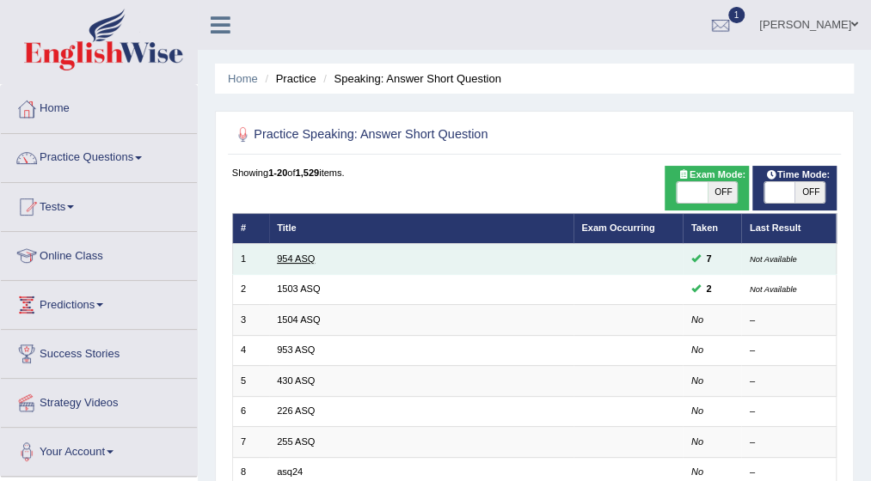
click at [290, 260] on link "954 ASQ" at bounding box center [296, 259] width 38 height 10
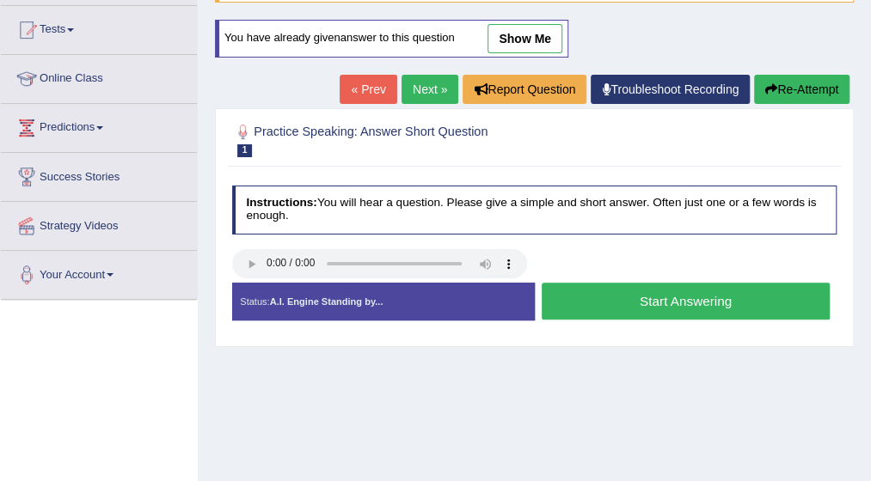
scroll to position [206, 0]
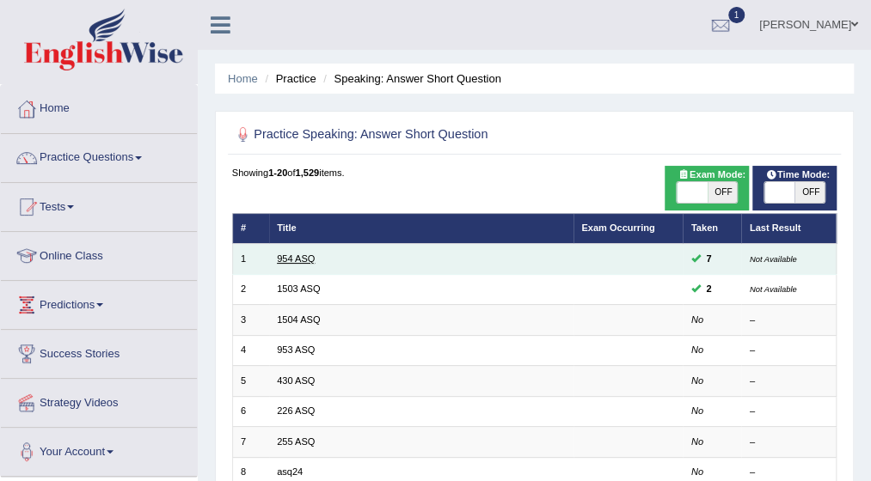
click at [301, 255] on link "954 ASQ" at bounding box center [296, 259] width 38 height 10
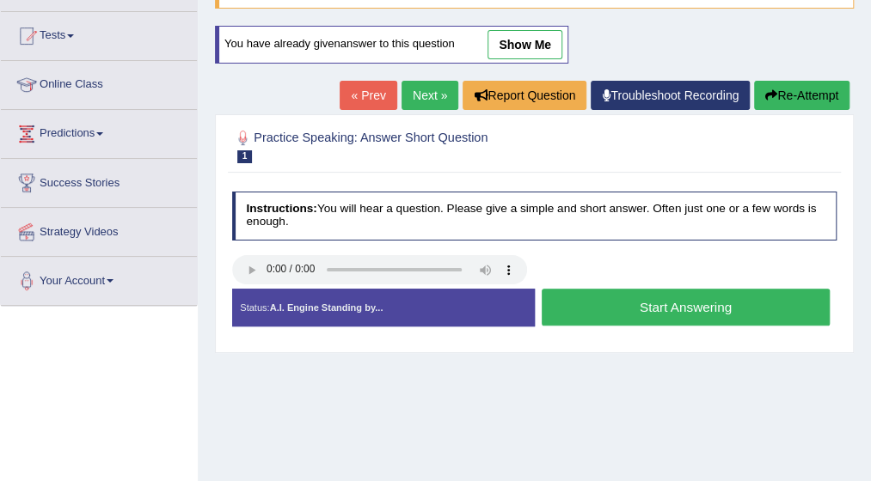
scroll to position [172, 0]
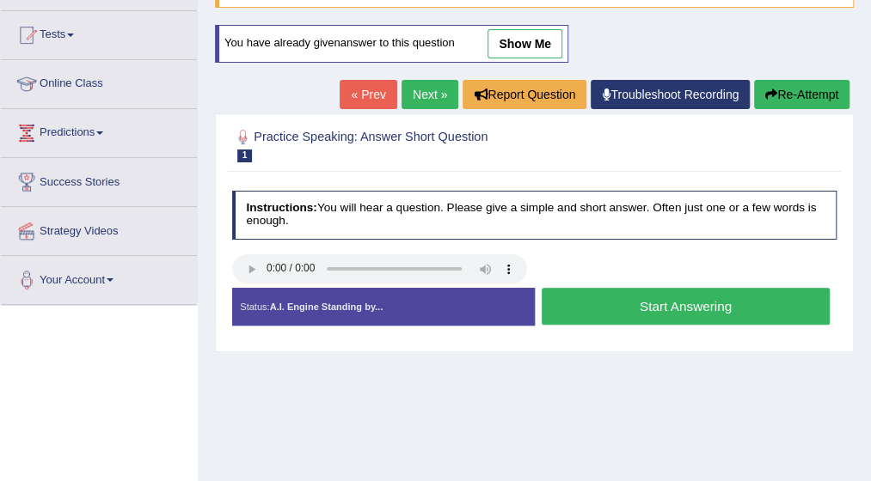
click at [692, 310] on button "Start Answering" at bounding box center [686, 306] width 288 height 37
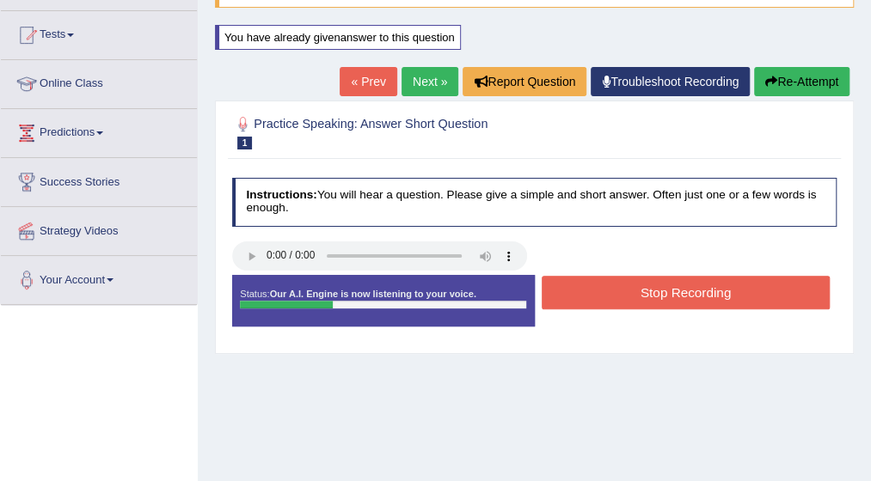
click at [690, 291] on button "Stop Recording" at bounding box center [686, 293] width 288 height 34
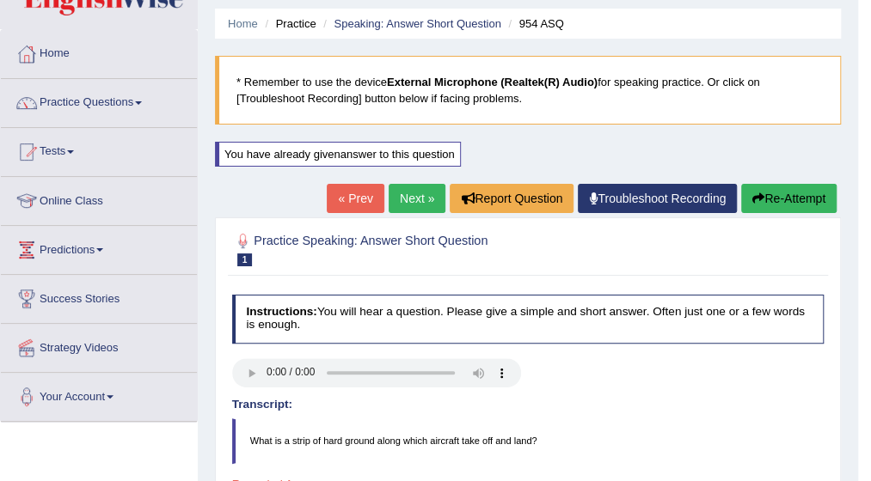
scroll to position [34, 0]
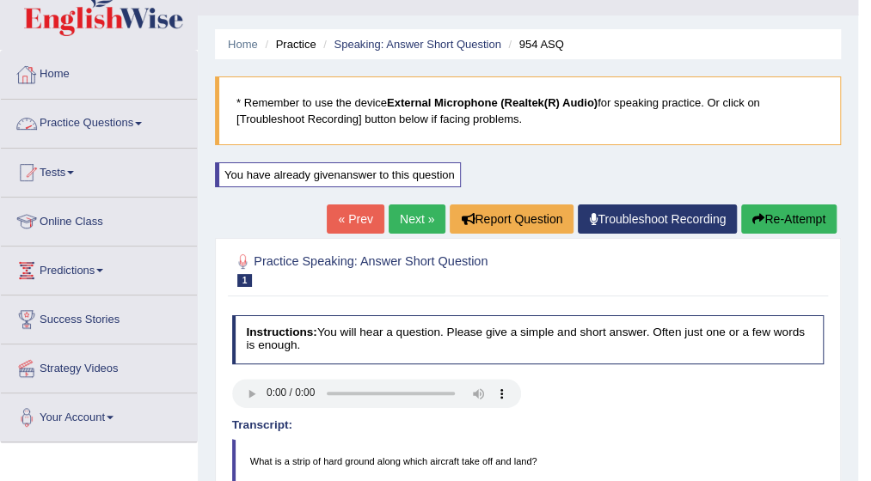
click at [145, 118] on link "Practice Questions" at bounding box center [99, 121] width 196 height 43
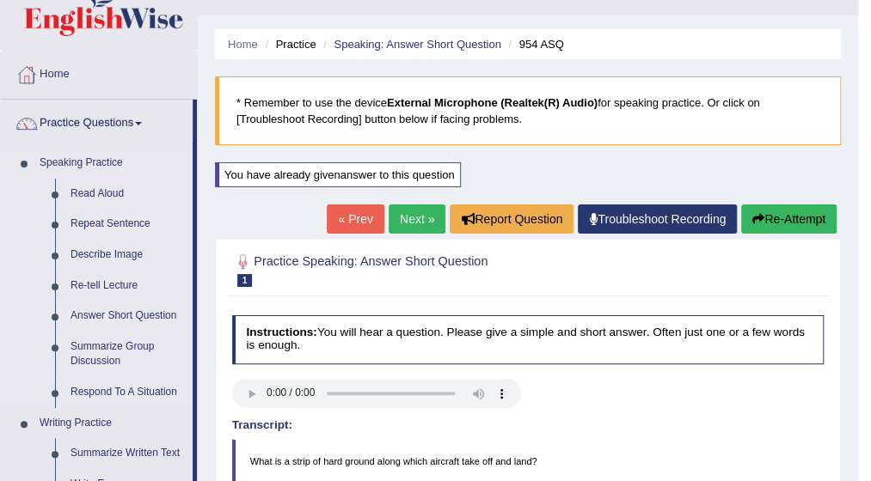
click at [121, 318] on link "Answer Short Question" at bounding box center [128, 316] width 130 height 31
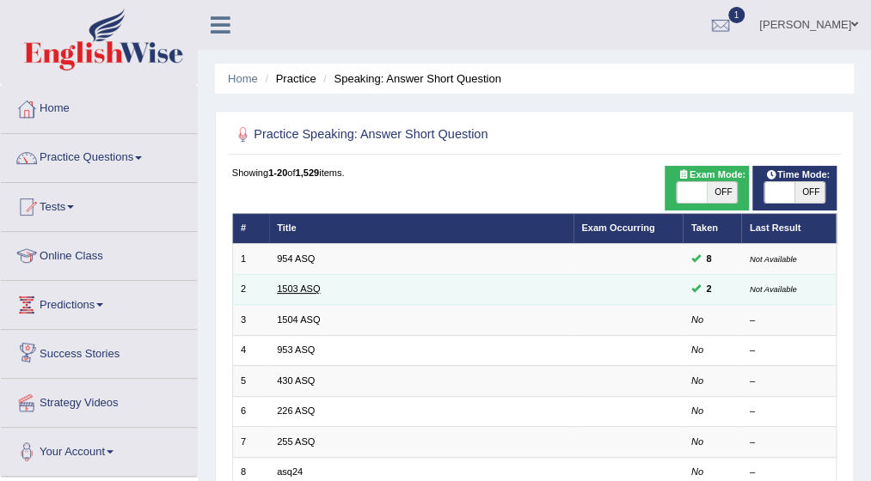
click at [289, 293] on link "1503 ASQ" at bounding box center [298, 289] width 43 height 10
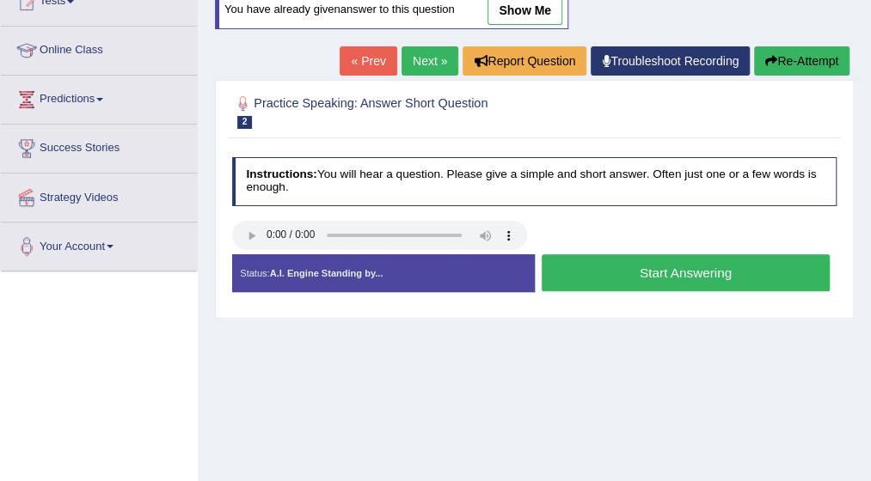
scroll to position [206, 0]
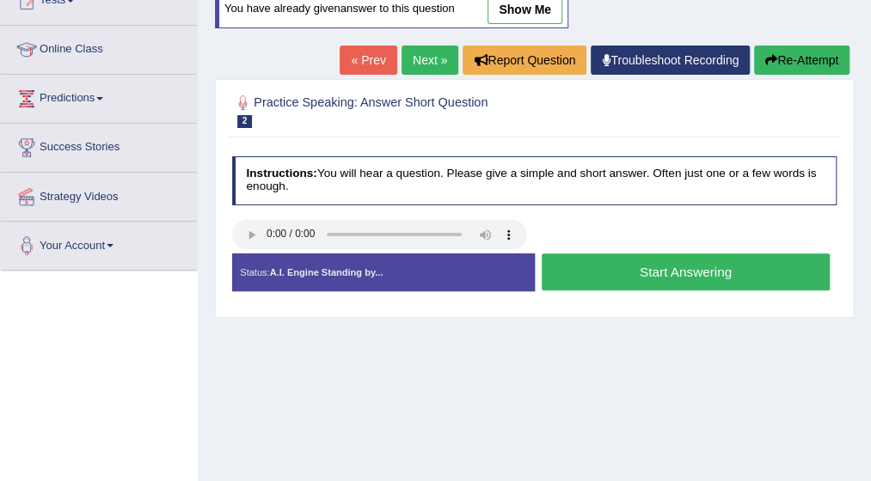
click at [712, 275] on button "Start Answering" at bounding box center [686, 272] width 288 height 37
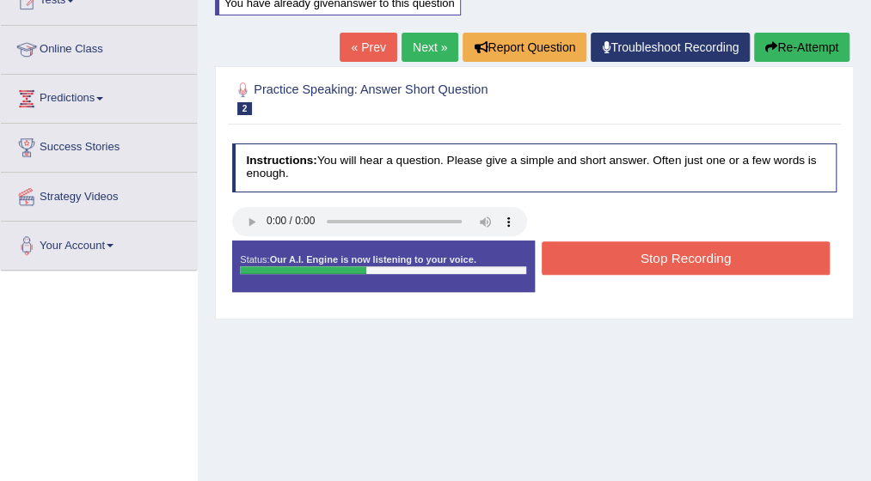
click at [711, 255] on button "Stop Recording" at bounding box center [686, 259] width 288 height 34
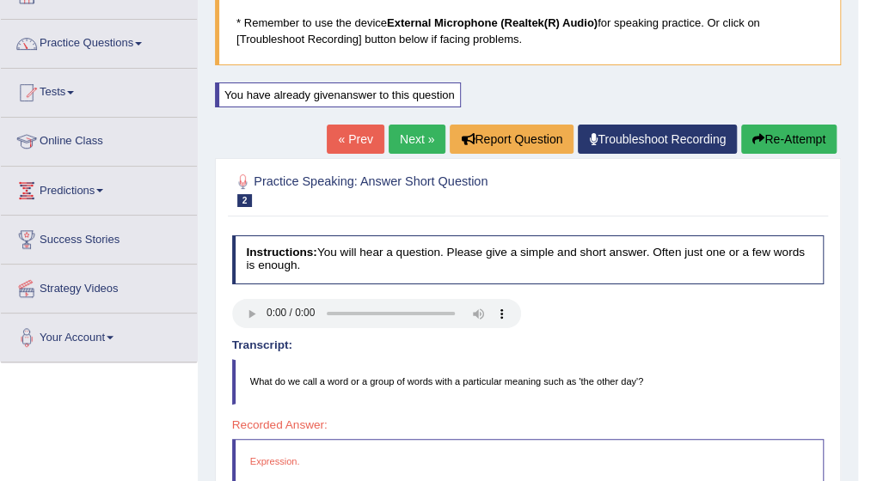
scroll to position [103, 0]
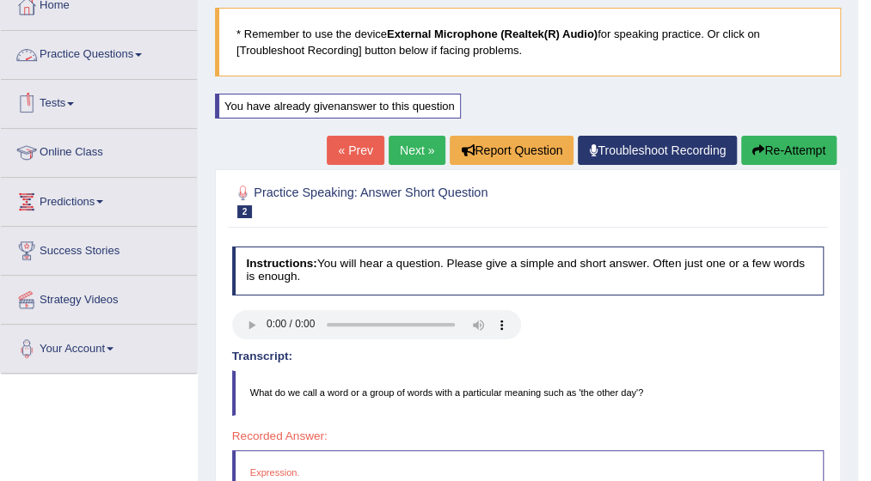
click at [148, 48] on link "Practice Questions" at bounding box center [99, 52] width 196 height 43
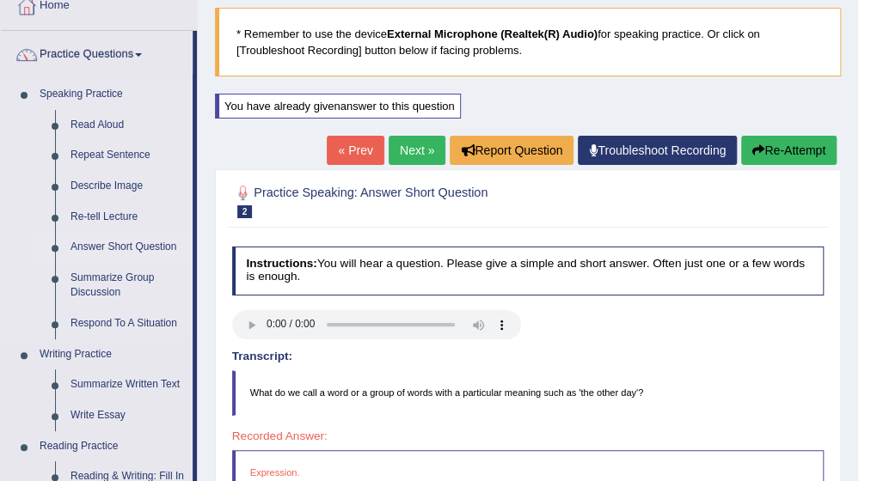
click at [138, 243] on link "Answer Short Question" at bounding box center [128, 247] width 130 height 31
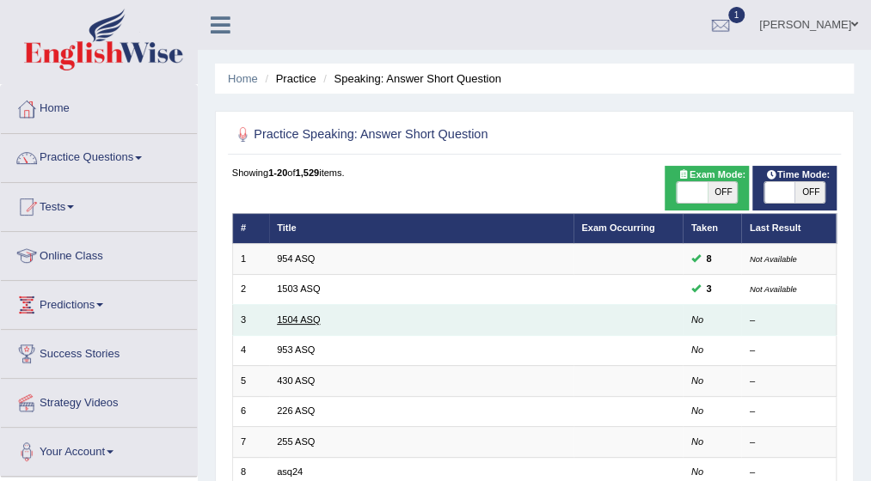
click at [295, 321] on link "1504 ASQ" at bounding box center [298, 320] width 43 height 10
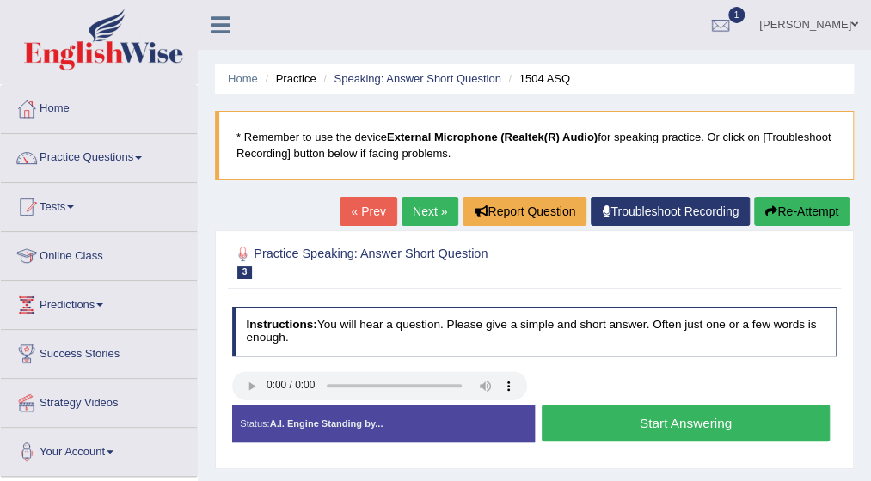
click at [597, 413] on button "Start Answering" at bounding box center [686, 423] width 288 height 37
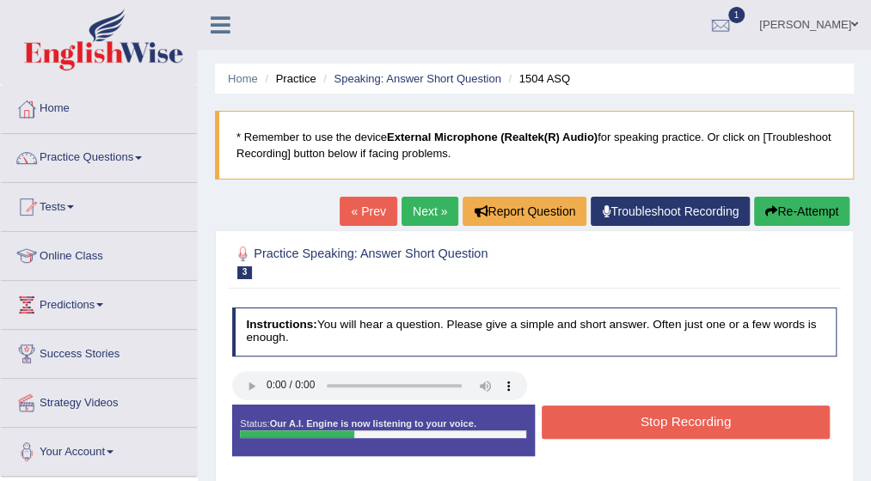
click at [597, 413] on button "Stop Recording" at bounding box center [686, 423] width 288 height 34
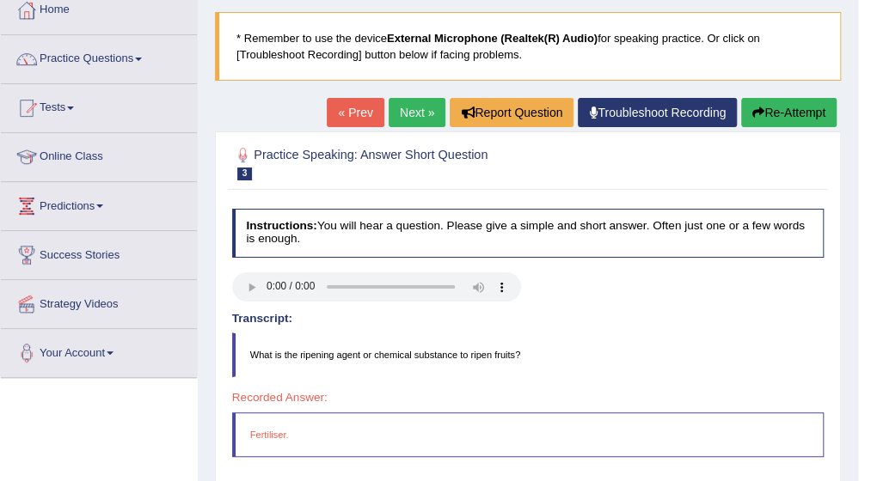
scroll to position [69, 0]
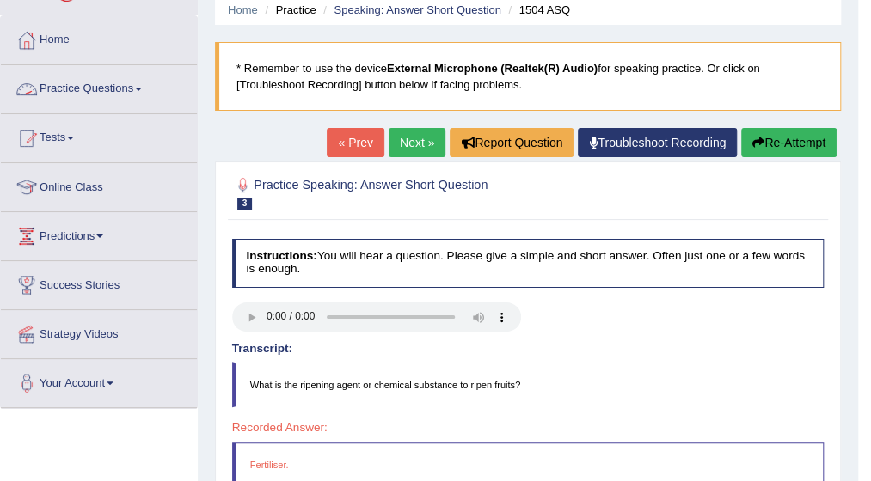
click at [148, 86] on link "Practice Questions" at bounding box center [99, 86] width 196 height 43
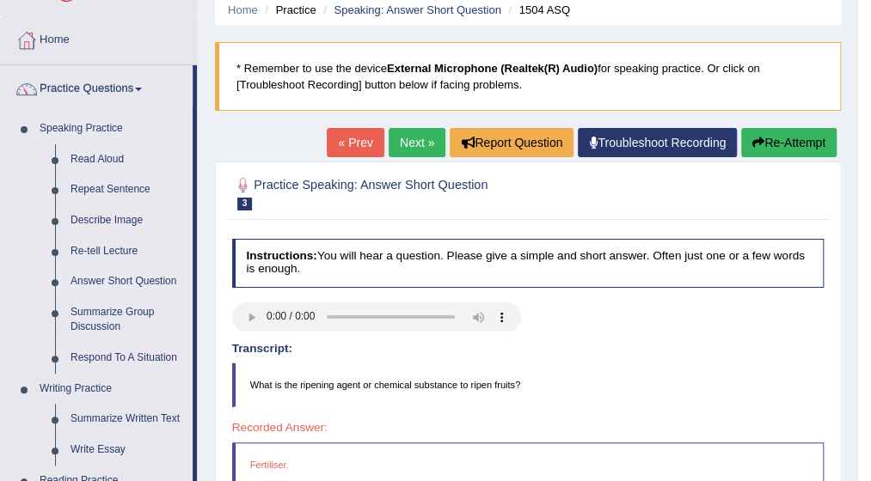
click at [133, 274] on link "Answer Short Question" at bounding box center [128, 281] width 130 height 31
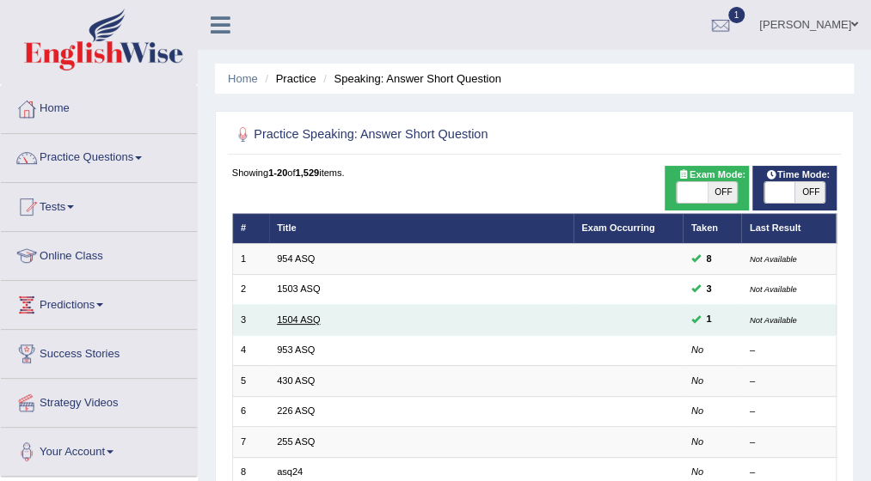
click at [304, 320] on link "1504 ASQ" at bounding box center [298, 320] width 43 height 10
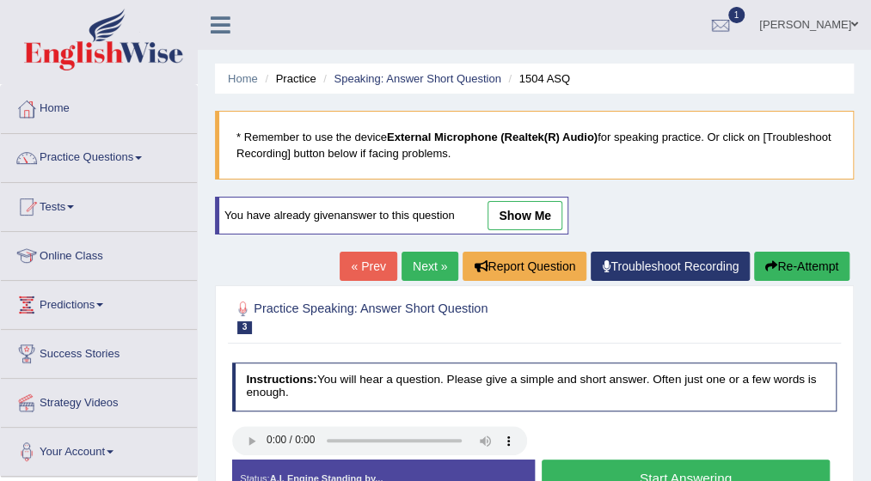
click at [870, 401] on html "Toggle navigation Home Practice Questions Speaking Practice Read Aloud Repeat S…" at bounding box center [435, 240] width 871 height 481
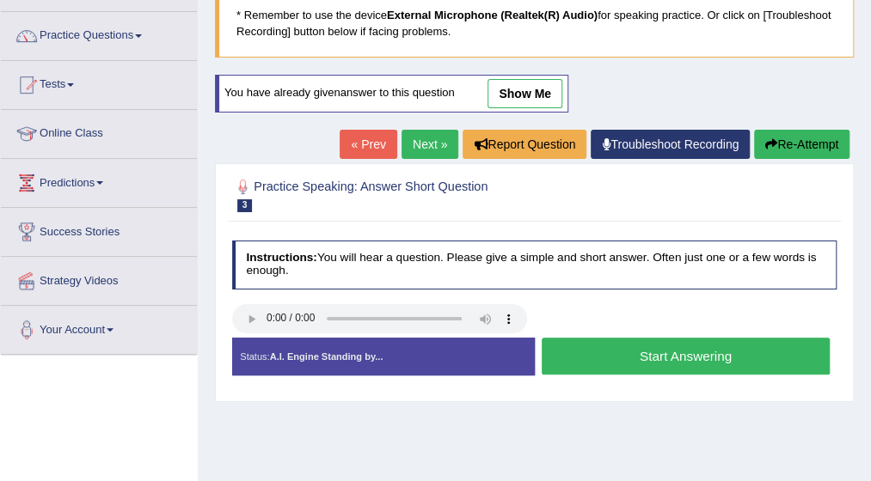
scroll to position [138, 0]
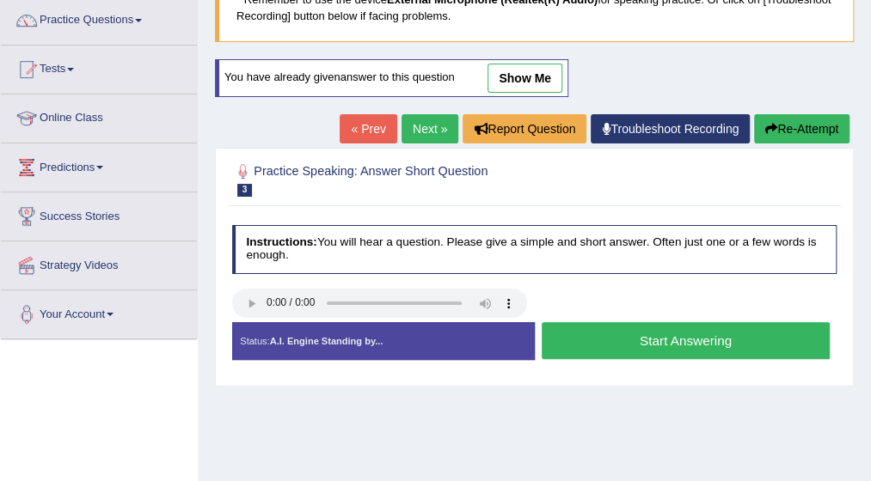
click at [658, 340] on button "Start Answering" at bounding box center [686, 340] width 288 height 37
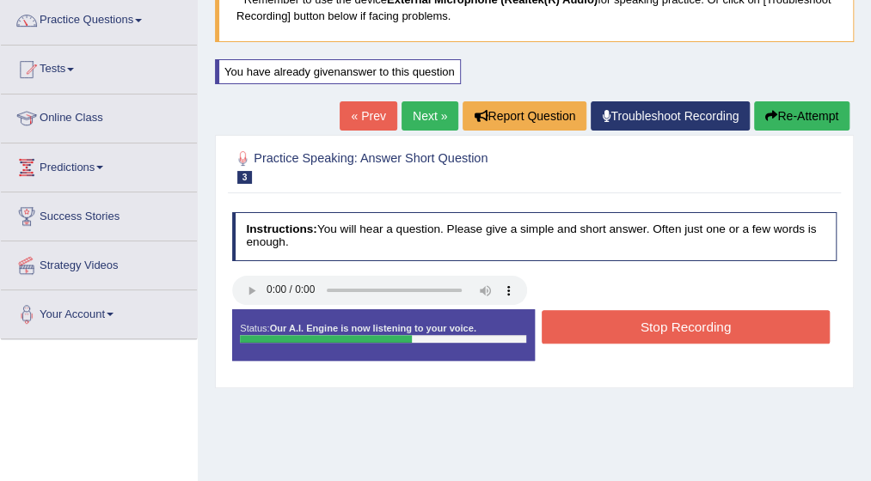
click at [658, 324] on button "Stop Recording" at bounding box center [686, 327] width 288 height 34
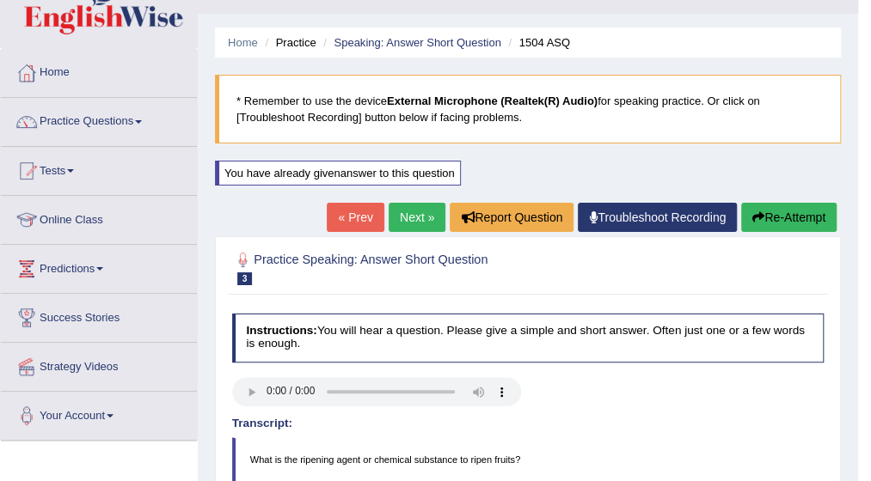
scroll to position [0, 0]
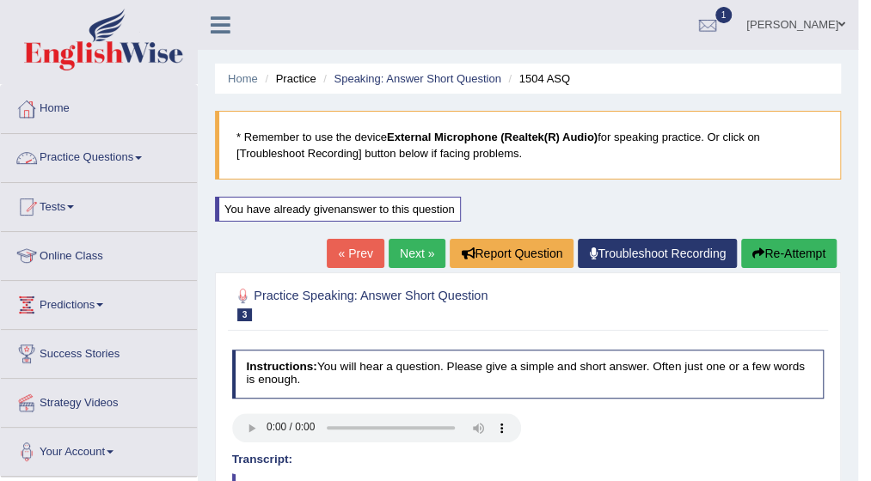
click at [146, 151] on link "Practice Questions" at bounding box center [99, 155] width 196 height 43
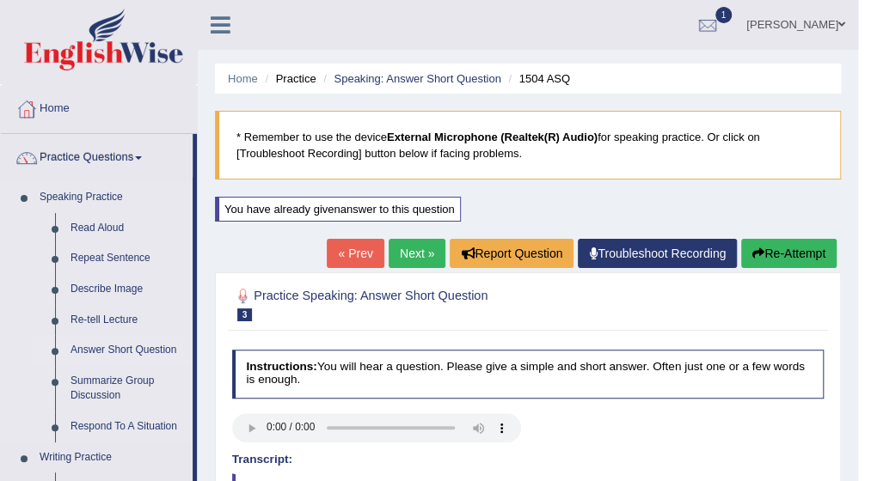
click at [113, 349] on link "Answer Short Question" at bounding box center [128, 350] width 130 height 31
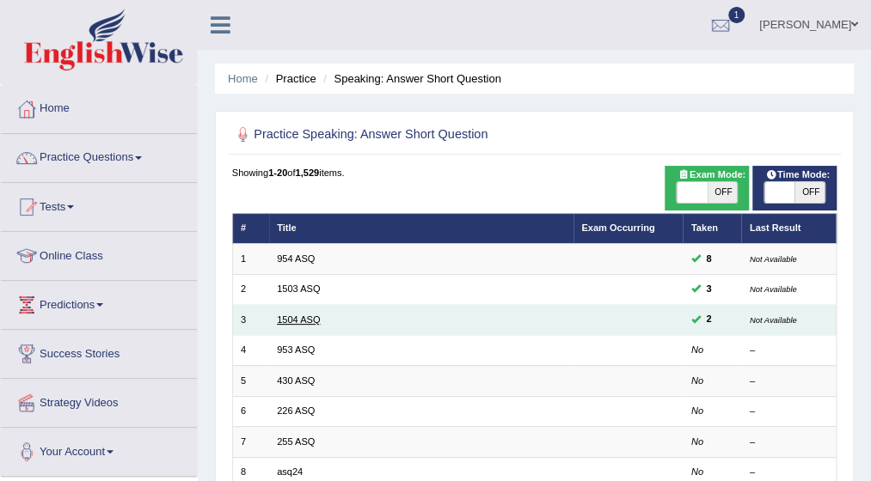
click at [315, 323] on link "1504 ASQ" at bounding box center [298, 320] width 43 height 10
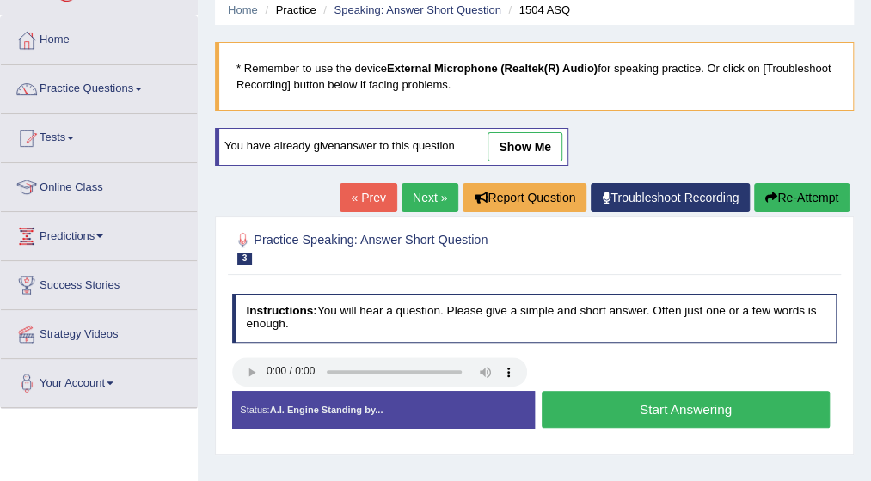
scroll to position [103, 0]
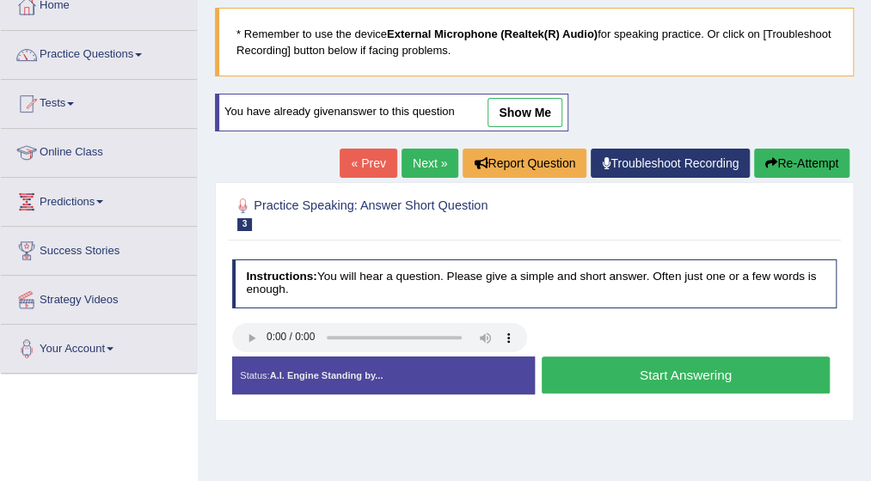
click at [624, 378] on button "Start Answering" at bounding box center [686, 375] width 288 height 37
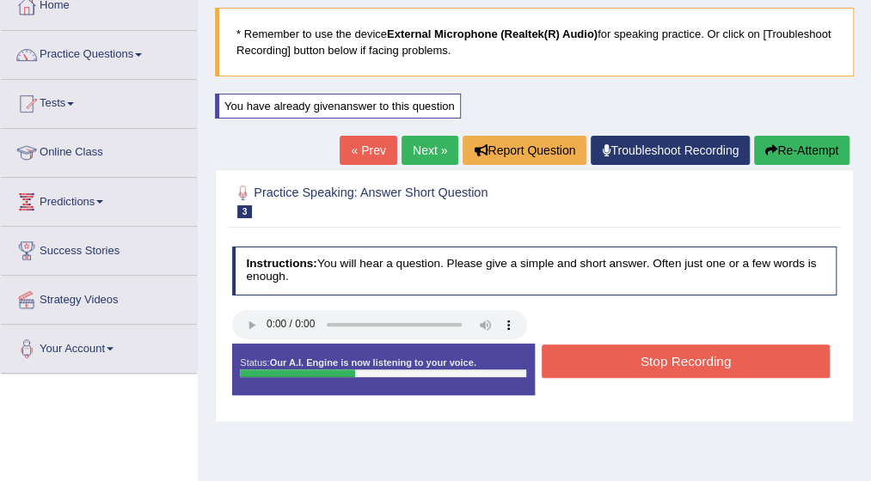
click at [650, 354] on button "Stop Recording" at bounding box center [686, 362] width 288 height 34
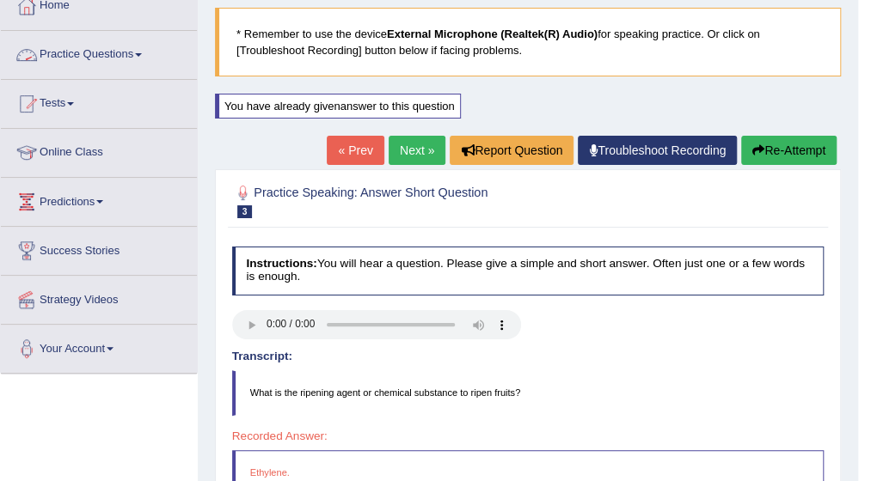
click at [141, 52] on link "Practice Questions" at bounding box center [99, 52] width 196 height 43
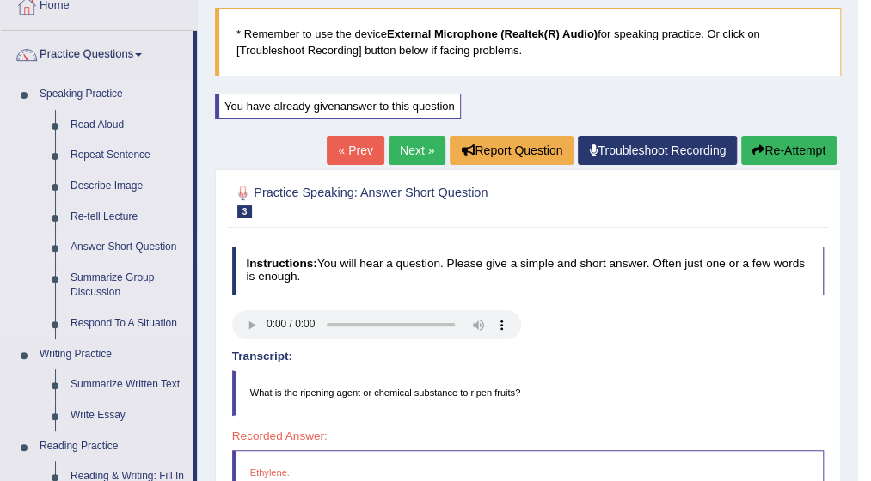
click at [124, 250] on link "Answer Short Question" at bounding box center [128, 247] width 130 height 31
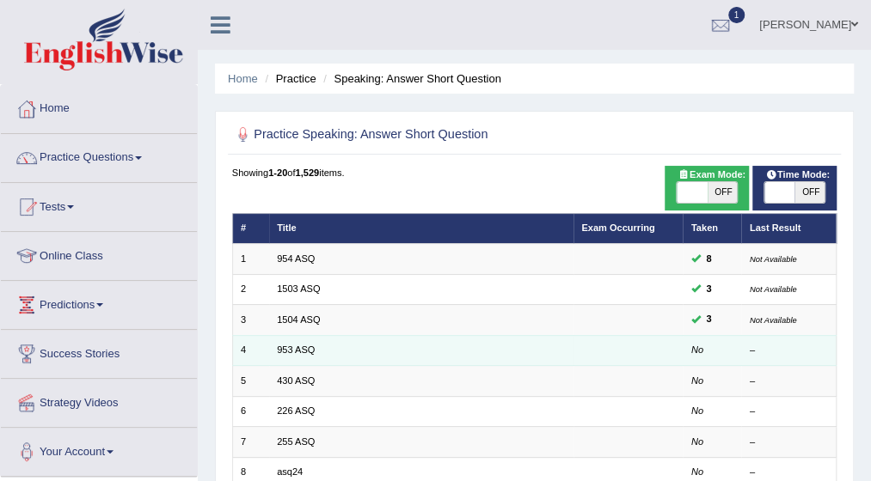
click at [332, 348] on td "953 ASQ" at bounding box center [421, 350] width 304 height 30
click at [300, 350] on link "953 ASQ" at bounding box center [296, 350] width 38 height 10
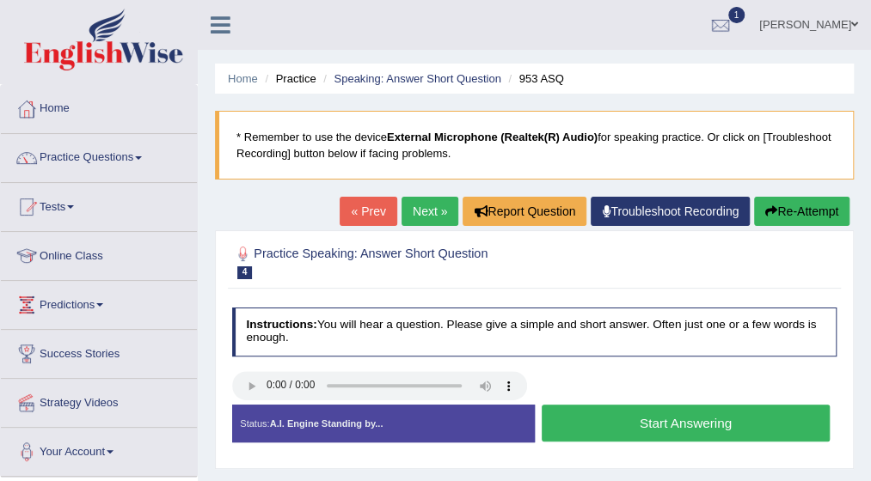
click at [578, 348] on div "Instructions: You will hear a question. Please give a simple and short answer. …" at bounding box center [534, 381] width 612 height 162
click at [622, 424] on button "Start Answering" at bounding box center [686, 423] width 288 height 37
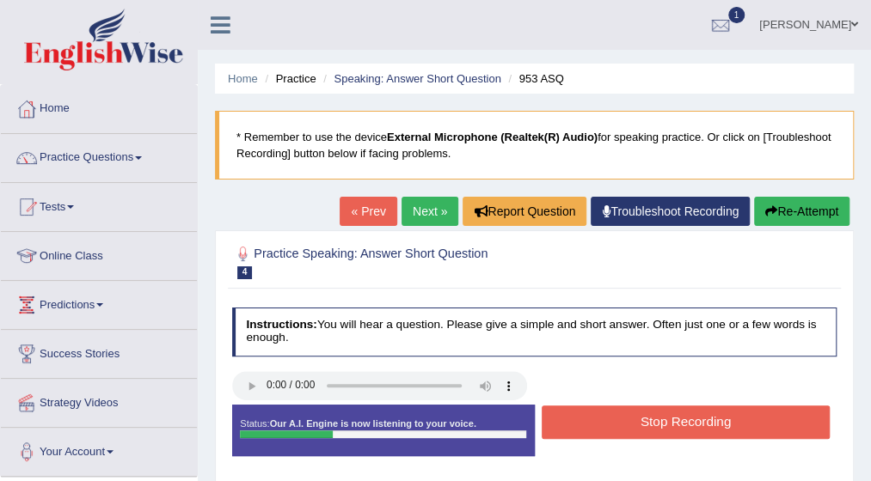
click at [622, 424] on button "Stop Recording" at bounding box center [686, 423] width 288 height 34
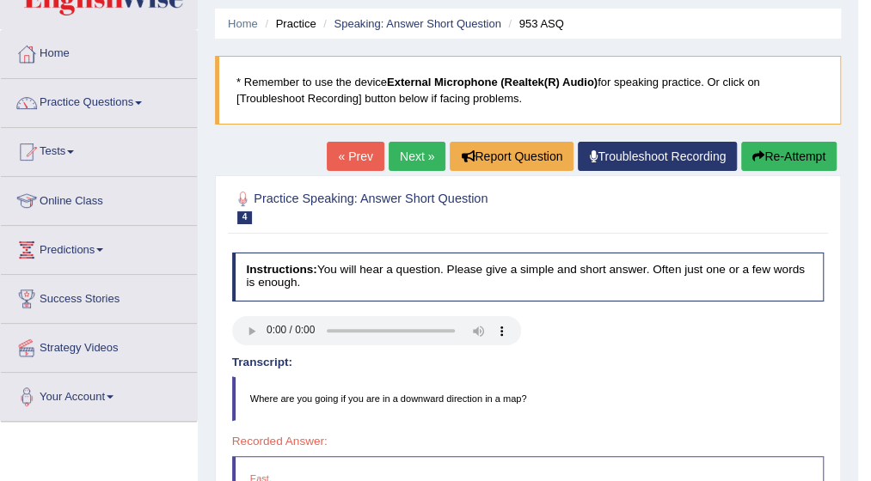
scroll to position [34, 0]
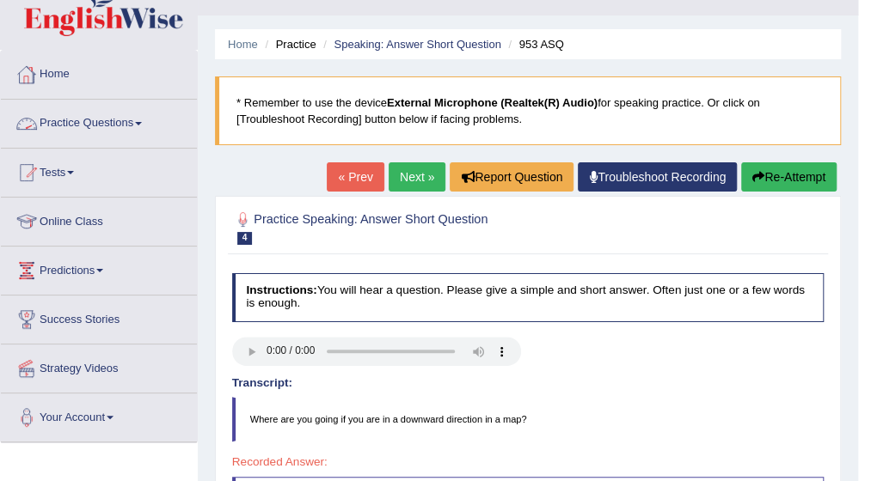
click at [143, 118] on link "Practice Questions" at bounding box center [99, 121] width 196 height 43
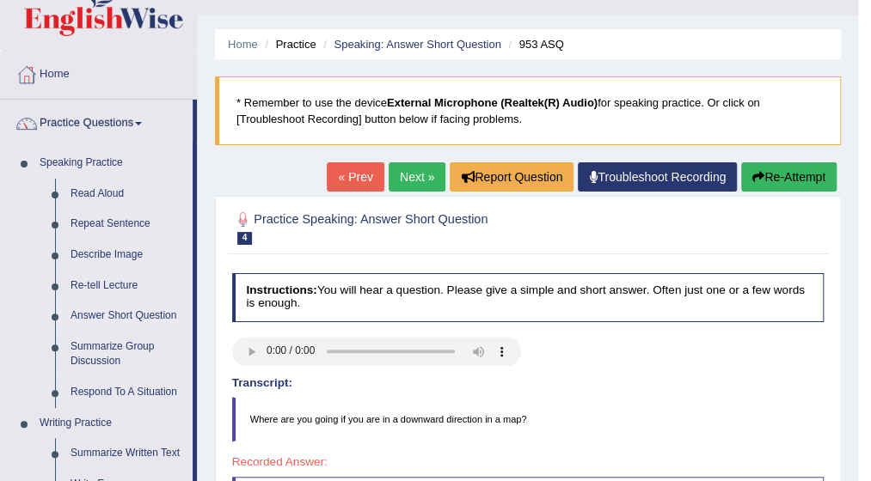
click at [127, 317] on link "Answer Short Question" at bounding box center [128, 316] width 130 height 31
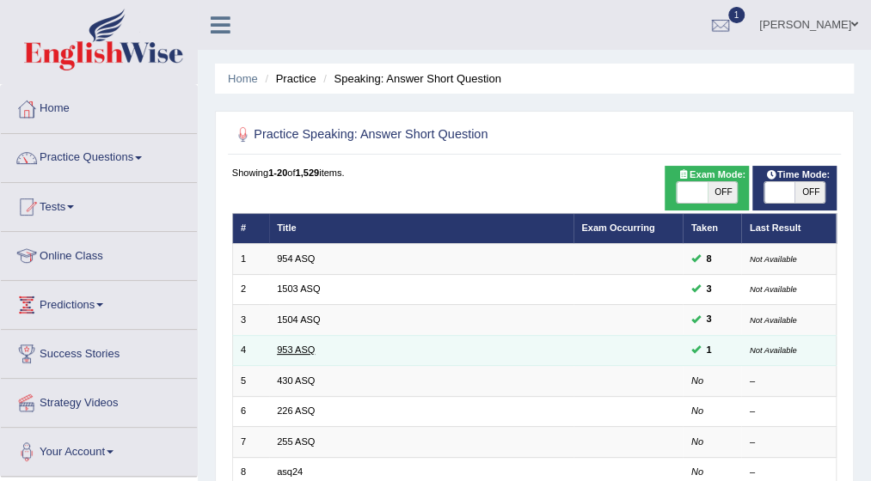
click at [308, 348] on link "953 ASQ" at bounding box center [296, 350] width 38 height 10
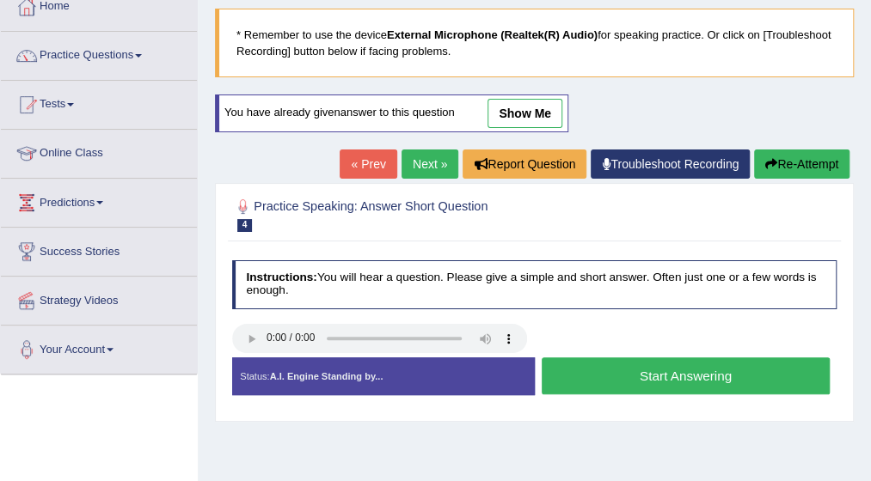
scroll to position [103, 0]
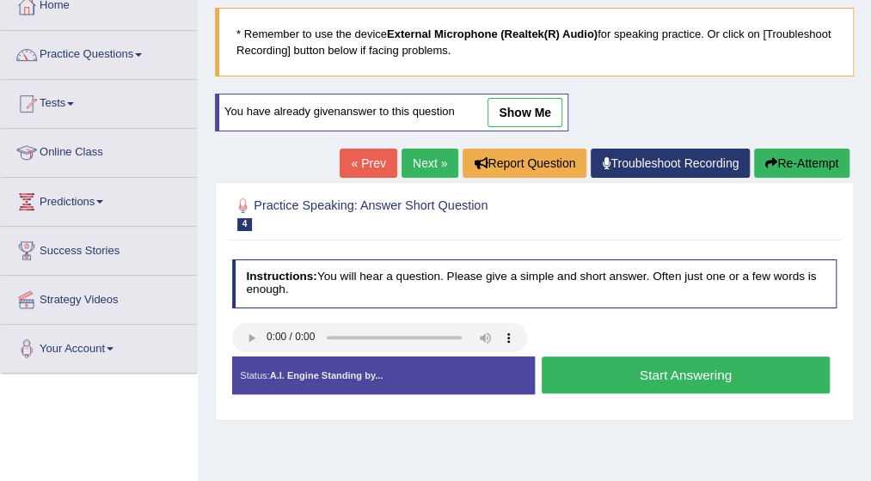
click at [698, 367] on button "Start Answering" at bounding box center [686, 375] width 288 height 37
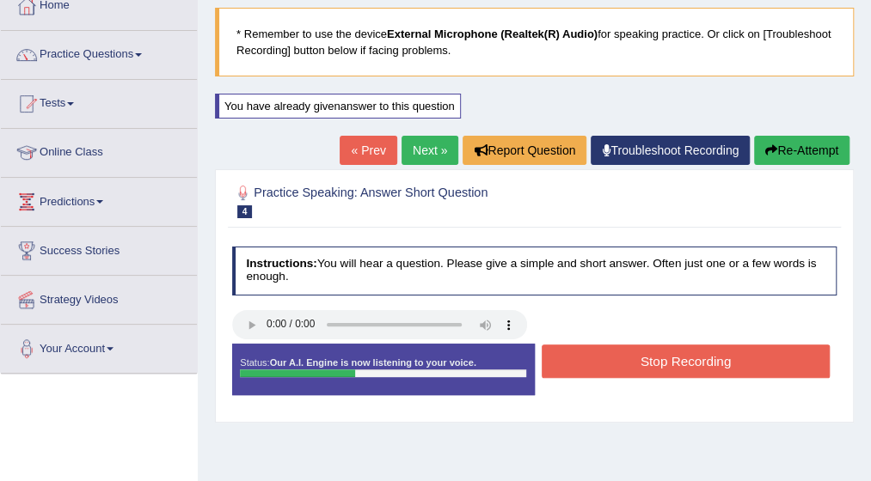
click at [698, 359] on button "Stop Recording" at bounding box center [686, 362] width 288 height 34
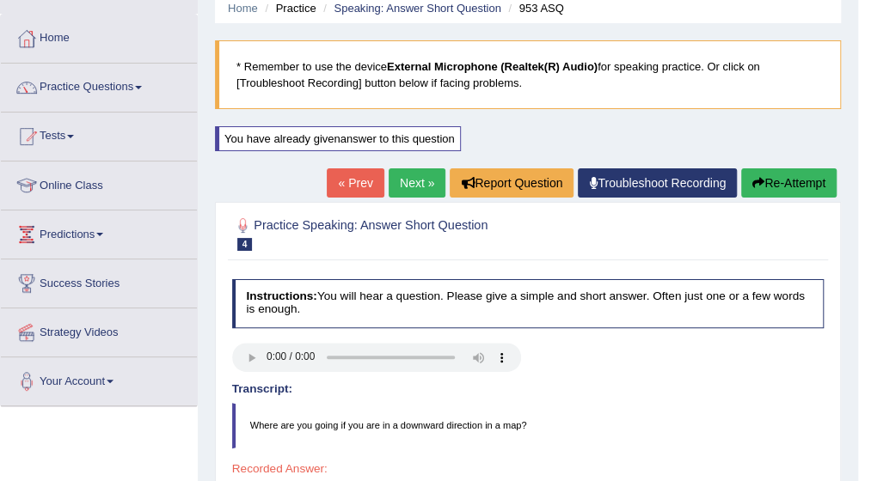
scroll to position [46, 0]
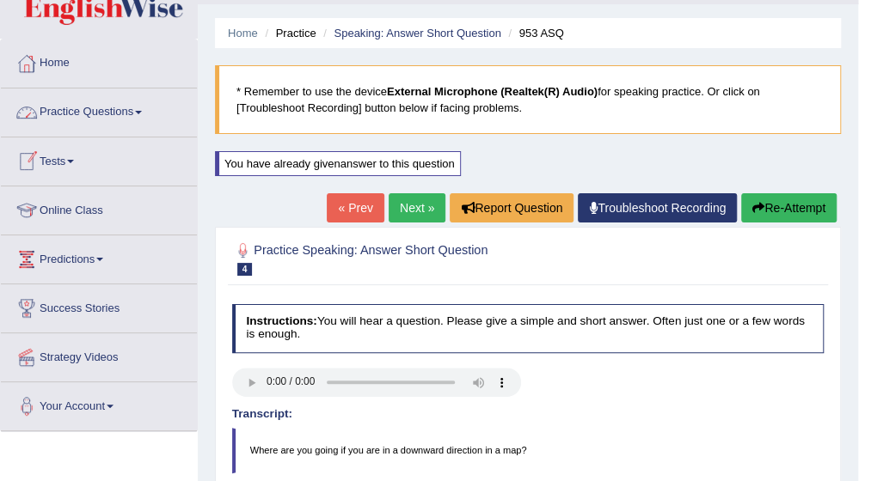
click at [146, 113] on link "Practice Questions" at bounding box center [99, 110] width 196 height 43
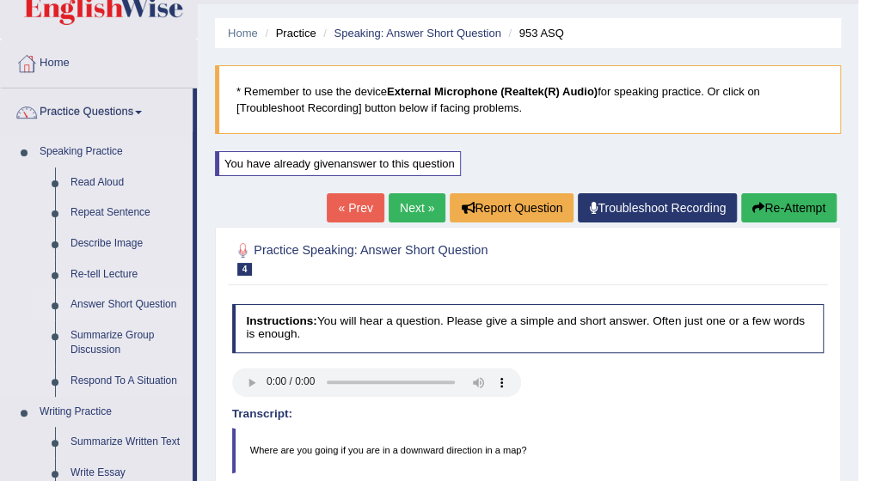
click at [110, 305] on link "Answer Short Question" at bounding box center [128, 305] width 130 height 31
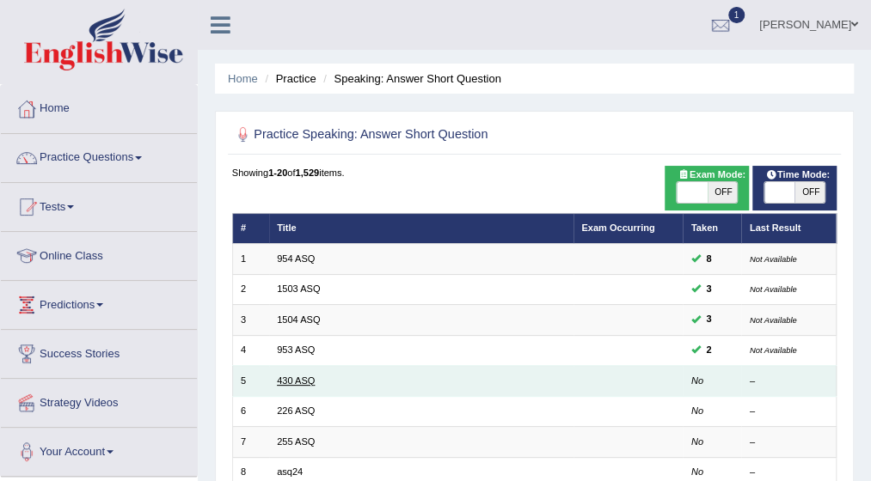
click at [290, 381] on link "430 ASQ" at bounding box center [296, 381] width 38 height 10
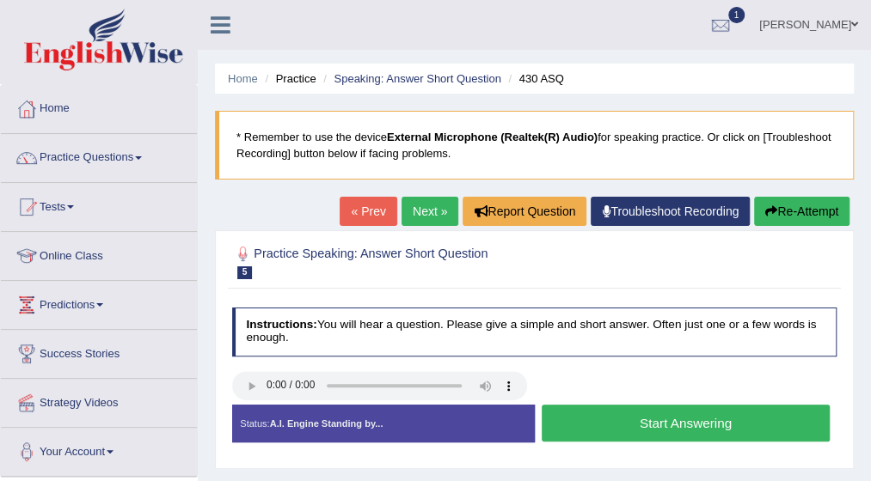
click at [641, 412] on button "Start Answering" at bounding box center [686, 423] width 288 height 37
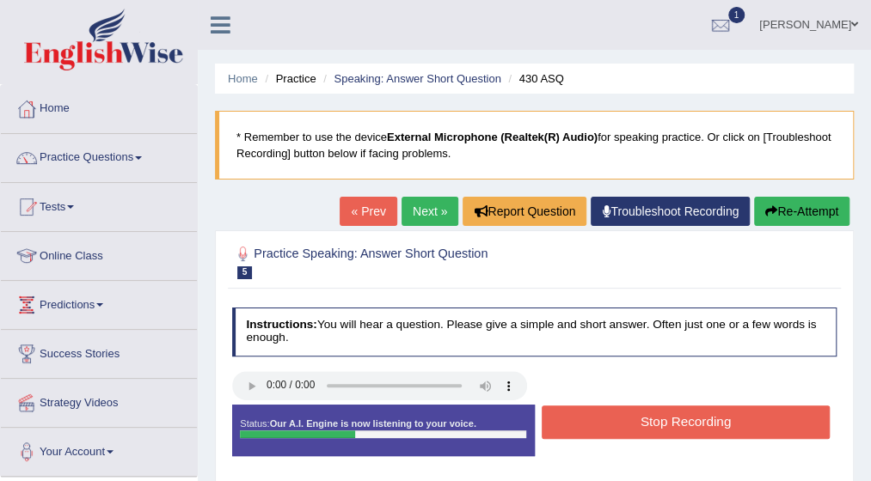
click at [641, 412] on button "Stop Recording" at bounding box center [686, 423] width 288 height 34
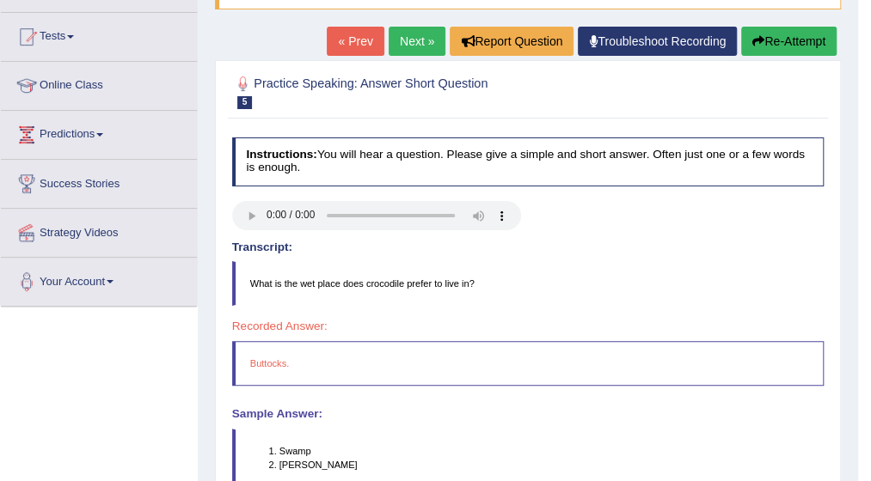
scroll to position [172, 0]
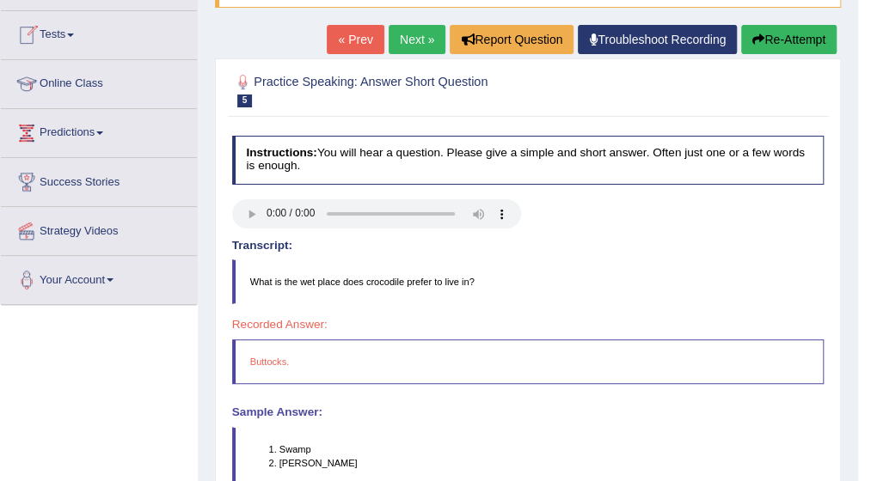
click at [77, 28] on link "Tests" at bounding box center [99, 32] width 196 height 43
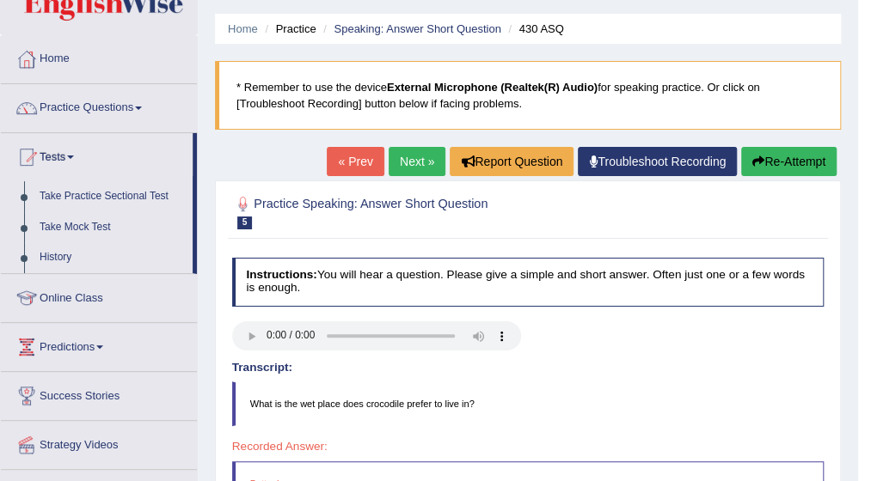
scroll to position [34, 0]
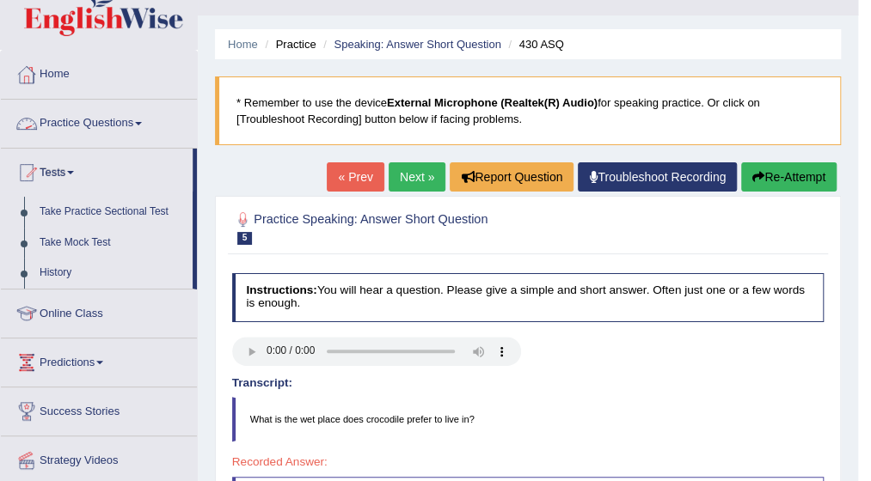
click at [146, 116] on link "Practice Questions" at bounding box center [99, 121] width 196 height 43
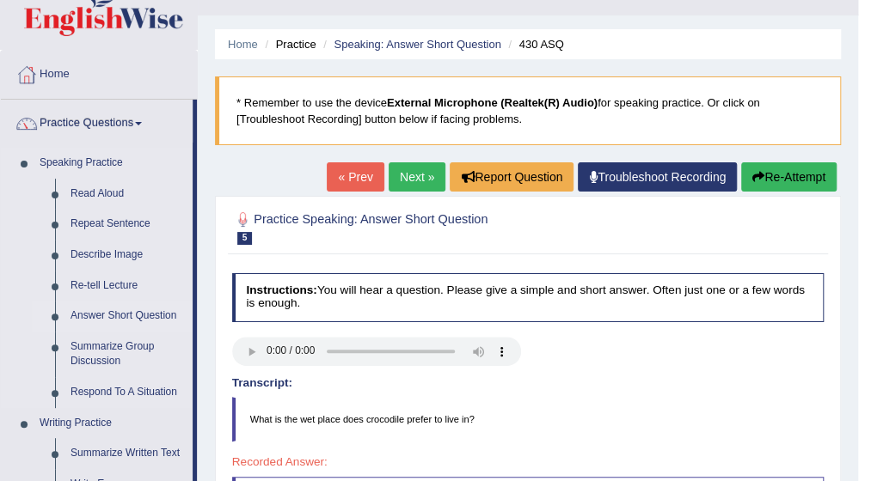
click at [115, 318] on link "Answer Short Question" at bounding box center [128, 316] width 130 height 31
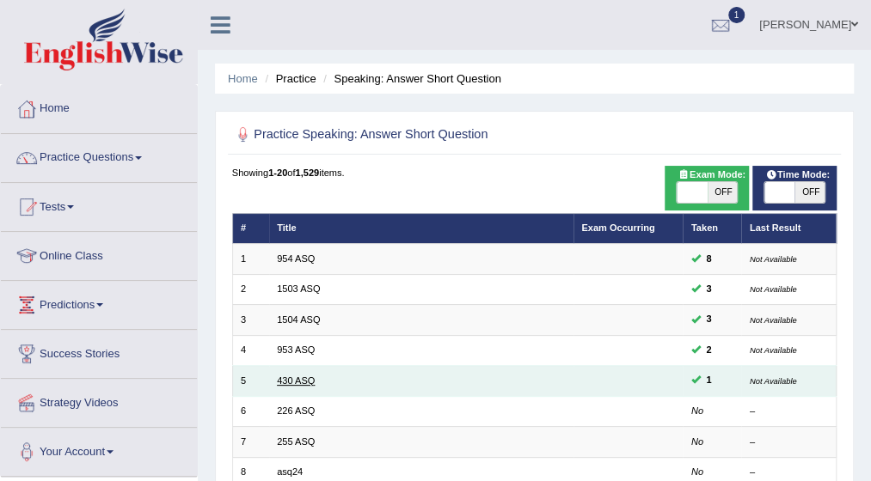
click at [298, 376] on link "430 ASQ" at bounding box center [296, 381] width 38 height 10
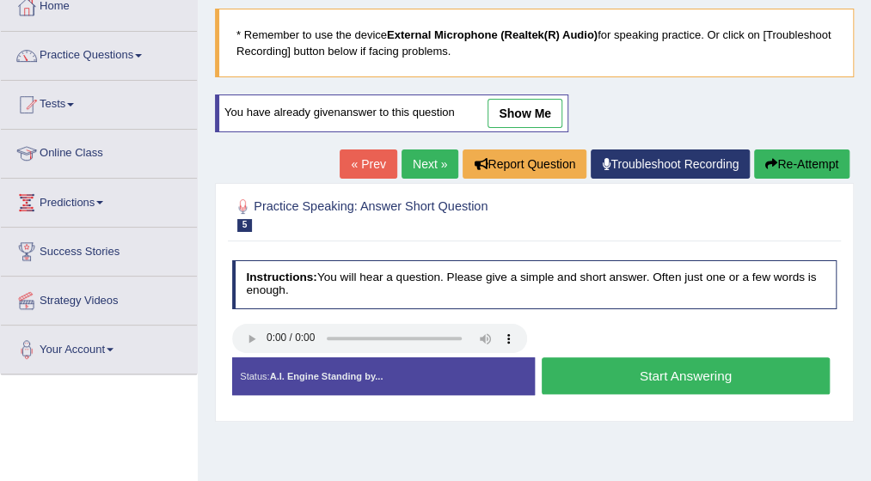
scroll to position [103, 0]
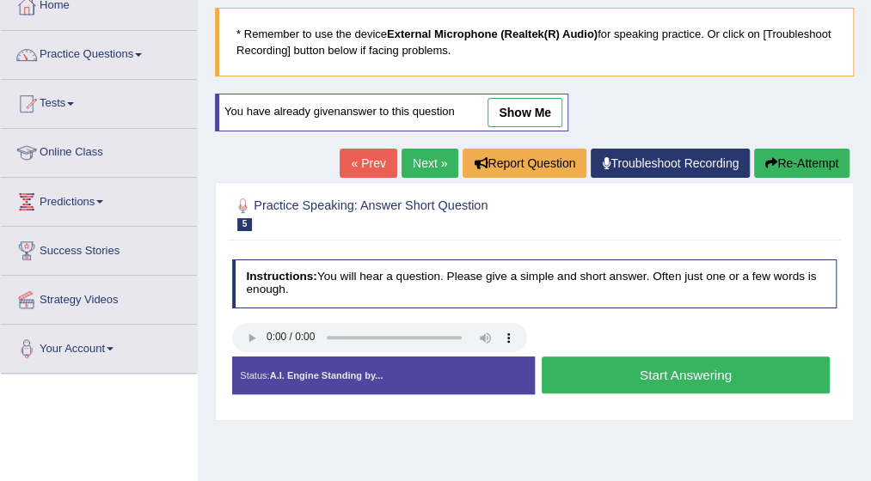
click at [719, 371] on button "Start Answering" at bounding box center [686, 375] width 288 height 37
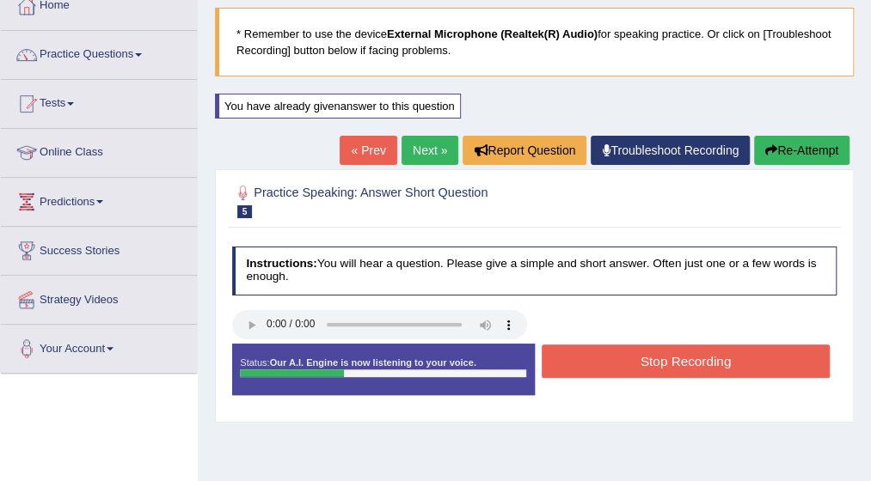
click at [703, 352] on button "Stop Recording" at bounding box center [686, 362] width 288 height 34
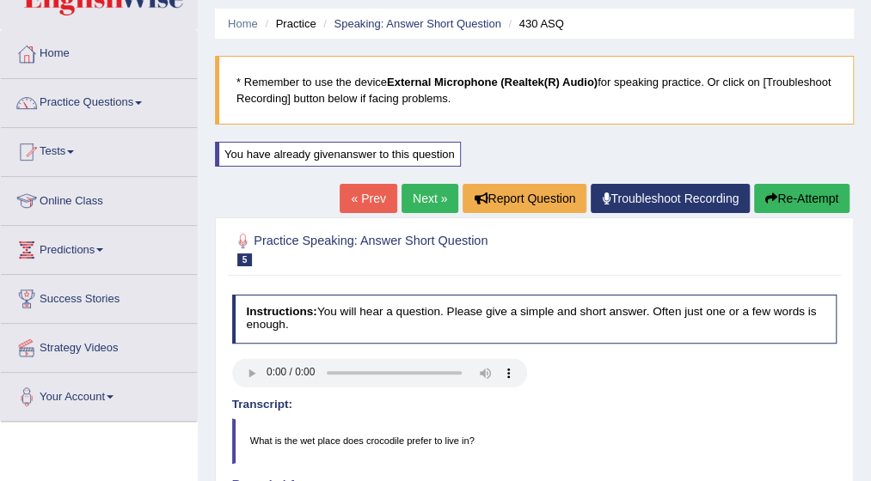
scroll to position [34, 0]
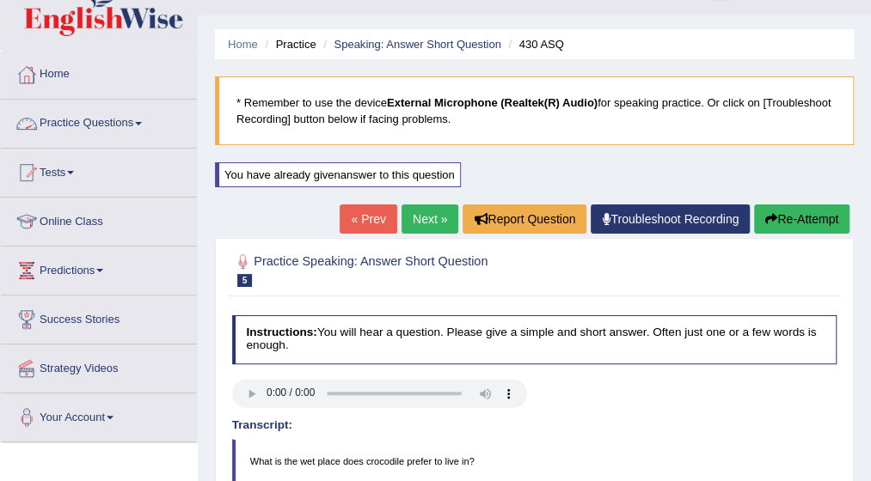
click at [142, 122] on span at bounding box center [138, 123] width 7 height 3
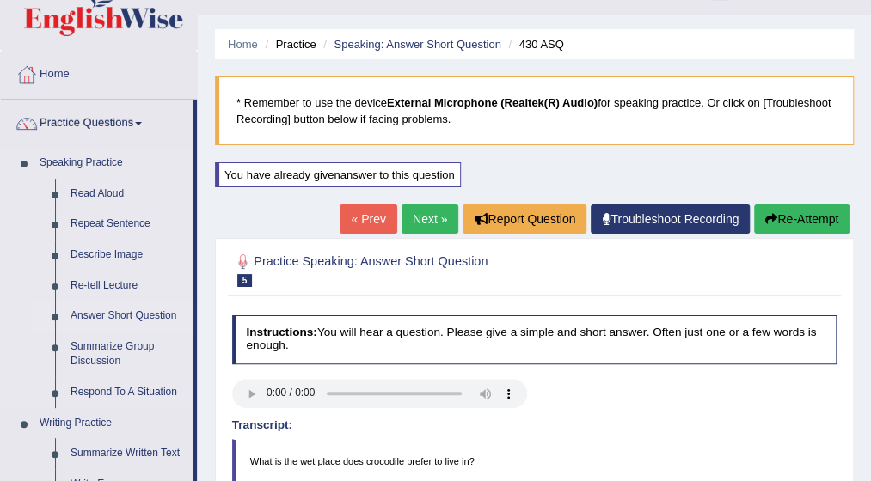
click at [119, 321] on link "Answer Short Question" at bounding box center [128, 316] width 130 height 31
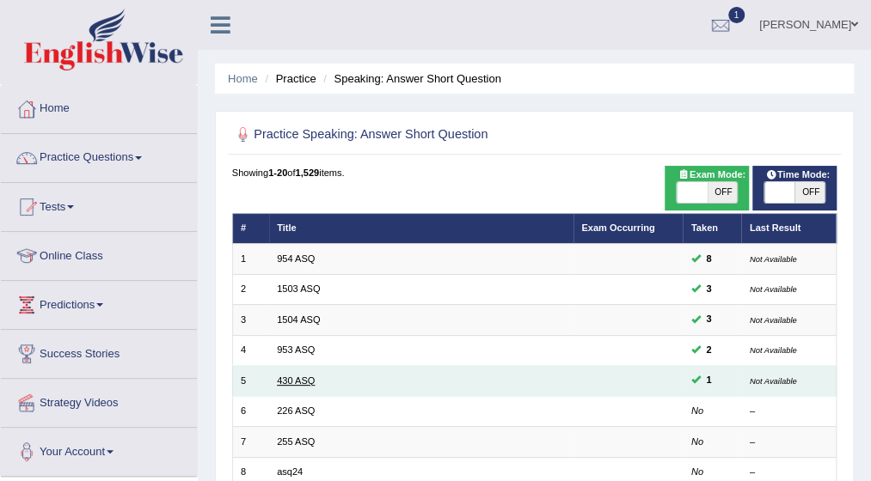
click at [295, 378] on link "430 ASQ" at bounding box center [296, 381] width 38 height 10
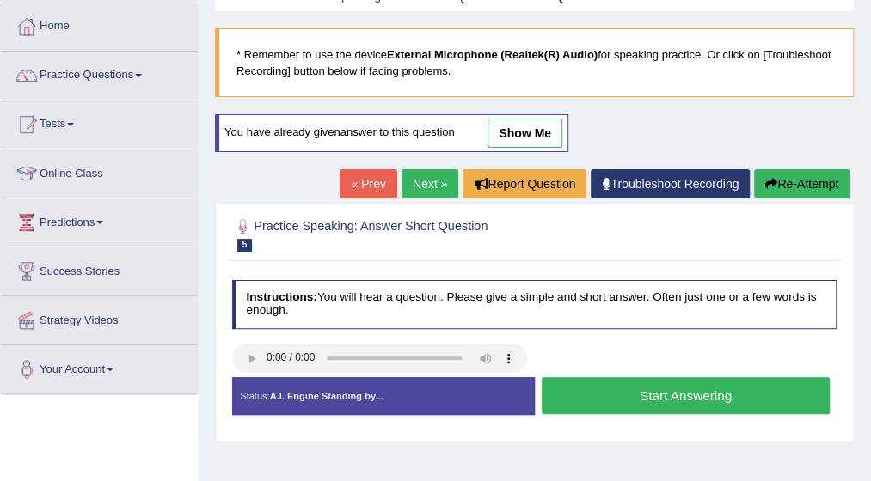
scroll to position [103, 0]
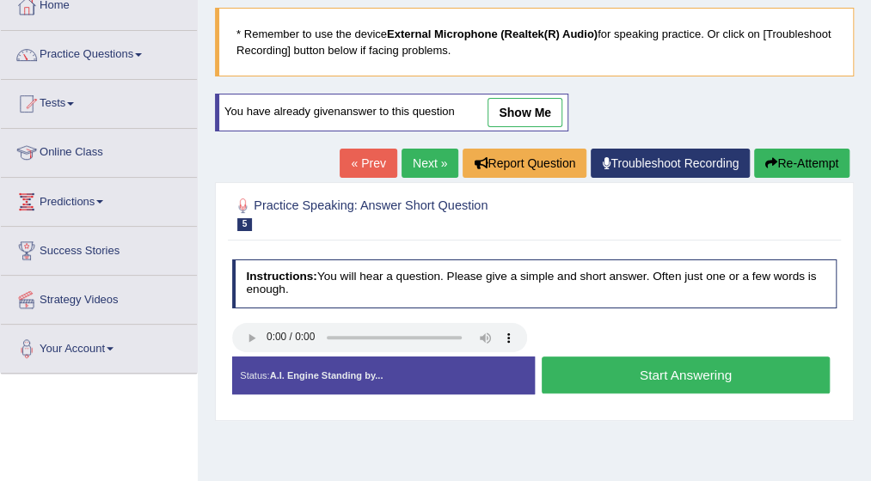
click at [691, 370] on button "Start Answering" at bounding box center [686, 375] width 288 height 37
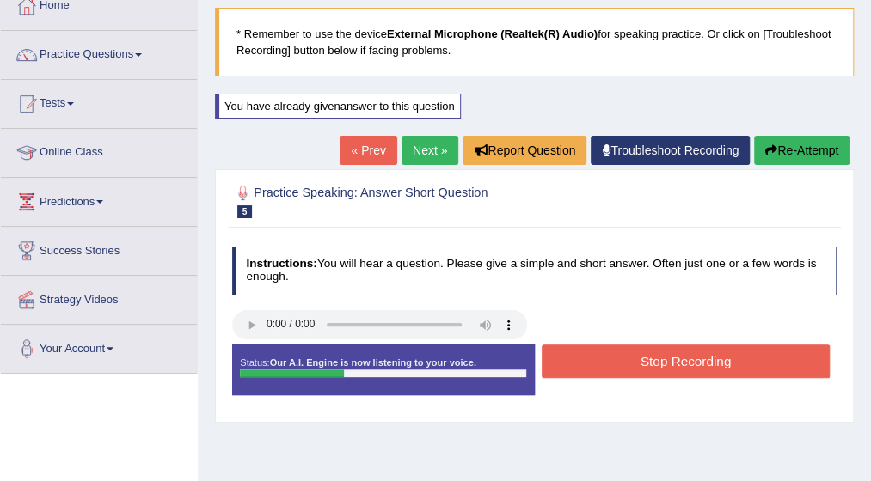
click at [689, 357] on button "Stop Recording" at bounding box center [686, 362] width 288 height 34
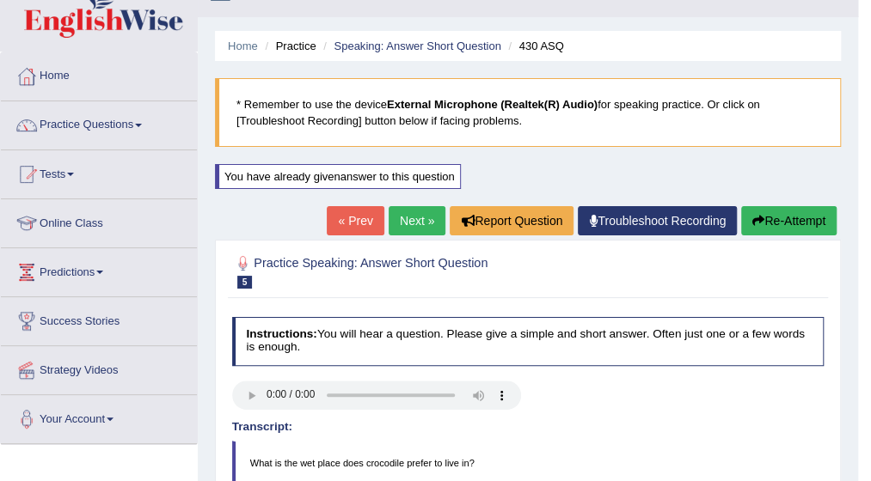
scroll to position [0, 0]
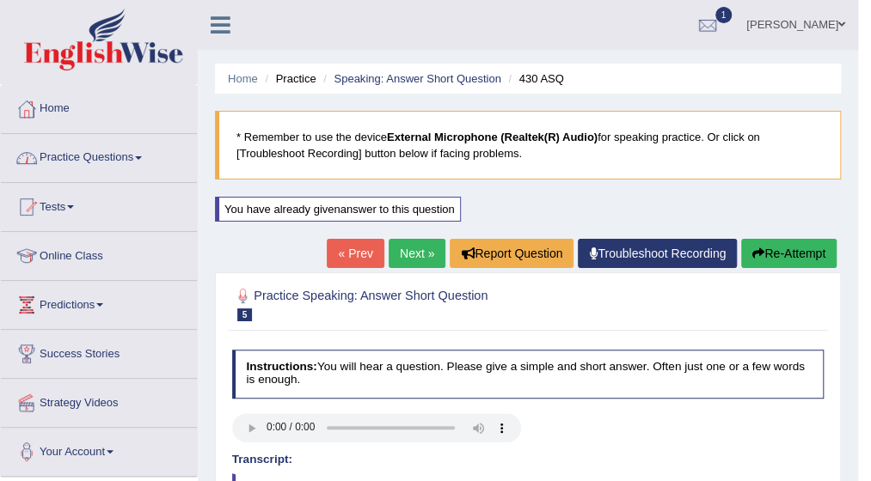
click at [146, 154] on link "Practice Questions" at bounding box center [99, 155] width 196 height 43
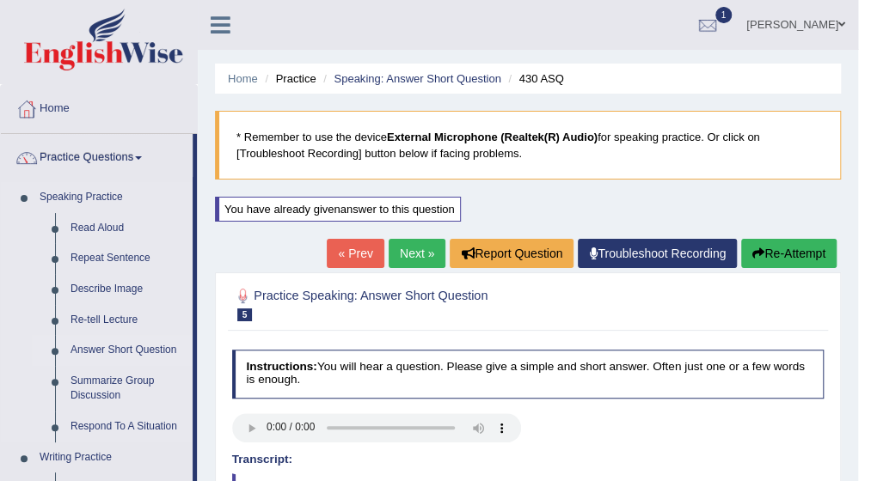
click at [135, 349] on link "Answer Short Question" at bounding box center [128, 350] width 130 height 31
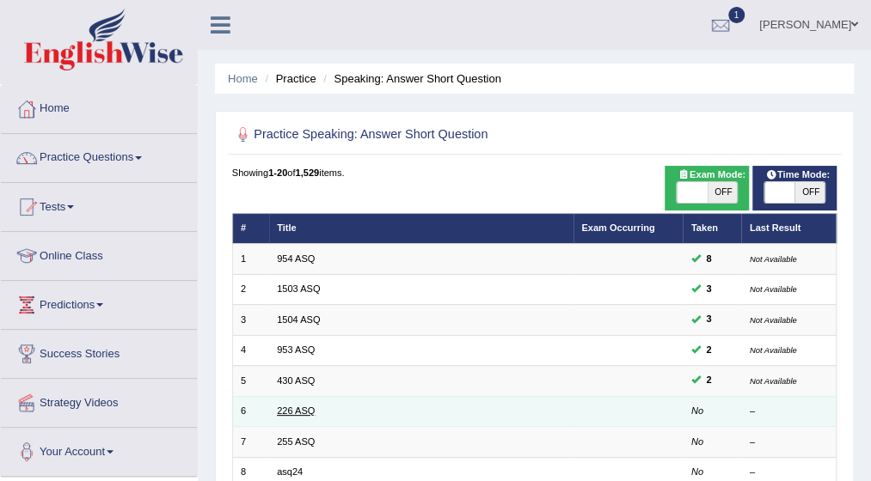
click at [299, 408] on link "226 ASQ" at bounding box center [296, 411] width 38 height 10
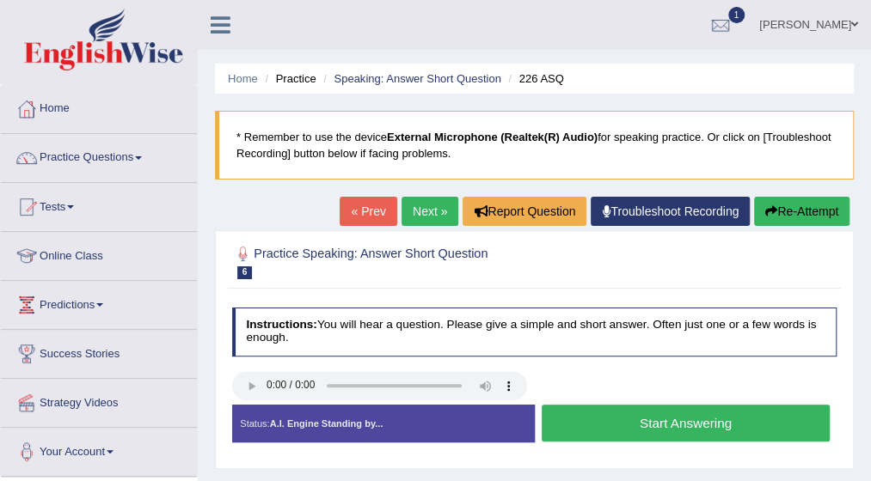
click at [591, 416] on button "Start Answering" at bounding box center [686, 423] width 288 height 37
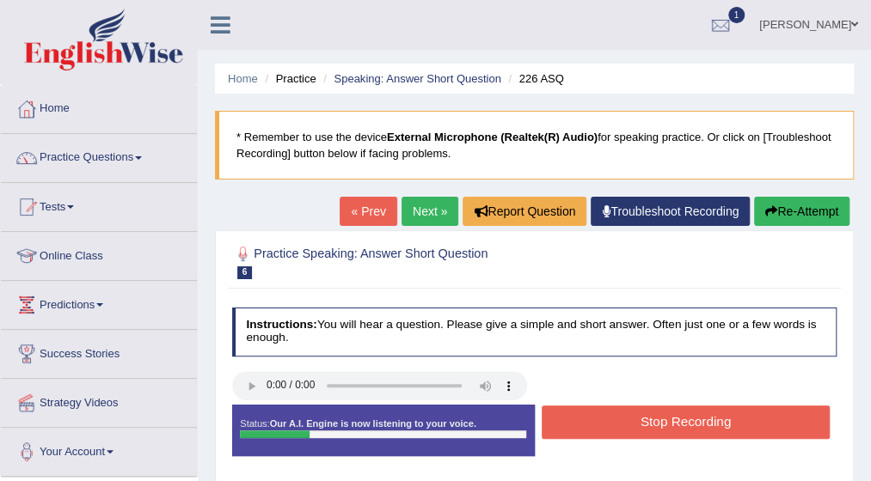
click at [591, 416] on button "Stop Recording" at bounding box center [686, 423] width 288 height 34
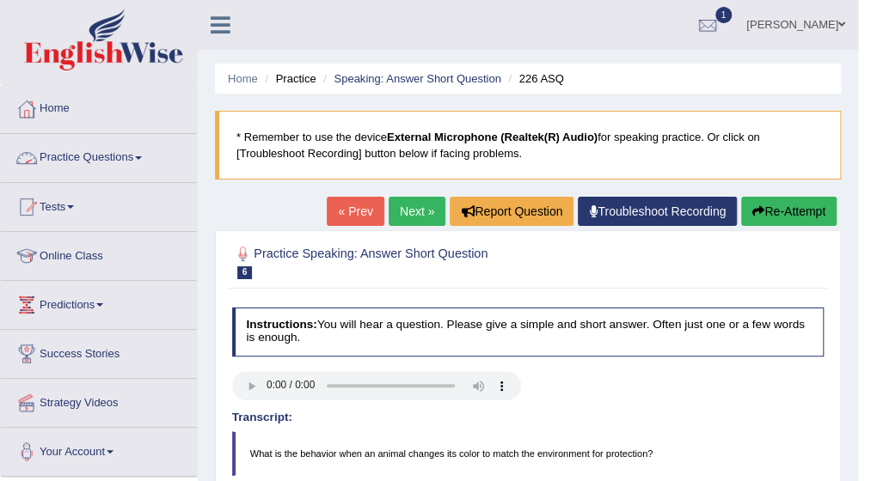
click at [143, 153] on link "Practice Questions" at bounding box center [99, 155] width 196 height 43
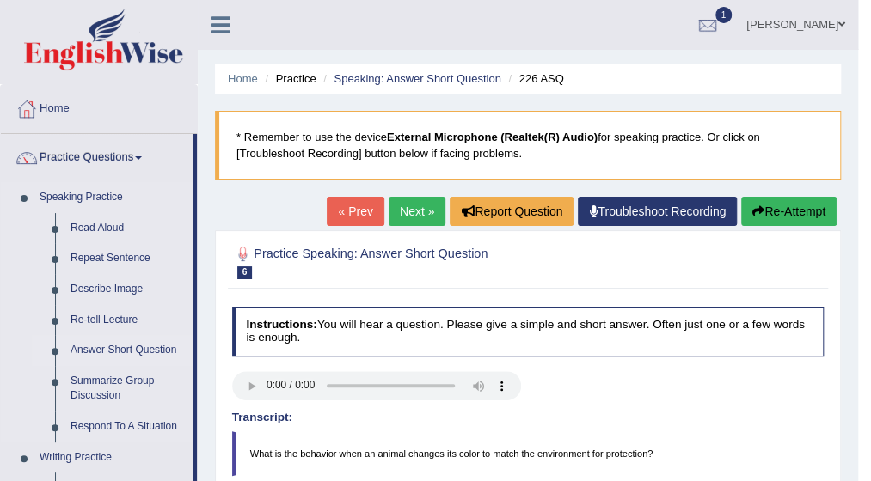
click at [122, 351] on link "Answer Short Question" at bounding box center [128, 350] width 130 height 31
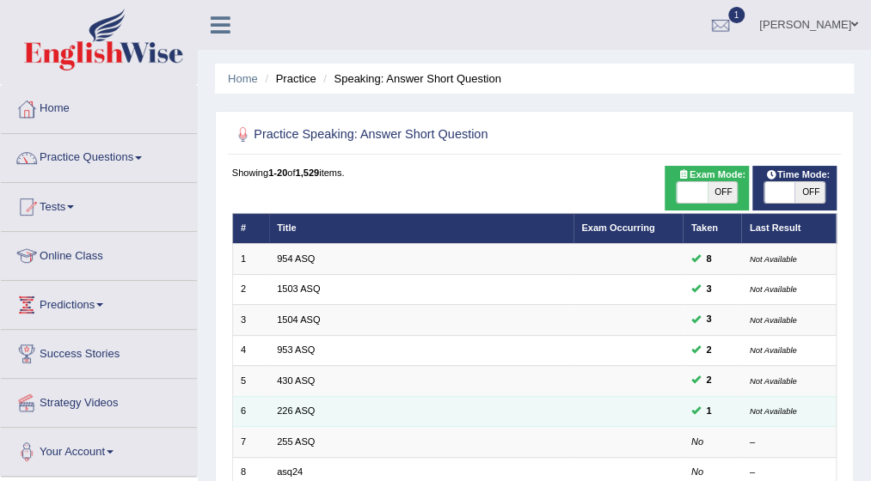
click at [313, 406] on td "226 ASQ" at bounding box center [421, 411] width 304 height 30
click at [296, 409] on link "226 ASQ" at bounding box center [296, 411] width 38 height 10
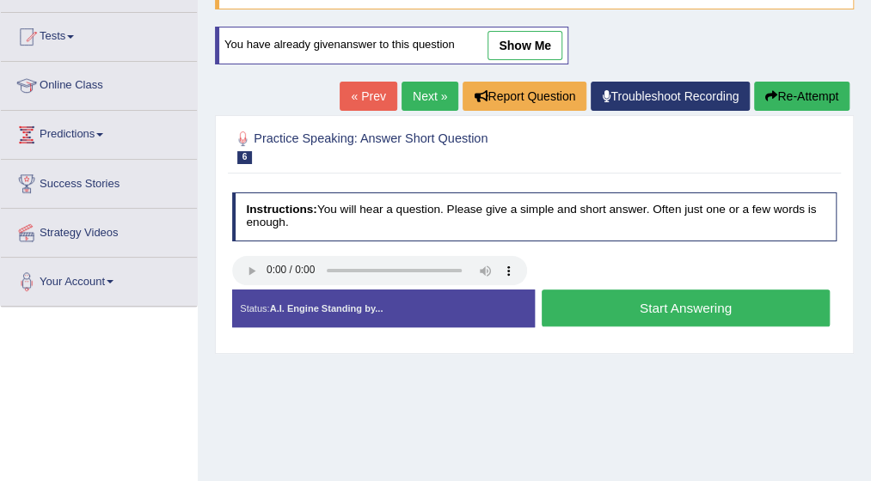
scroll to position [172, 0]
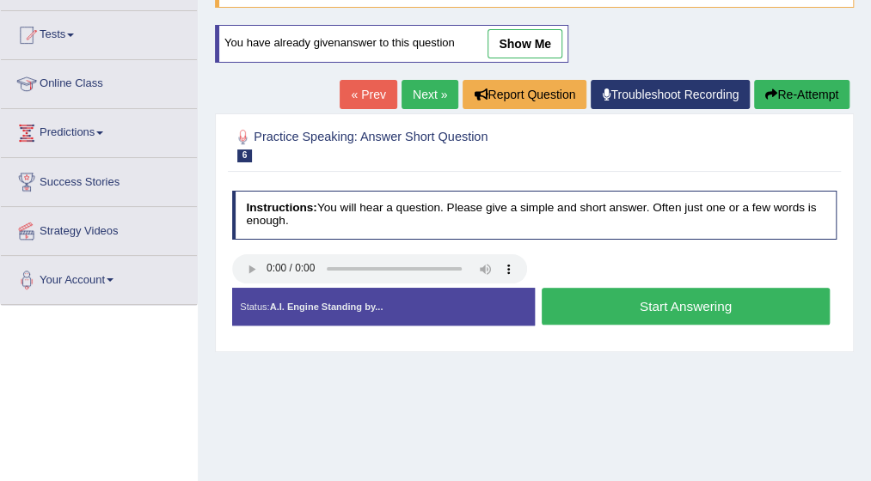
click at [677, 300] on button "Start Answering" at bounding box center [686, 306] width 288 height 37
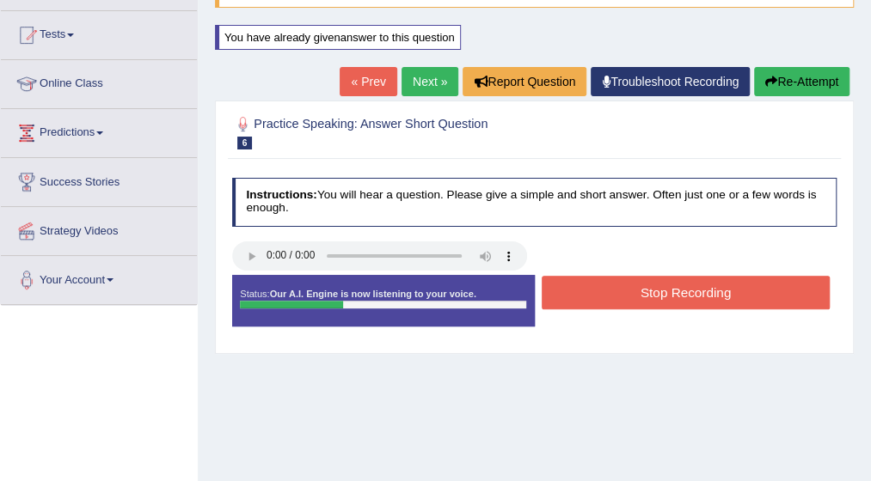
click at [679, 281] on button "Stop Recording" at bounding box center [686, 293] width 288 height 34
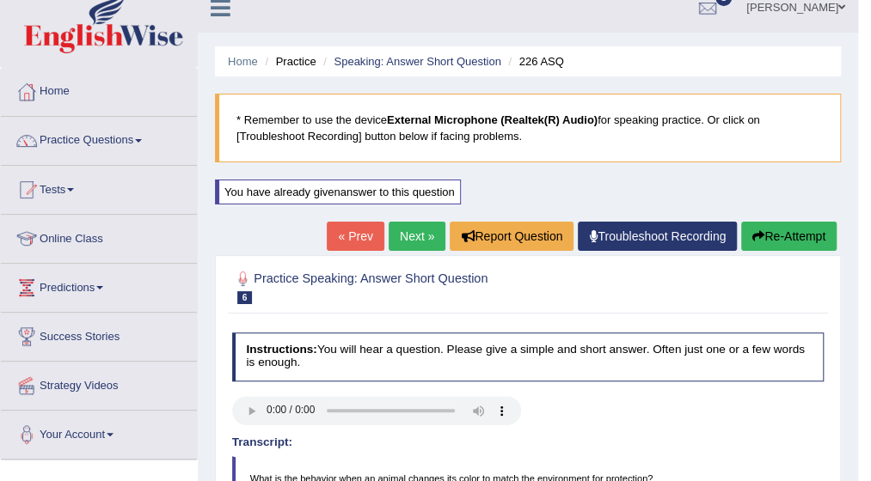
scroll to position [0, 0]
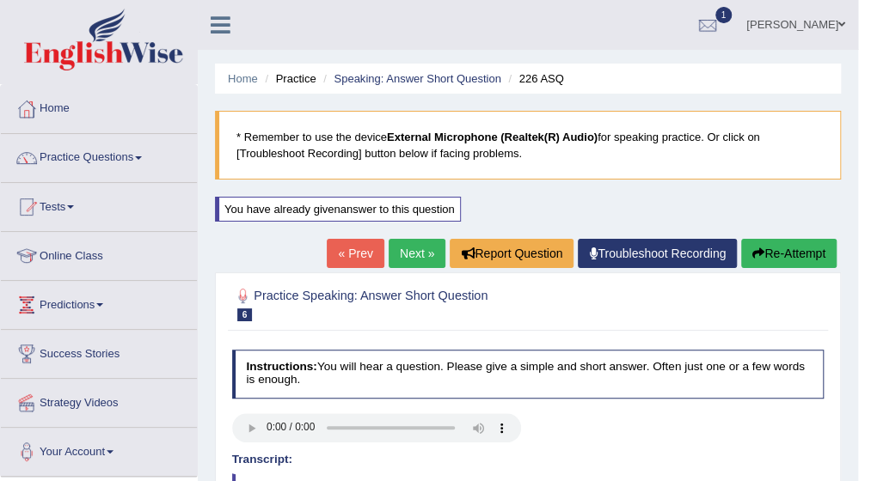
click at [139, 156] on span at bounding box center [138, 157] width 7 height 3
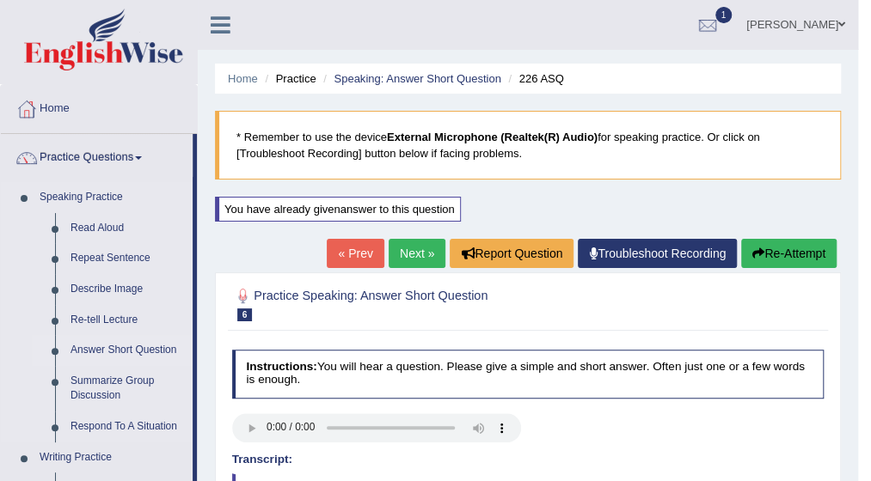
click at [137, 351] on link "Answer Short Question" at bounding box center [128, 350] width 130 height 31
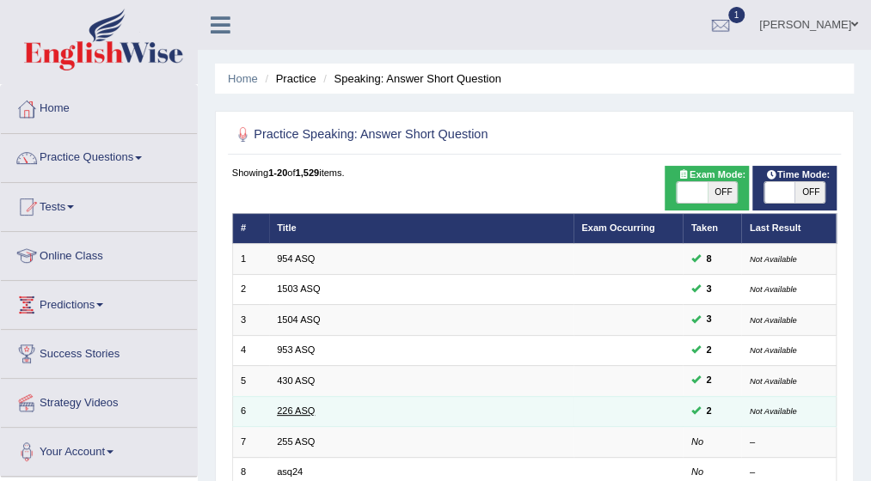
click at [292, 407] on link "226 ASQ" at bounding box center [296, 411] width 38 height 10
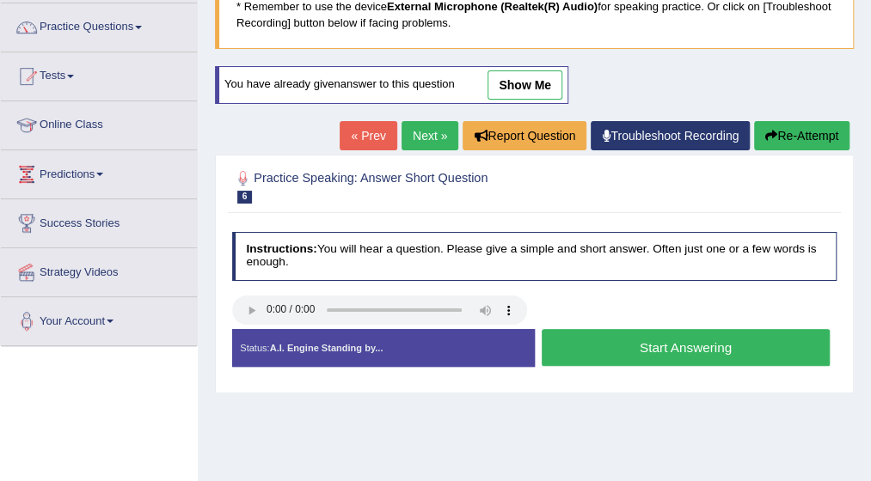
scroll to position [138, 0]
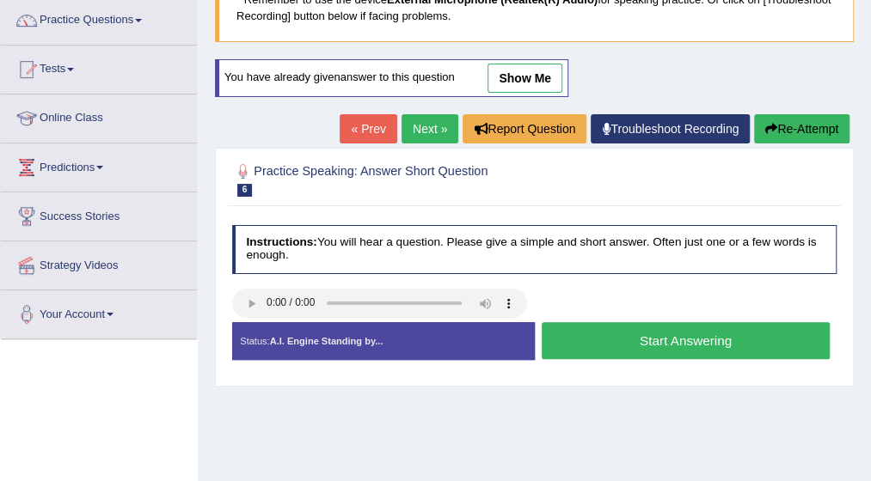
click at [694, 338] on button "Start Answering" at bounding box center [686, 340] width 288 height 37
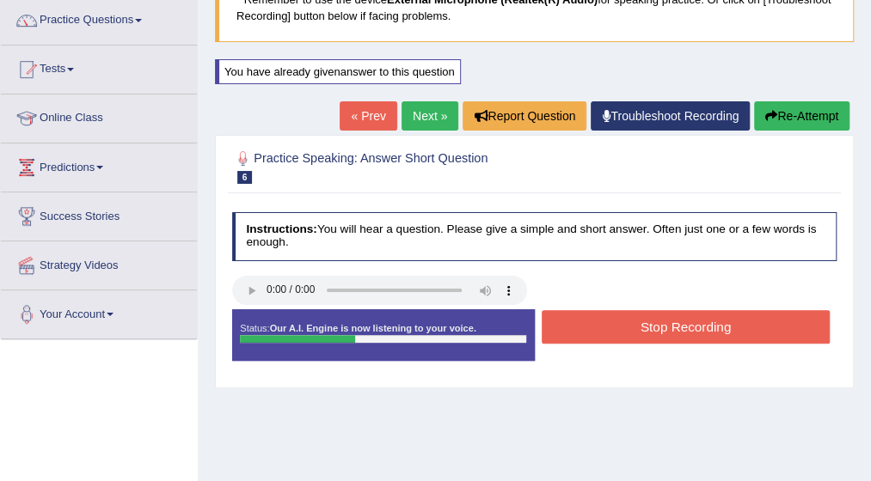
click at [699, 319] on button "Stop Recording" at bounding box center [686, 327] width 288 height 34
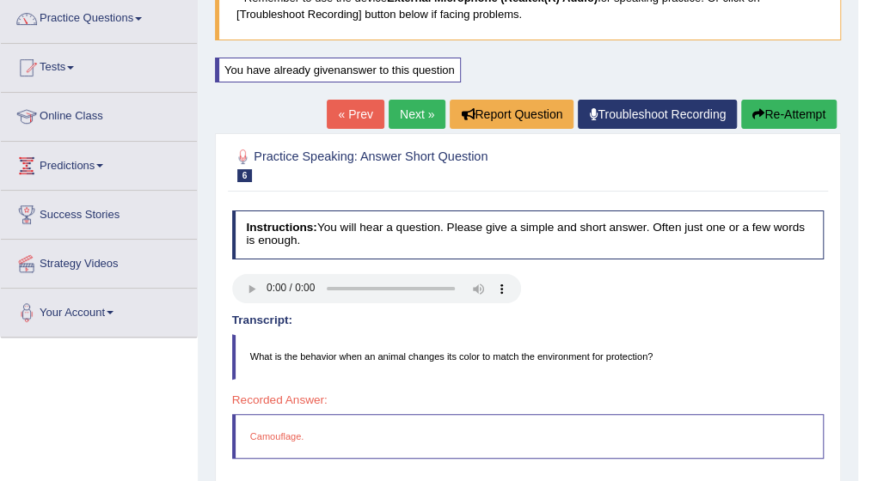
scroll to position [103, 0]
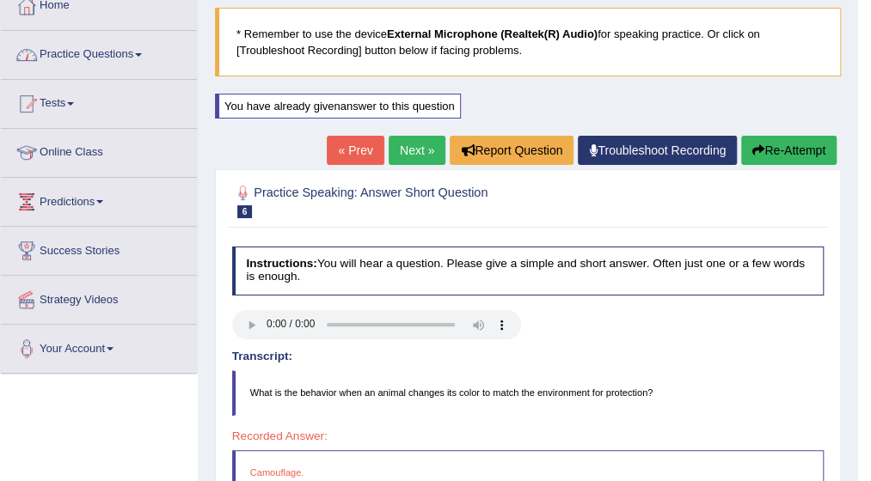
click at [141, 53] on span at bounding box center [138, 54] width 7 height 3
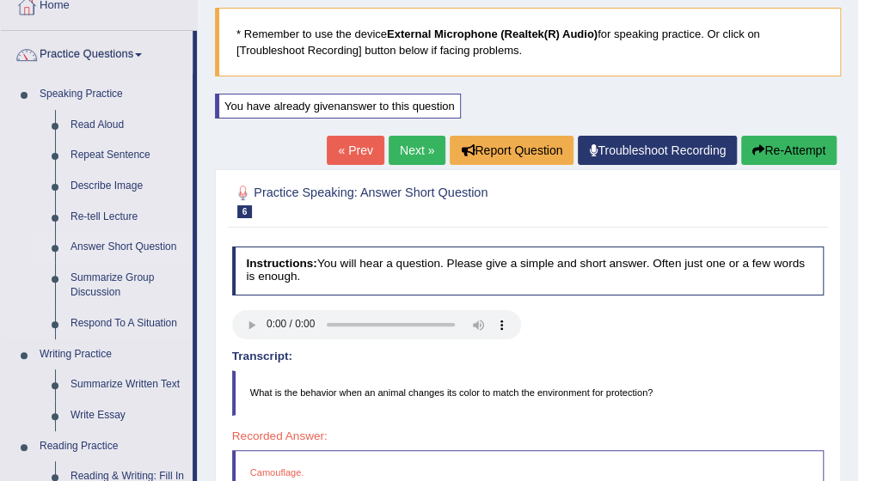
click at [109, 242] on link "Answer Short Question" at bounding box center [128, 247] width 130 height 31
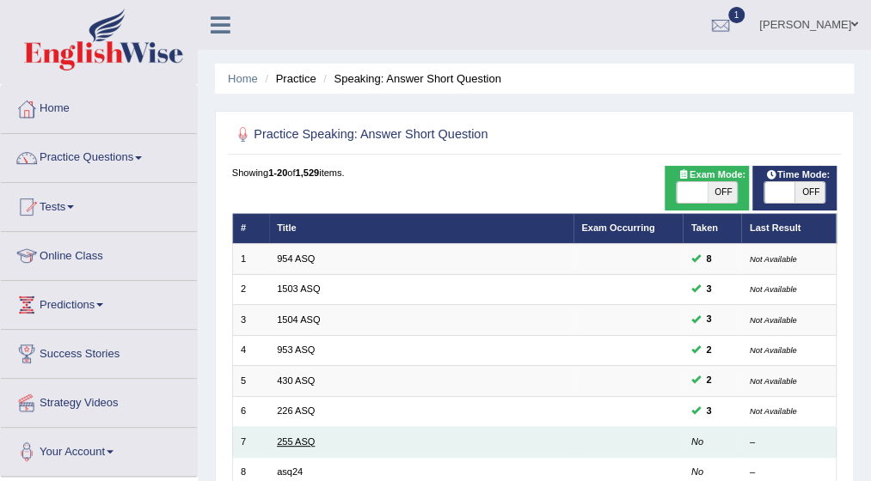
click at [300, 438] on link "255 ASQ" at bounding box center [296, 442] width 38 height 10
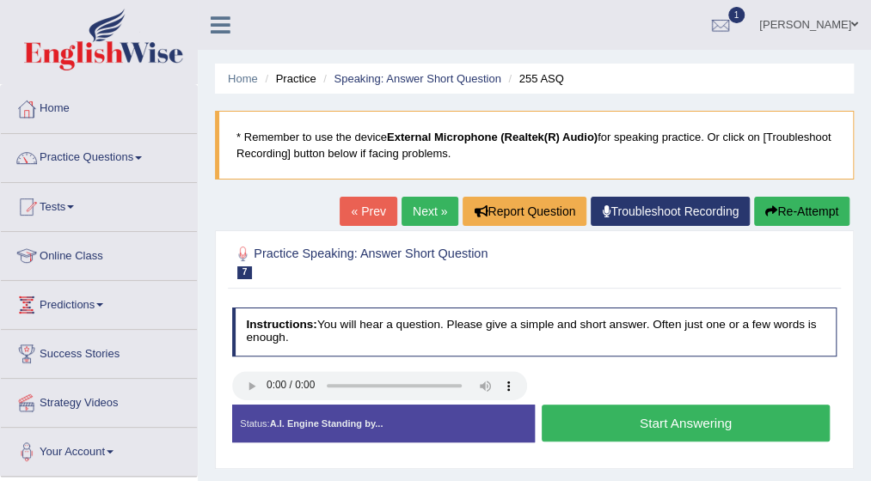
click at [658, 423] on button "Start Answering" at bounding box center [686, 423] width 288 height 37
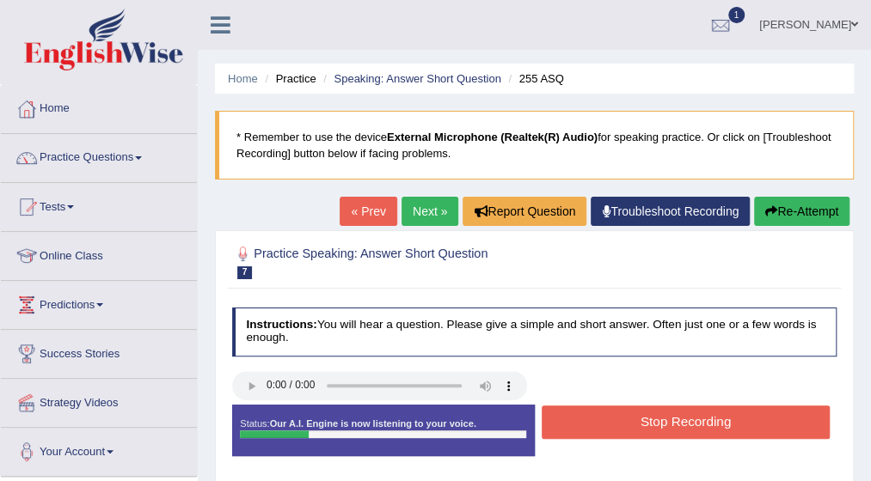
click at [658, 423] on button "Stop Recording" at bounding box center [686, 423] width 288 height 34
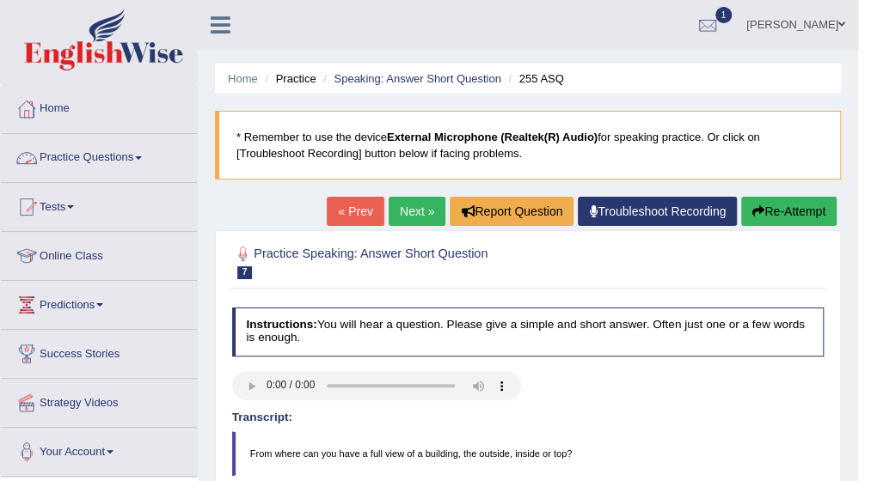
click at [142, 159] on span at bounding box center [138, 157] width 7 height 3
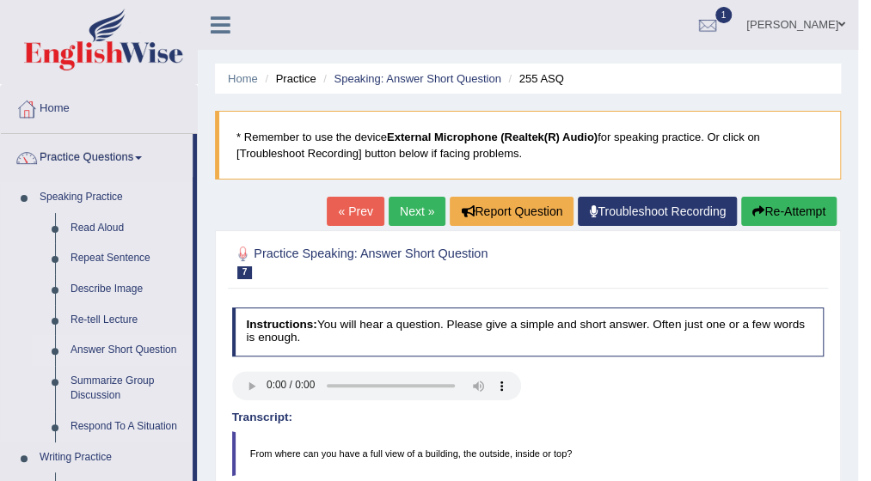
click at [117, 352] on link "Answer Short Question" at bounding box center [128, 350] width 130 height 31
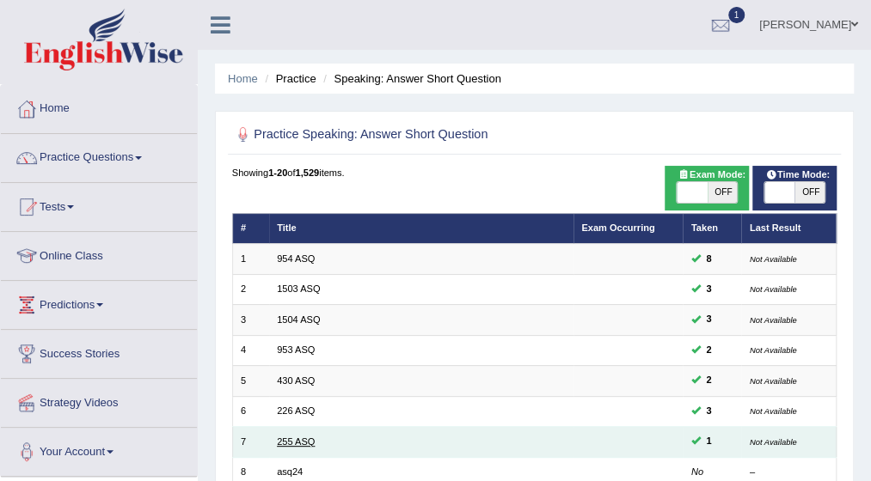
click at [284, 442] on link "255 ASQ" at bounding box center [296, 442] width 38 height 10
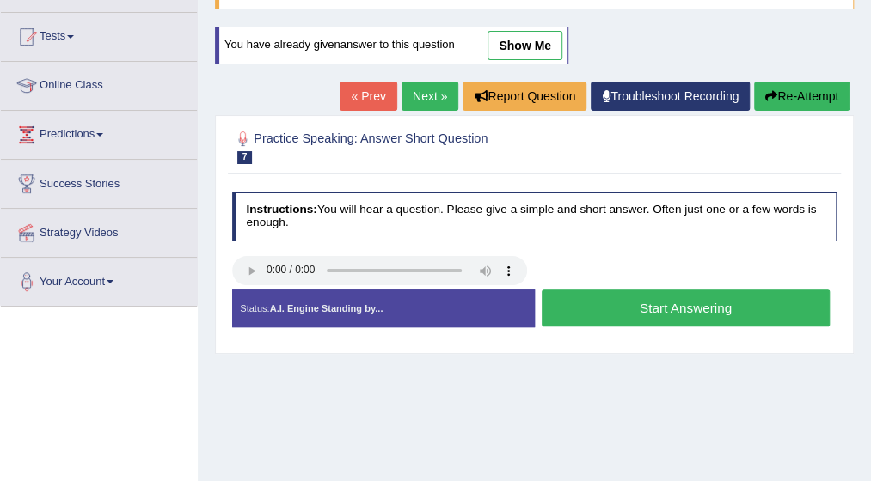
scroll to position [172, 0]
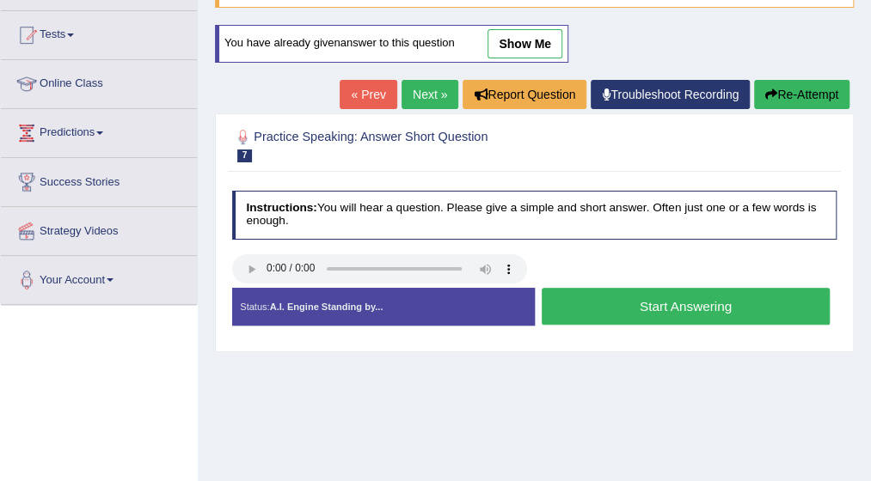
click at [670, 307] on button "Start Answering" at bounding box center [686, 306] width 288 height 37
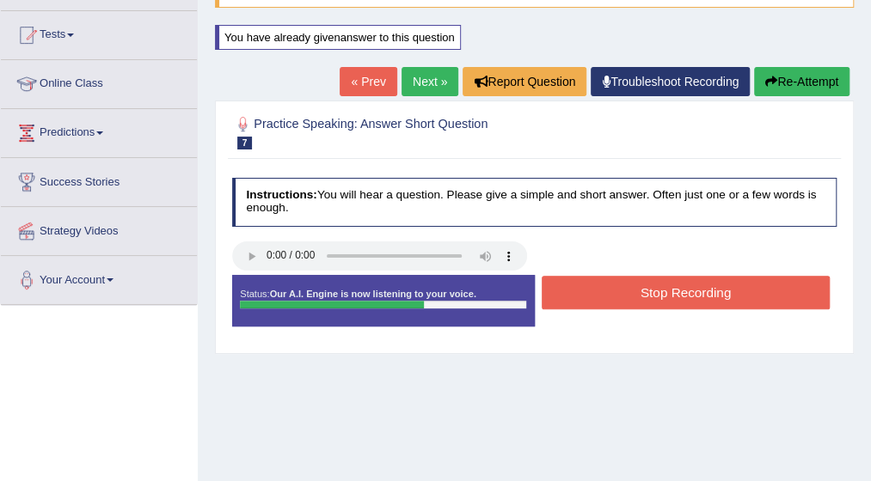
click at [755, 283] on button "Stop Recording" at bounding box center [686, 293] width 288 height 34
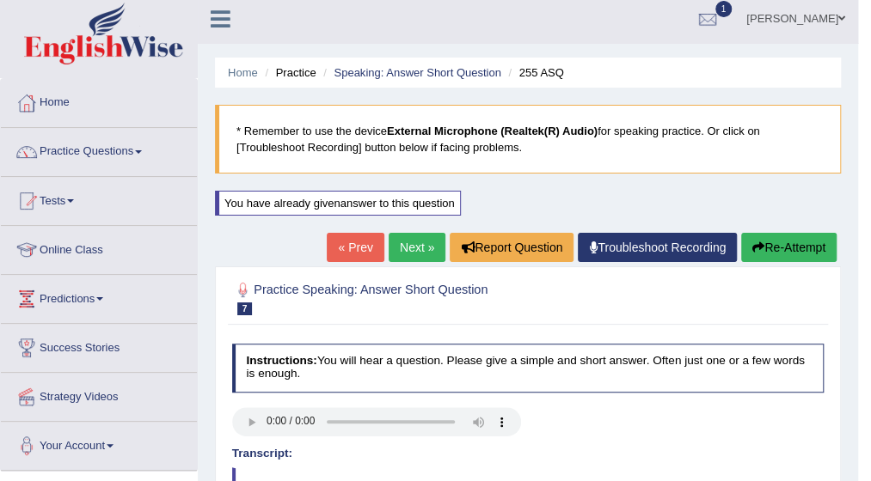
scroll to position [0, 0]
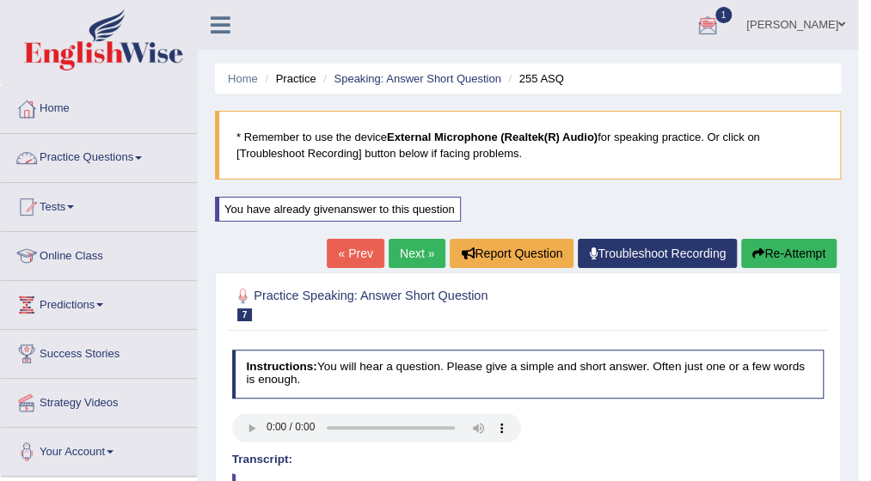
click at [142, 156] on span at bounding box center [138, 157] width 7 height 3
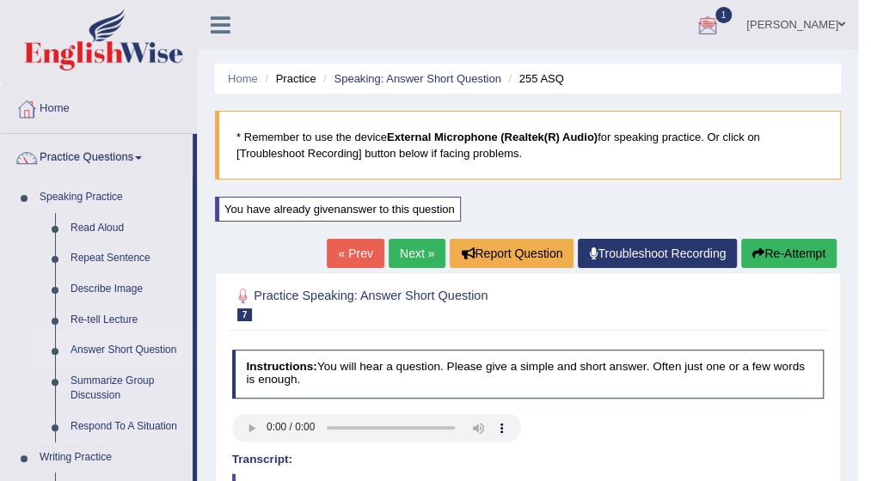
click at [119, 354] on link "Answer Short Question" at bounding box center [128, 350] width 130 height 31
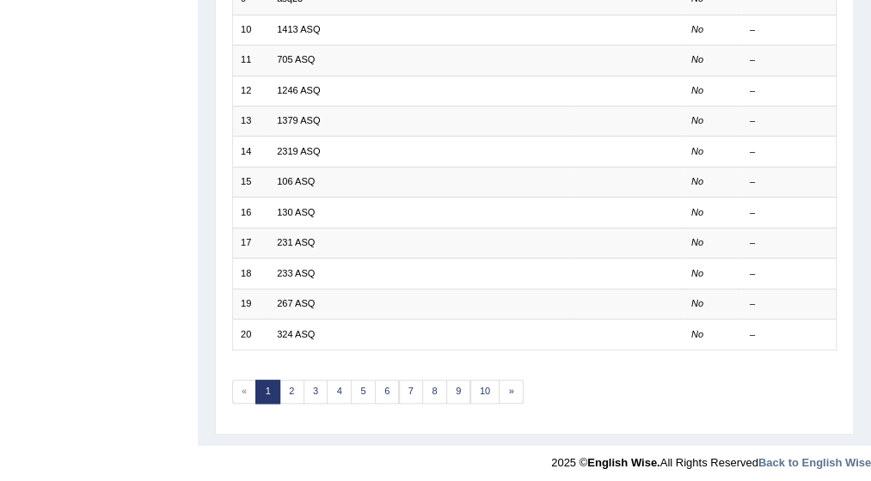
scroll to position [469, 0]
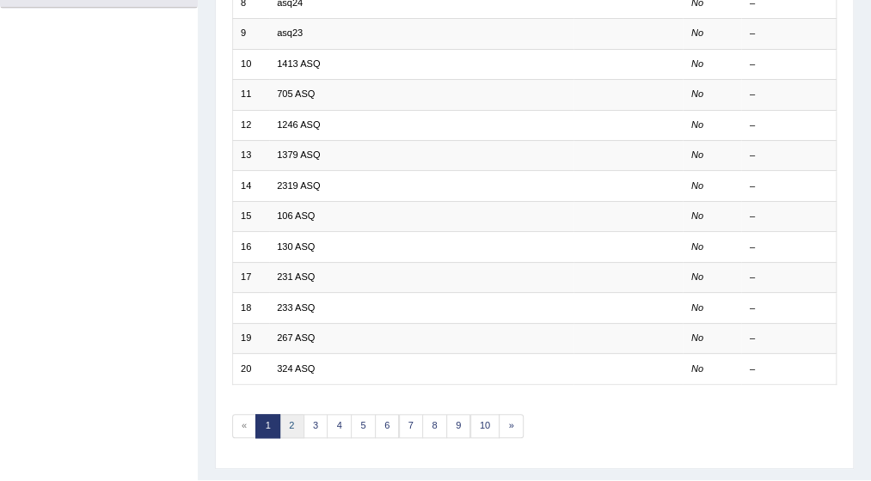
click at [289, 416] on link "2" at bounding box center [291, 426] width 25 height 24
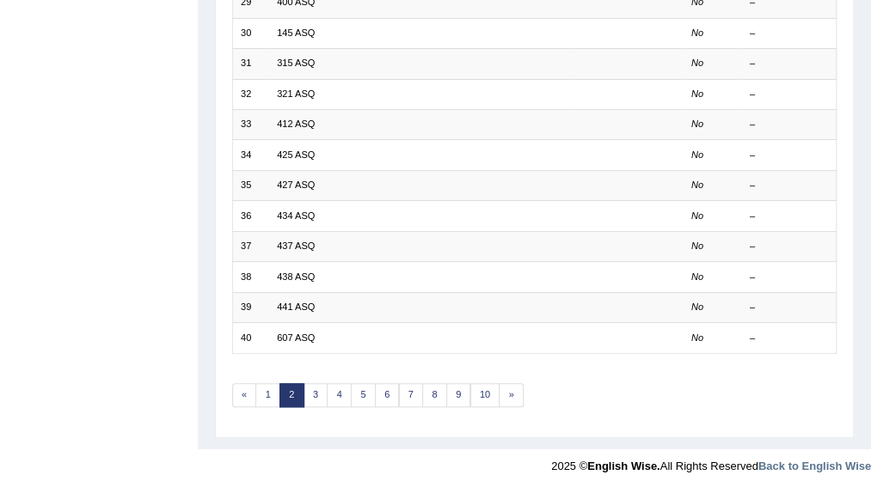
scroll to position [504, 0]
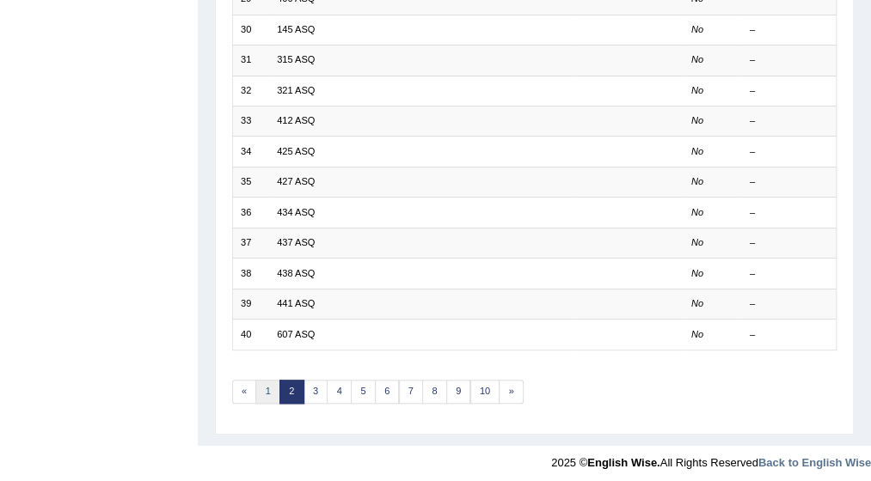
click at [268, 380] on link "1" at bounding box center [267, 392] width 25 height 24
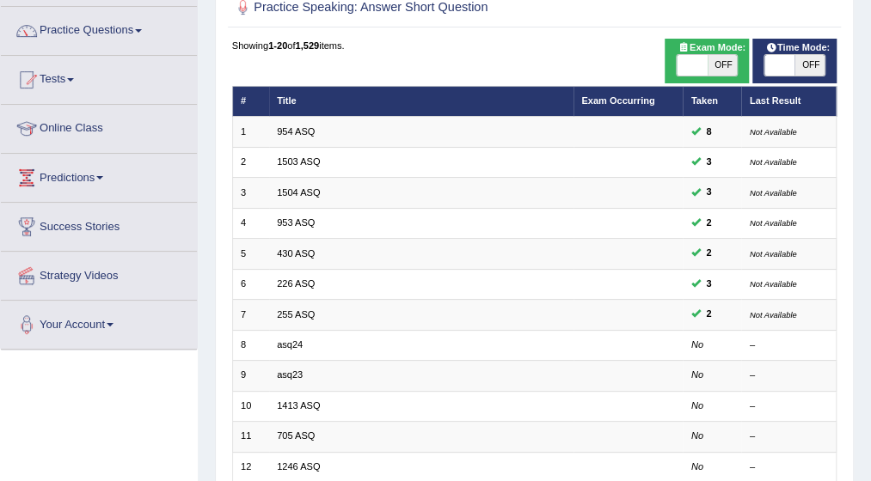
scroll to position [138, 0]
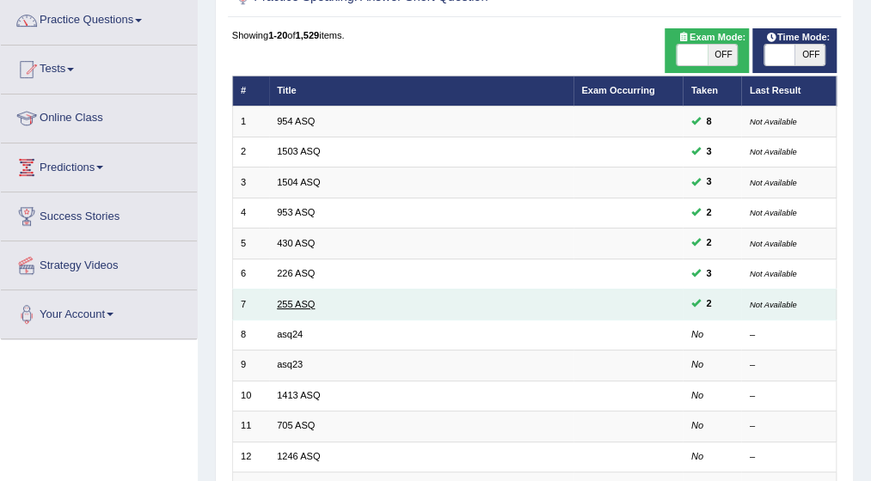
click at [293, 299] on link "255 ASQ" at bounding box center [296, 304] width 38 height 10
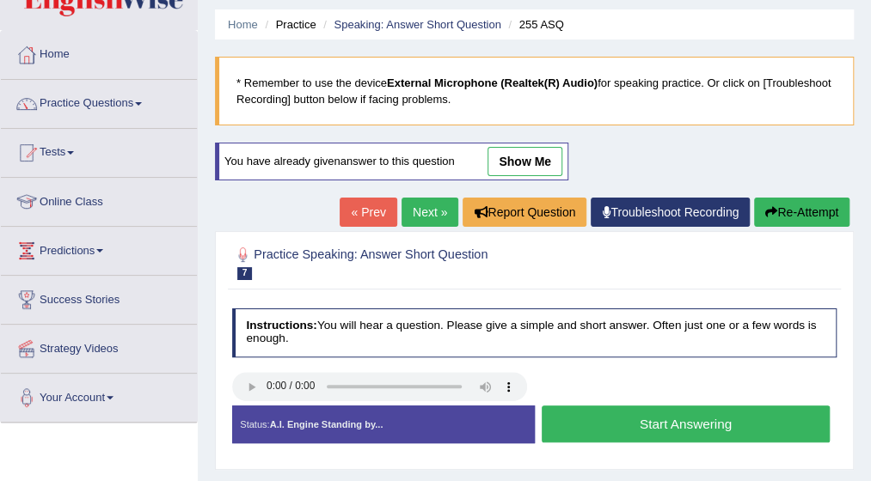
scroll to position [69, 0]
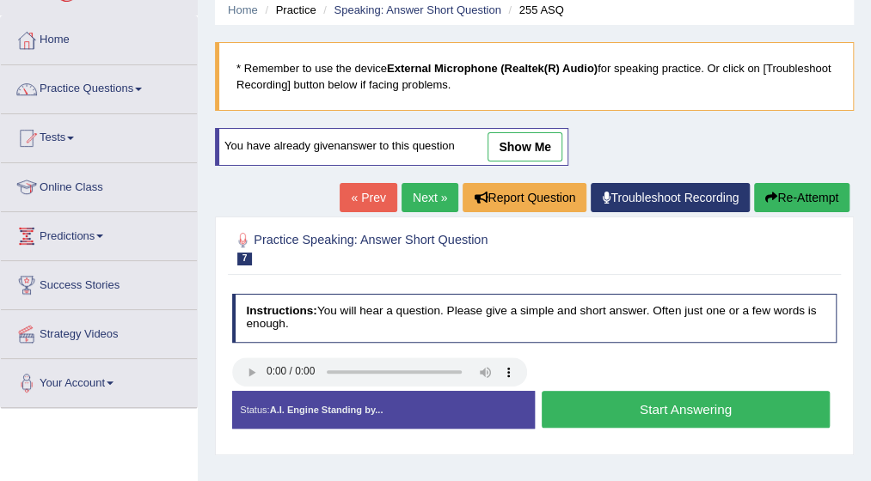
click at [688, 406] on button "Start Answering" at bounding box center [686, 409] width 288 height 37
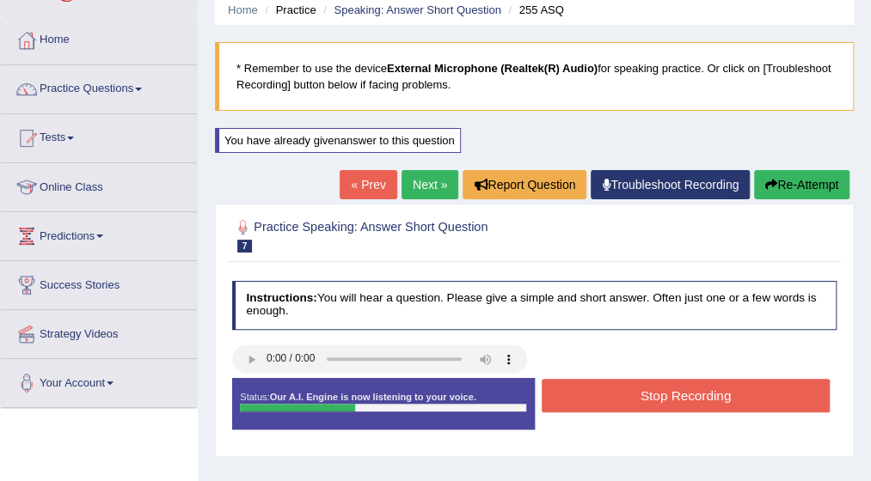
click at [686, 394] on button "Stop Recording" at bounding box center [686, 396] width 288 height 34
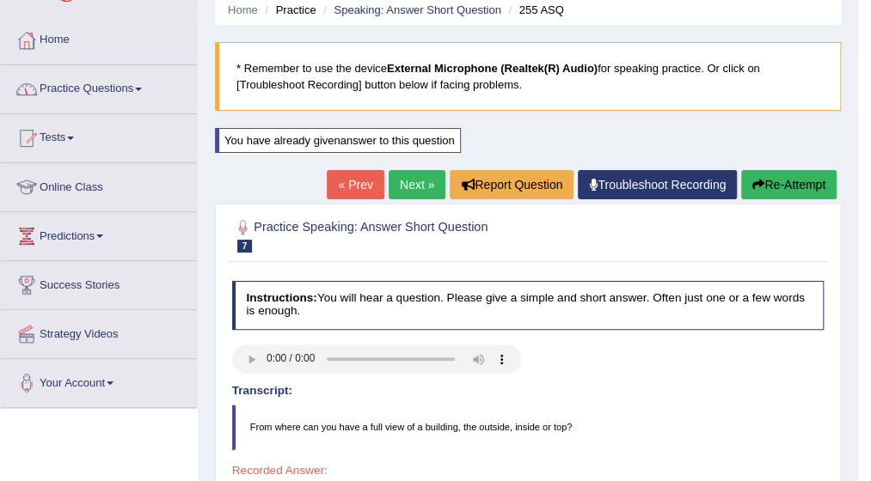
click at [143, 82] on link "Practice Questions" at bounding box center [99, 86] width 196 height 43
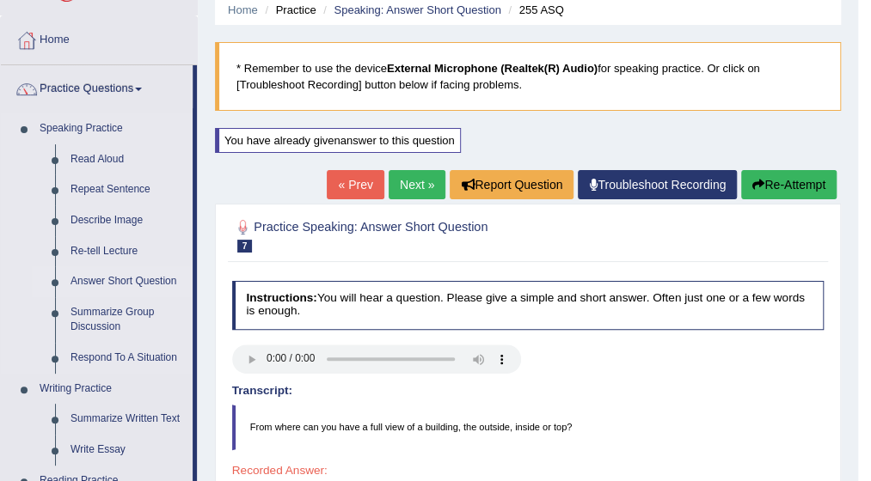
click at [107, 281] on link "Answer Short Question" at bounding box center [128, 281] width 130 height 31
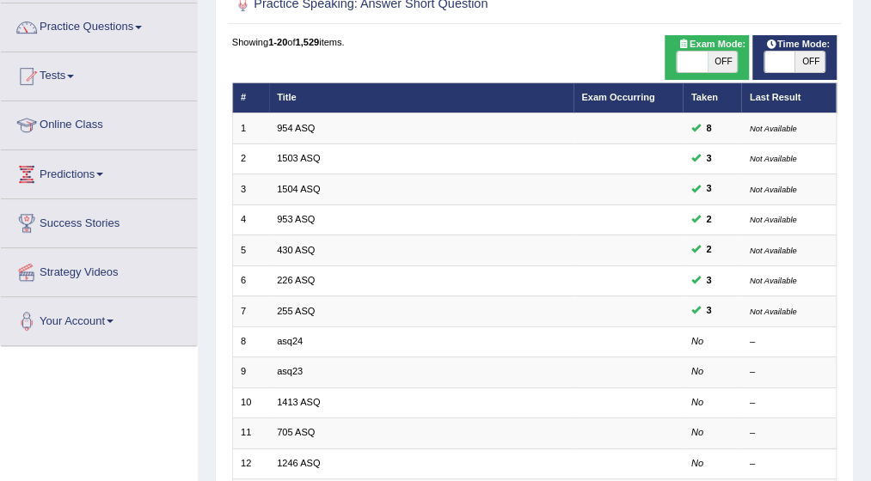
scroll to position [138, 0]
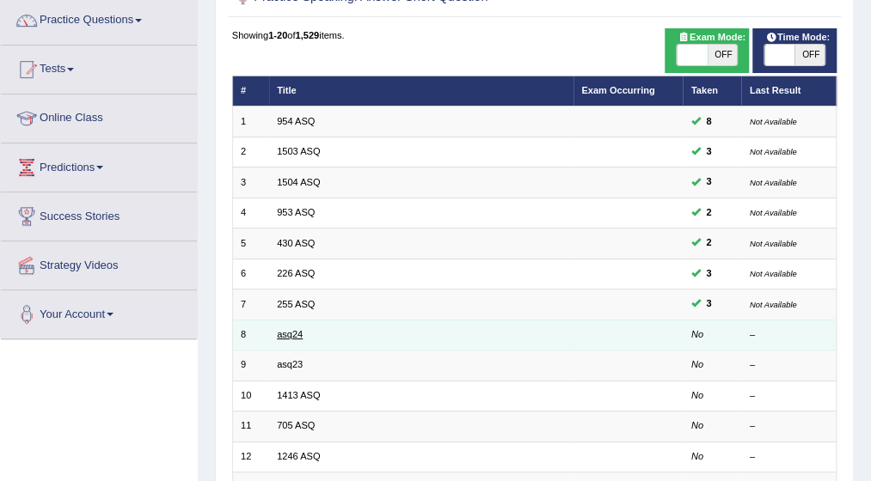
click at [287, 333] on link "asq24" at bounding box center [290, 334] width 26 height 10
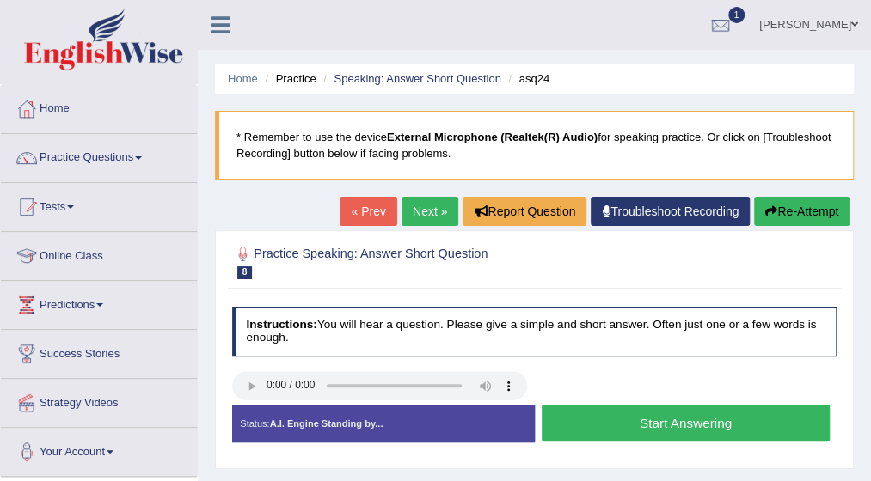
click at [607, 429] on button "Start Answering" at bounding box center [686, 423] width 288 height 37
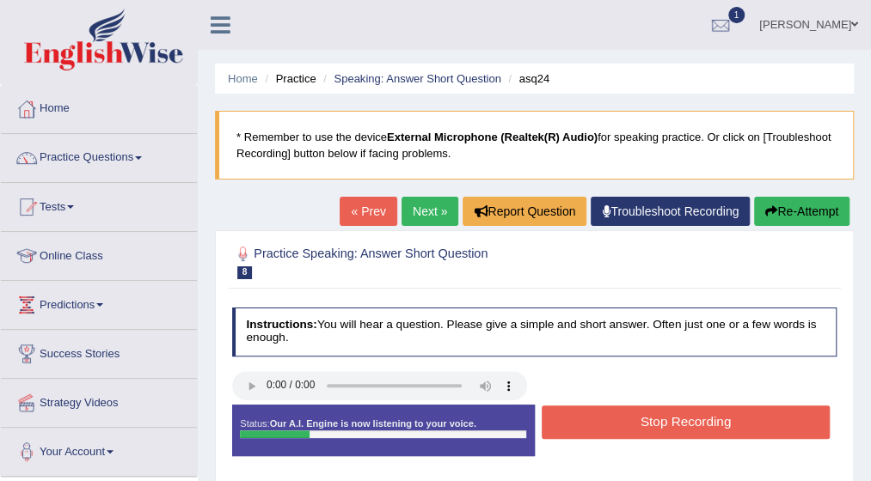
click at [607, 429] on button "Stop Recording" at bounding box center [686, 423] width 288 height 34
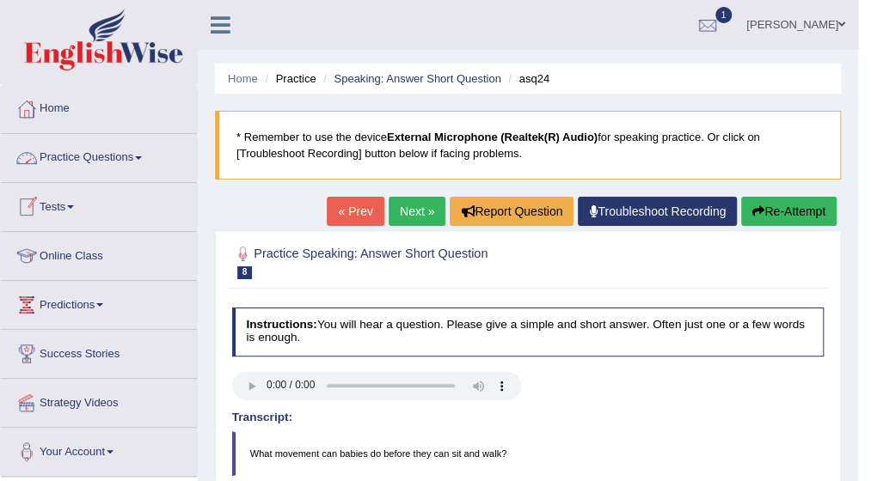
click at [142, 156] on span at bounding box center [138, 157] width 7 height 3
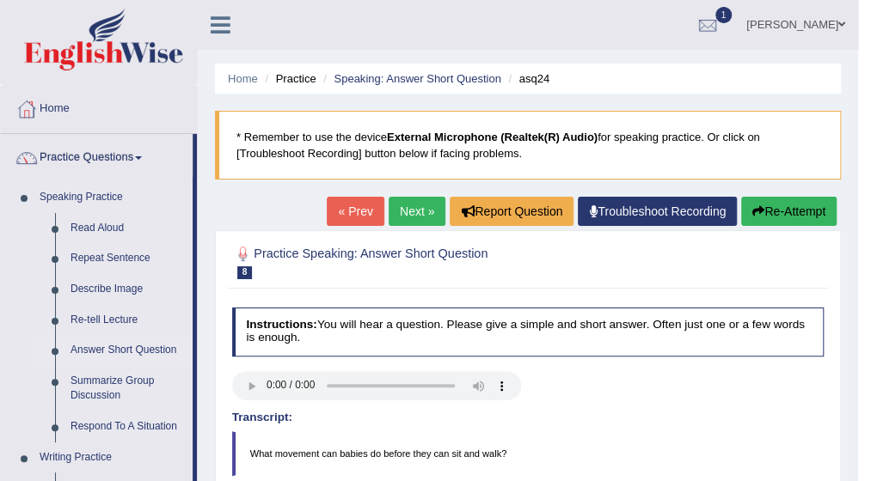
click at [97, 351] on link "Answer Short Question" at bounding box center [128, 350] width 130 height 31
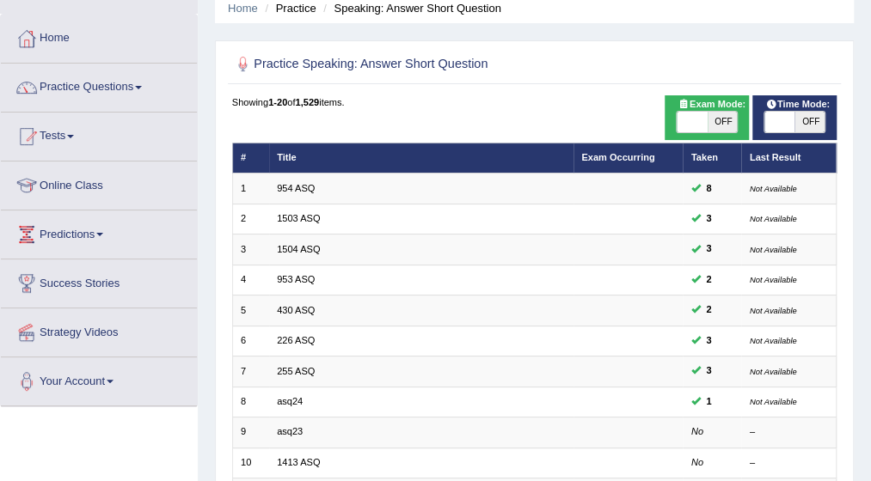
scroll to position [103, 0]
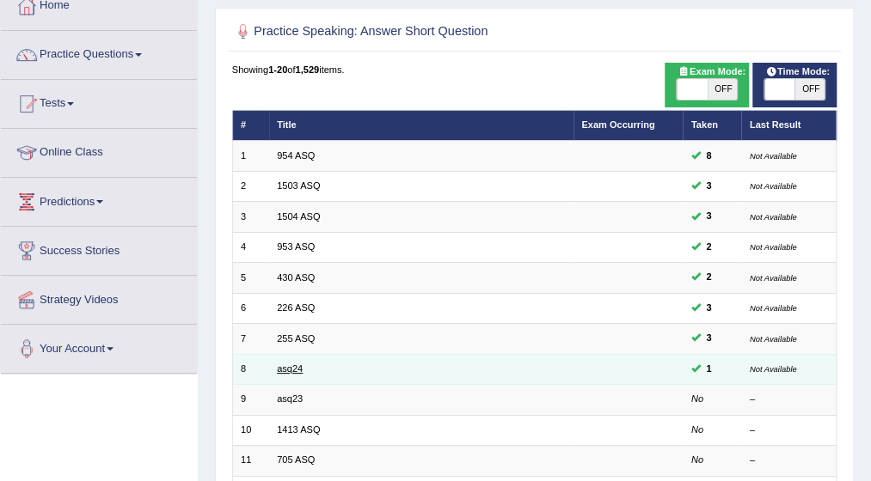
click at [296, 364] on link "asq24" at bounding box center [290, 369] width 26 height 10
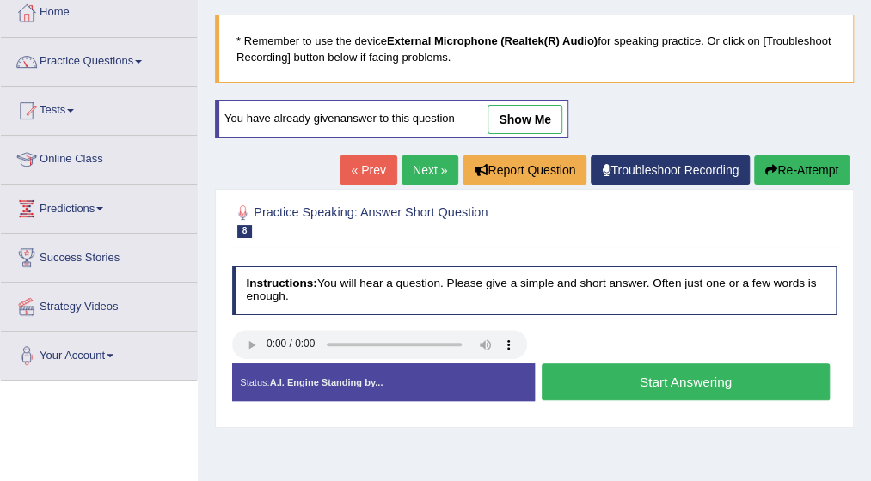
scroll to position [103, 0]
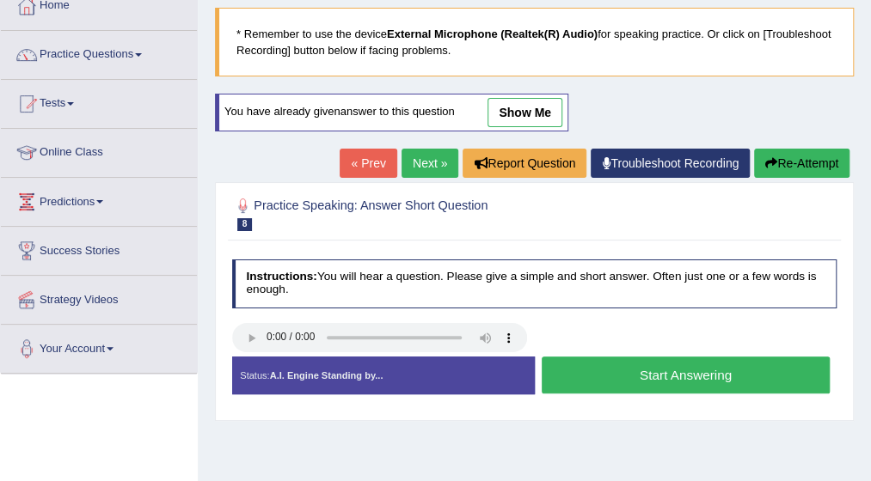
click at [684, 370] on button "Start Answering" at bounding box center [686, 375] width 288 height 37
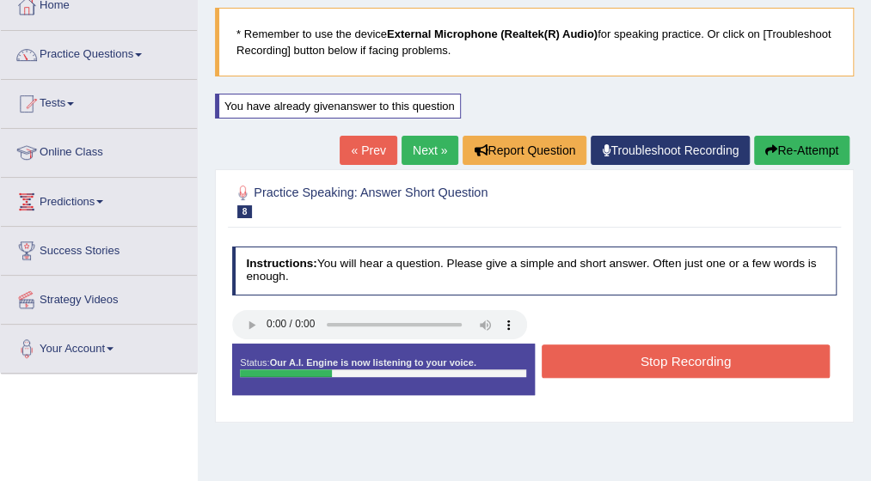
click at [683, 350] on button "Stop Recording" at bounding box center [686, 362] width 288 height 34
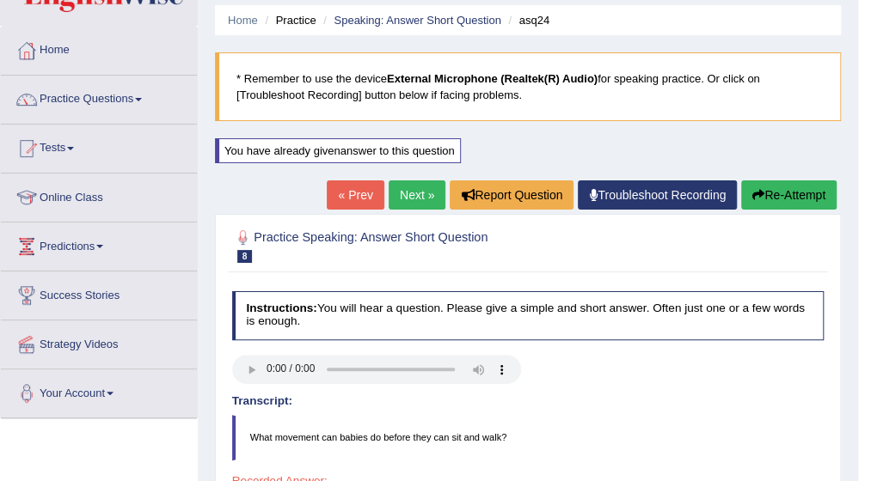
scroll to position [34, 0]
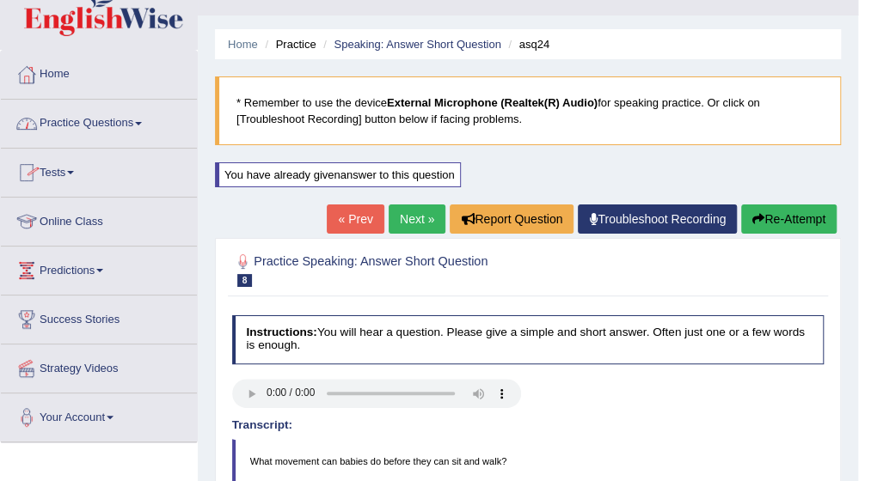
click at [142, 122] on span at bounding box center [138, 123] width 7 height 3
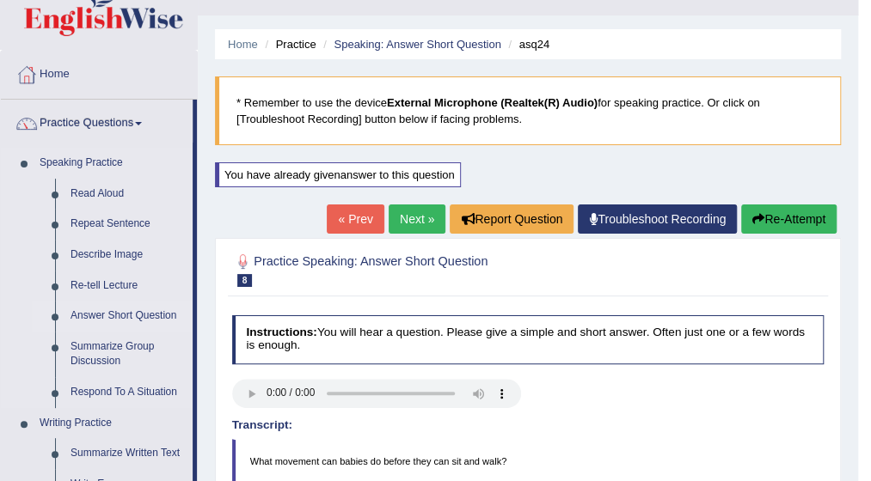
click at [111, 314] on link "Answer Short Question" at bounding box center [128, 316] width 130 height 31
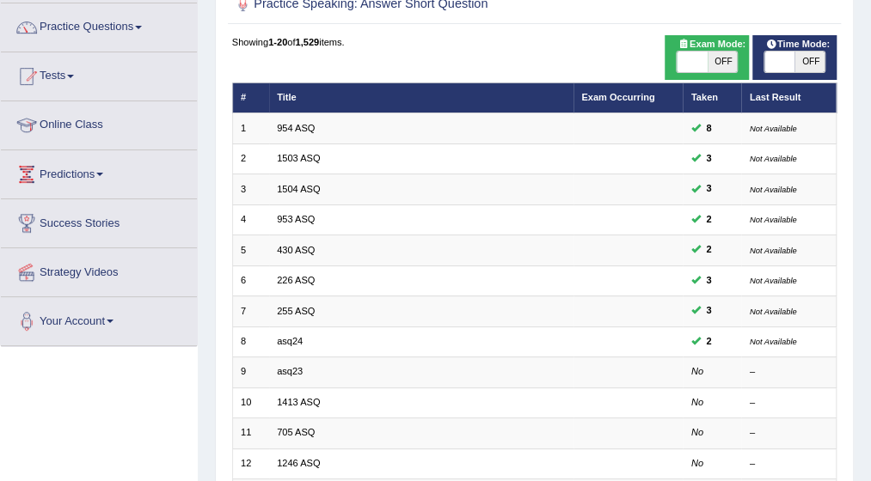
scroll to position [138, 0]
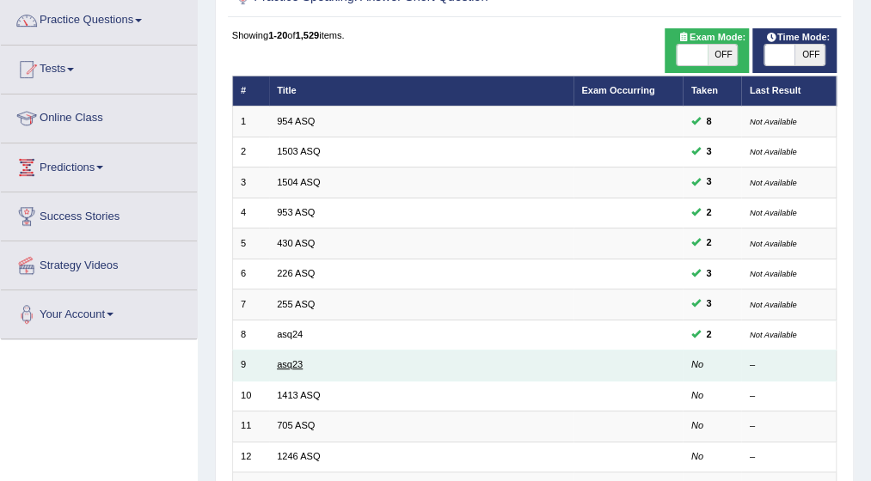
click at [279, 363] on link "asq23" at bounding box center [290, 364] width 26 height 10
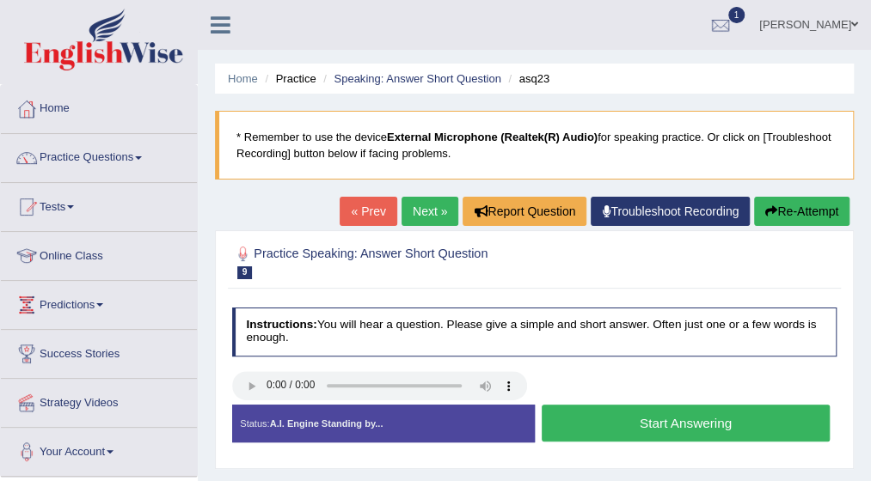
click at [635, 422] on button "Start Answering" at bounding box center [686, 423] width 288 height 37
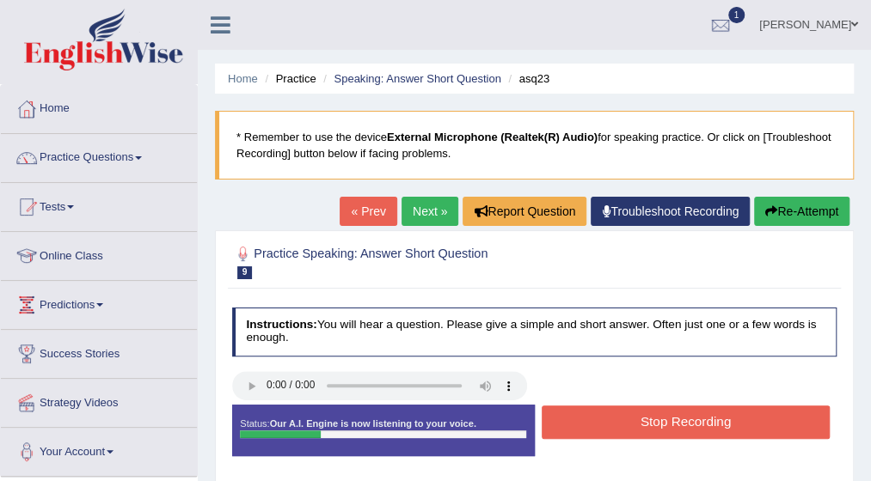
click at [635, 422] on button "Stop Recording" at bounding box center [686, 423] width 288 height 34
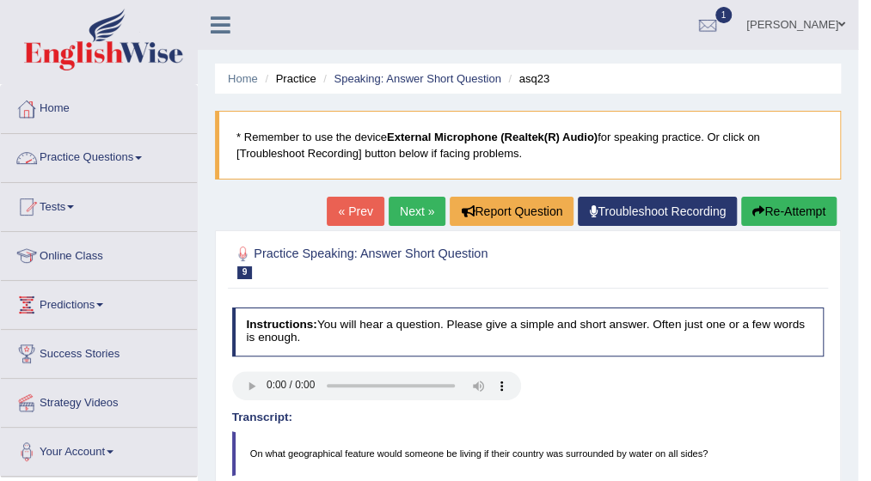
click at [144, 153] on link "Practice Questions" at bounding box center [99, 155] width 196 height 43
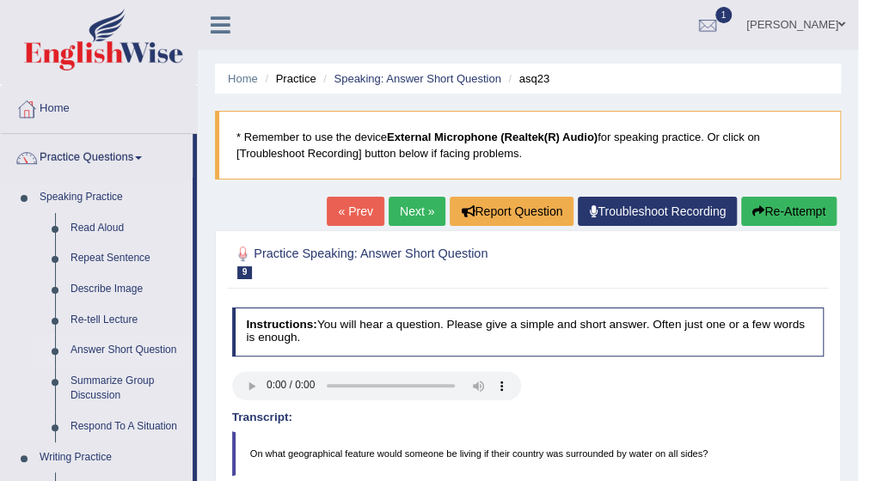
click at [132, 348] on link "Answer Short Question" at bounding box center [128, 350] width 130 height 31
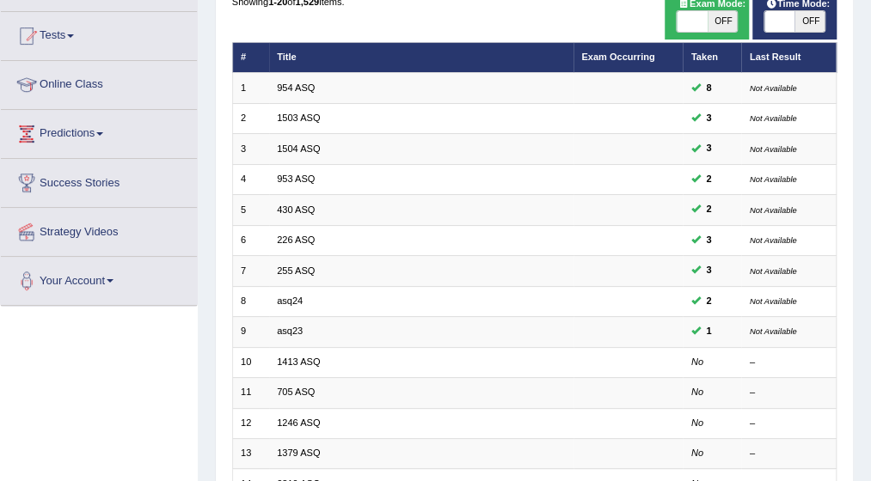
scroll to position [172, 0]
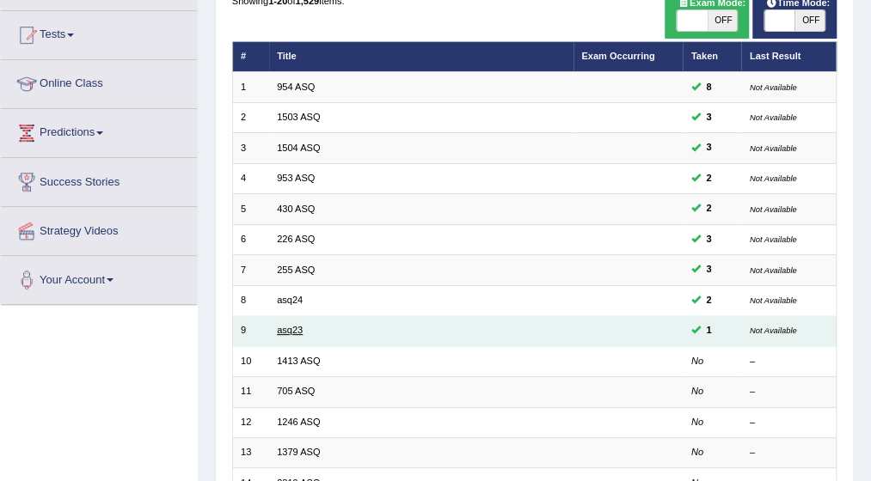
click at [289, 326] on link "asq23" at bounding box center [290, 330] width 26 height 10
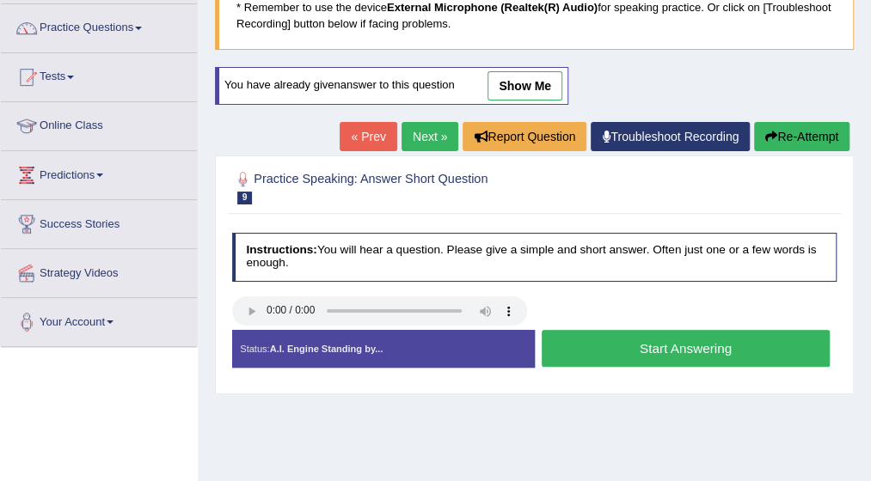
scroll to position [138, 0]
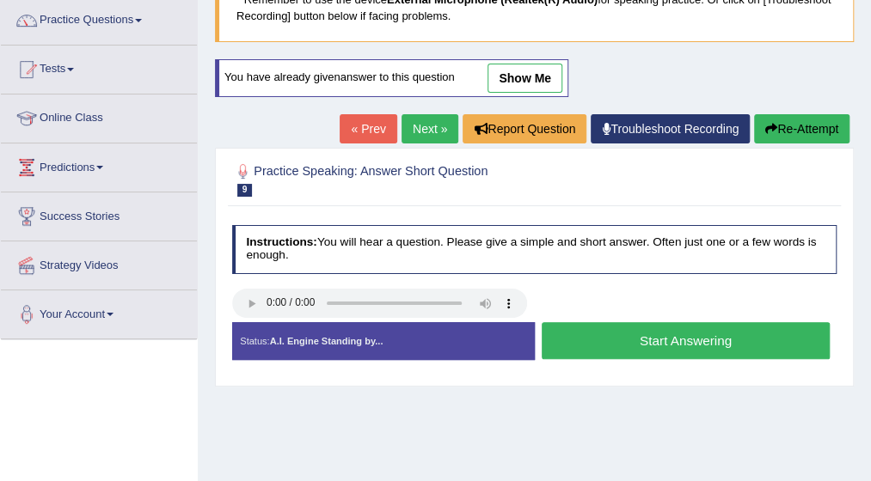
click at [689, 346] on button "Start Answering" at bounding box center [686, 340] width 288 height 37
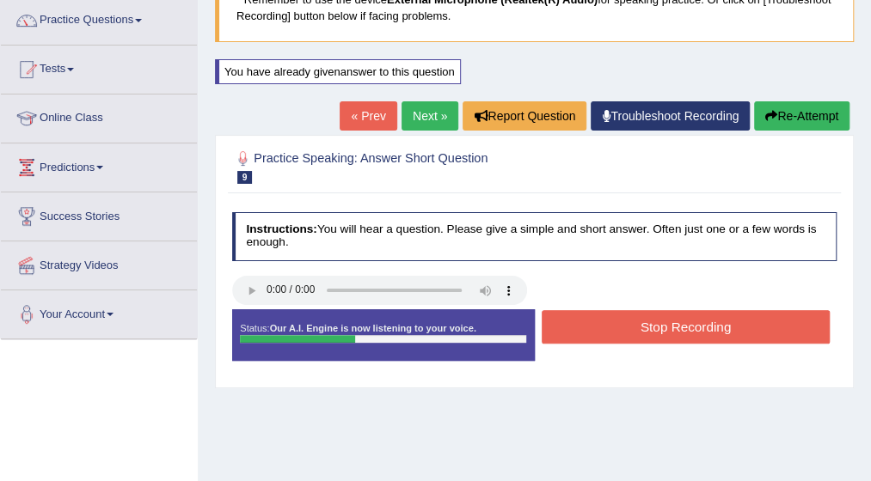
click at [679, 323] on button "Stop Recording" at bounding box center [686, 327] width 288 height 34
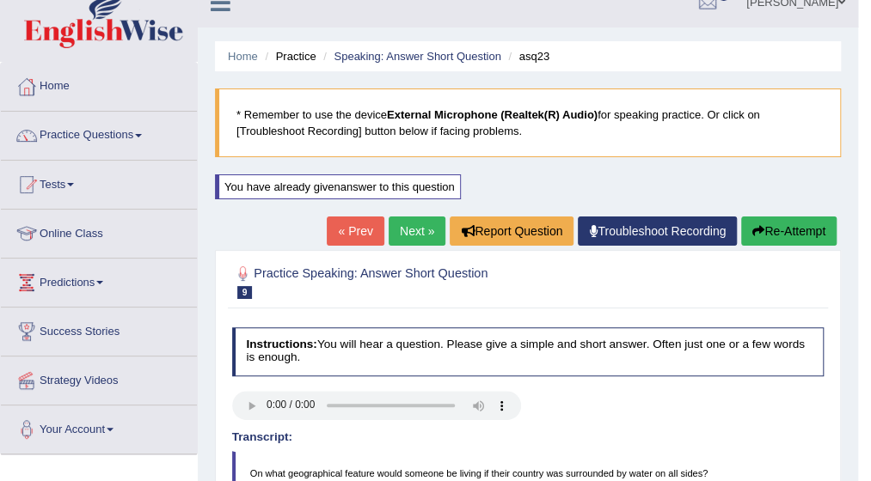
scroll to position [0, 0]
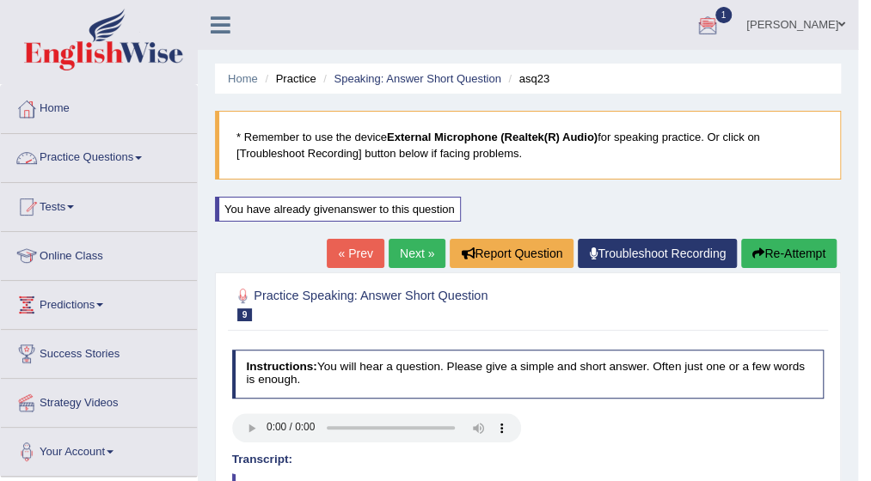
click at [142, 156] on span at bounding box center [138, 157] width 7 height 3
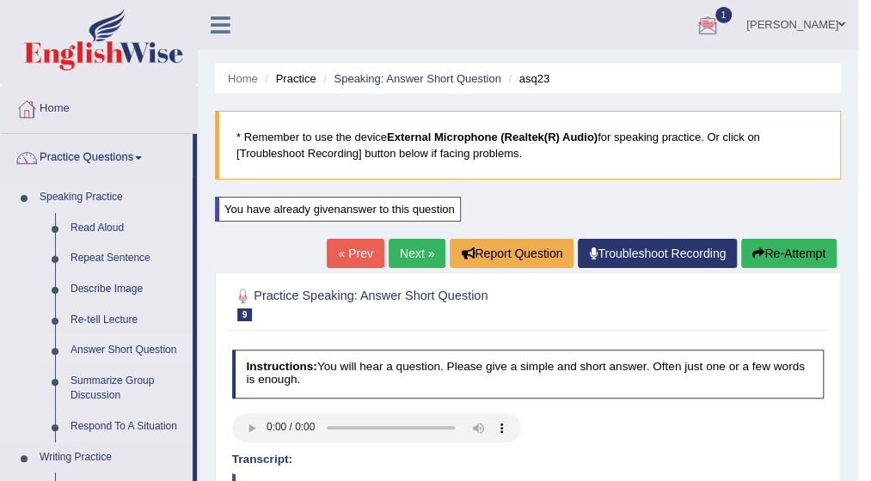
click at [119, 350] on link "Answer Short Question" at bounding box center [128, 350] width 130 height 31
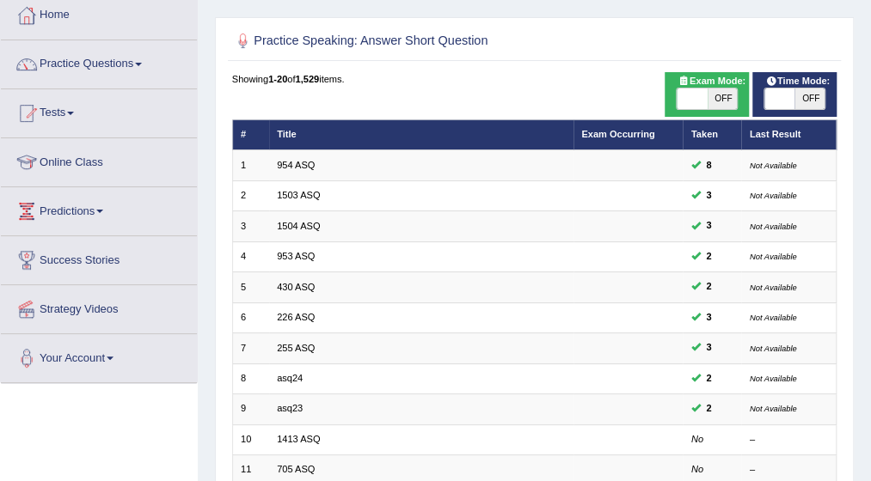
scroll to position [103, 0]
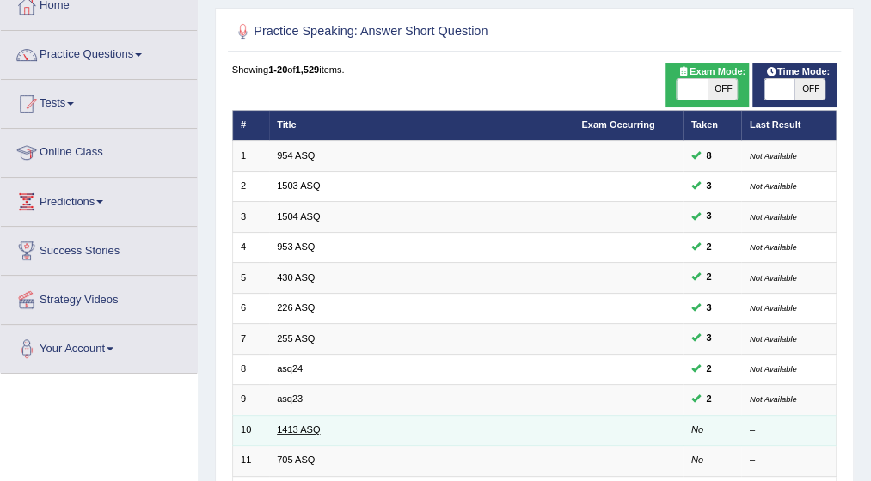
click at [291, 425] on link "1413 ASQ" at bounding box center [298, 430] width 43 height 10
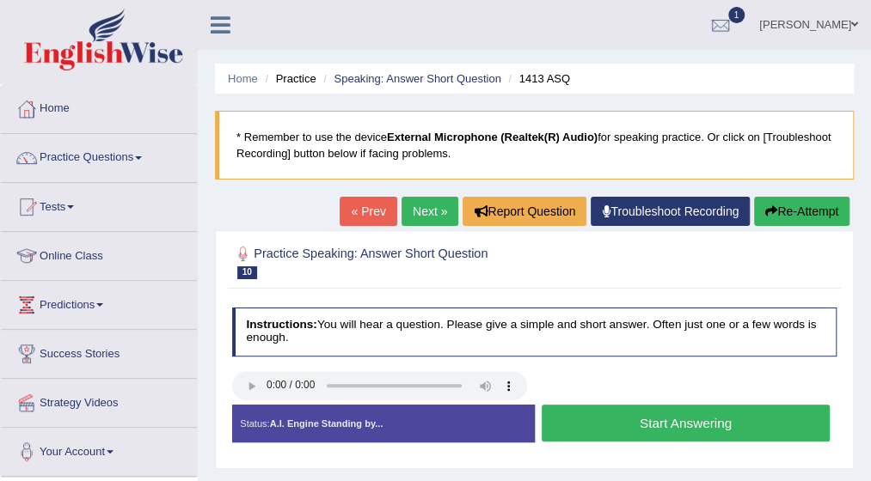
click at [597, 421] on button "Start Answering" at bounding box center [686, 423] width 288 height 37
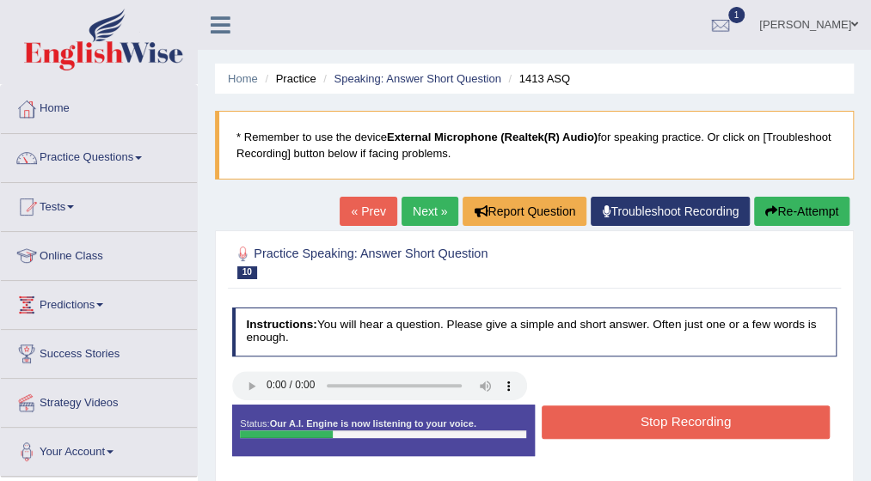
click at [597, 421] on button "Stop Recording" at bounding box center [686, 423] width 288 height 34
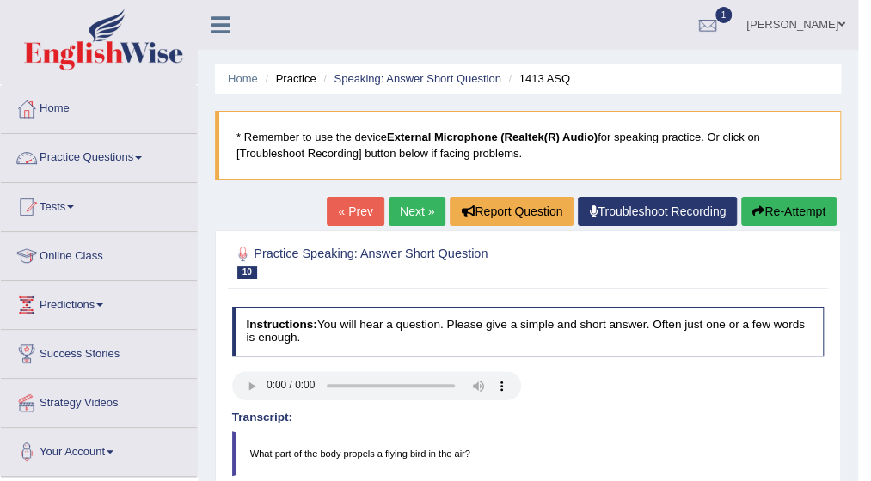
click at [147, 154] on link "Practice Questions" at bounding box center [99, 155] width 196 height 43
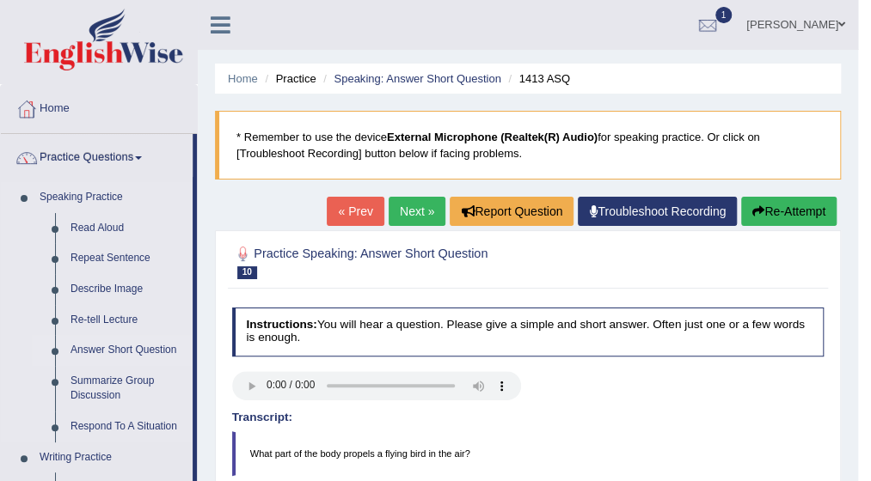
click at [120, 345] on link "Answer Short Question" at bounding box center [128, 350] width 130 height 31
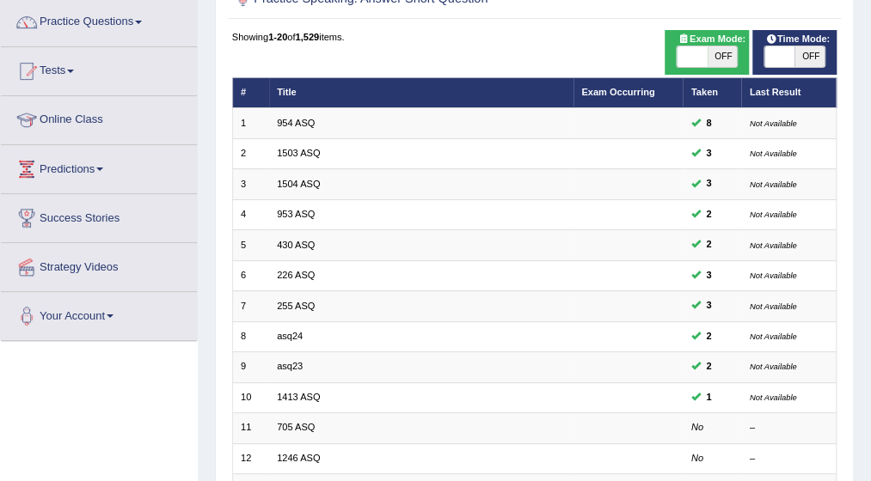
scroll to position [138, 0]
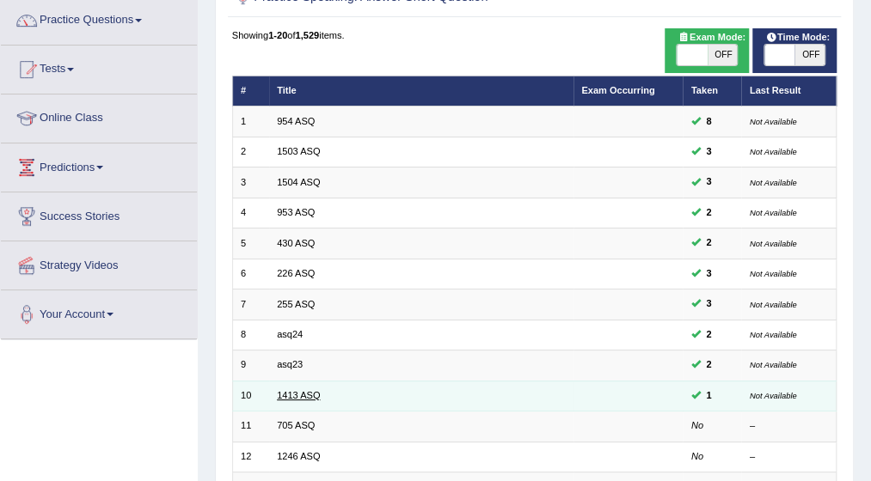
click at [303, 395] on link "1413 ASQ" at bounding box center [298, 395] width 43 height 10
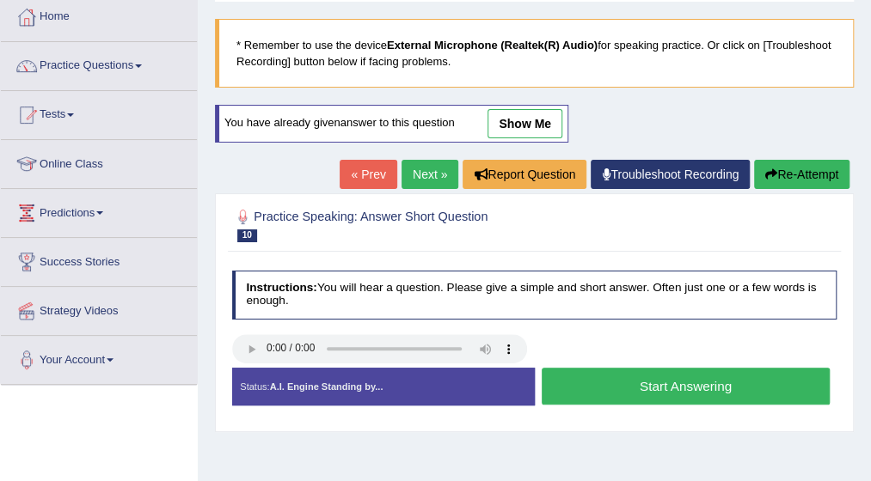
scroll to position [103, 0]
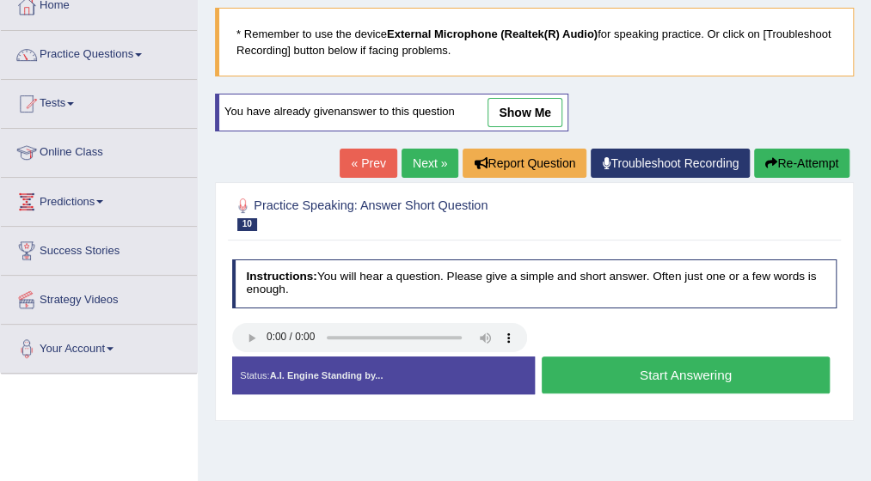
click at [701, 374] on button "Start Answering" at bounding box center [686, 375] width 288 height 37
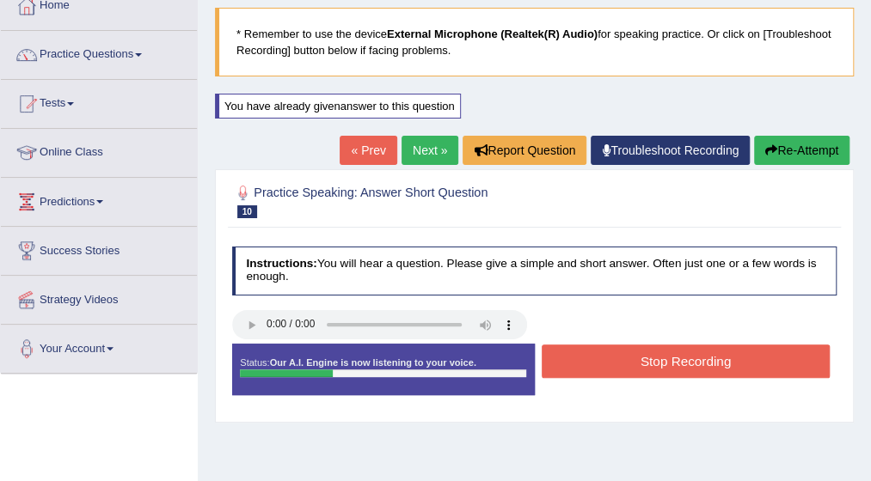
click at [700, 357] on button "Stop Recording" at bounding box center [686, 362] width 288 height 34
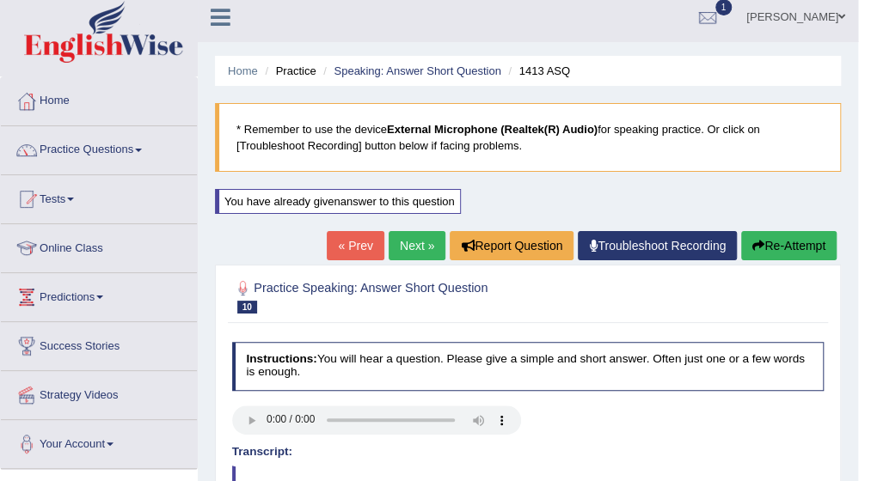
scroll to position [0, 0]
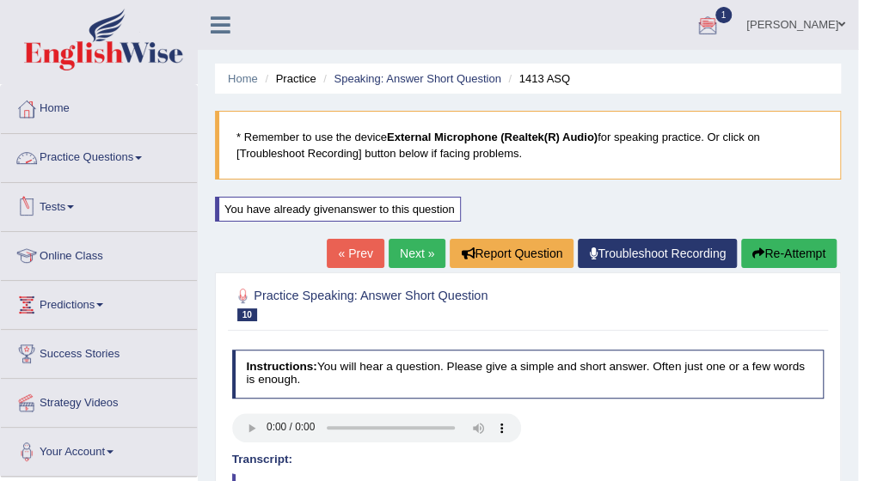
click at [144, 154] on link "Practice Questions" at bounding box center [99, 155] width 196 height 43
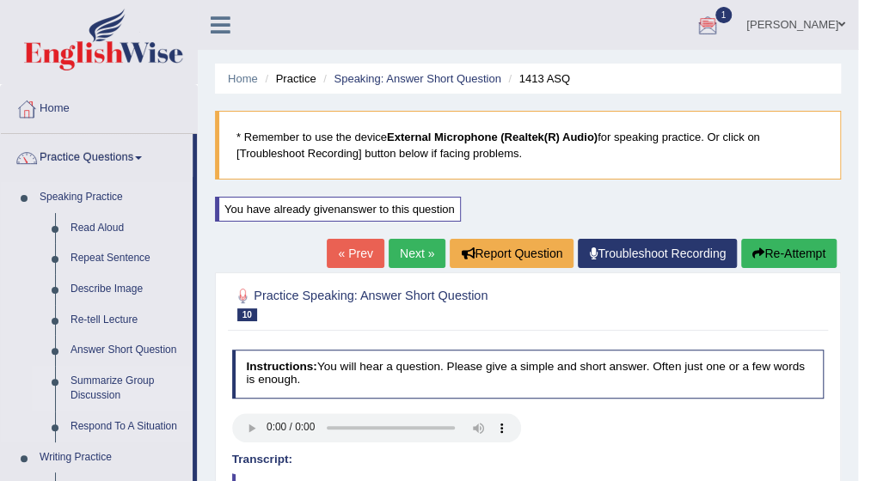
click at [115, 376] on link "Summarize Group Discussion" at bounding box center [128, 389] width 130 height 46
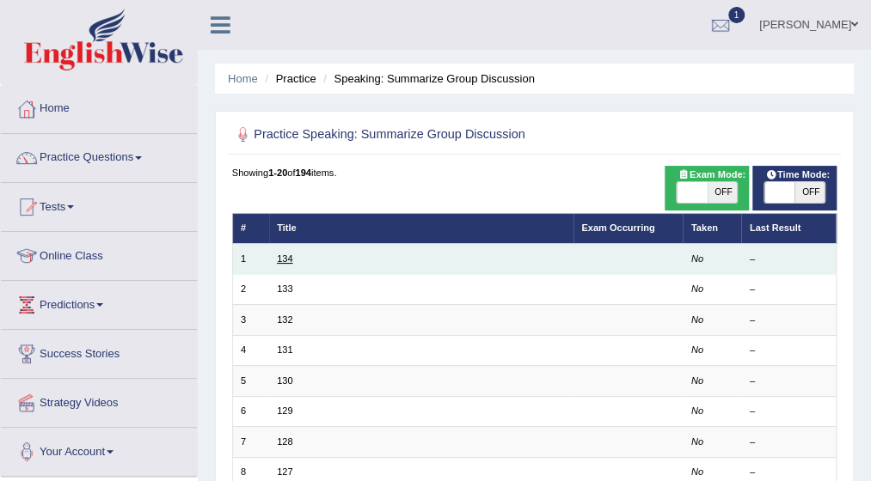
click at [291, 257] on link "134" at bounding box center [284, 259] width 15 height 10
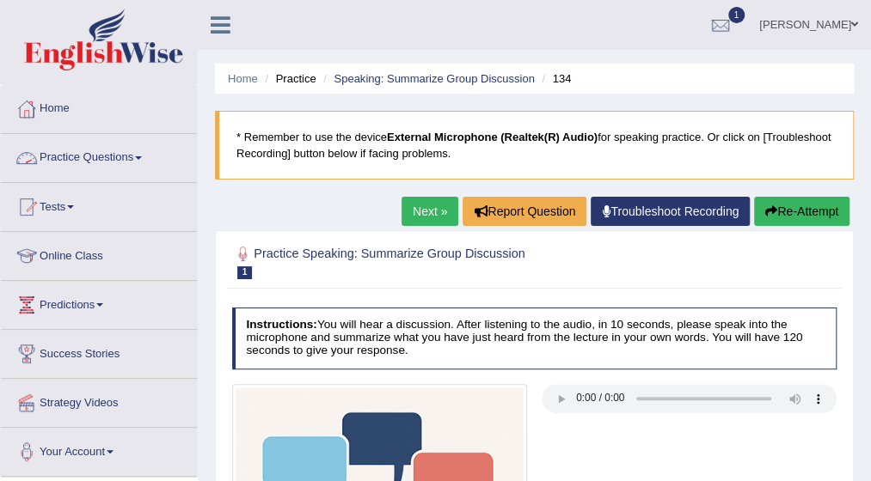
click at [150, 157] on link "Practice Questions" at bounding box center [99, 155] width 196 height 43
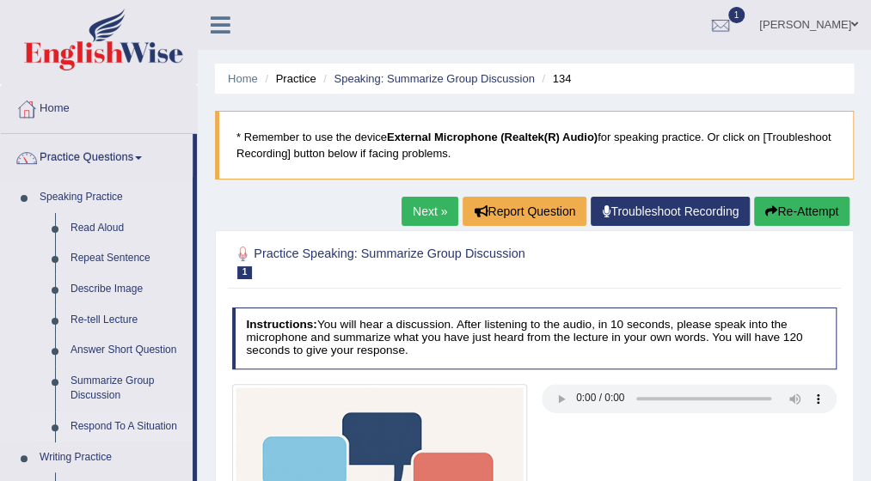
click at [112, 429] on link "Respond To A Situation" at bounding box center [128, 427] width 130 height 31
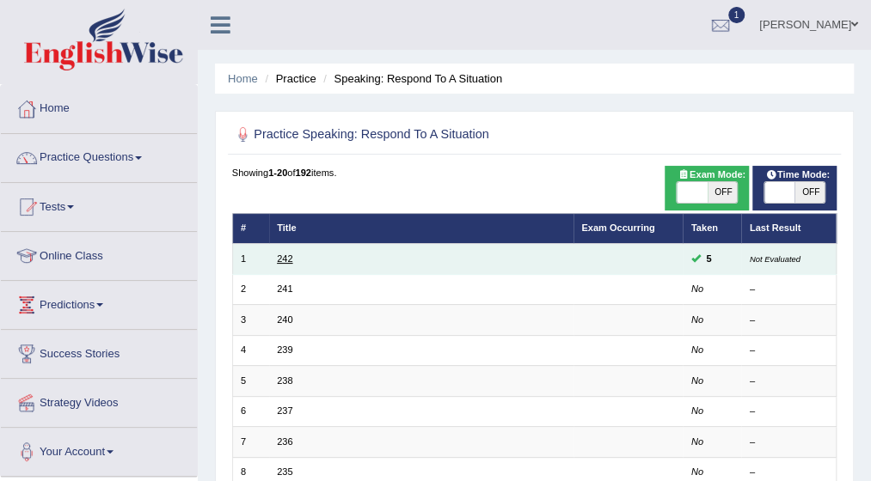
click at [287, 258] on link "242" at bounding box center [284, 259] width 15 height 10
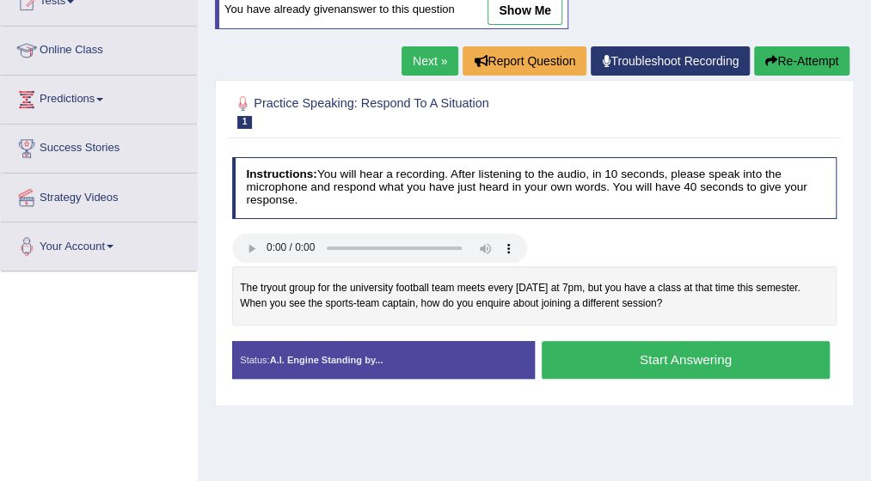
scroll to position [206, 0]
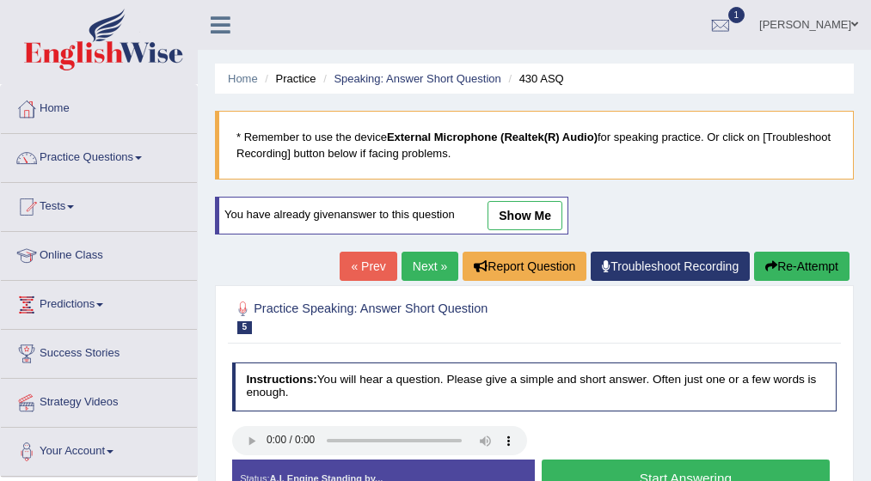
scroll to position [34, 0]
